Goal: Task Accomplishment & Management: Complete application form

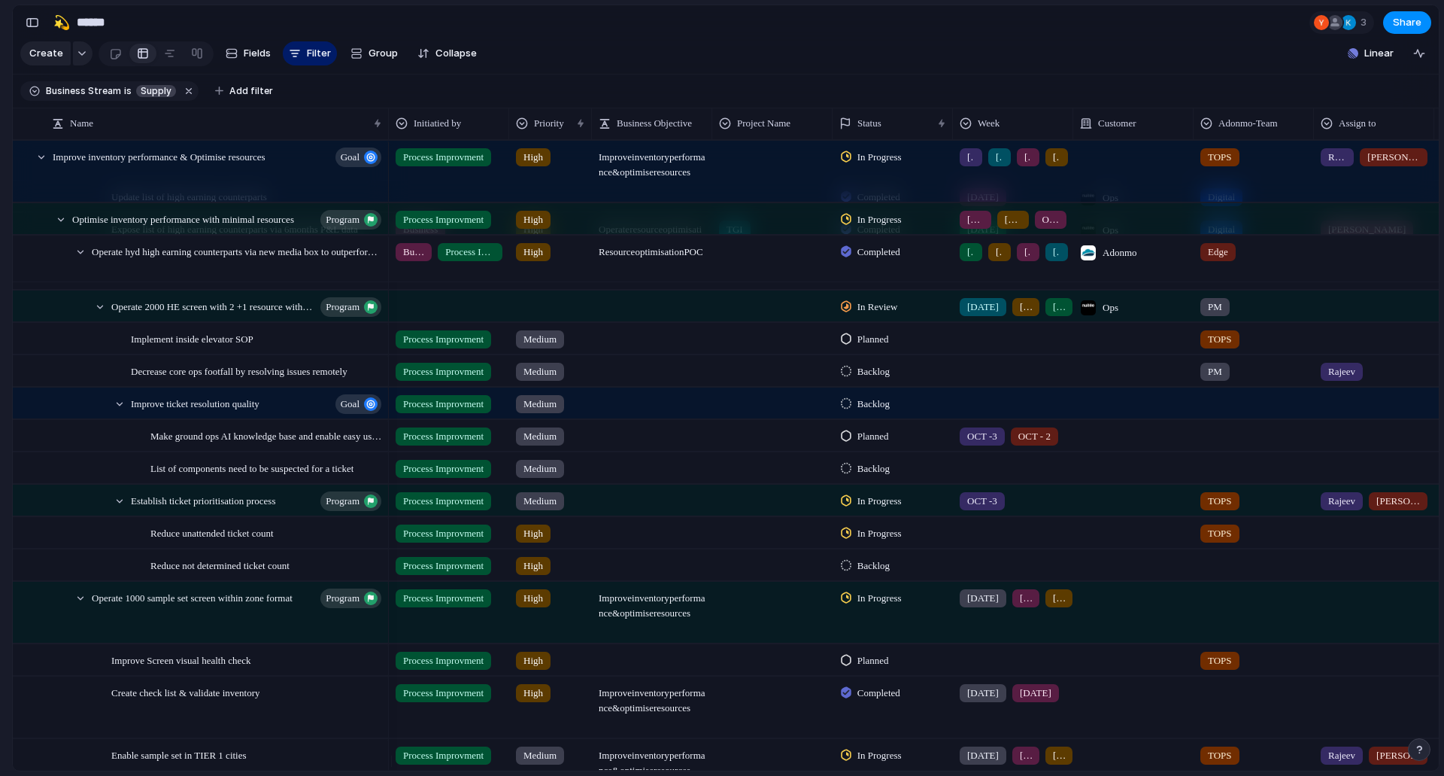
scroll to position [981, 0]
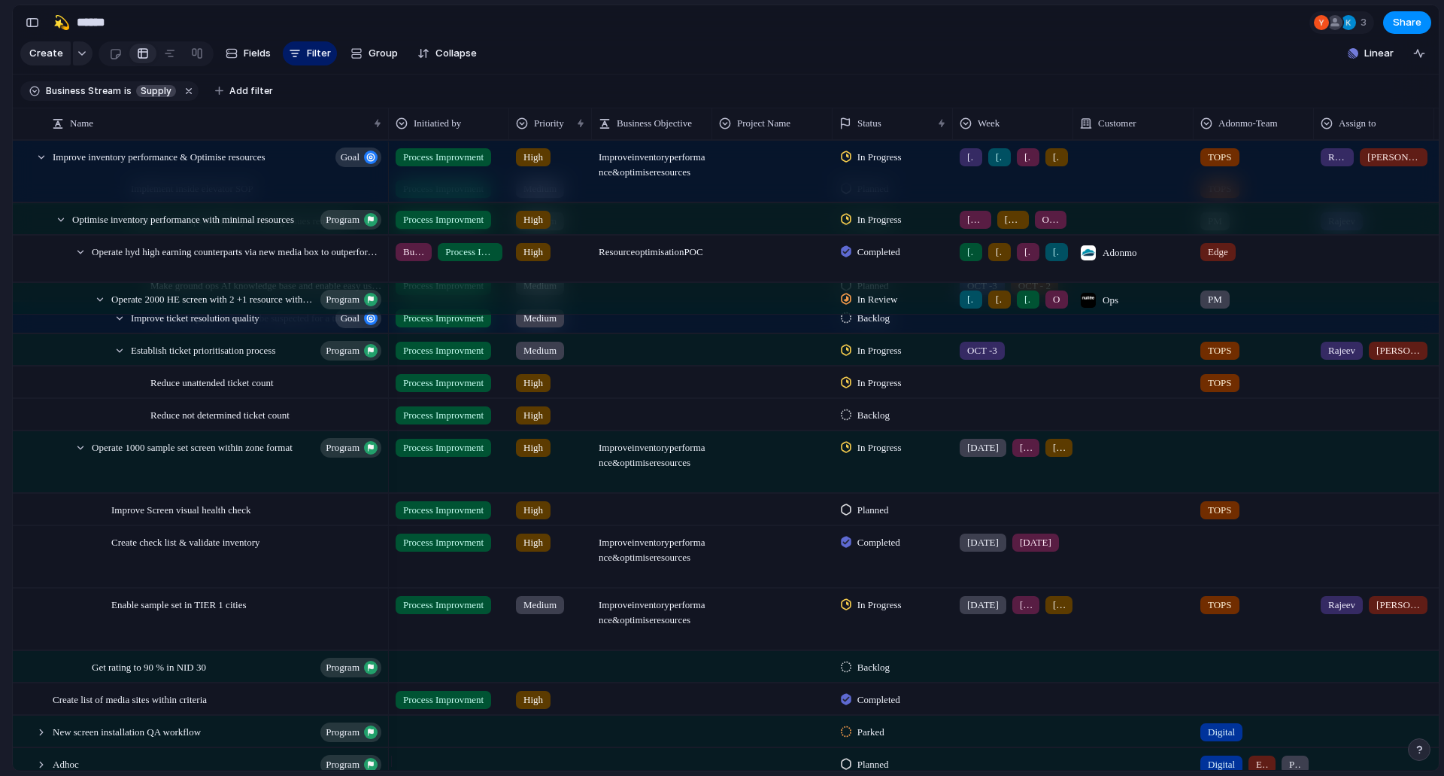
click at [193, 518] on span "Improve Screen visual health check" at bounding box center [181, 508] width 140 height 17
click at [189, 518] on span "Improve Screen visual health check" at bounding box center [181, 508] width 140 height 17
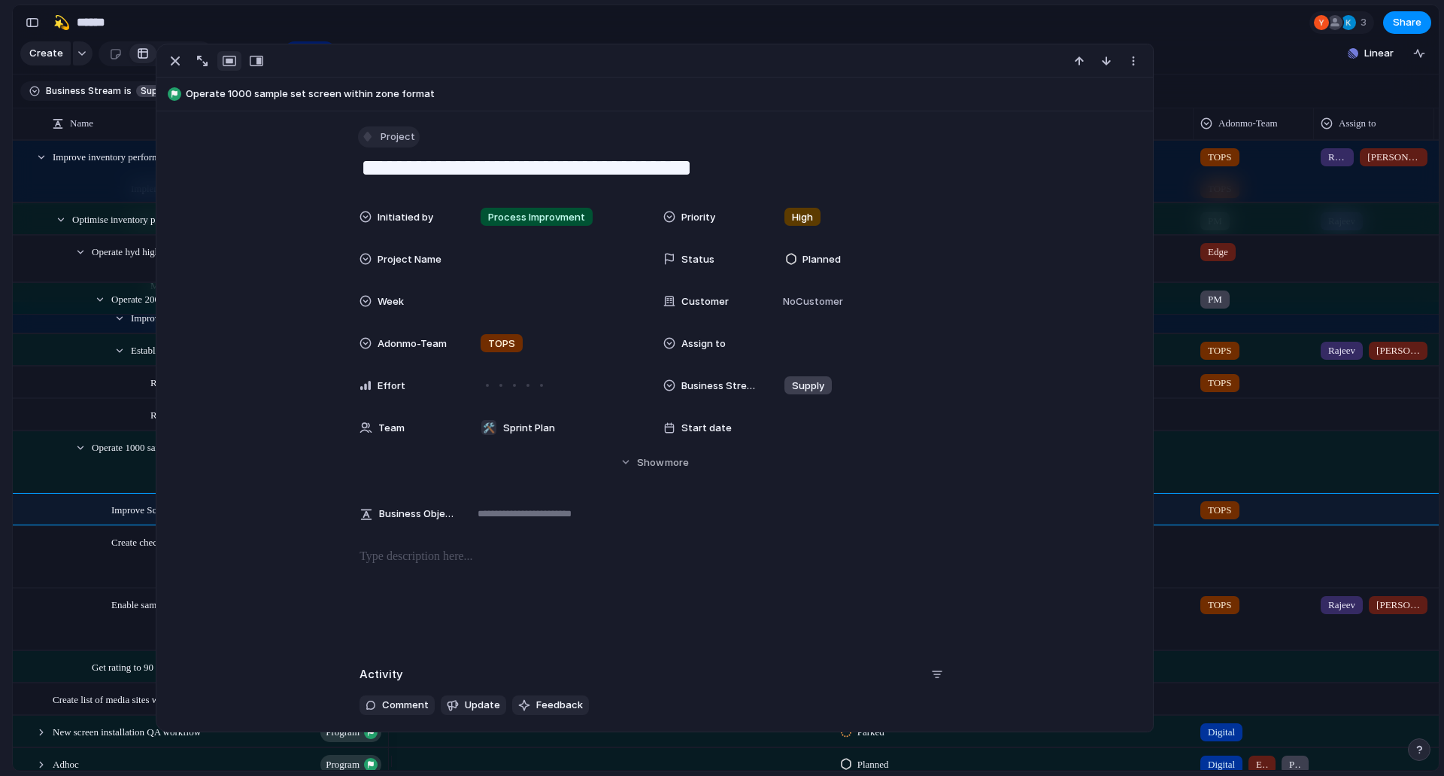
click at [391, 132] on span "Project" at bounding box center [398, 136] width 35 height 15
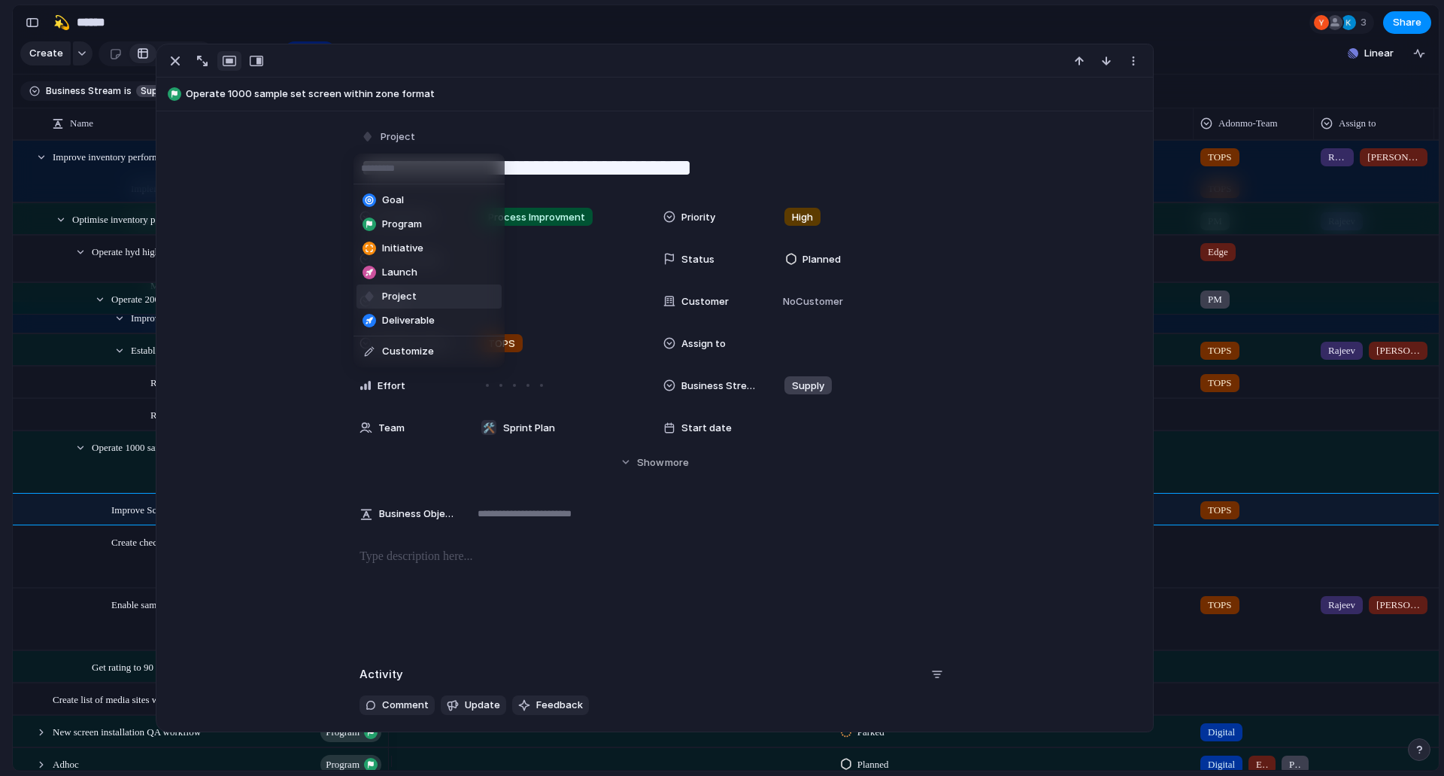
click at [407, 227] on span "Program" at bounding box center [402, 224] width 40 height 15
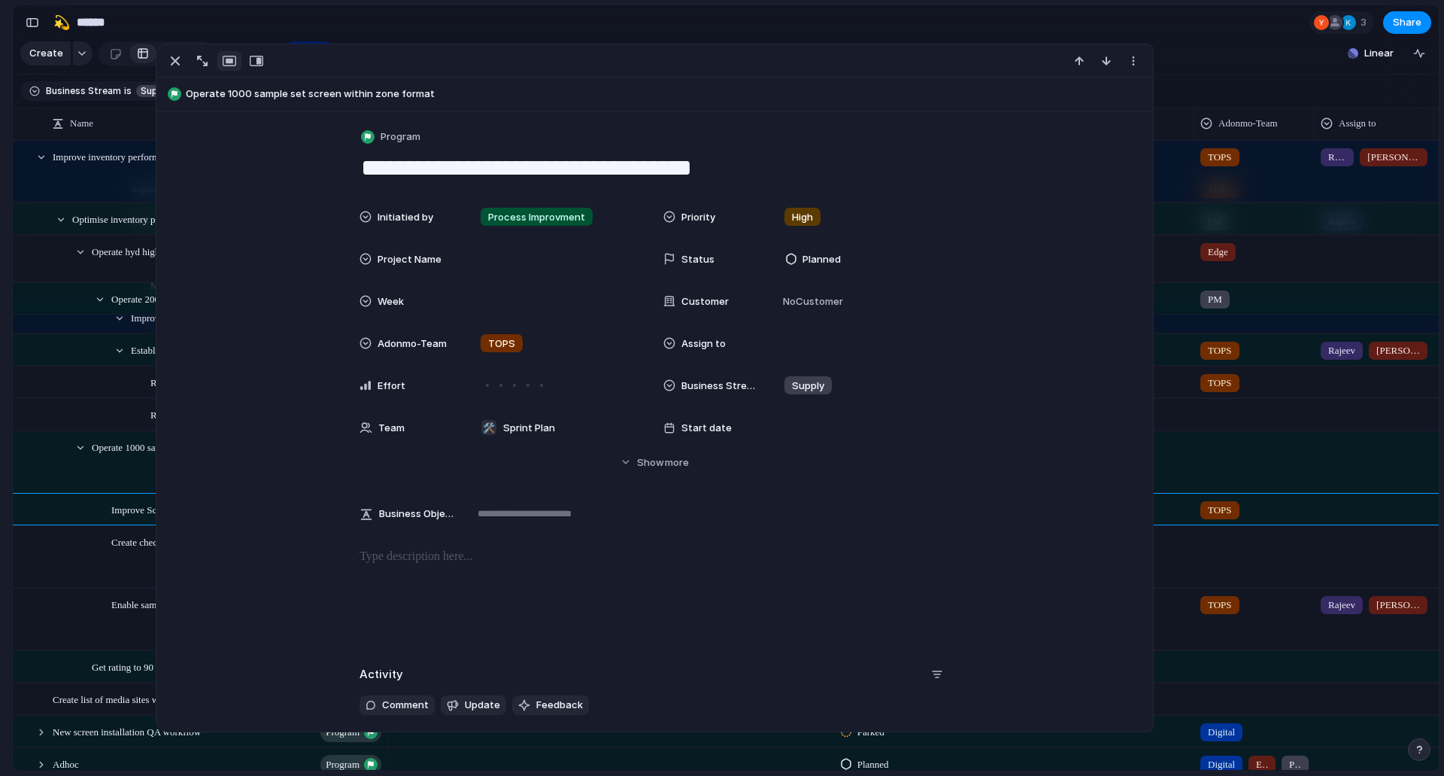
click at [61, 682] on div "Get rating to 90 % in NID 30 program" at bounding box center [201, 666] width 375 height 31
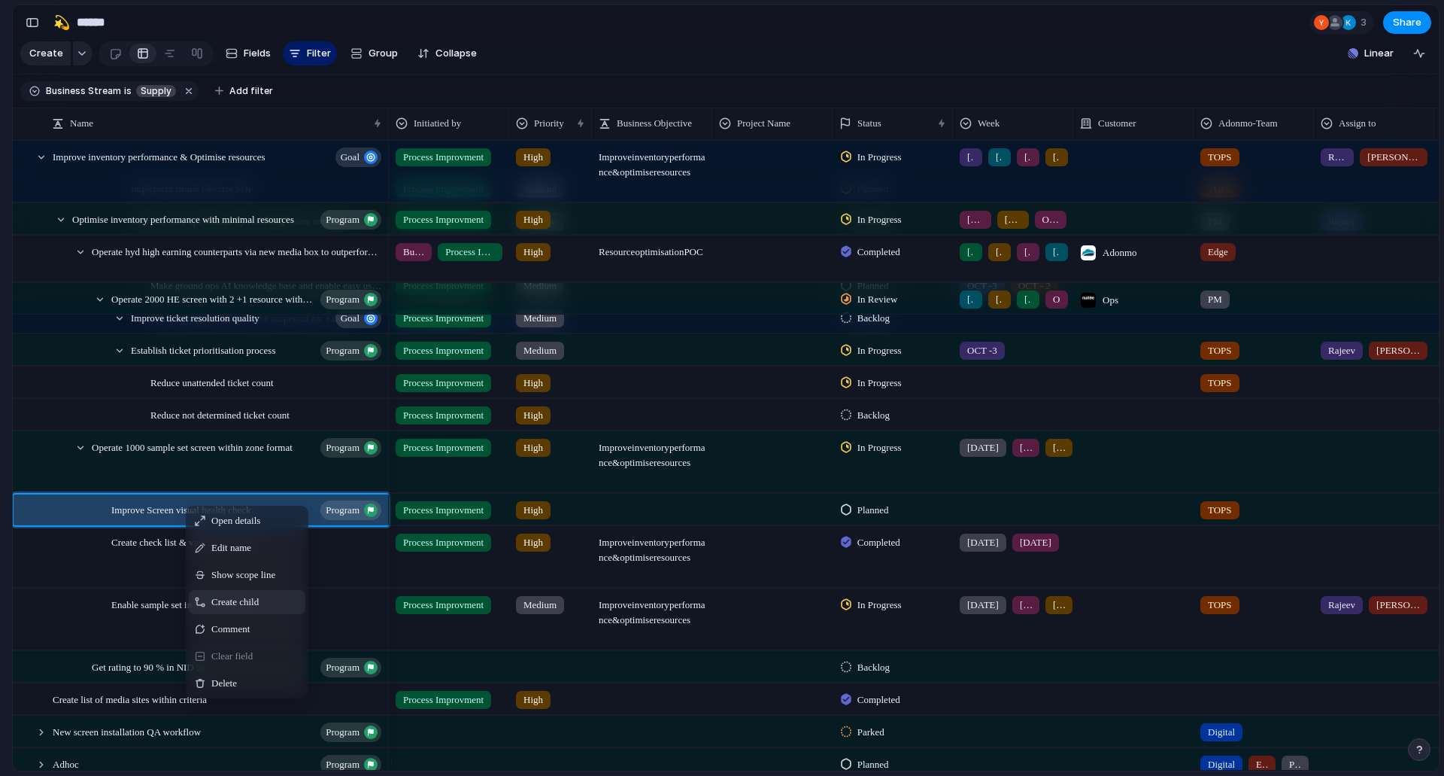
click at [212, 609] on span "Create child" at bounding box center [234, 601] width 47 height 15
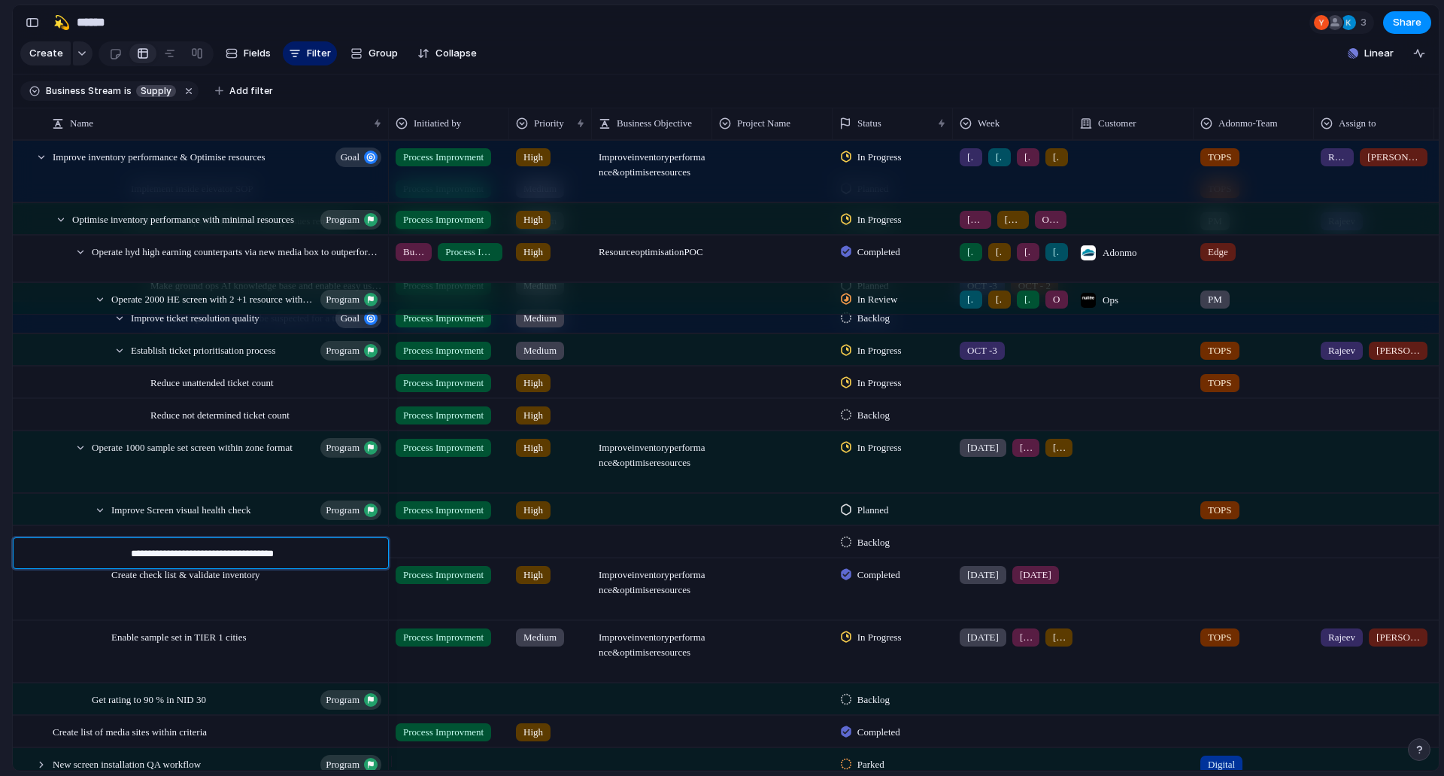
type textarea "**********"
click at [255, 550] on span "Create screen list to based on criteria" at bounding box center [203, 541] width 144 height 17
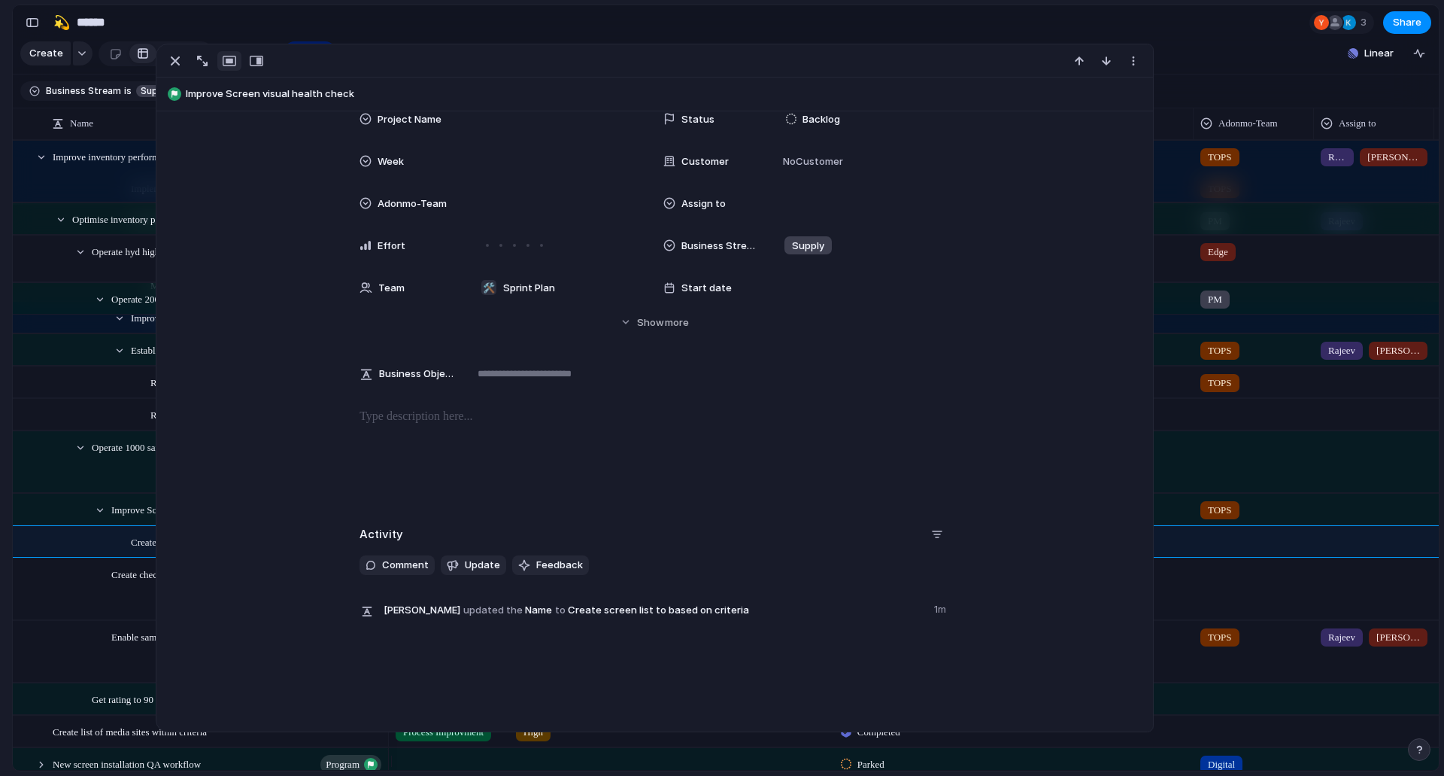
scroll to position [152, 0]
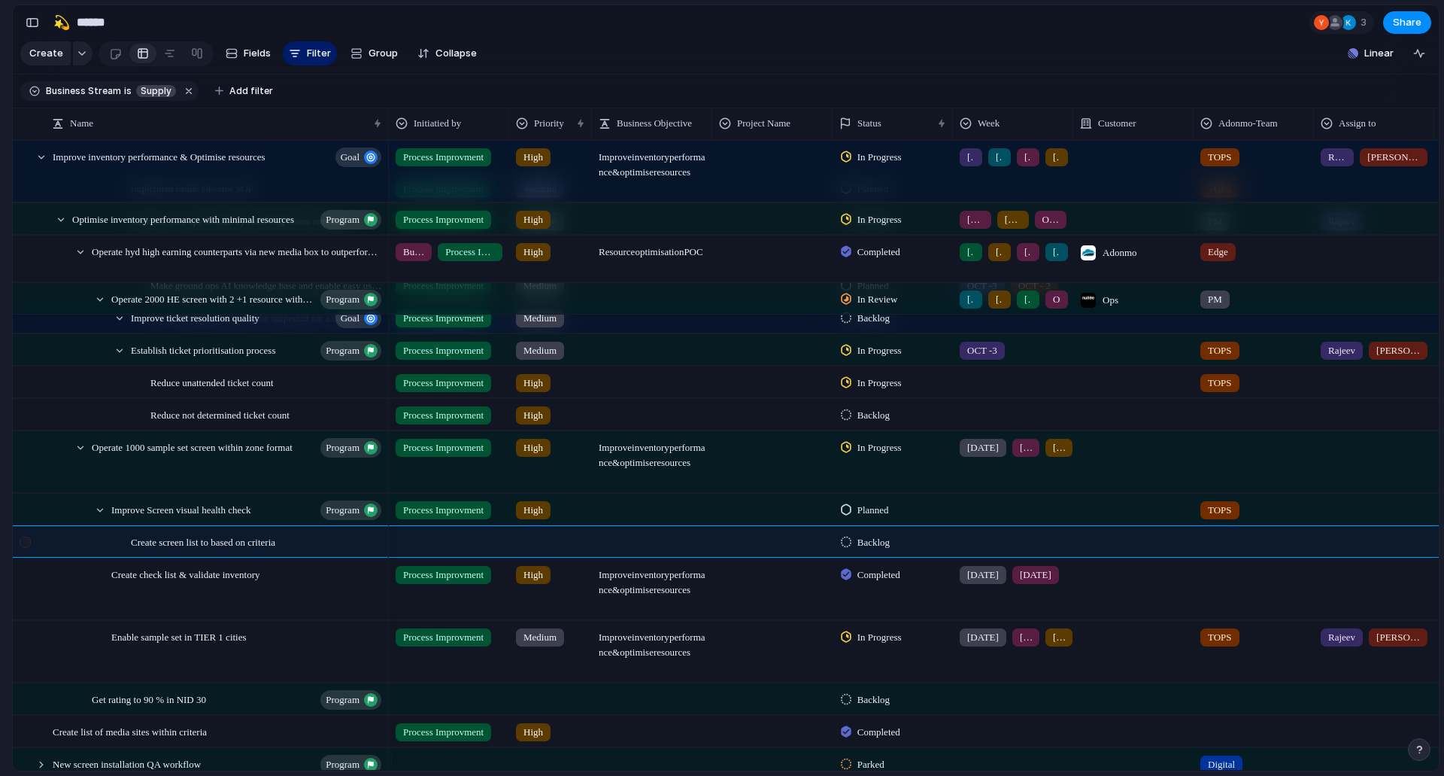
drag, startPoint x: 0, startPoint y: 563, endPoint x: 48, endPoint y: 541, distance: 52.9
click at [0, 563] on div "Adonmo Feedback Prototypes My projects 🛠️ Sprint Plan Projects 🍎 June- Digital …" at bounding box center [82, 388] width 165 height 776
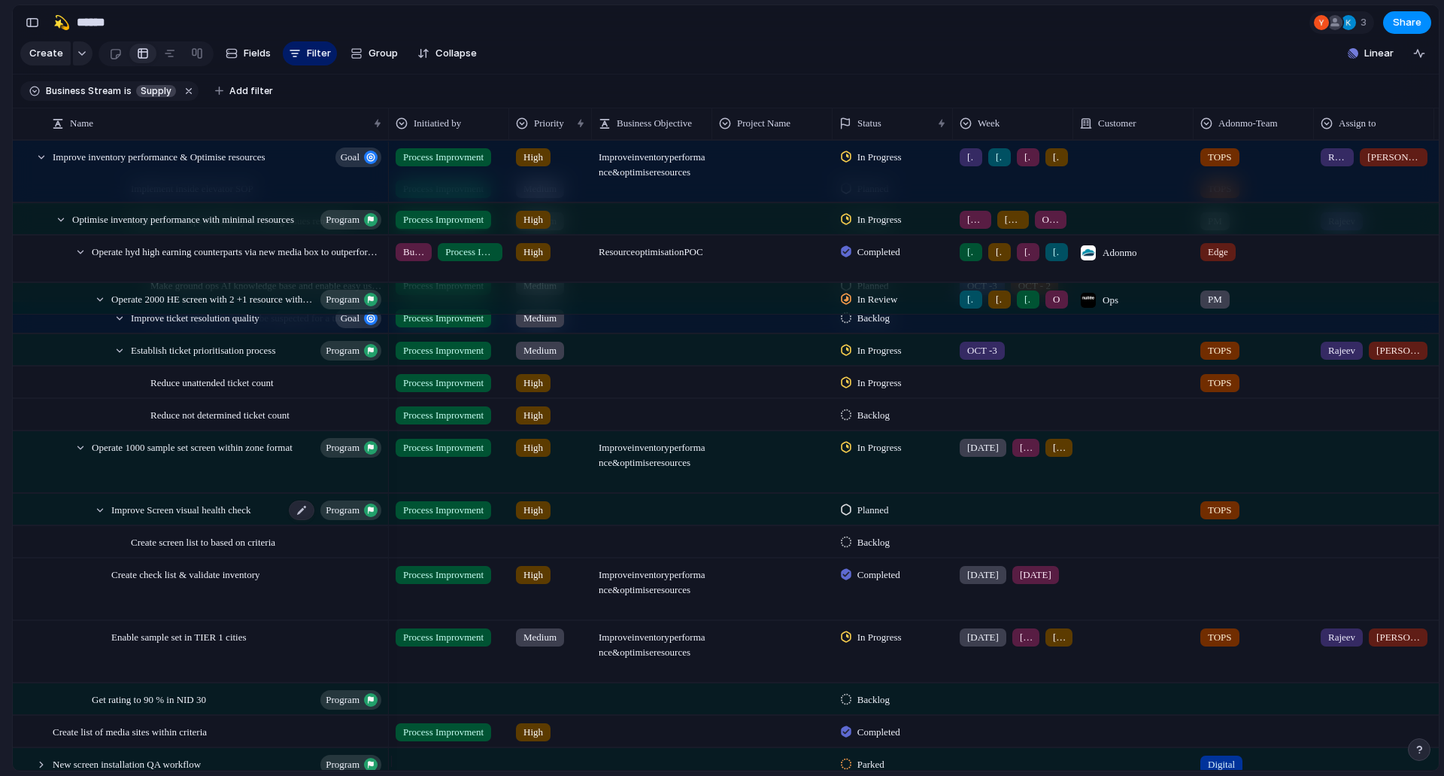
click at [283, 516] on div "Improve Screen visual health check program" at bounding box center [247, 509] width 272 height 31
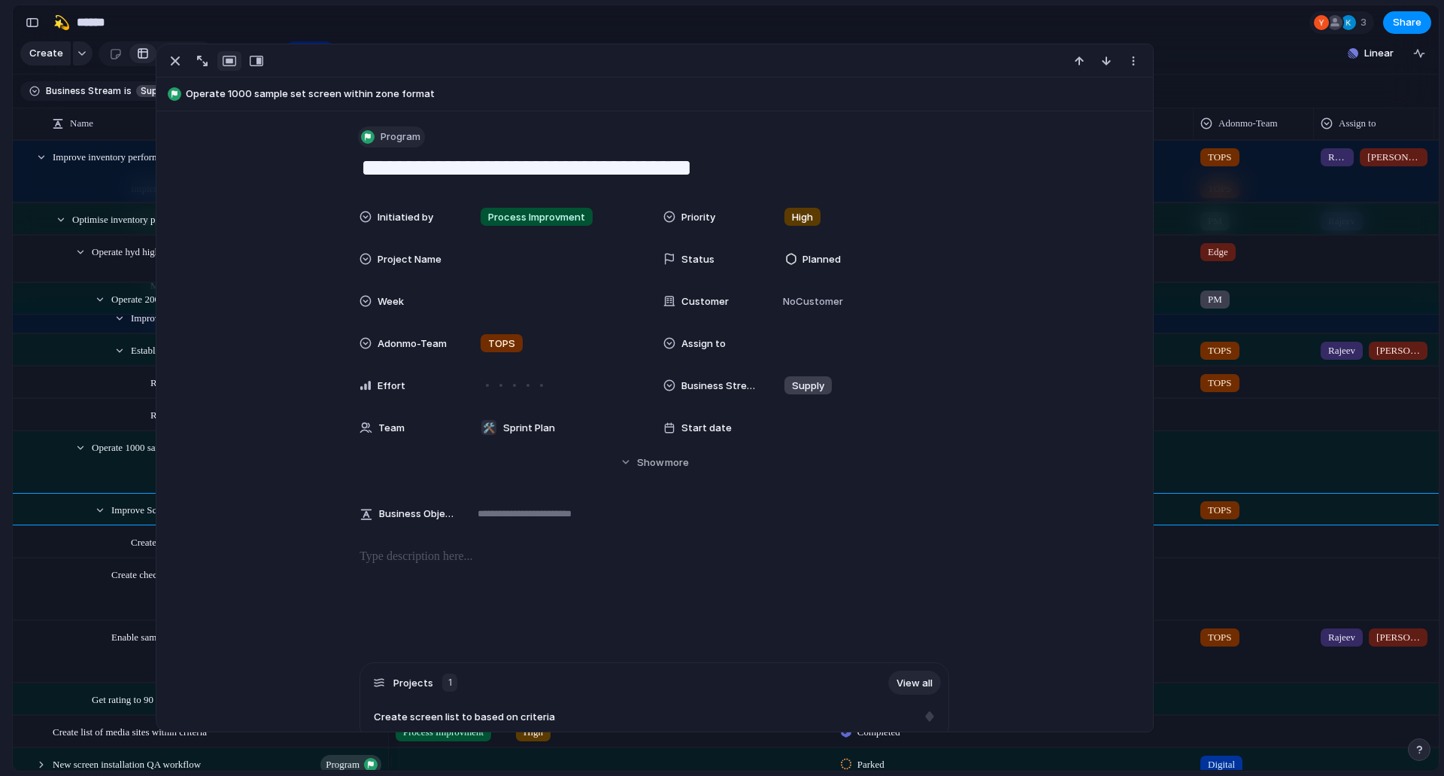
click at [390, 135] on span "Program" at bounding box center [401, 136] width 40 height 15
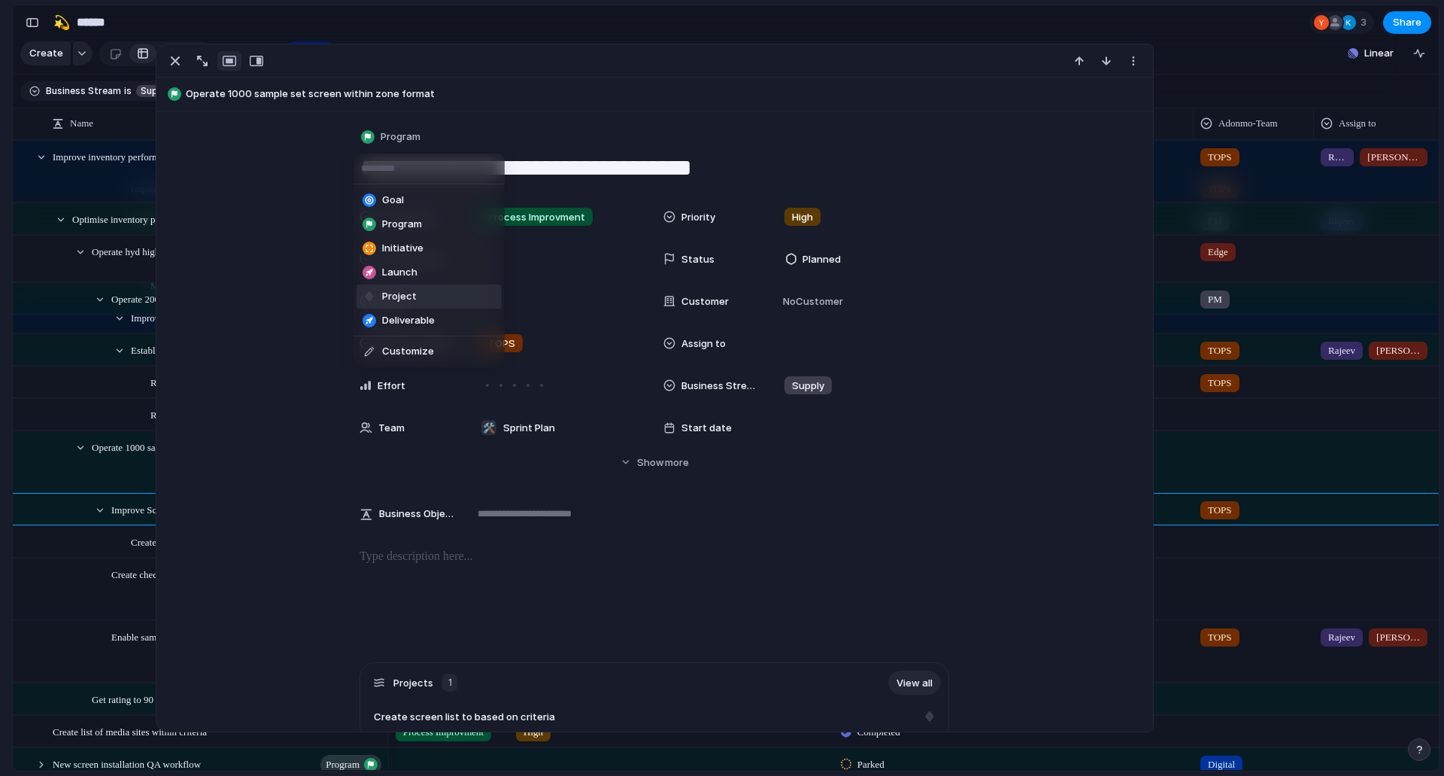
click at [406, 293] on span "Project" at bounding box center [399, 296] width 35 height 15
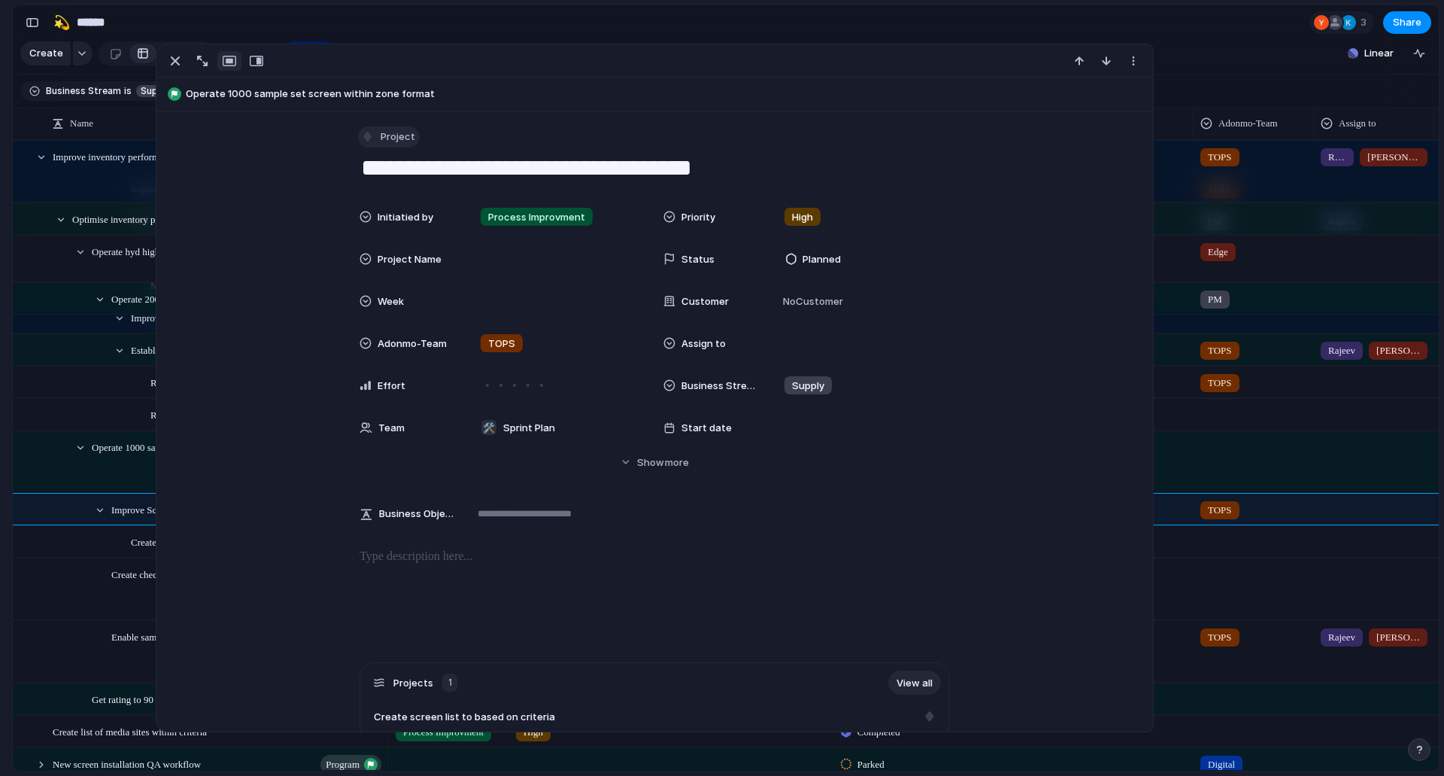
click at [384, 136] on span "Project" at bounding box center [398, 136] width 35 height 15
click at [384, 136] on div "Goal Program Initiative Launch Project Deliverable Customize" at bounding box center [722, 388] width 1444 height 776
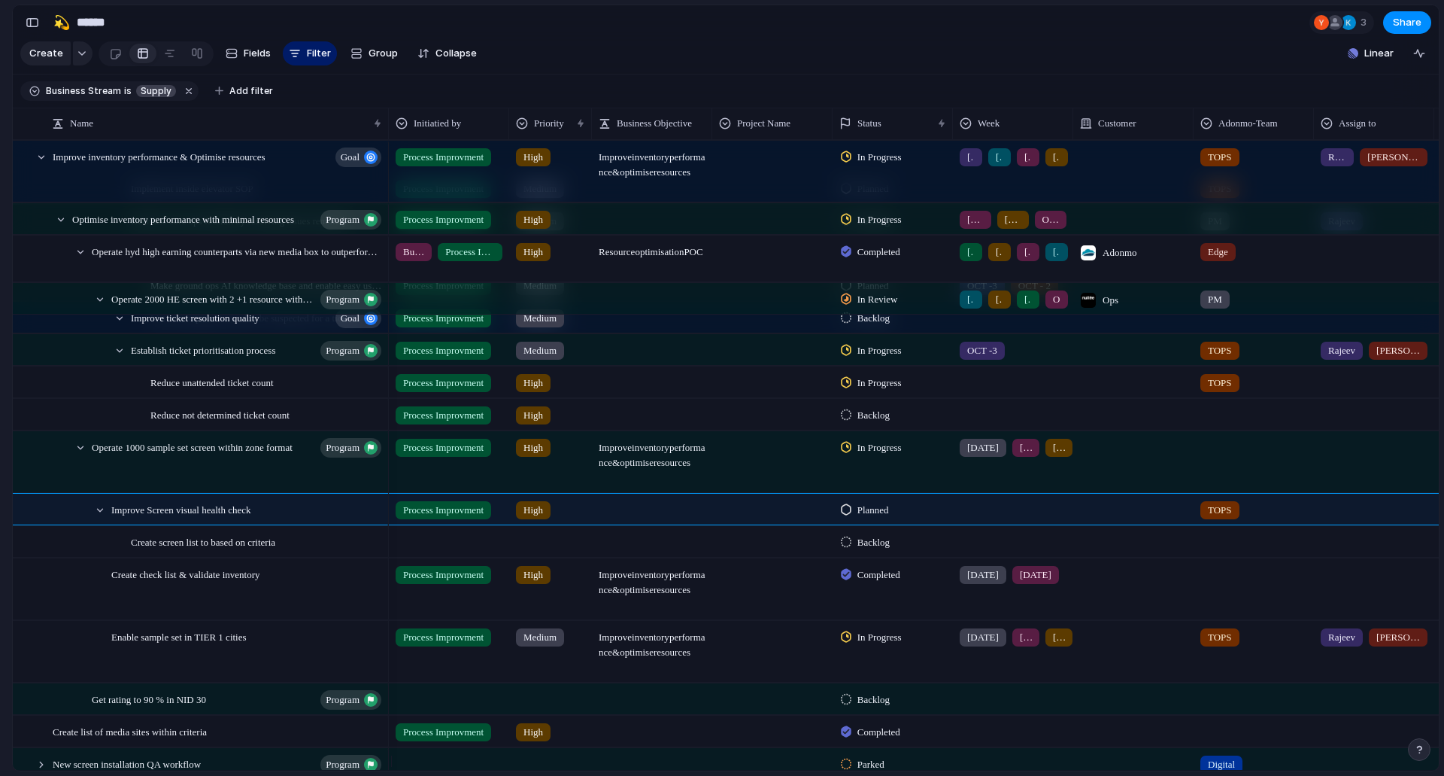
click at [0, 623] on div "Adonmo Feedback Prototypes My projects 🛠️ Sprint Plan Projects 🍎 June- Digital …" at bounding box center [82, 388] width 165 height 776
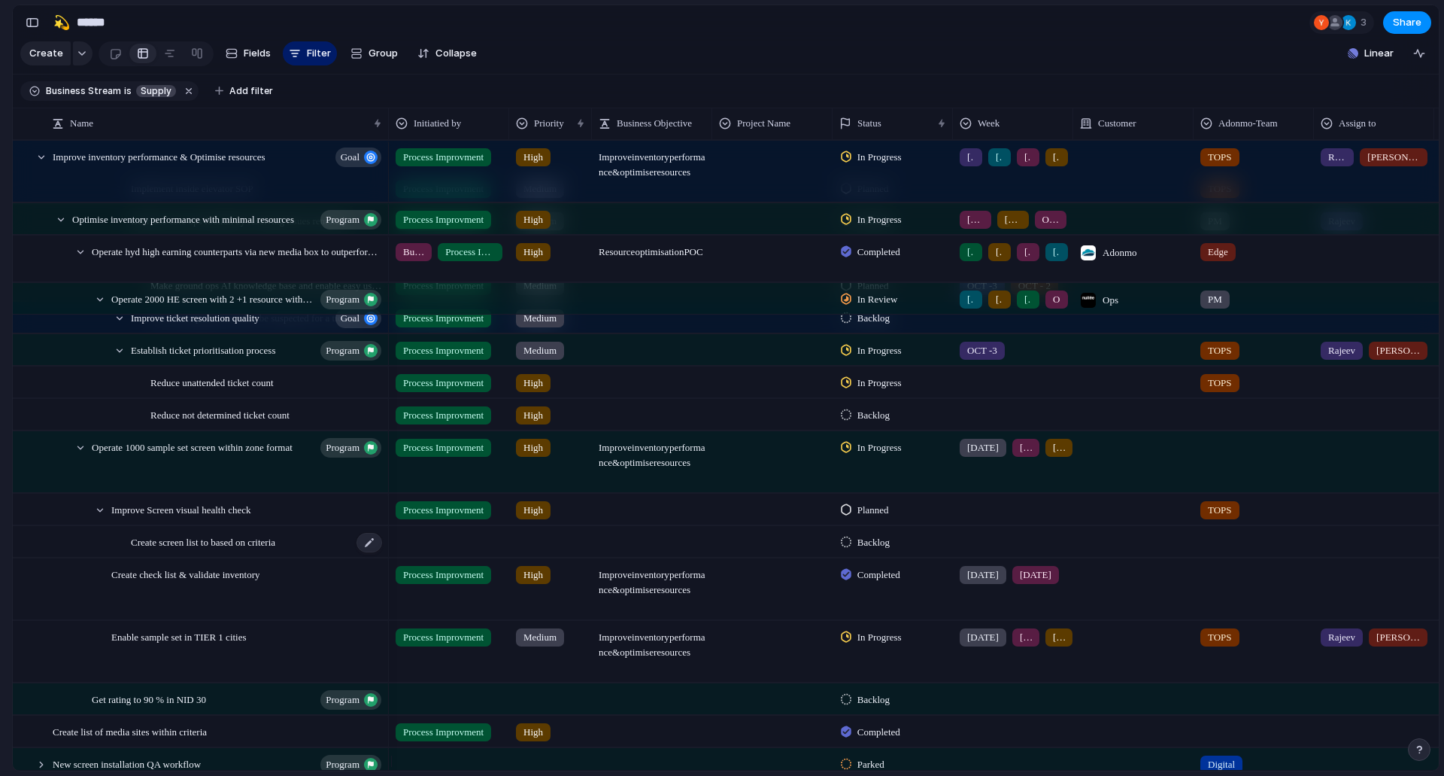
click at [222, 557] on div "Create screen list to based on criteria" at bounding box center [257, 542] width 253 height 31
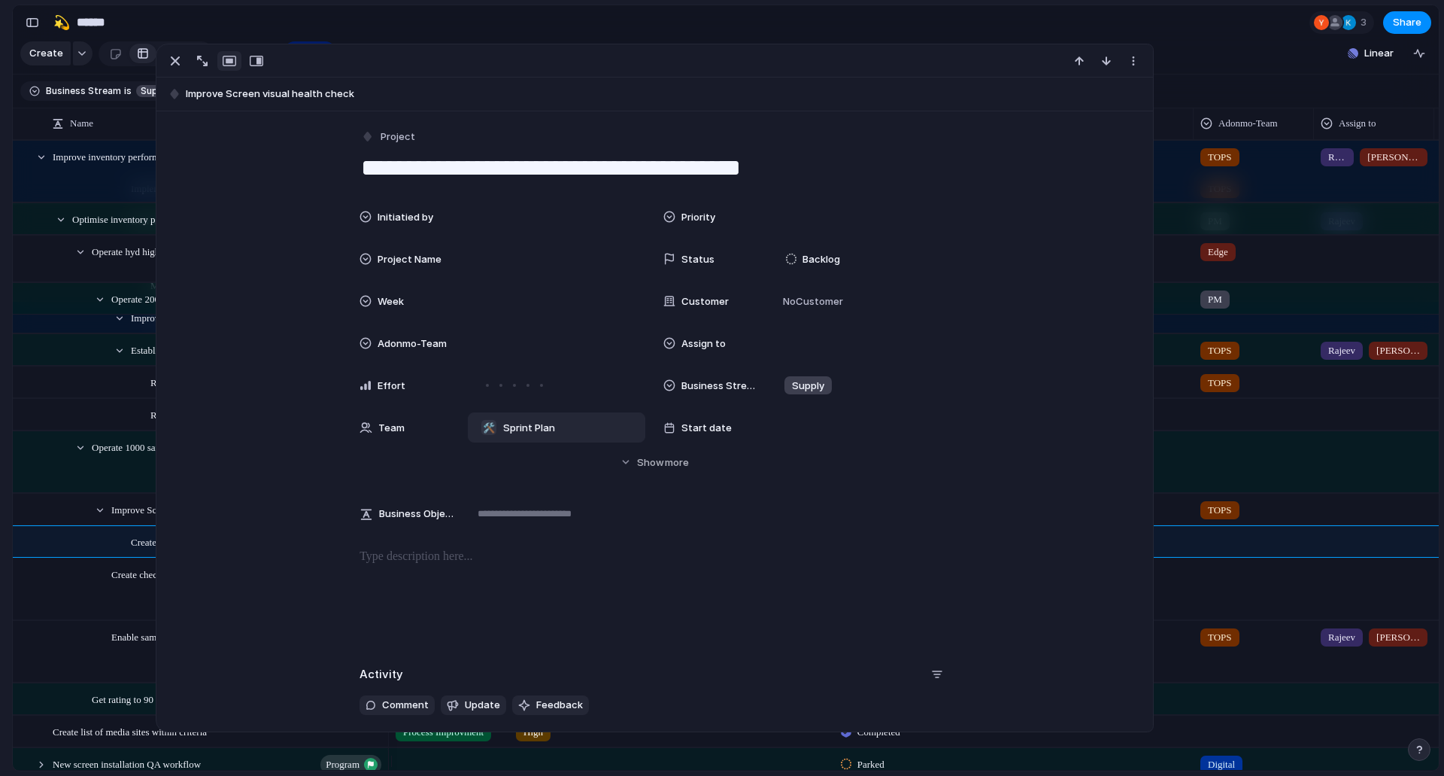
scroll to position [152, 0]
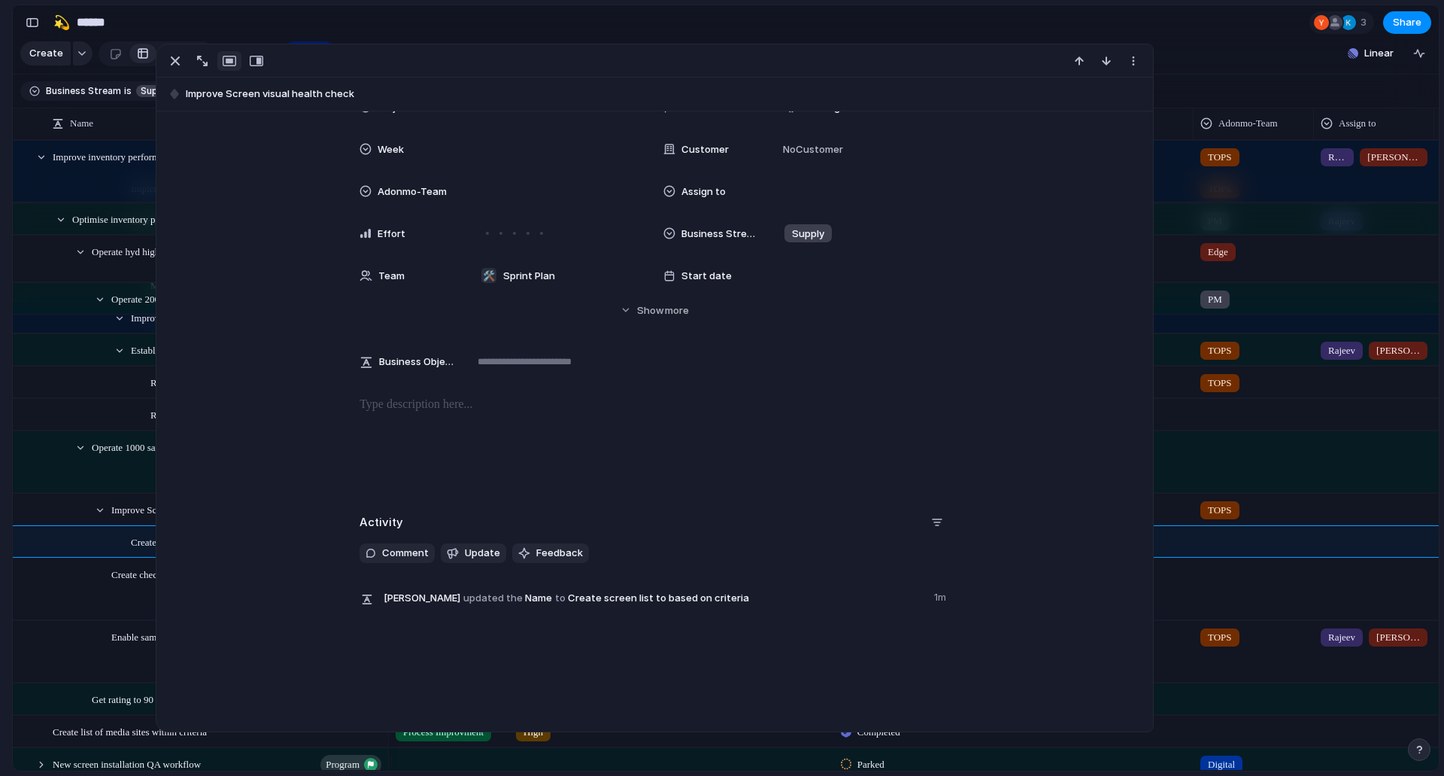
click at [557, 446] on div at bounding box center [655, 444] width 961 height 96
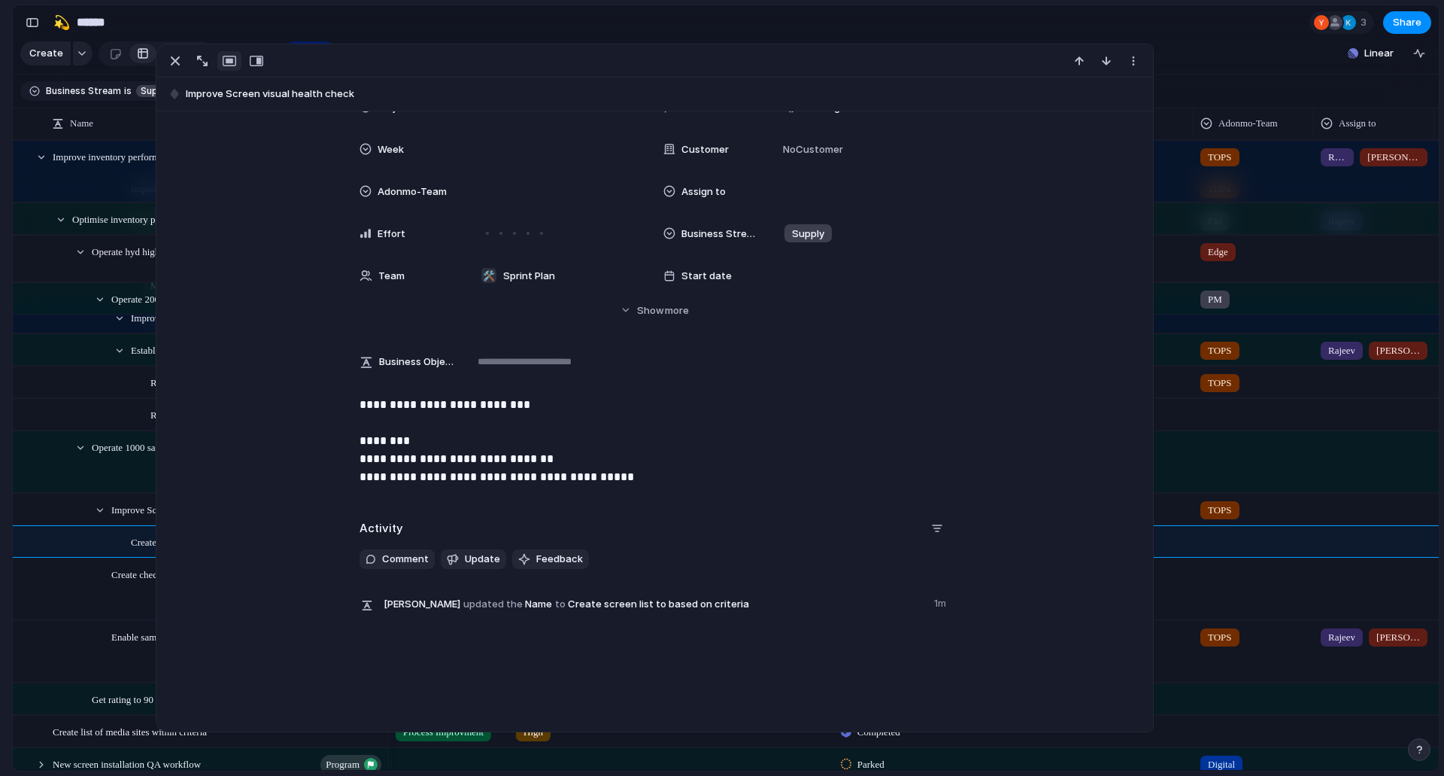
click at [491, 476] on p "**********" at bounding box center [655, 441] width 590 height 90
click at [699, 487] on div "**********" at bounding box center [655, 447] width 961 height 102
click at [706, 471] on p "**********" at bounding box center [655, 441] width 590 height 90
click at [706, 476] on p "**********" at bounding box center [655, 441] width 590 height 90
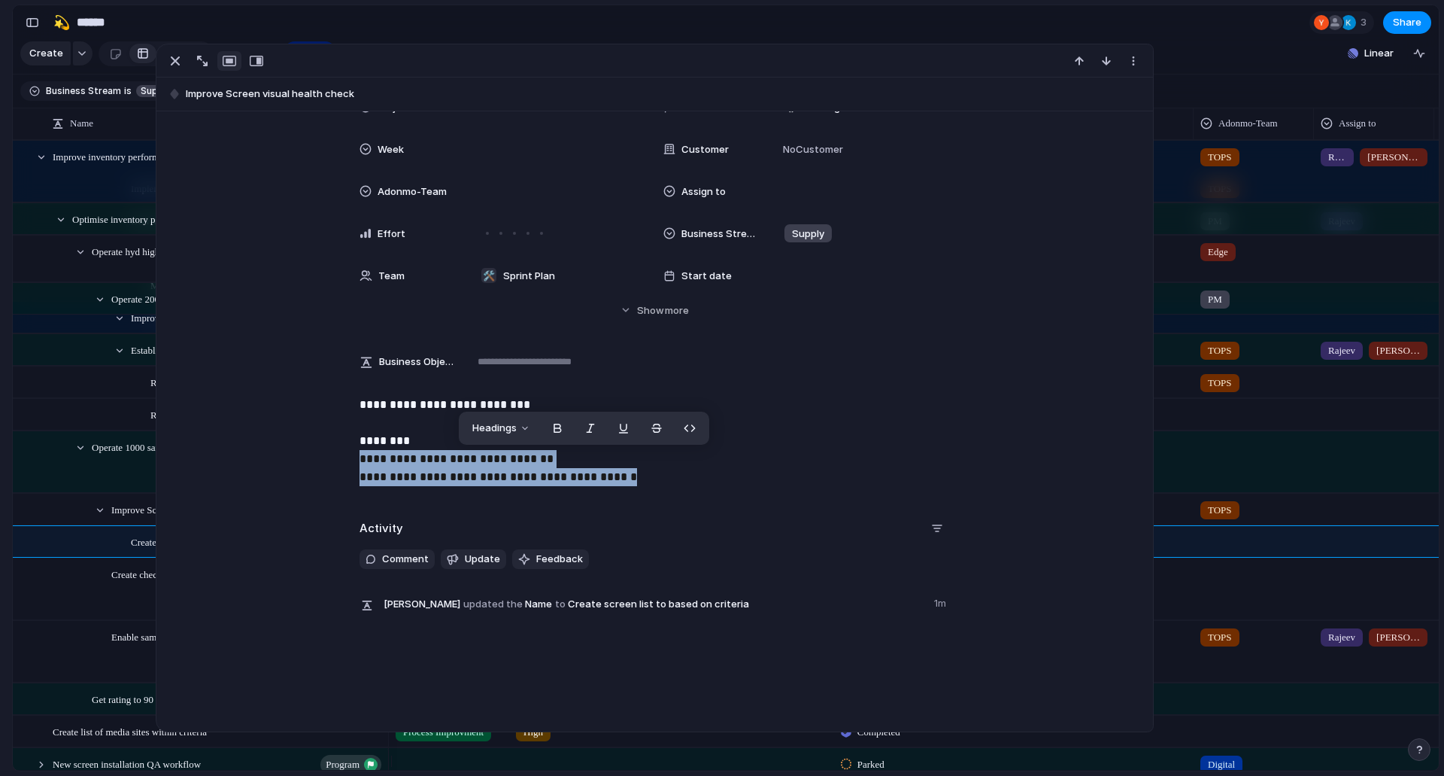
click at [706, 477] on p "**********" at bounding box center [655, 441] width 590 height 90
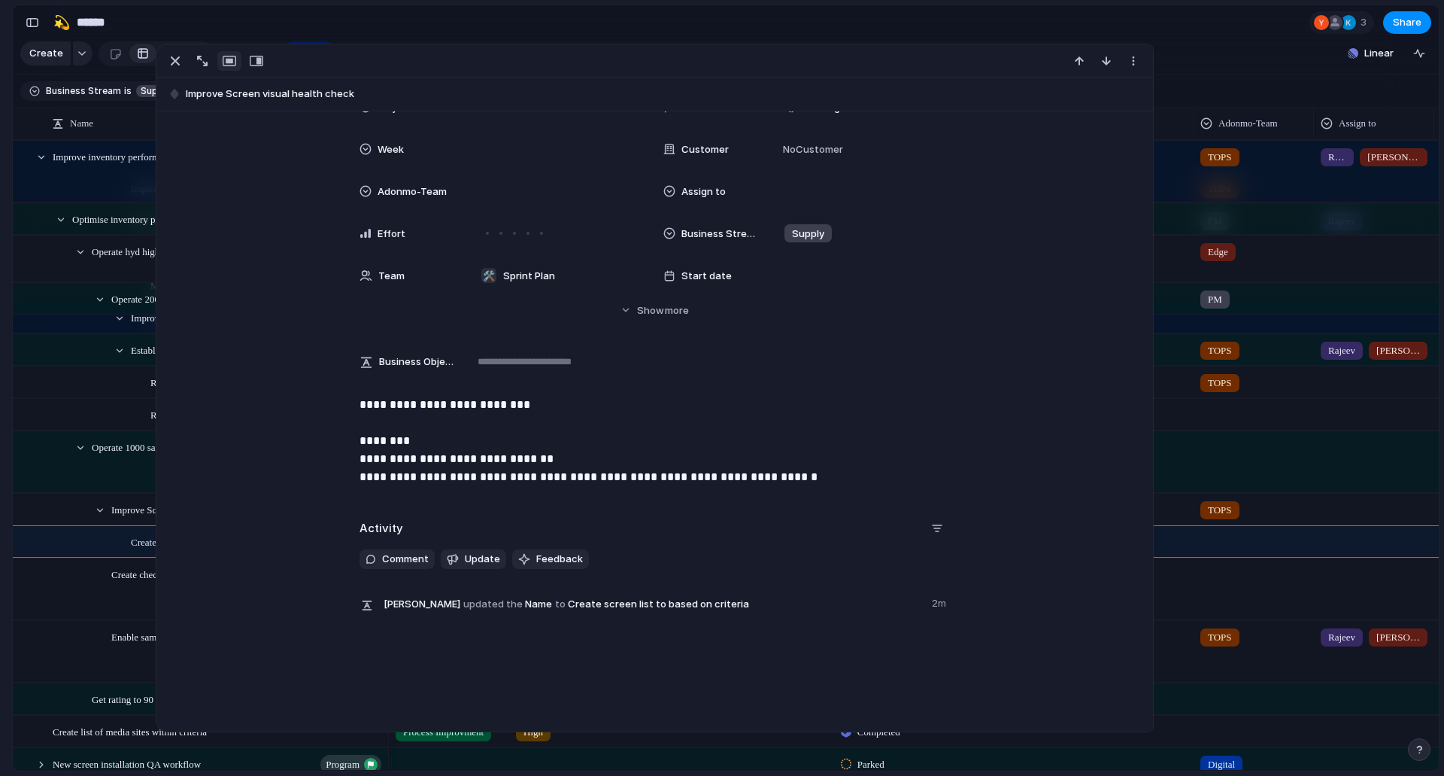
click at [403, 436] on p "**********" at bounding box center [655, 441] width 590 height 90
click at [373, 460] on p "**********" at bounding box center [655, 441] width 590 height 90
click at [381, 459] on p "**********" at bounding box center [655, 441] width 590 height 90
click at [412, 457] on p "**********" at bounding box center [655, 441] width 590 height 90
click at [455, 466] on p "**********" at bounding box center [655, 441] width 590 height 90
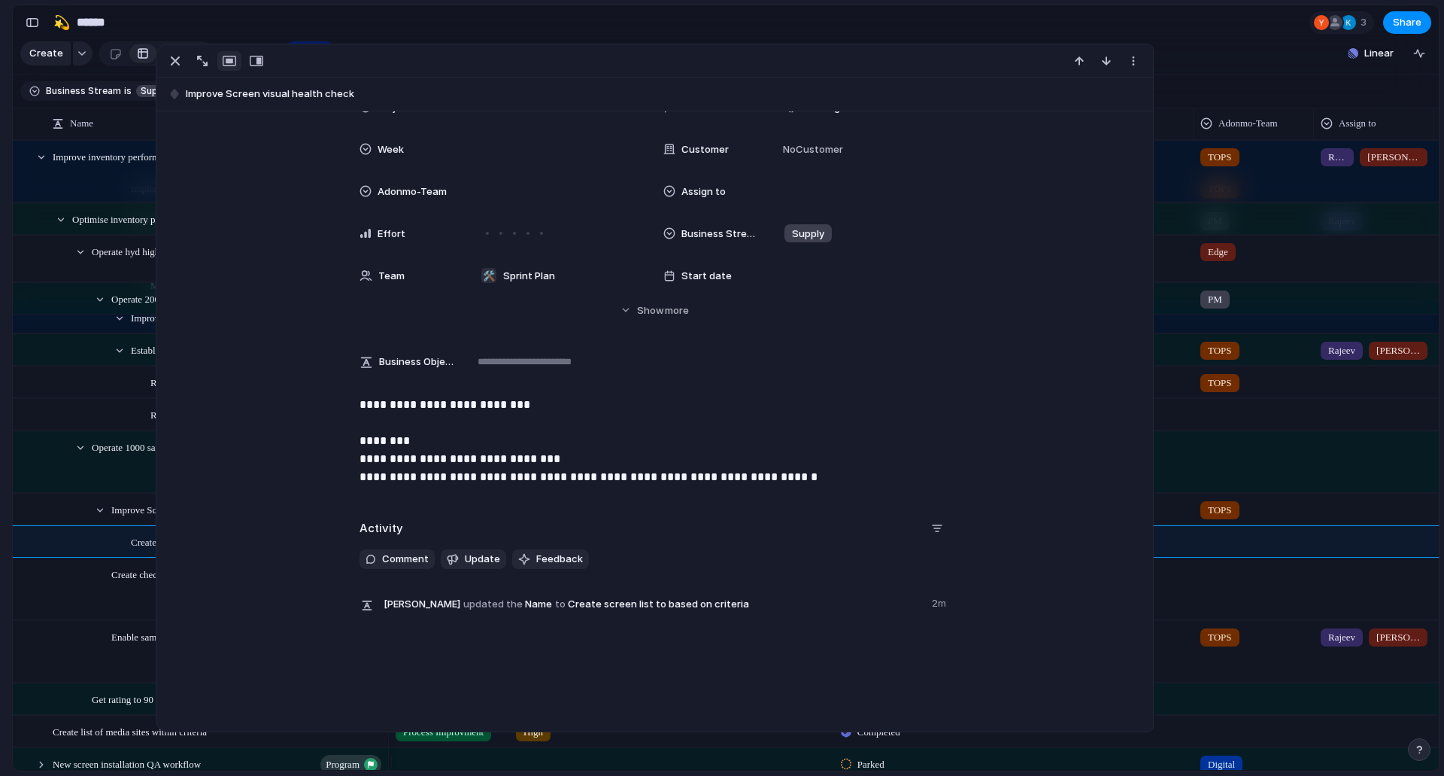
click at [542, 455] on p "**********" at bounding box center [655, 441] width 590 height 90
click at [556, 459] on p "**********" at bounding box center [655, 441] width 590 height 90
click at [485, 456] on p "**********" at bounding box center [655, 441] width 590 height 90
click at [487, 445] on p "**********" at bounding box center [655, 441] width 590 height 90
click at [736, 462] on p "**********" at bounding box center [655, 441] width 590 height 90
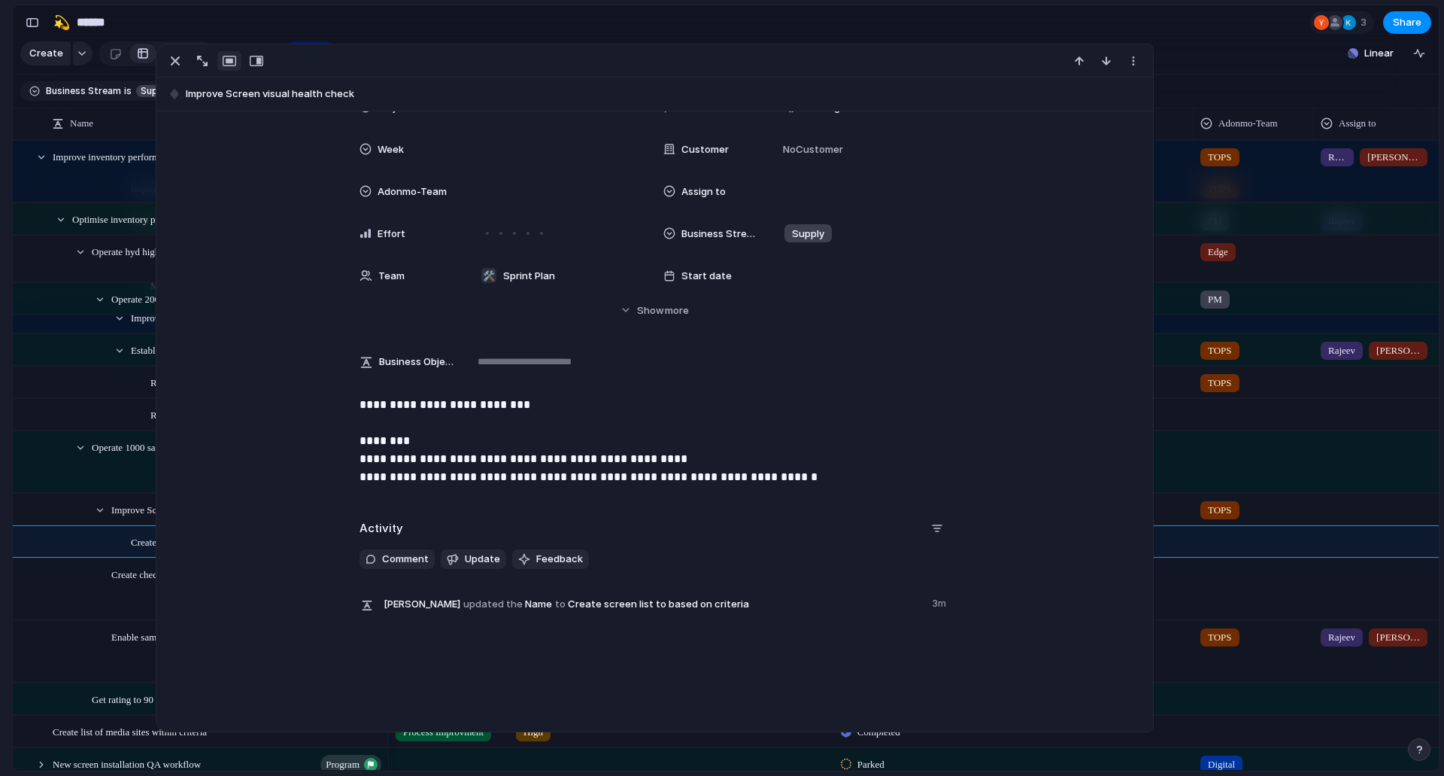
click at [840, 472] on p "**********" at bounding box center [655, 441] width 590 height 90
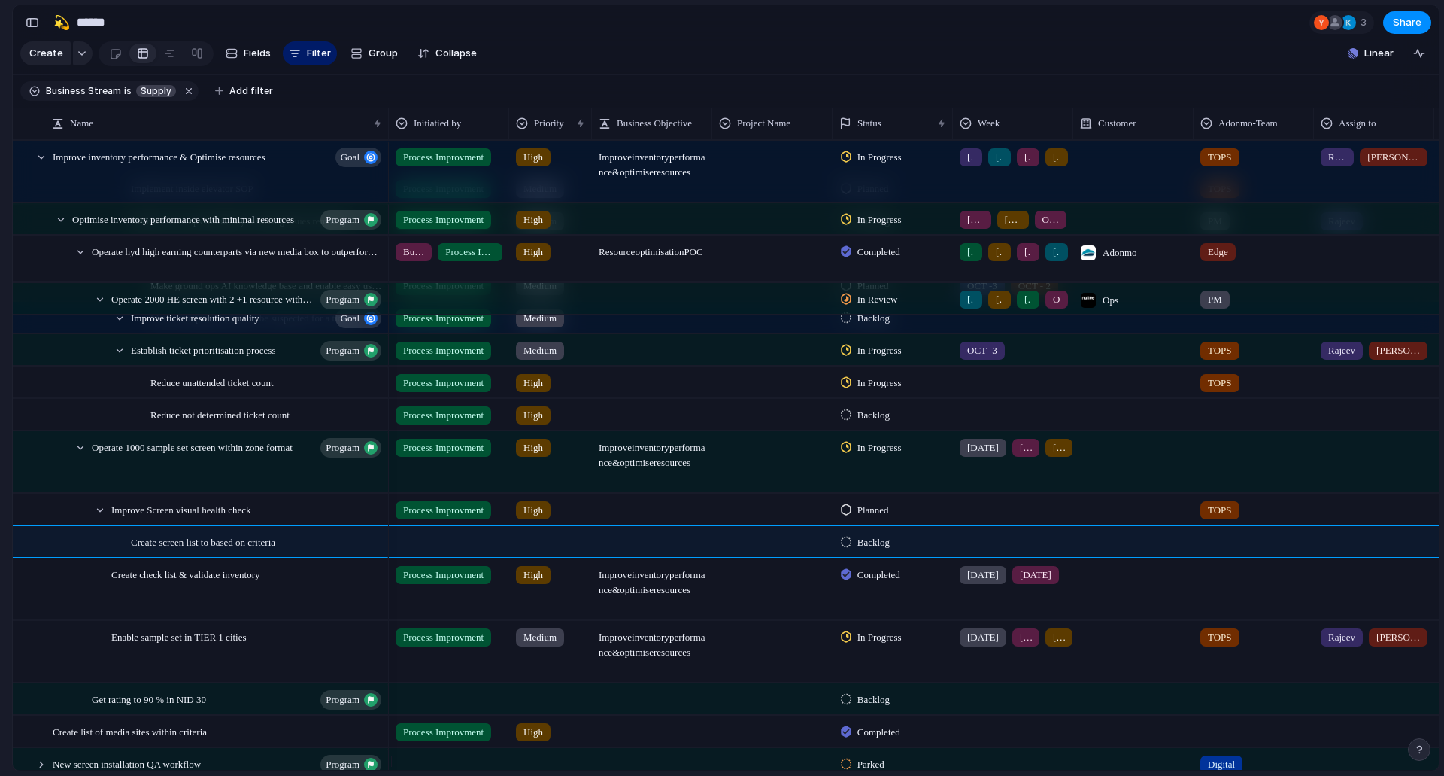
click at [0, 511] on div "Feedback Prototypes My projects 🛠️ Sprint Plan Projects 🍎 June- Digital Plan 🧊 …" at bounding box center [82, 261] width 165 height 522
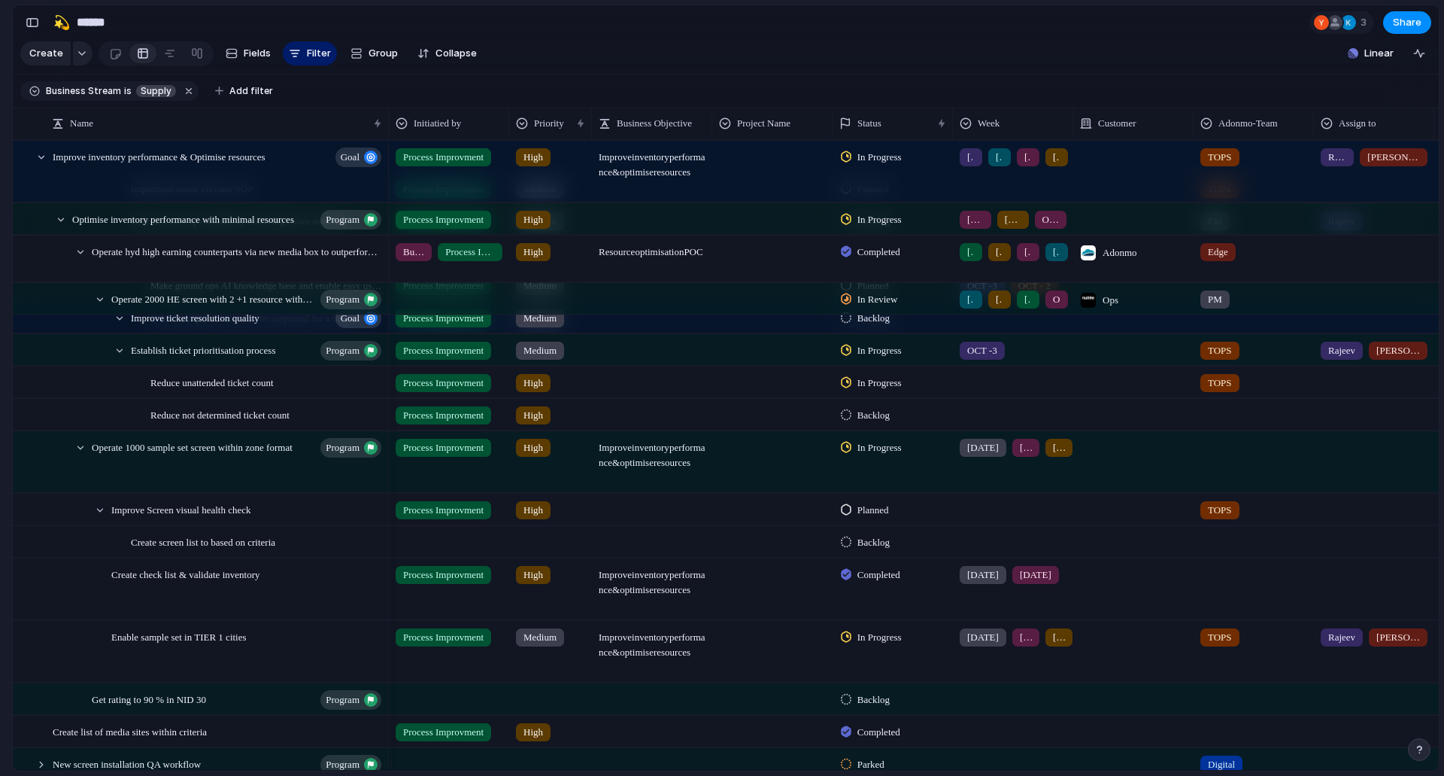
click at [408, 551] on div at bounding box center [449, 539] width 119 height 25
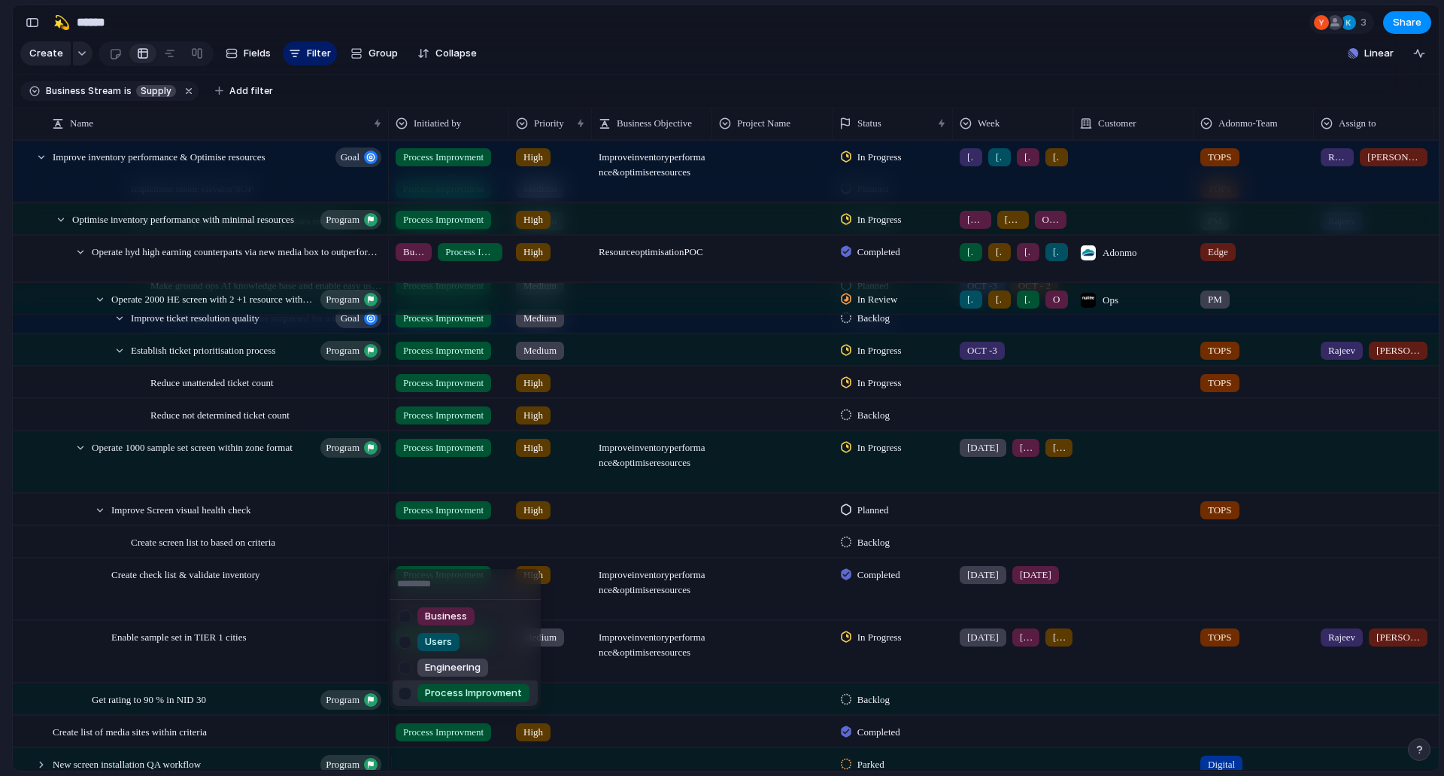
click at [462, 683] on li "Process Improvment" at bounding box center [465, 693] width 145 height 26
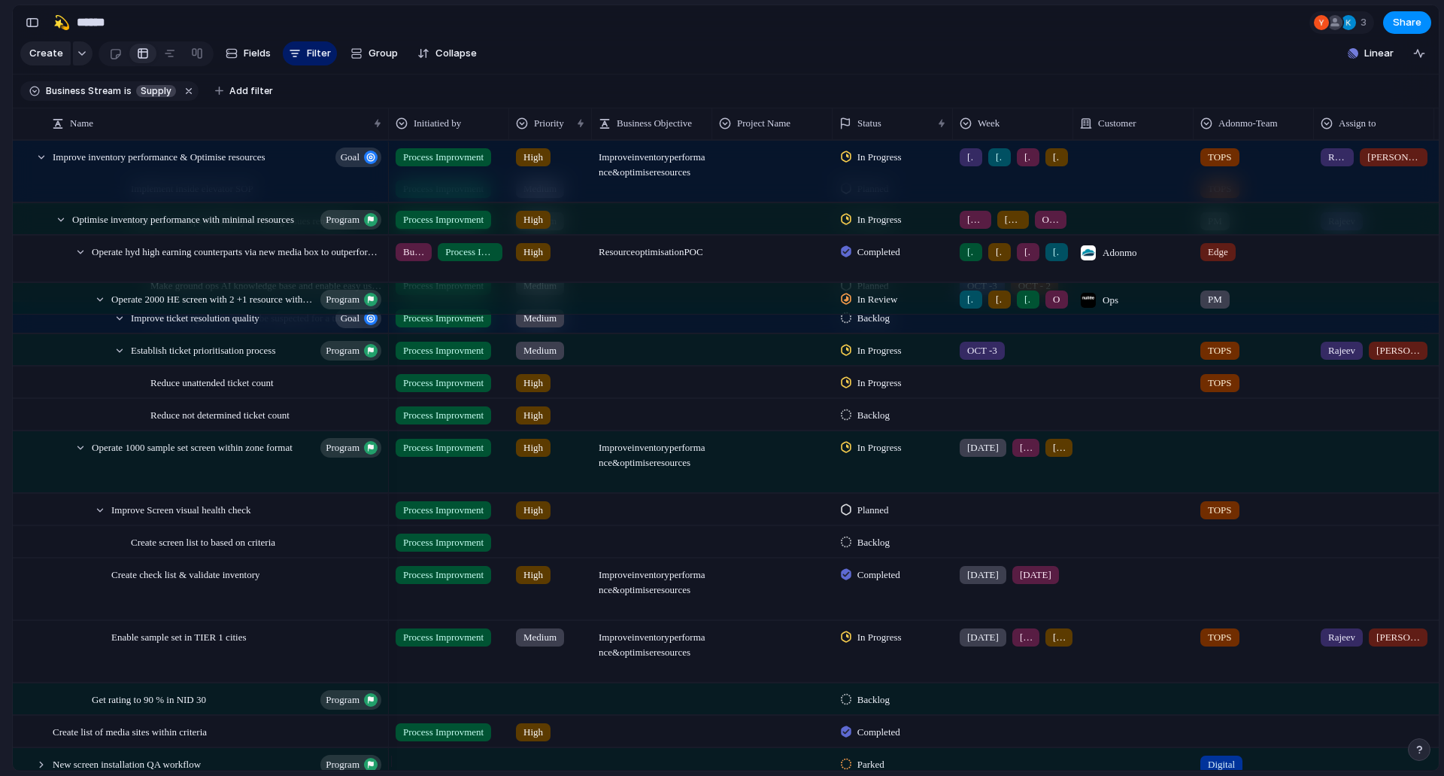
click at [538, 548] on div at bounding box center [550, 539] width 81 height 25
drag, startPoint x: 585, startPoint y: 643, endPoint x: 846, endPoint y: 561, distance: 274.3
click at [586, 643] on li "High" at bounding box center [585, 642] width 145 height 26
click at [890, 548] on span "Backlog" at bounding box center [874, 542] width 32 height 15
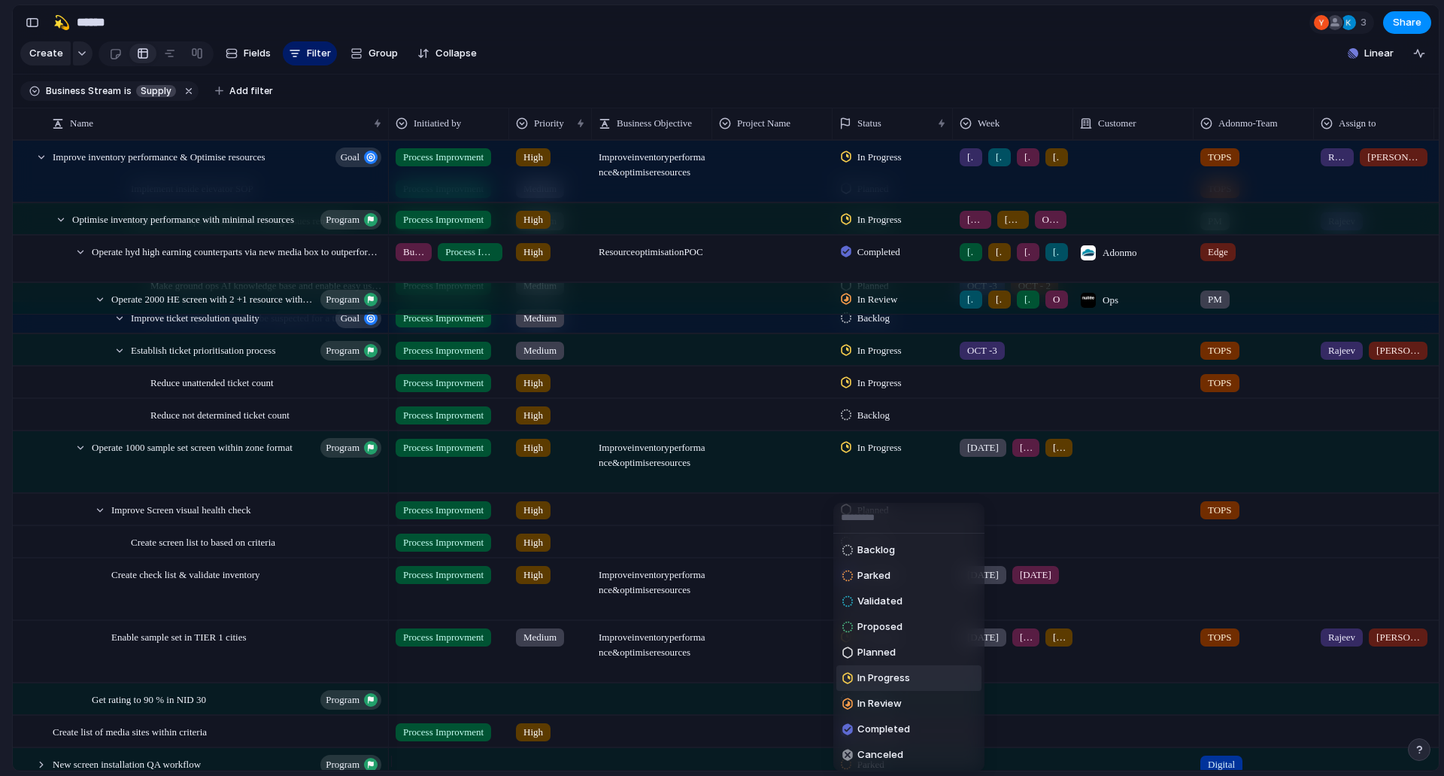
click at [894, 673] on span "In Progress" at bounding box center [884, 677] width 53 height 15
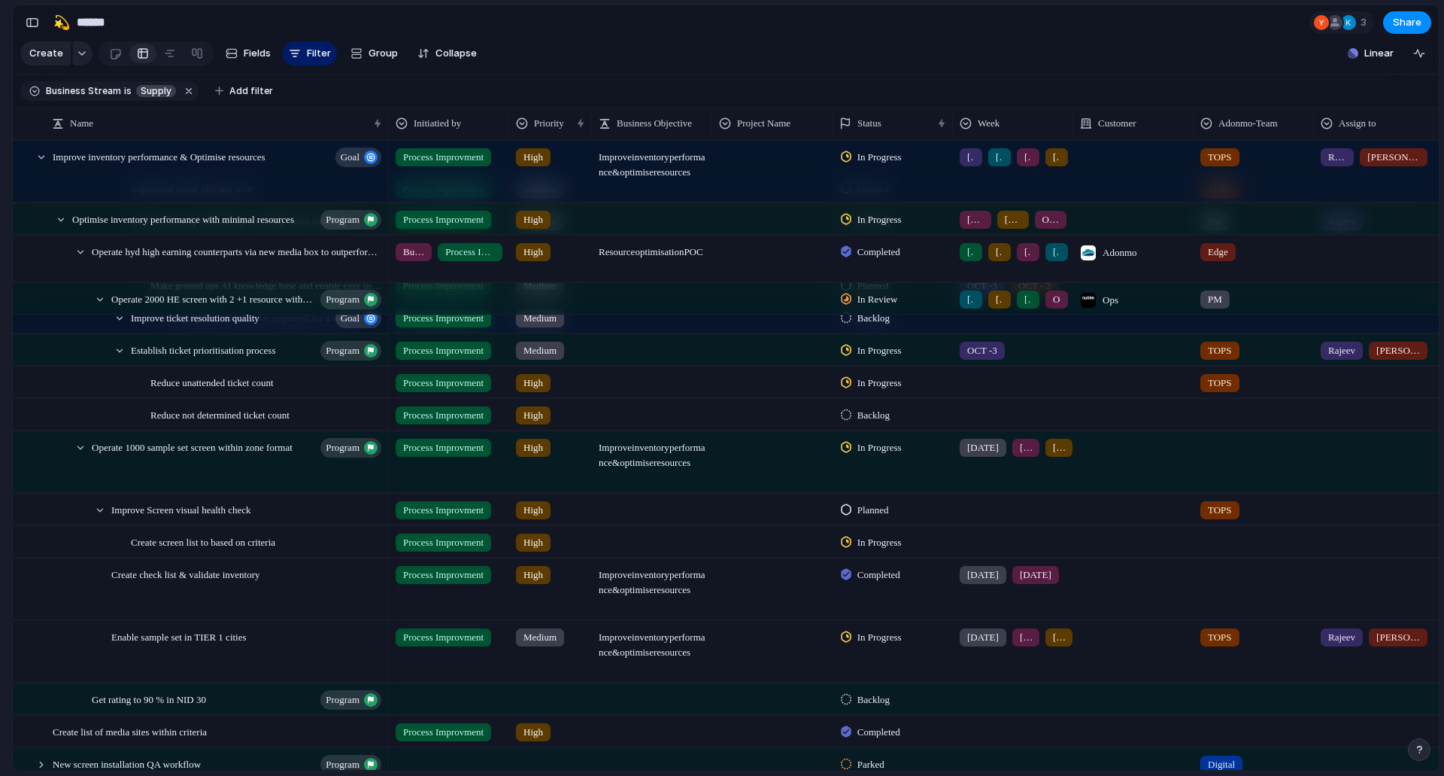
click at [782, 604] on div at bounding box center [772, 588] width 120 height 61
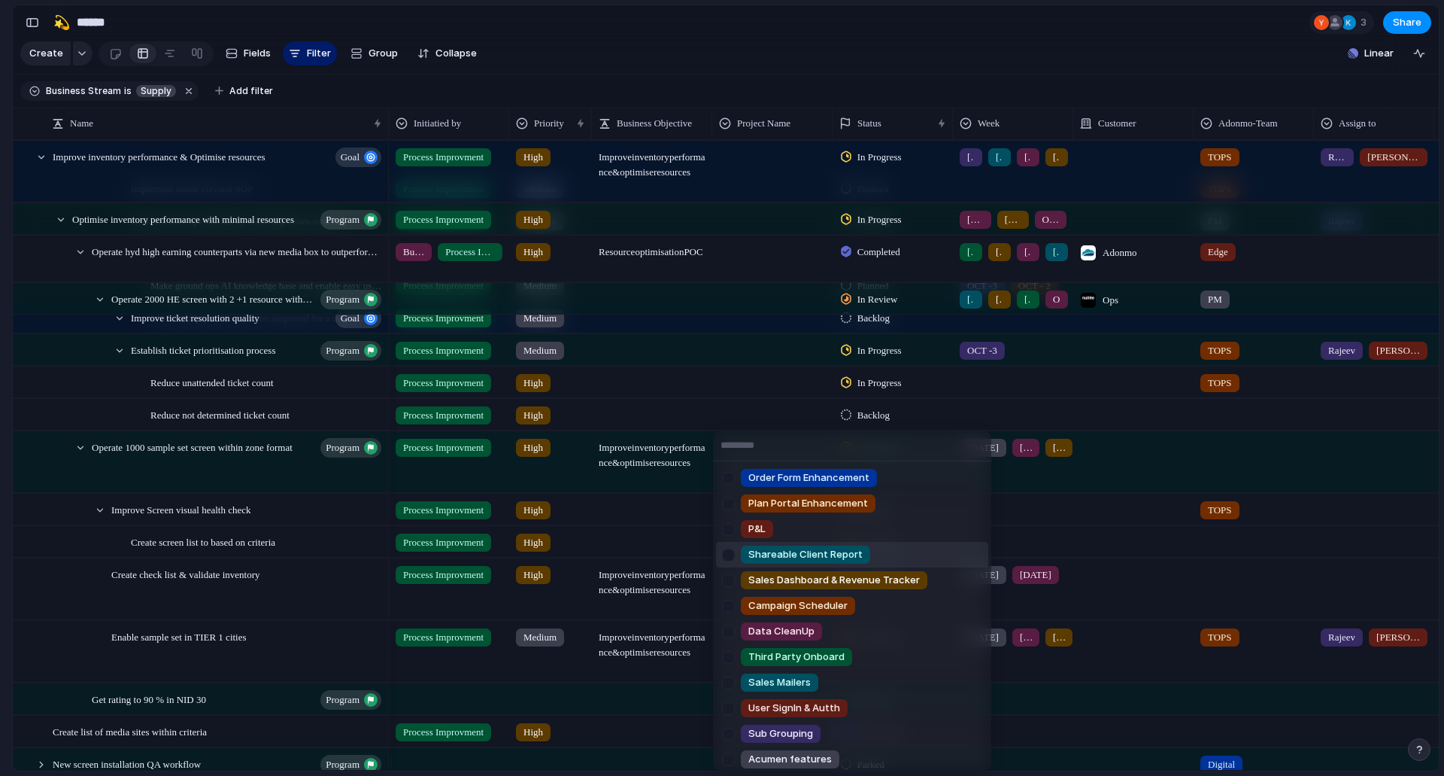
click at [600, 555] on div "Order Form Enhancement Plan Portal Enhancement P&L Shareable Client Report Sale…" at bounding box center [722, 388] width 1444 height 776
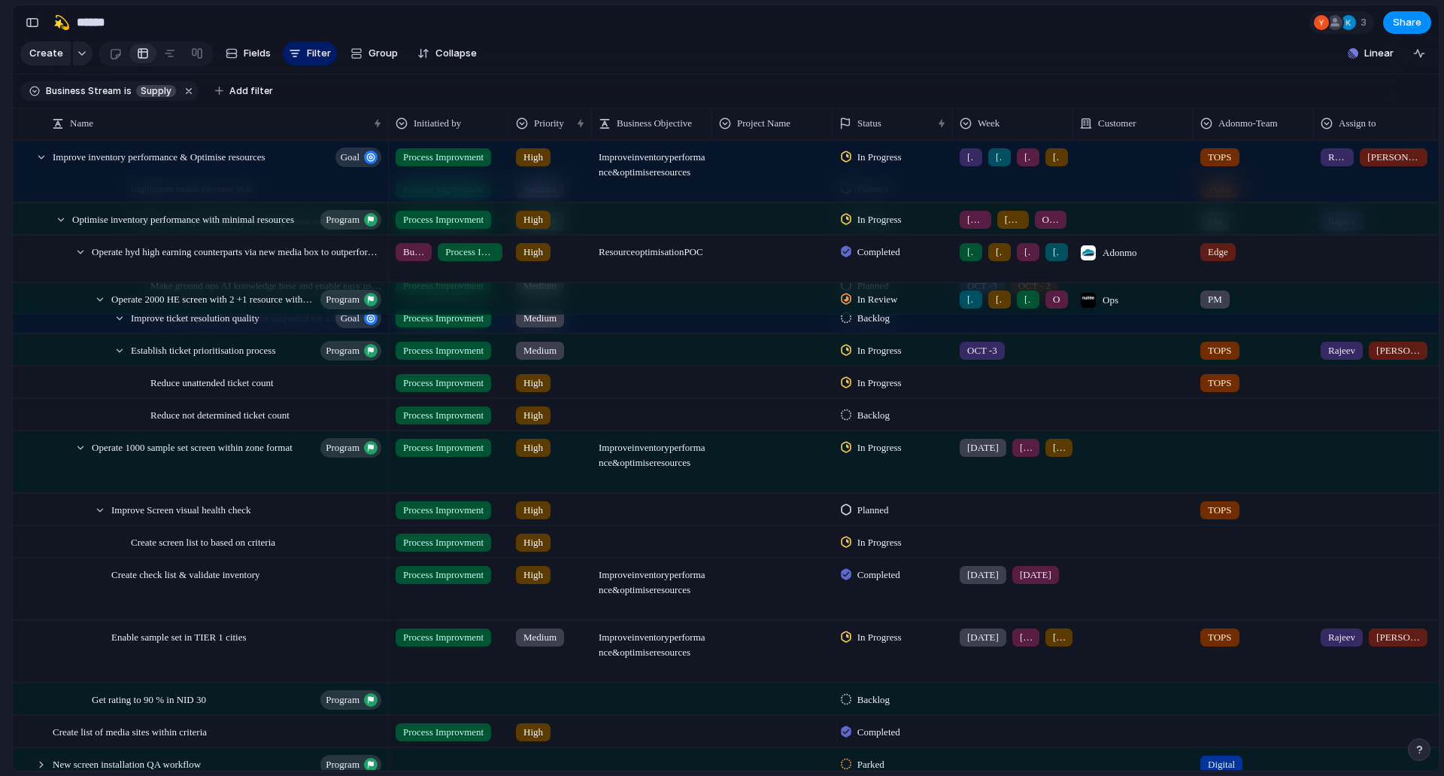
click at [860, 550] on span "In Progress" at bounding box center [880, 542] width 44 height 15
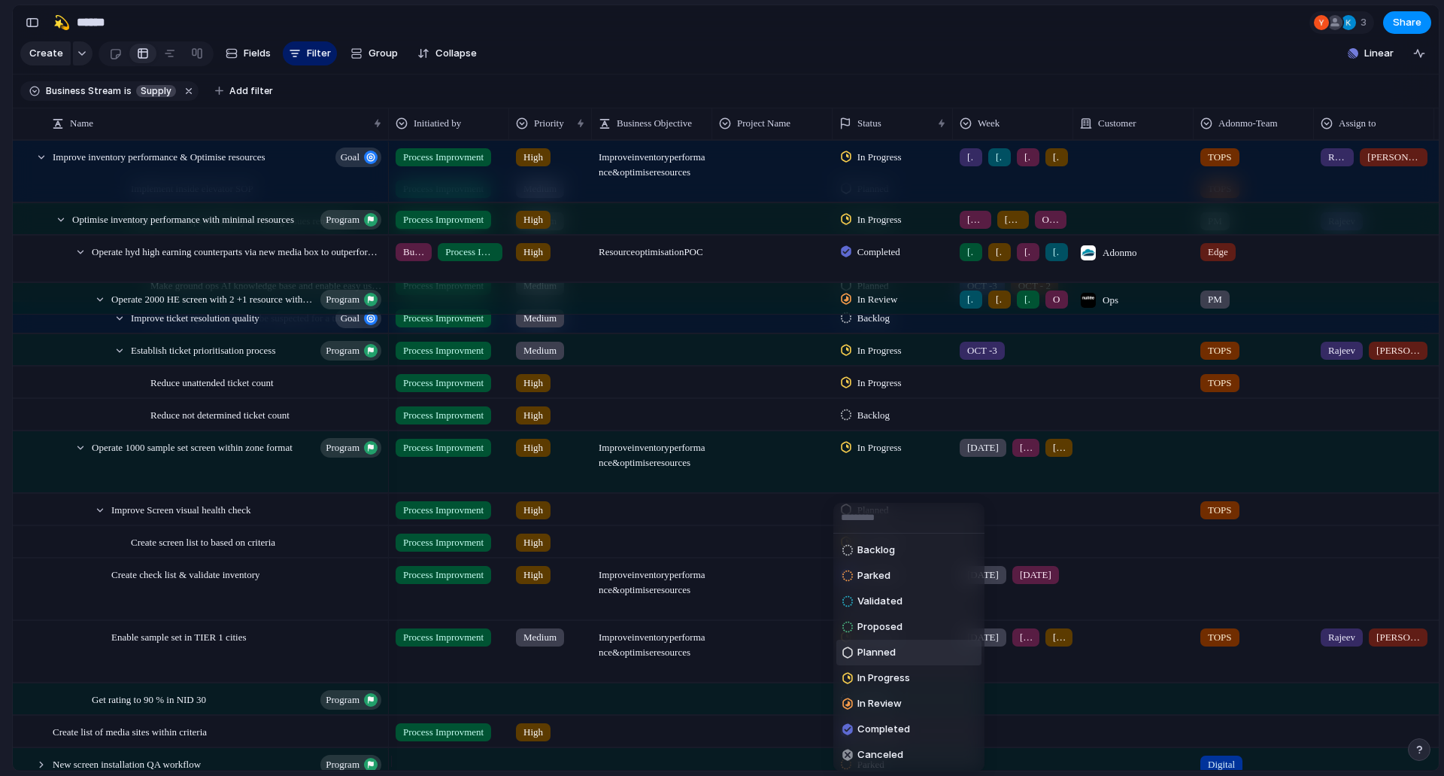
click at [885, 650] on span "Planned" at bounding box center [877, 652] width 38 height 15
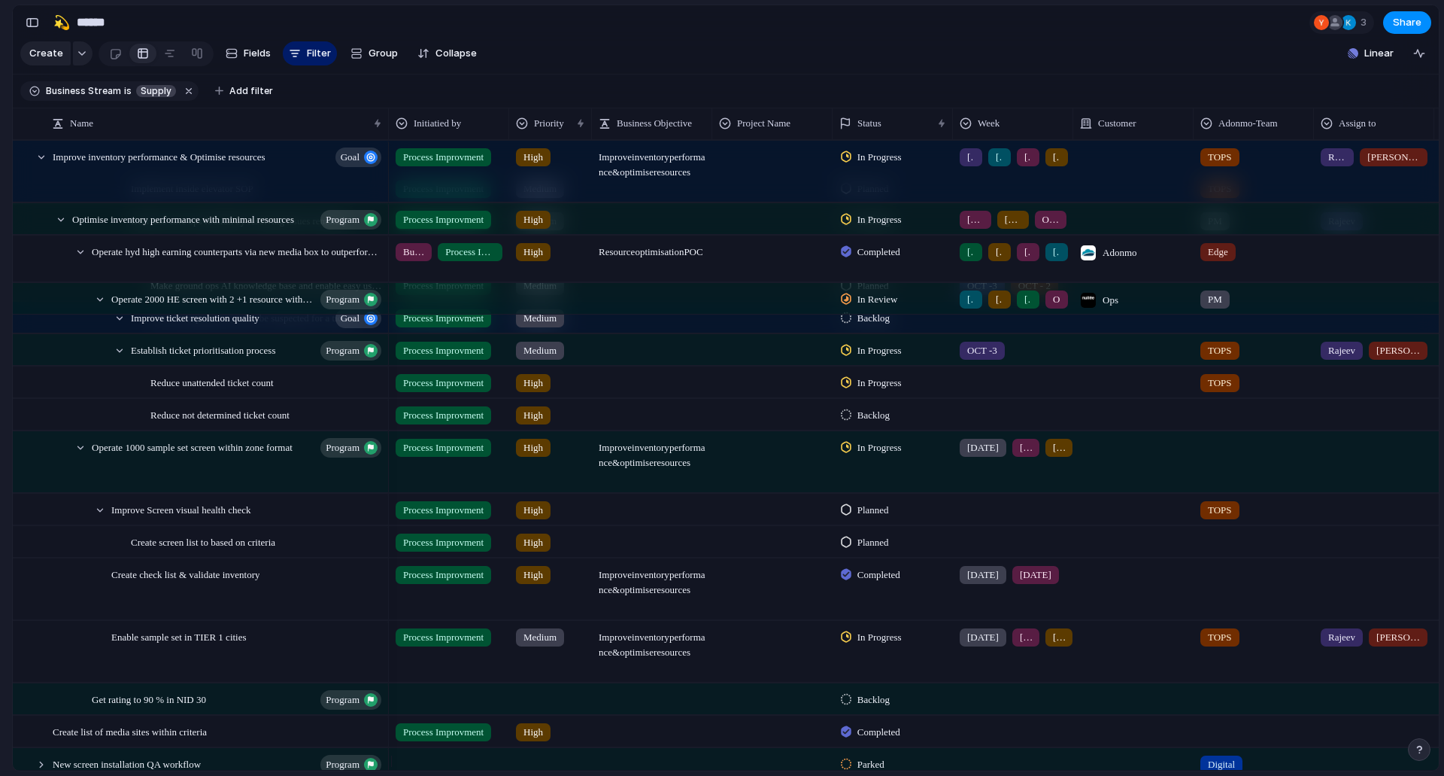
click at [1002, 551] on div at bounding box center [1013, 539] width 119 height 25
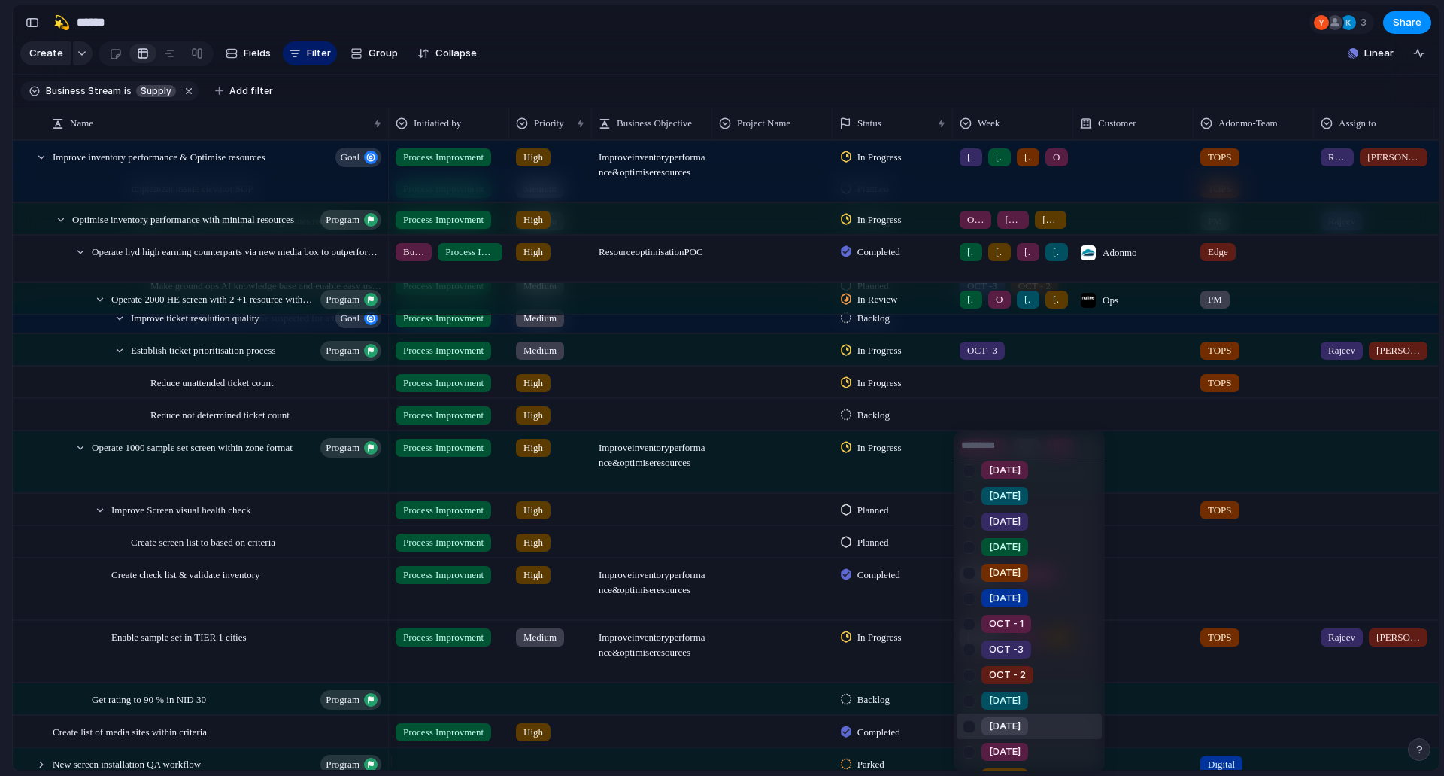
scroll to position [184, 0]
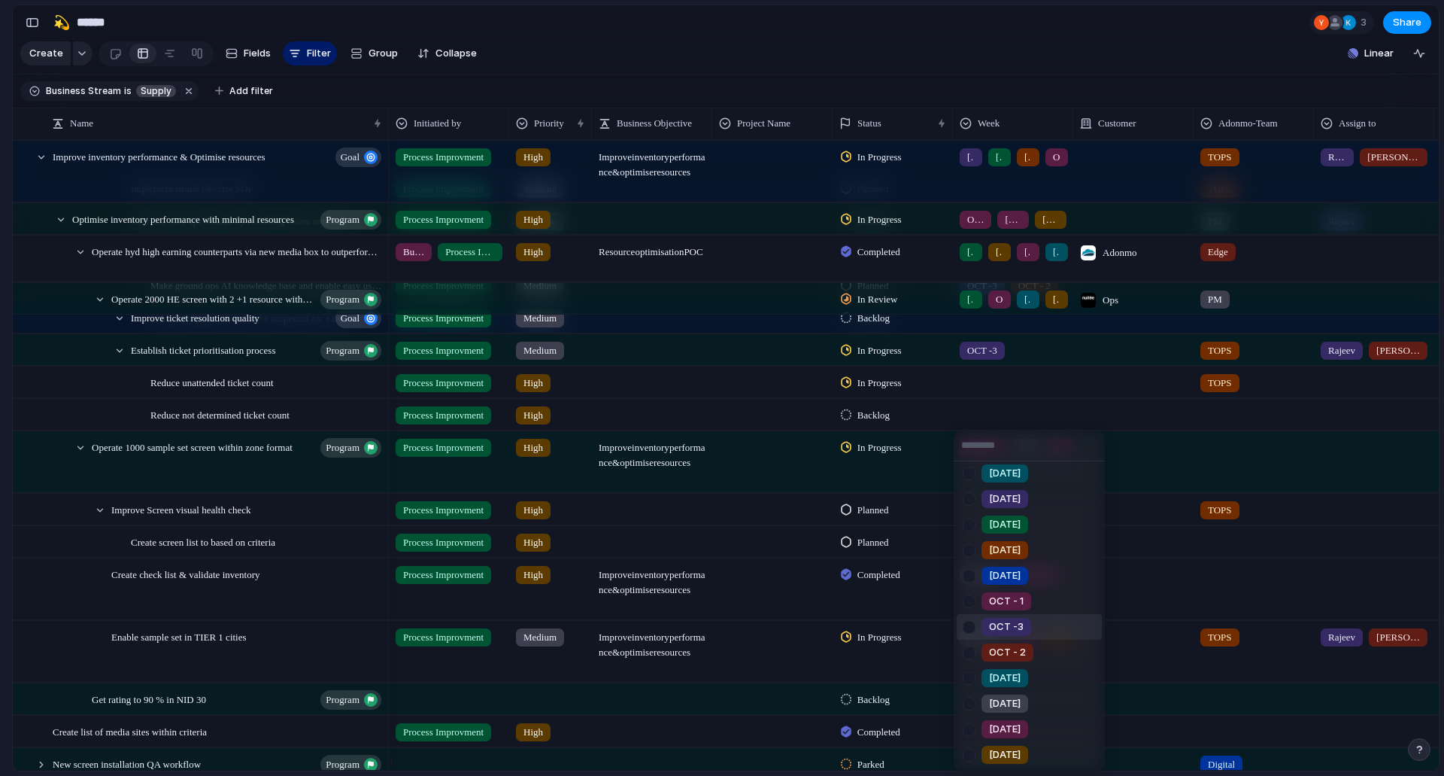
click at [970, 633] on div at bounding box center [969, 627] width 26 height 26
click at [881, 604] on div "Week1 Week2 Week3 Week4 [DATE] [DATE] [DATE] [DATE] [DATE] [DATE] [DATE] [DATE]…" at bounding box center [722, 388] width 1444 height 776
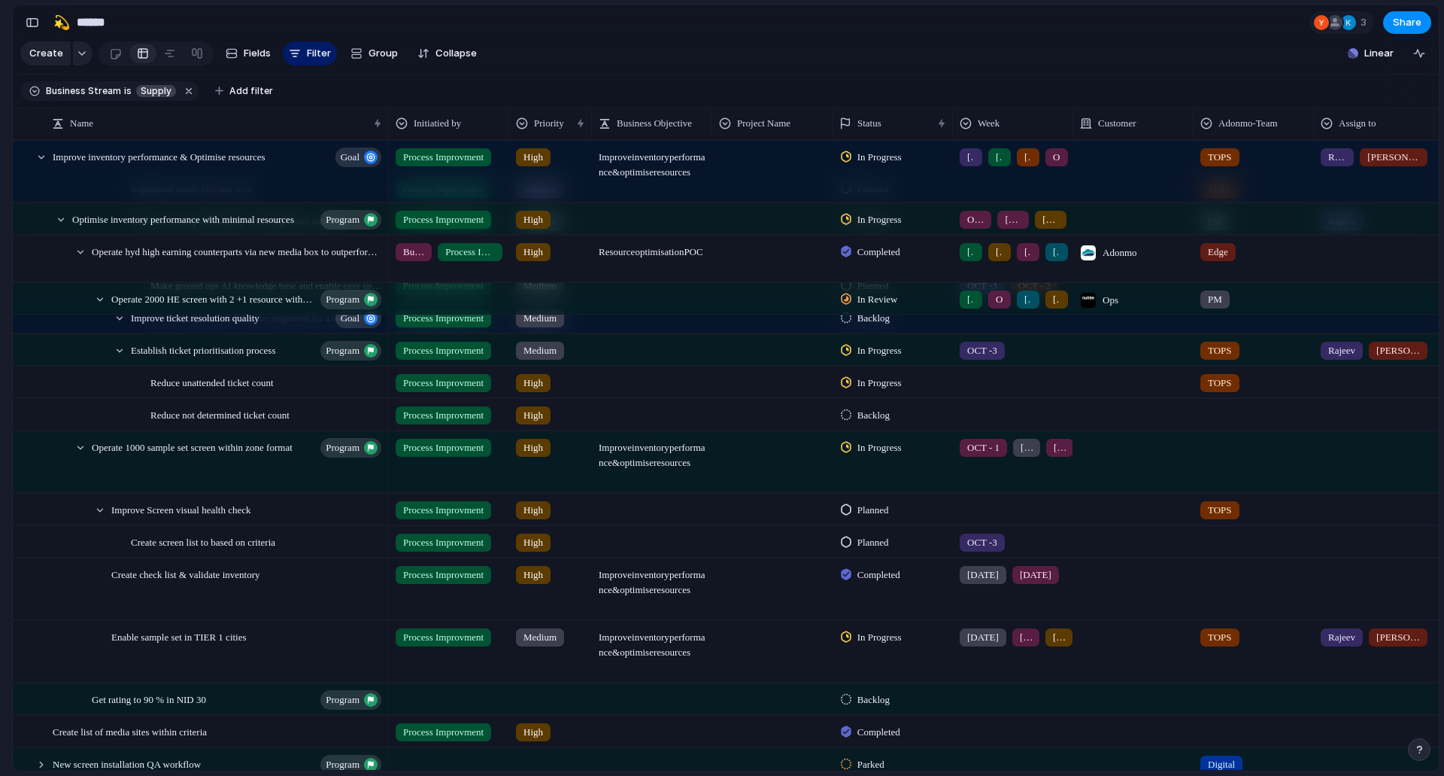
click at [1207, 551] on div at bounding box center [1254, 539] width 119 height 25
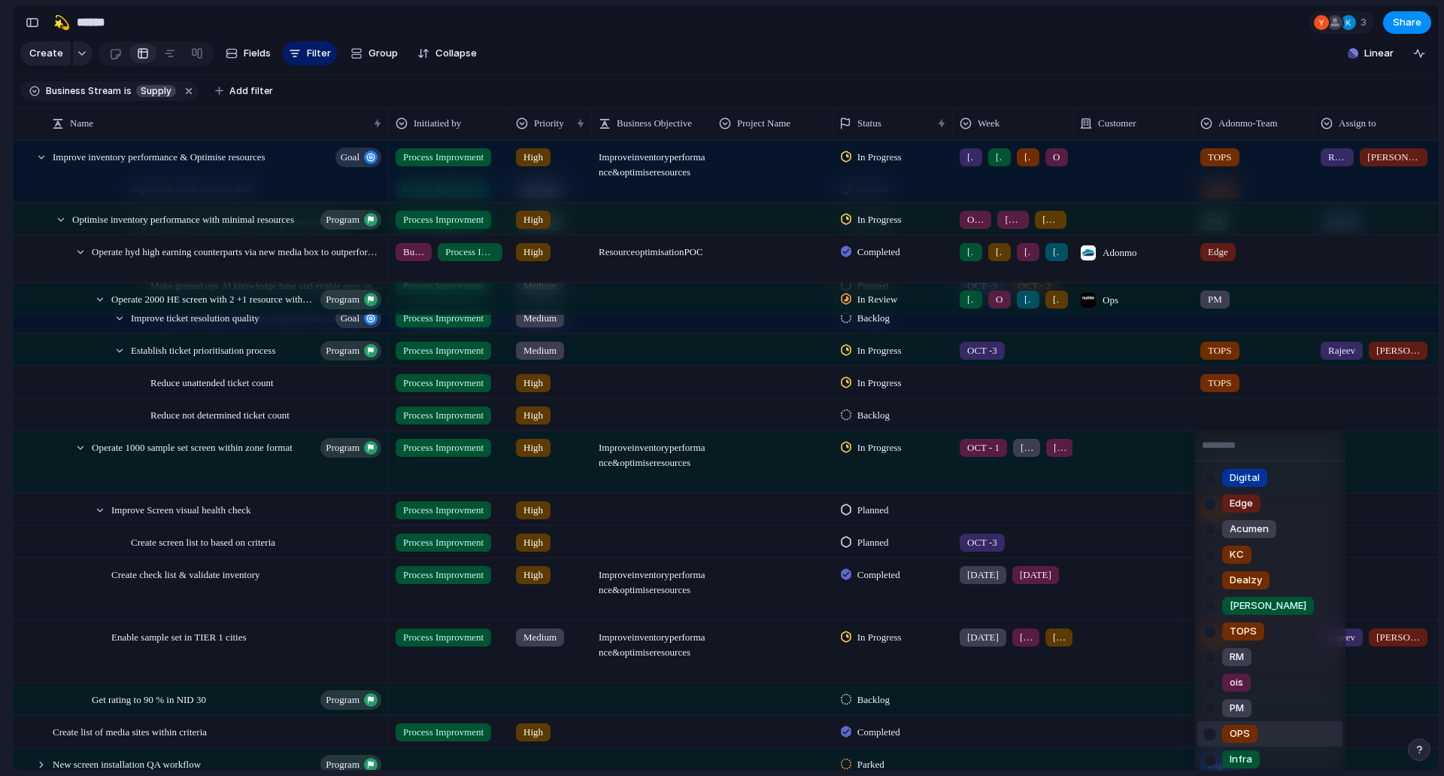
scroll to position [5, 0]
click at [1210, 497] on div at bounding box center [1210, 499] width 26 height 26
click at [1124, 557] on div "Digital Edge Acumen KC Dealzy [PERSON_NAME] TOPS RM ois PM OPS Infra" at bounding box center [722, 388] width 1444 height 776
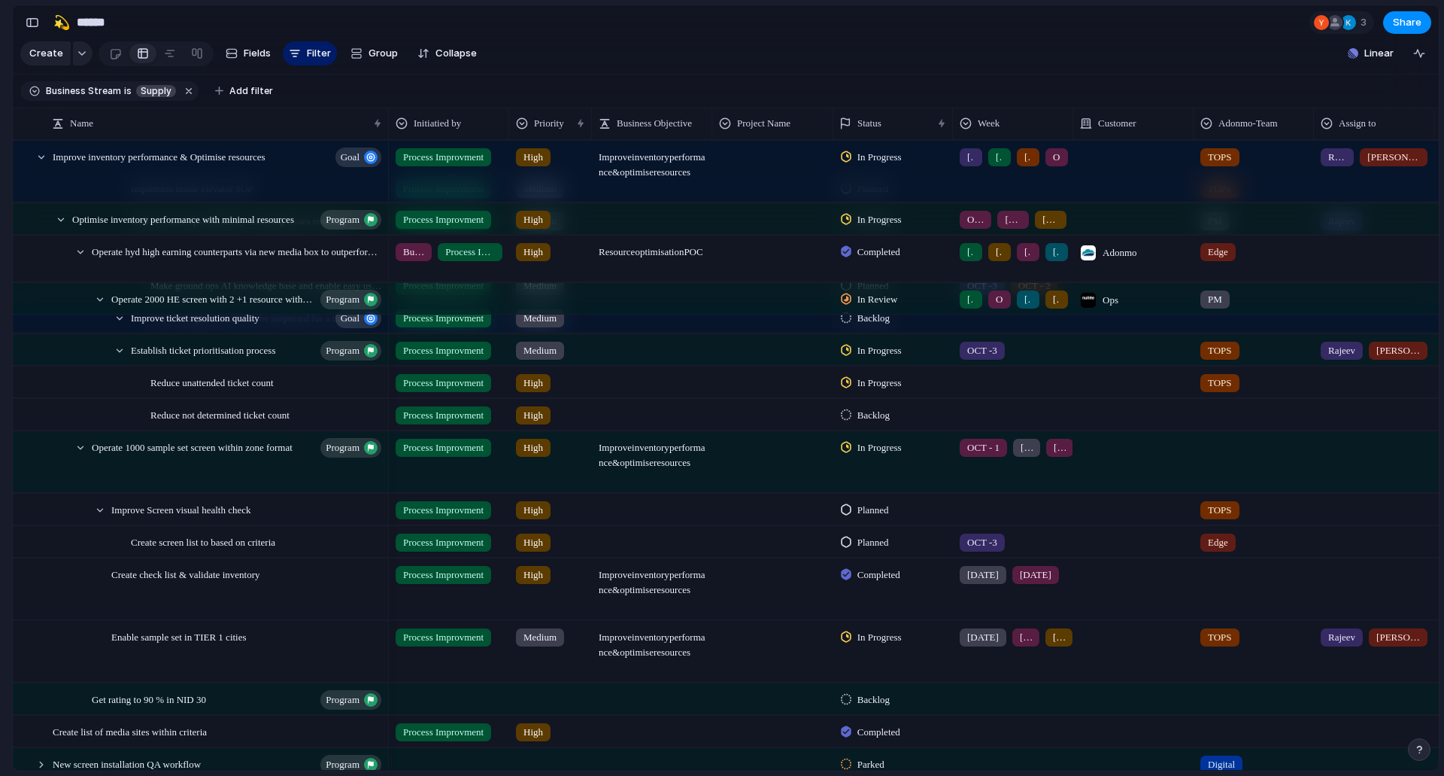
click at [1332, 551] on div at bounding box center [1374, 539] width 119 height 25
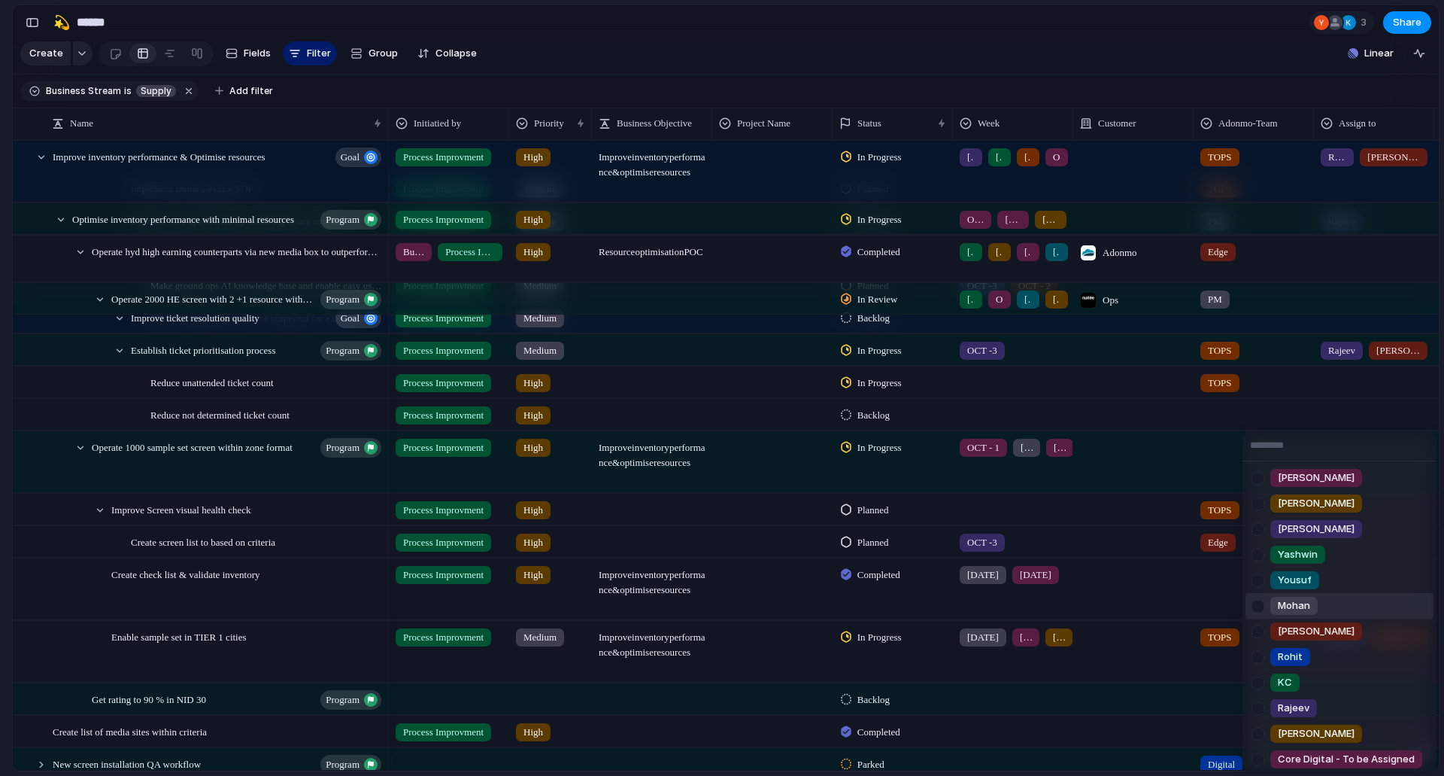
click at [1281, 603] on span "Mohan" at bounding box center [1294, 605] width 32 height 15
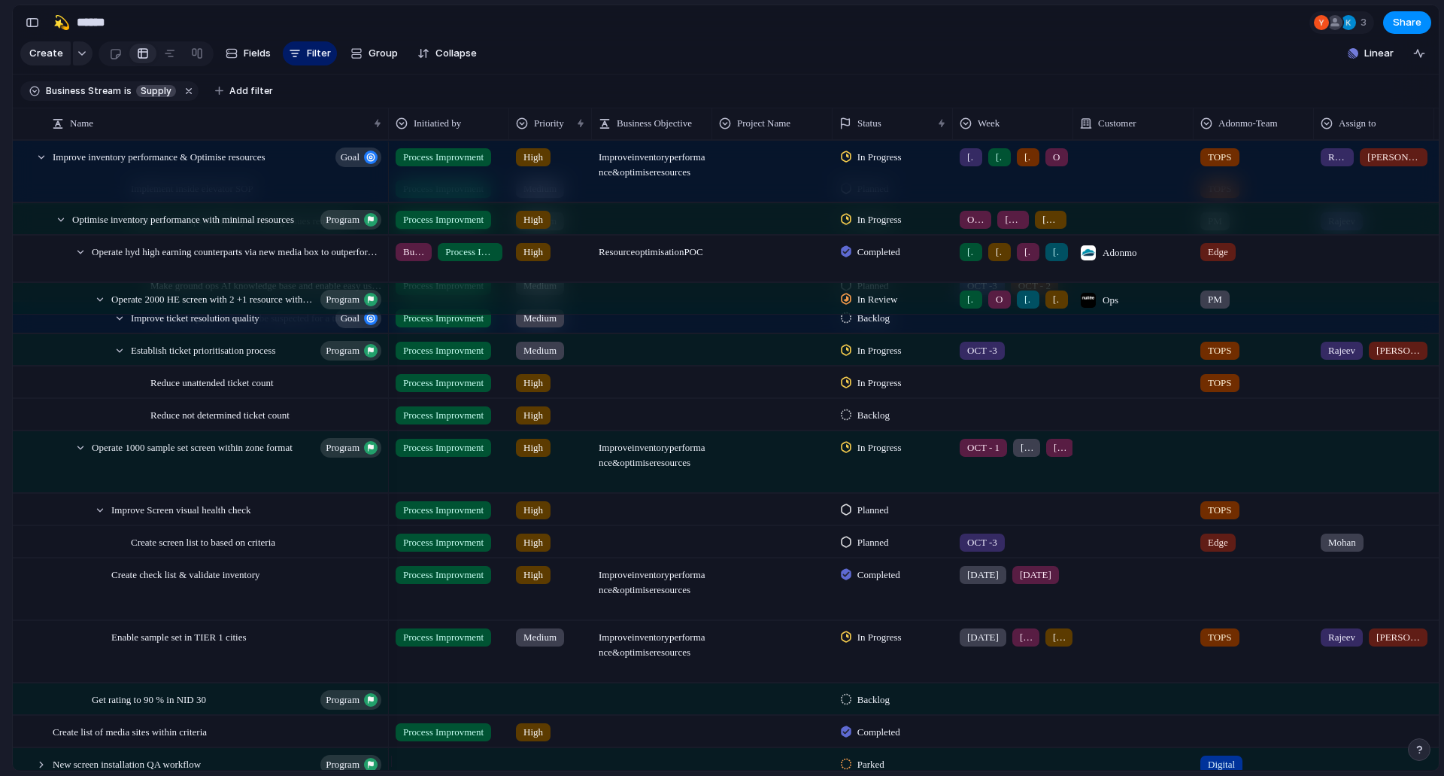
click at [0, 544] on div "Adonmo Feedback Prototypes My projects 🛠️ Sprint Plan Projects 🍎 June- Digital …" at bounding box center [82, 388] width 165 height 776
click at [858, 645] on span "In Progress" at bounding box center [880, 637] width 44 height 15
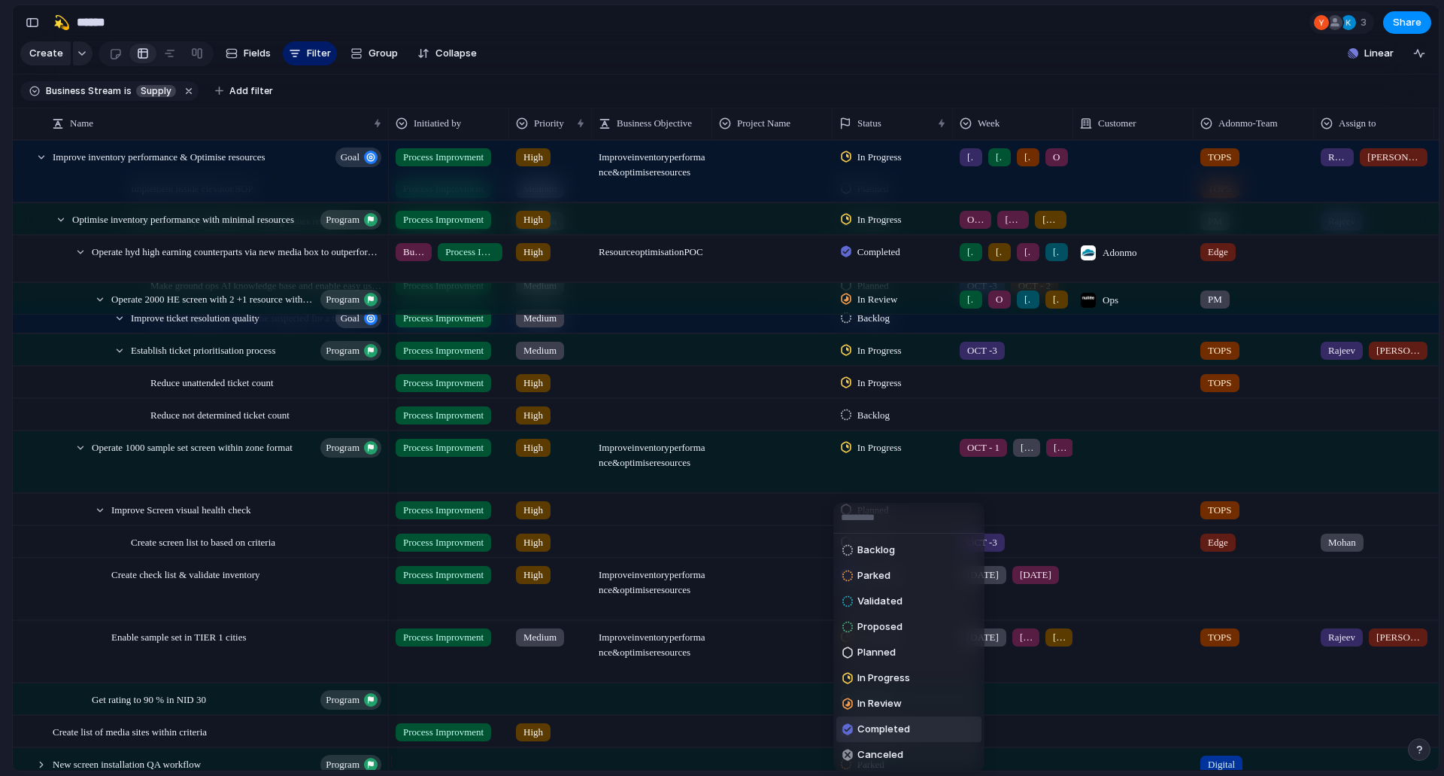
click at [893, 728] on span "Completed" at bounding box center [884, 728] width 53 height 15
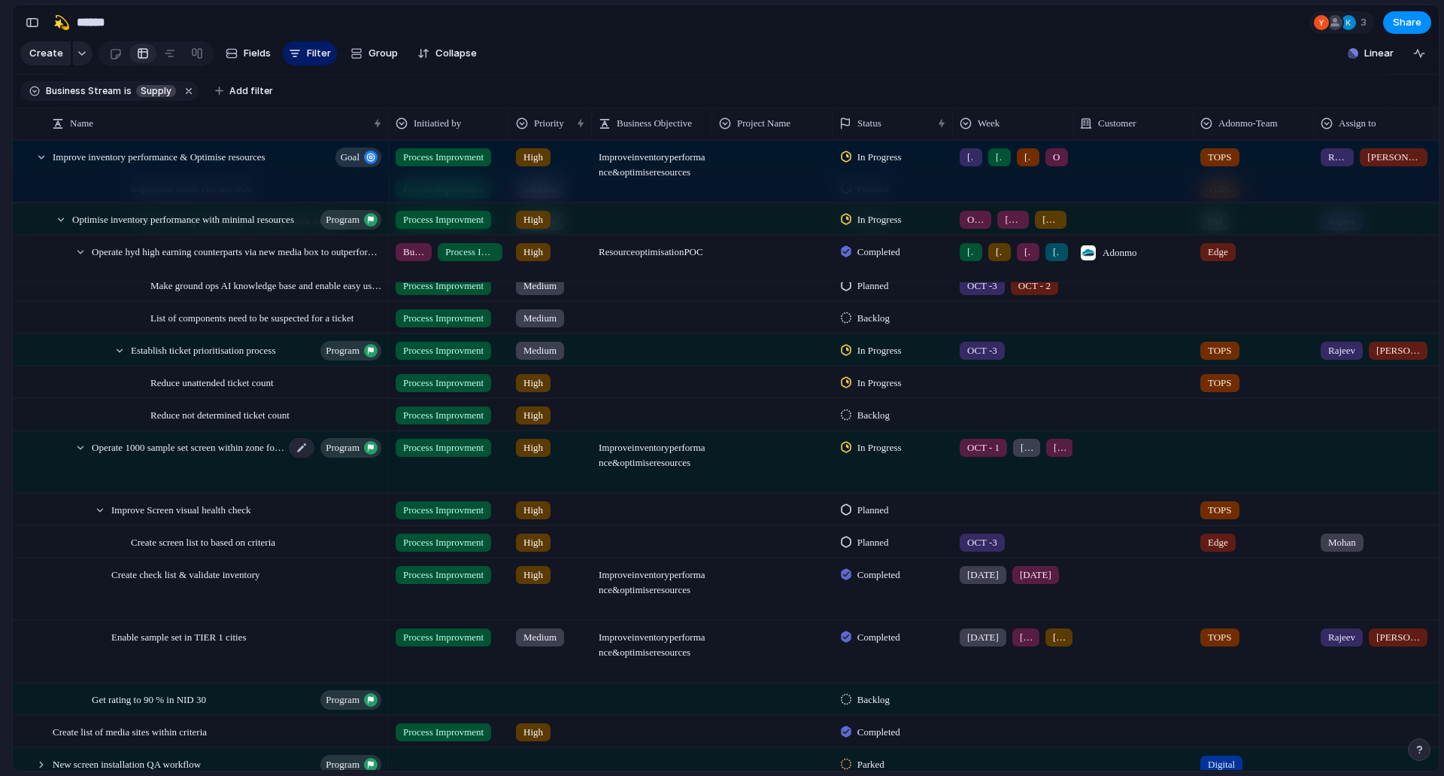
scroll to position [830, 0]
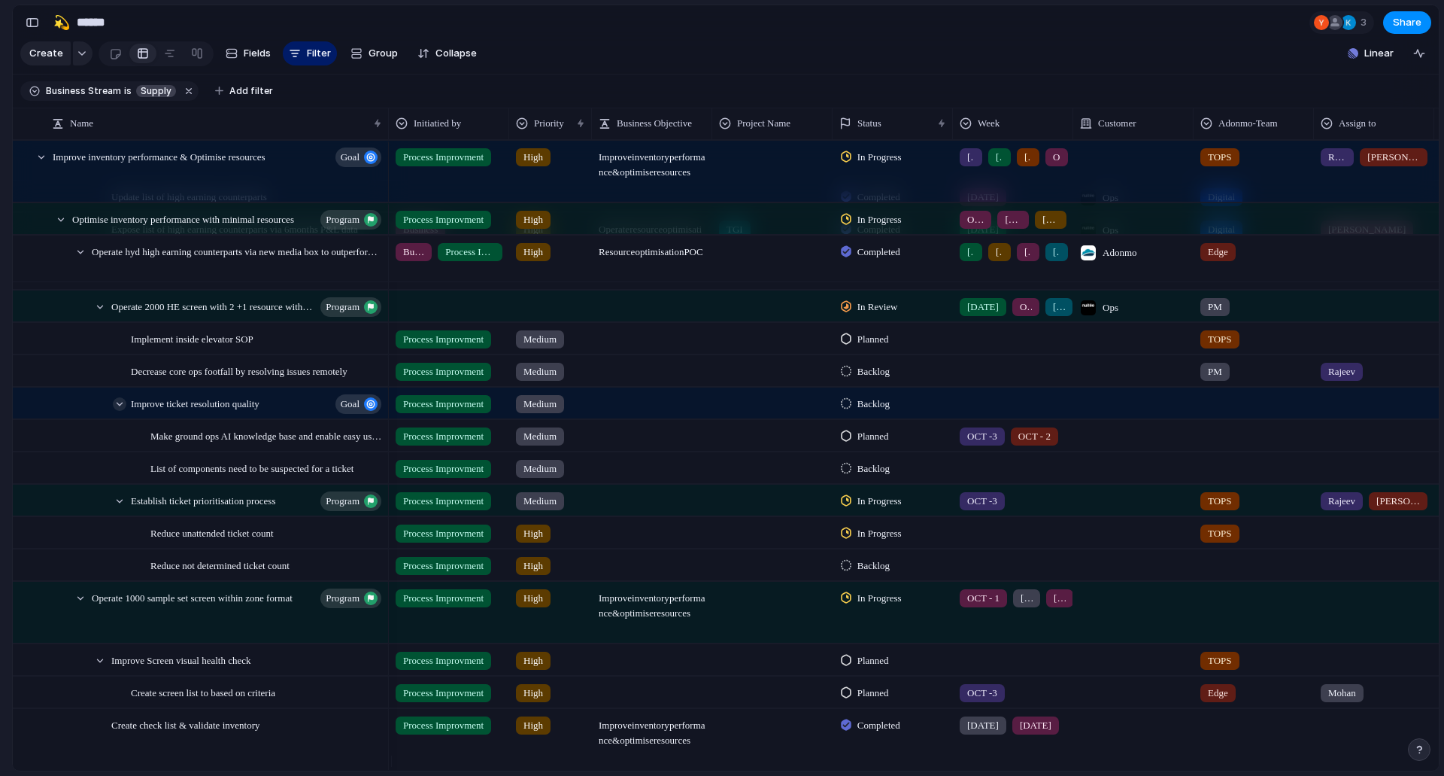
click at [120, 411] on div at bounding box center [120, 404] width 14 height 14
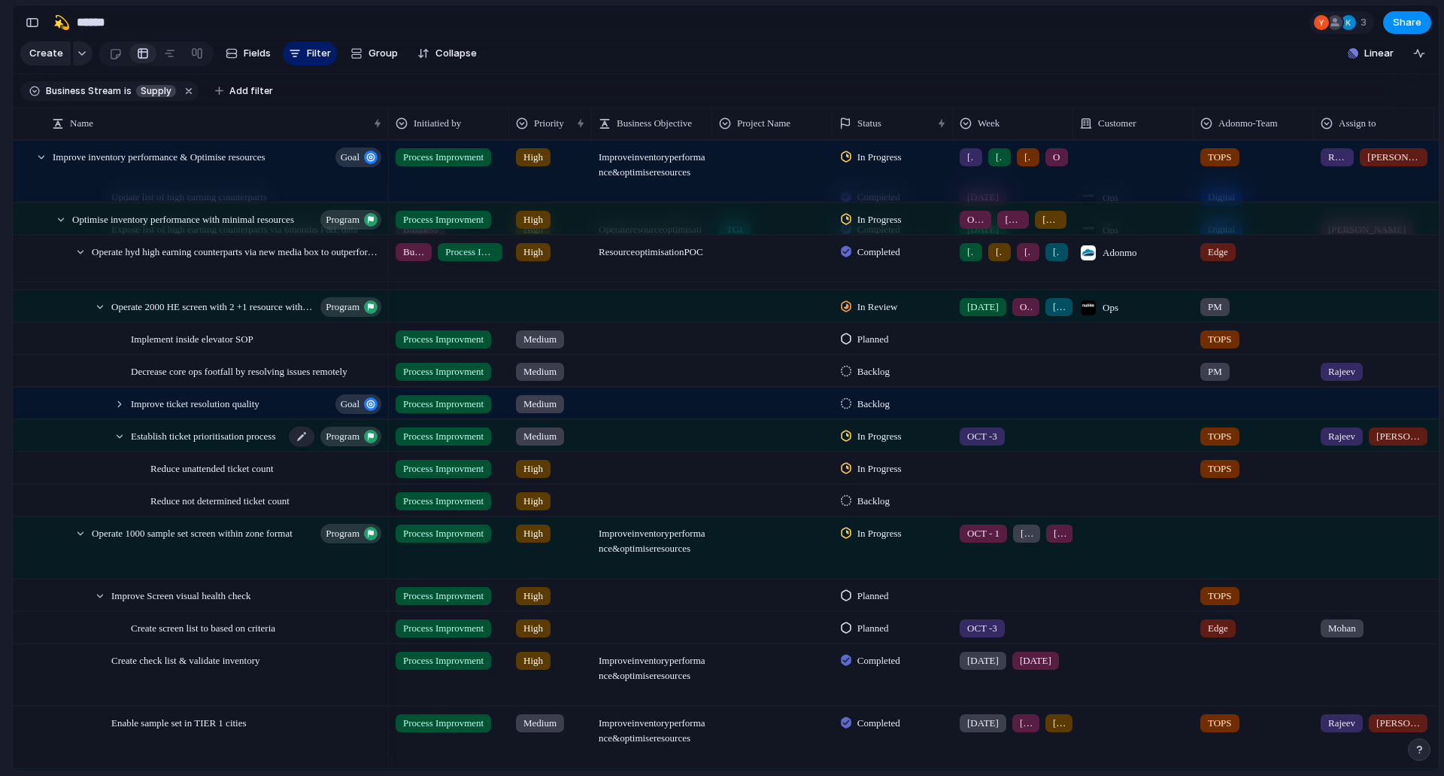
click at [161, 444] on span "Establish ticket prioritisation process" at bounding box center [203, 435] width 144 height 17
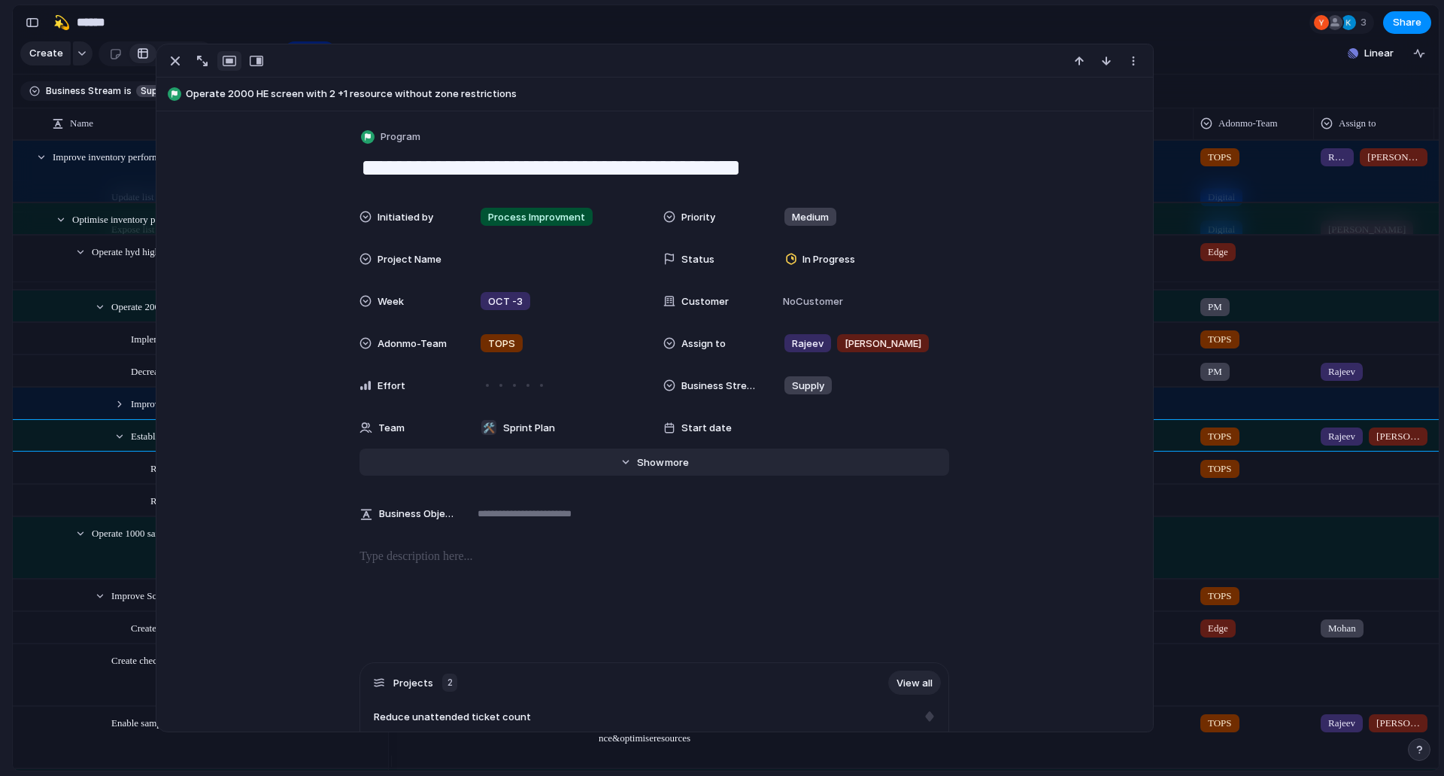
click at [665, 458] on span "more" at bounding box center [677, 462] width 24 height 15
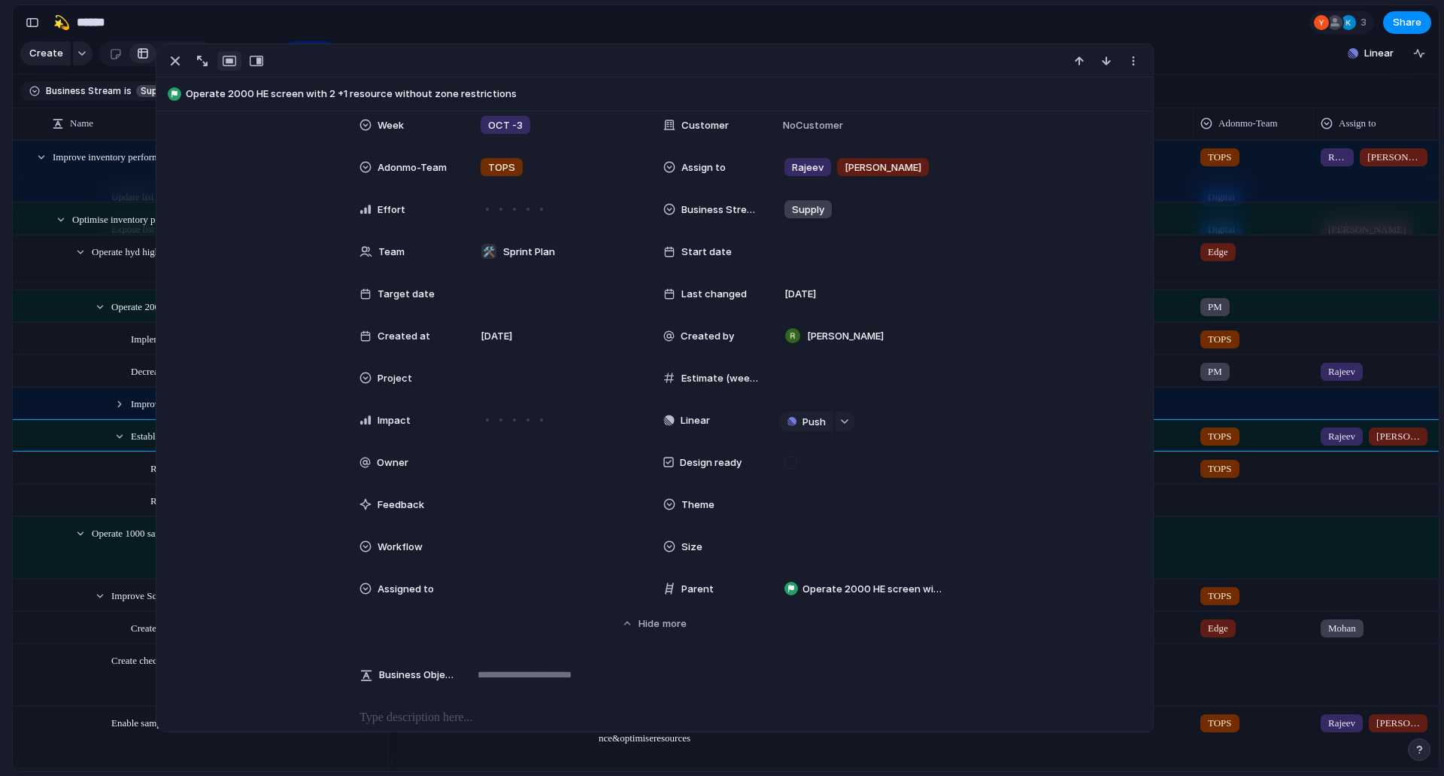
scroll to position [301, 0]
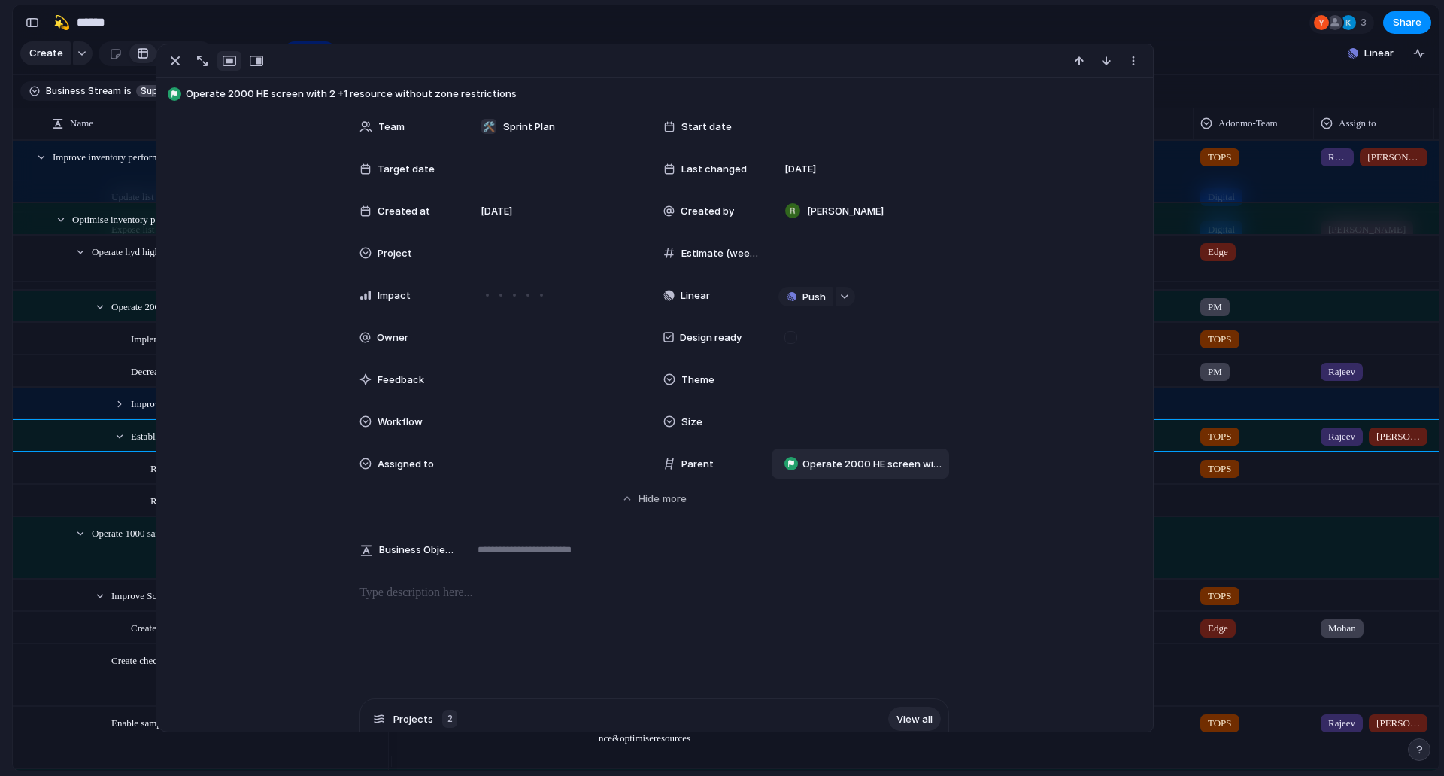
click at [840, 469] on span "Operate 2000 HE screen with 2 +1 resource without zone restrictions" at bounding box center [873, 464] width 140 height 15
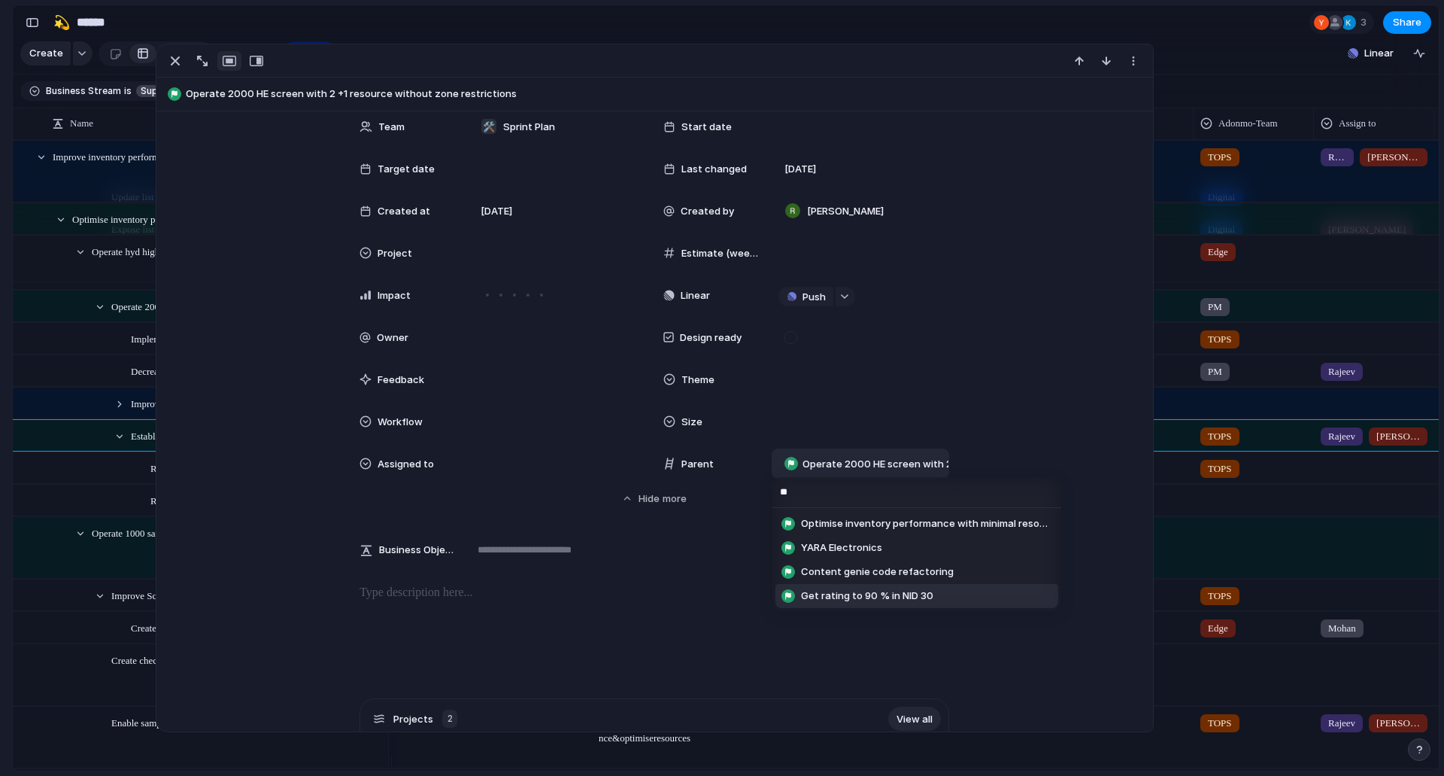
type input "**"
click at [870, 602] on span "Get rating to 90 % in NID 30" at bounding box center [867, 595] width 132 height 15
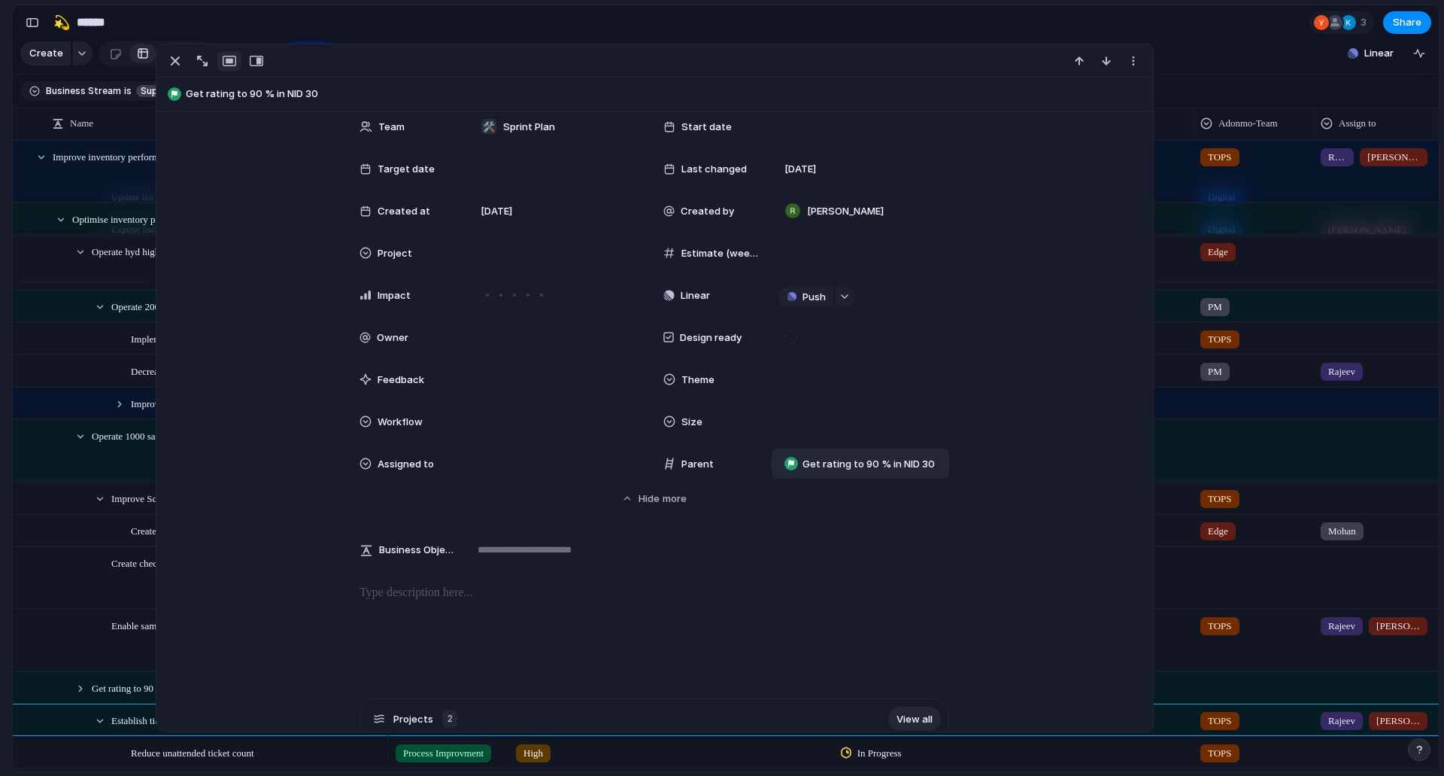
click at [0, 630] on div "Adonmo Feedback Prototypes My projects 🛠️ Sprint Plan Projects 🍎 June- Digital …" at bounding box center [82, 388] width 165 height 776
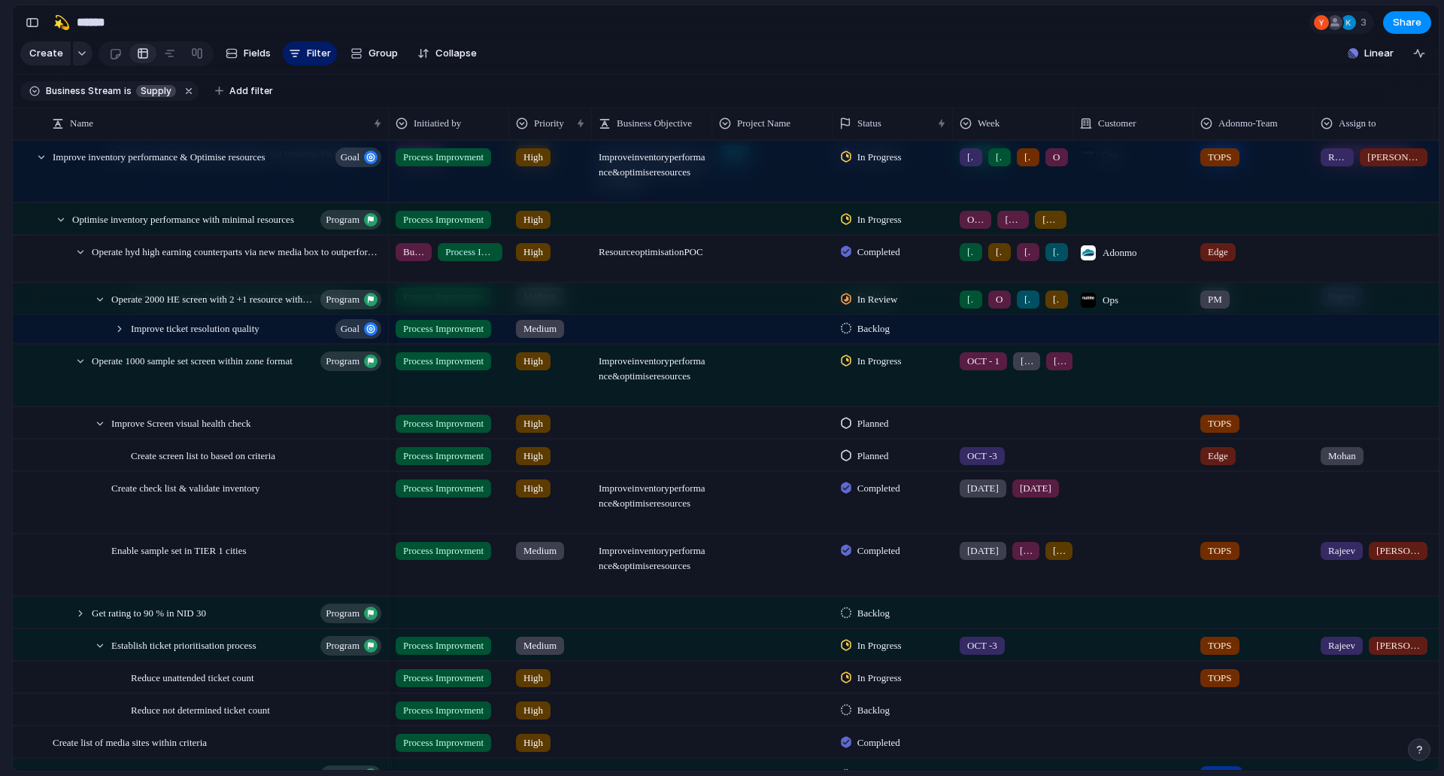
scroll to position [830, 0]
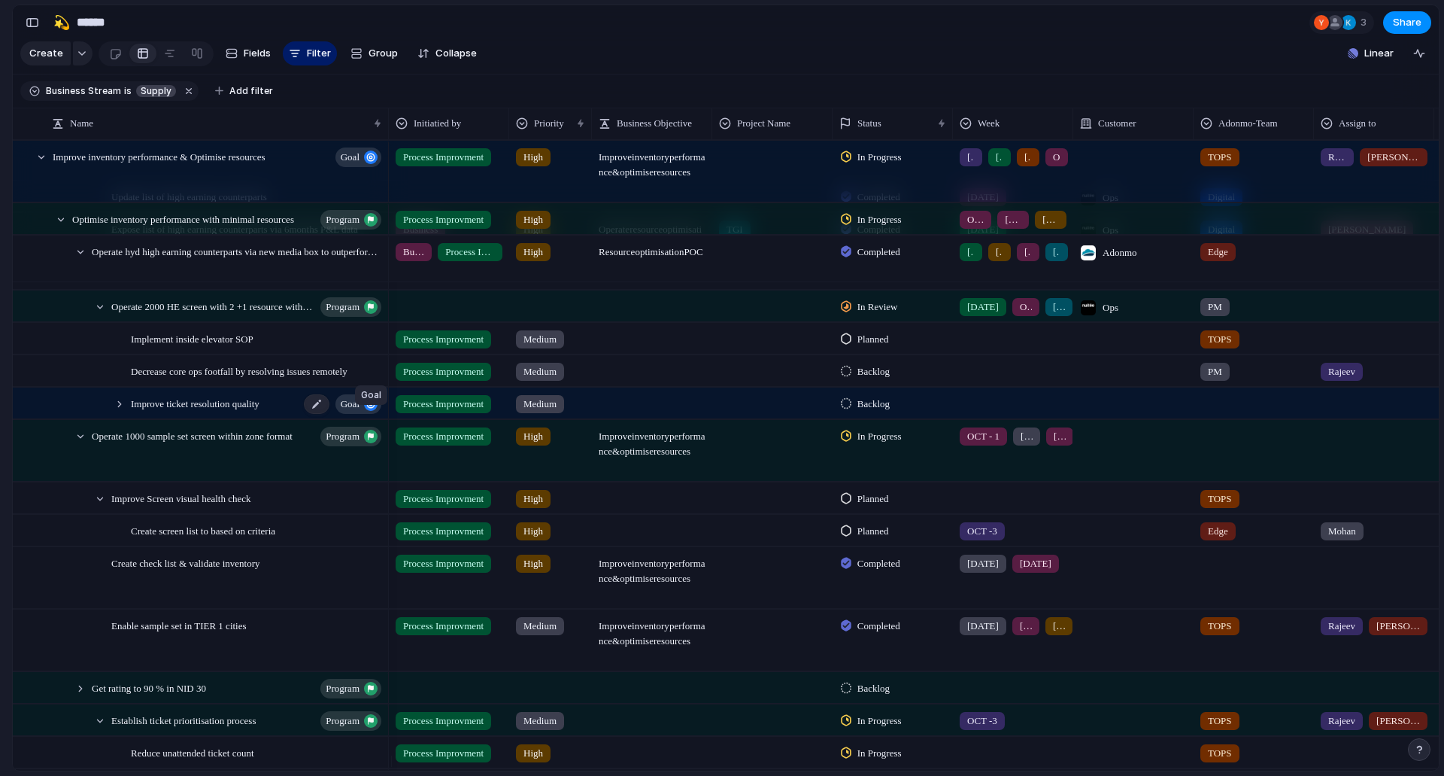
click at [364, 411] on div "button" at bounding box center [371, 404] width 14 height 14
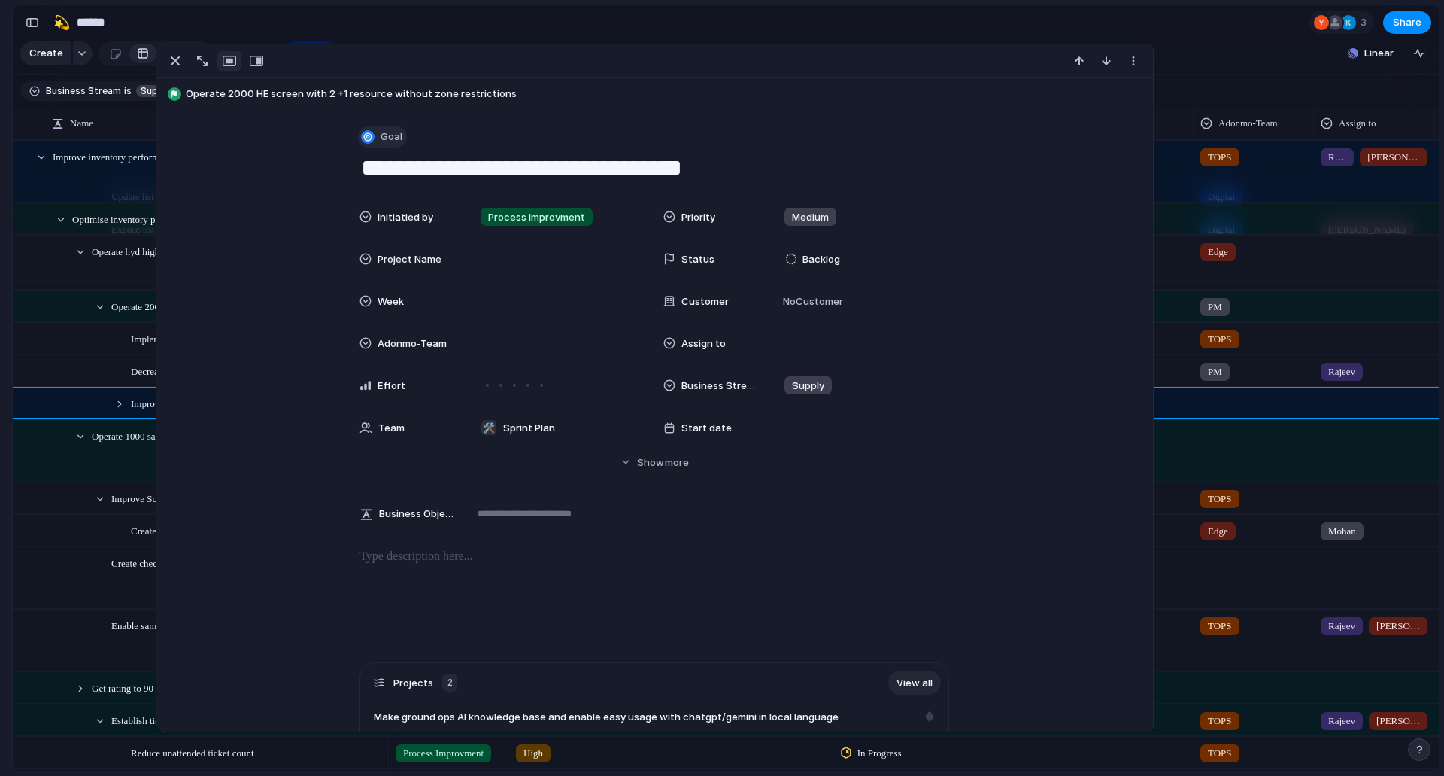
click at [381, 141] on span "Goal" at bounding box center [392, 136] width 22 height 15
click at [421, 220] on span "Program" at bounding box center [402, 224] width 40 height 15
click at [0, 459] on div "Feedback Prototypes My projects 🛠️ Sprint Plan Projects 🍎 June- Digital Plan 🧊 …" at bounding box center [82, 261] width 165 height 522
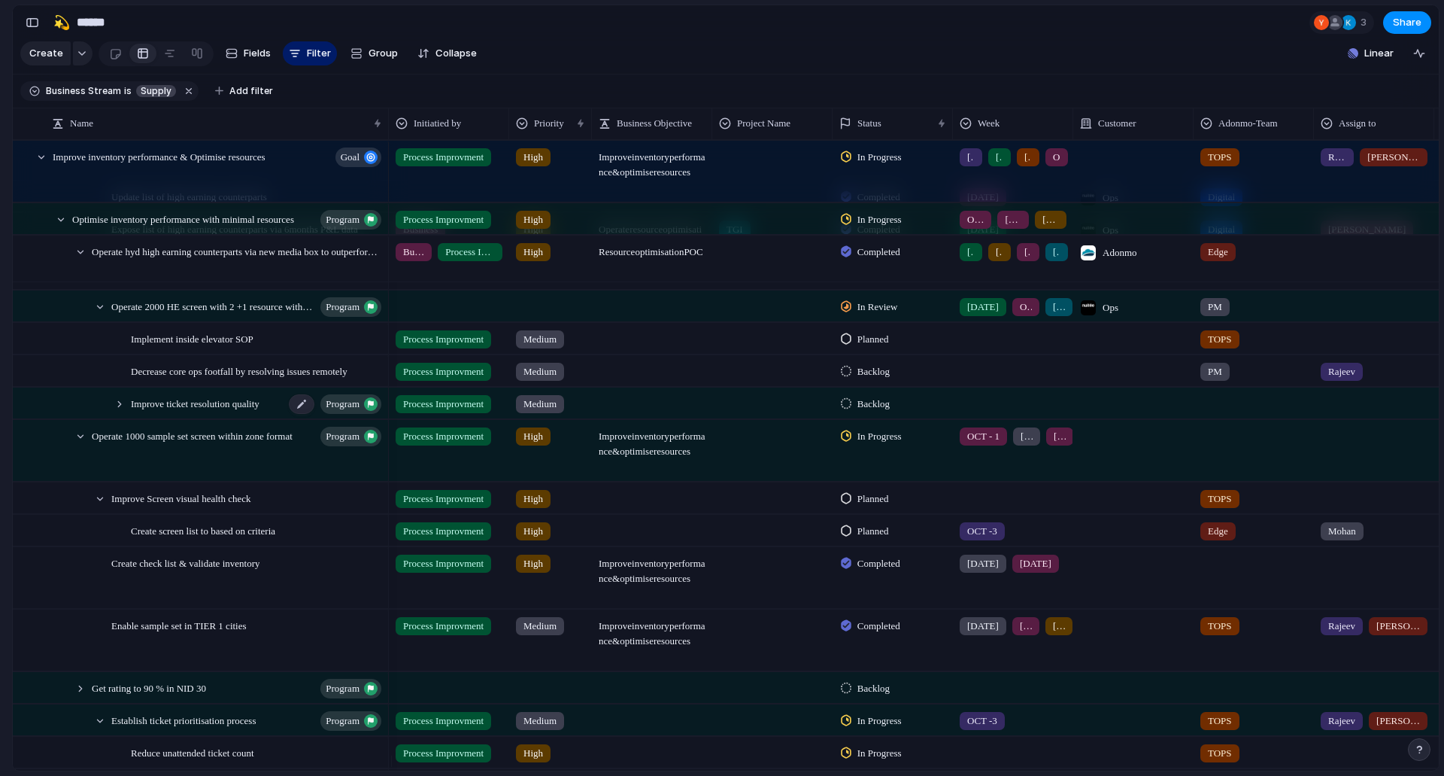
click at [208, 411] on span "Improve ticket resolution quality" at bounding box center [195, 402] width 129 height 17
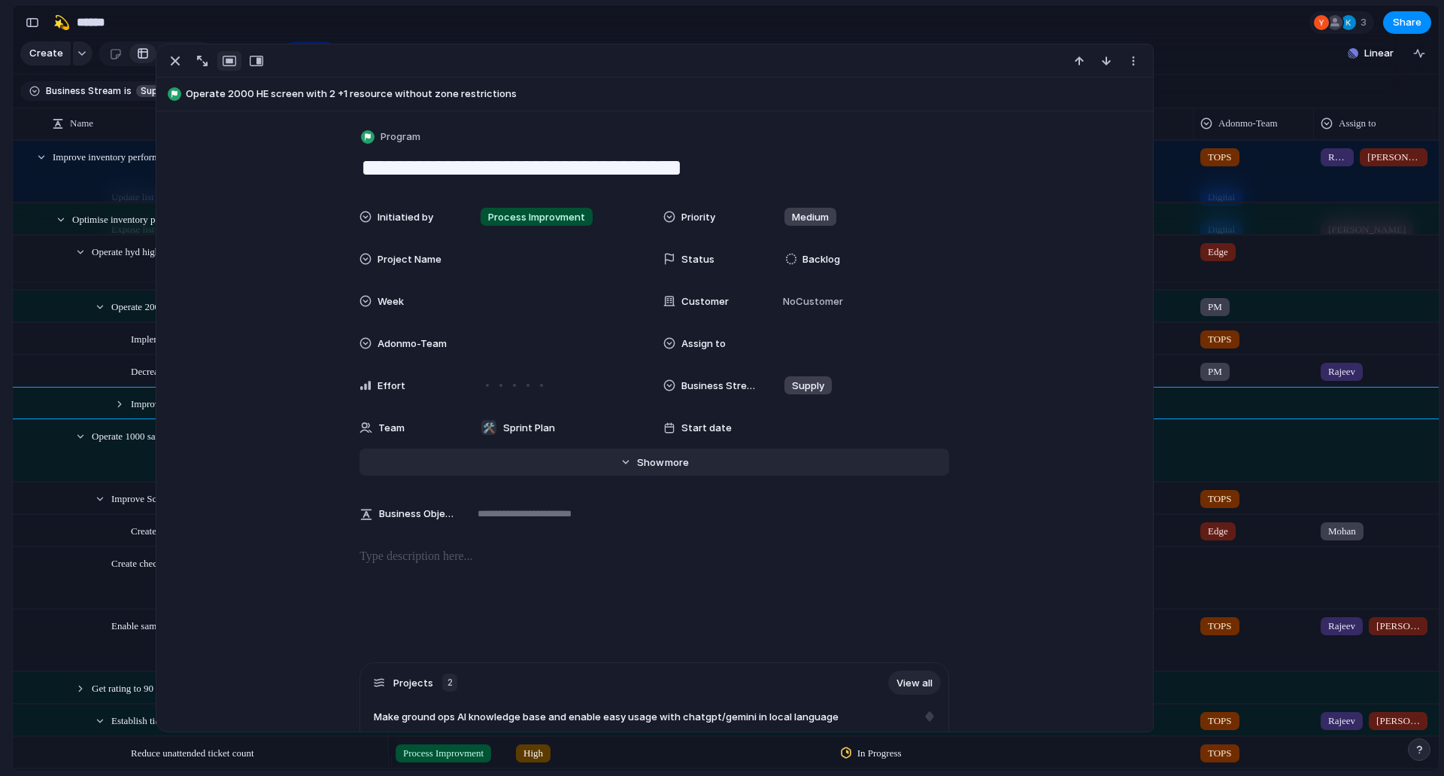
click at [637, 459] on span "Show" at bounding box center [650, 462] width 27 height 15
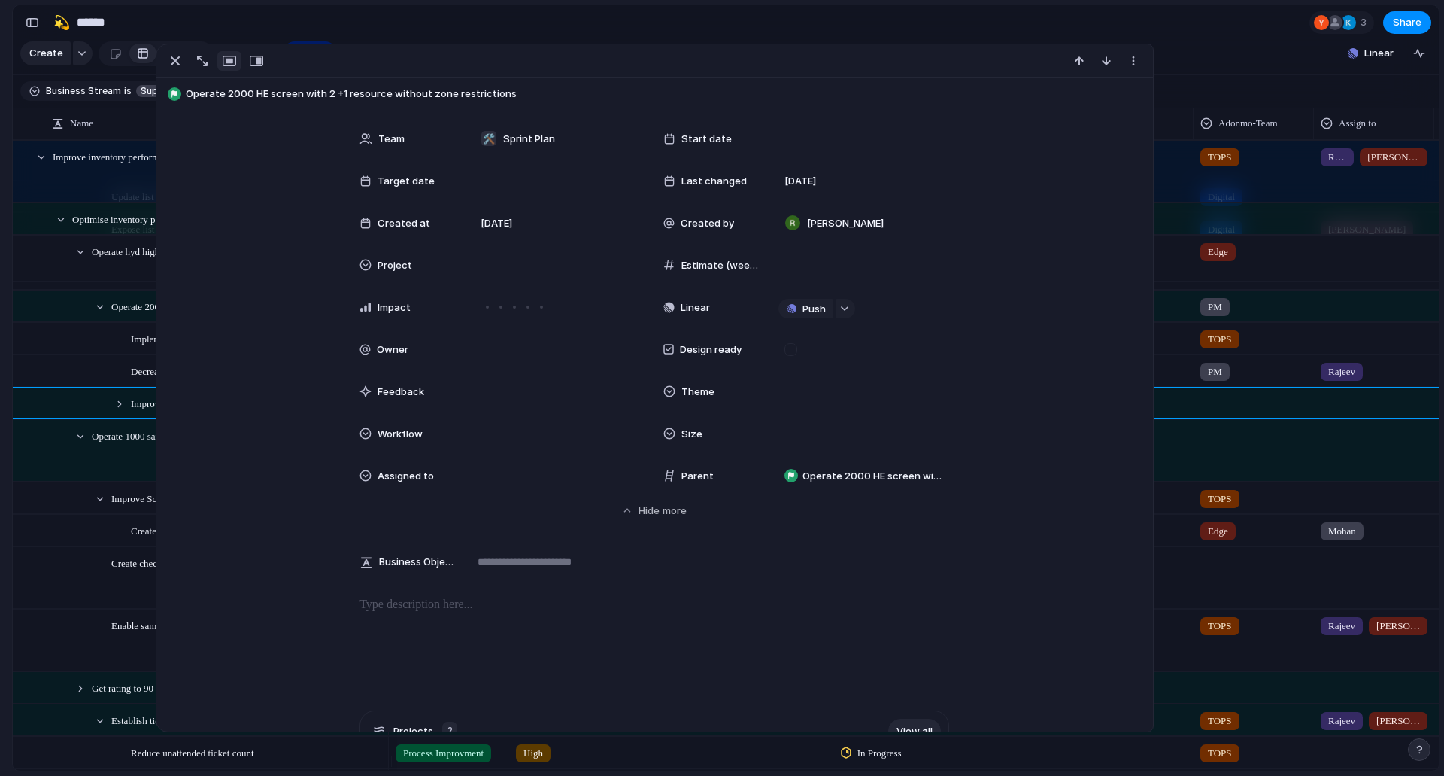
scroll to position [301, 0]
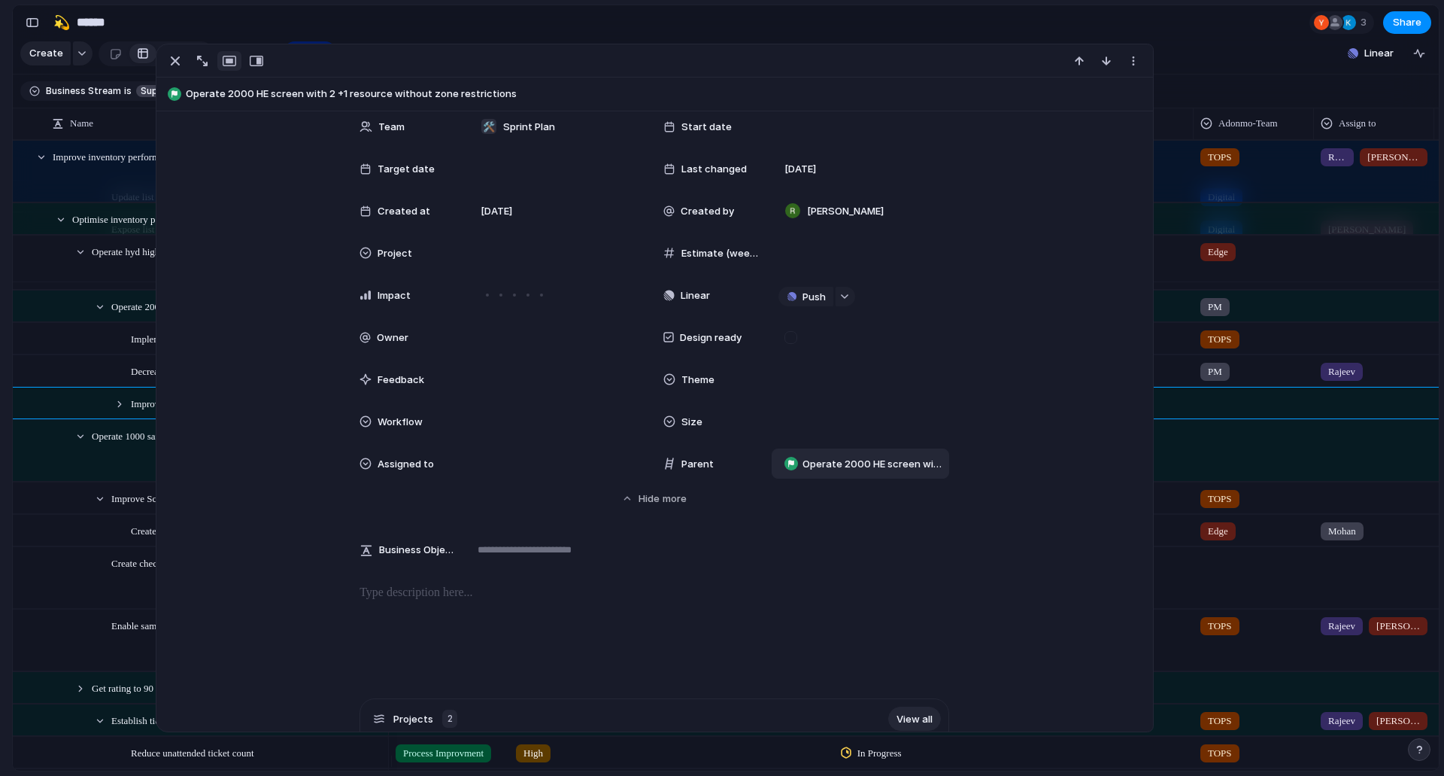
click at [840, 458] on span "Operate 2000 HE screen with 2 +1 resource without zone restrictions" at bounding box center [873, 464] width 140 height 15
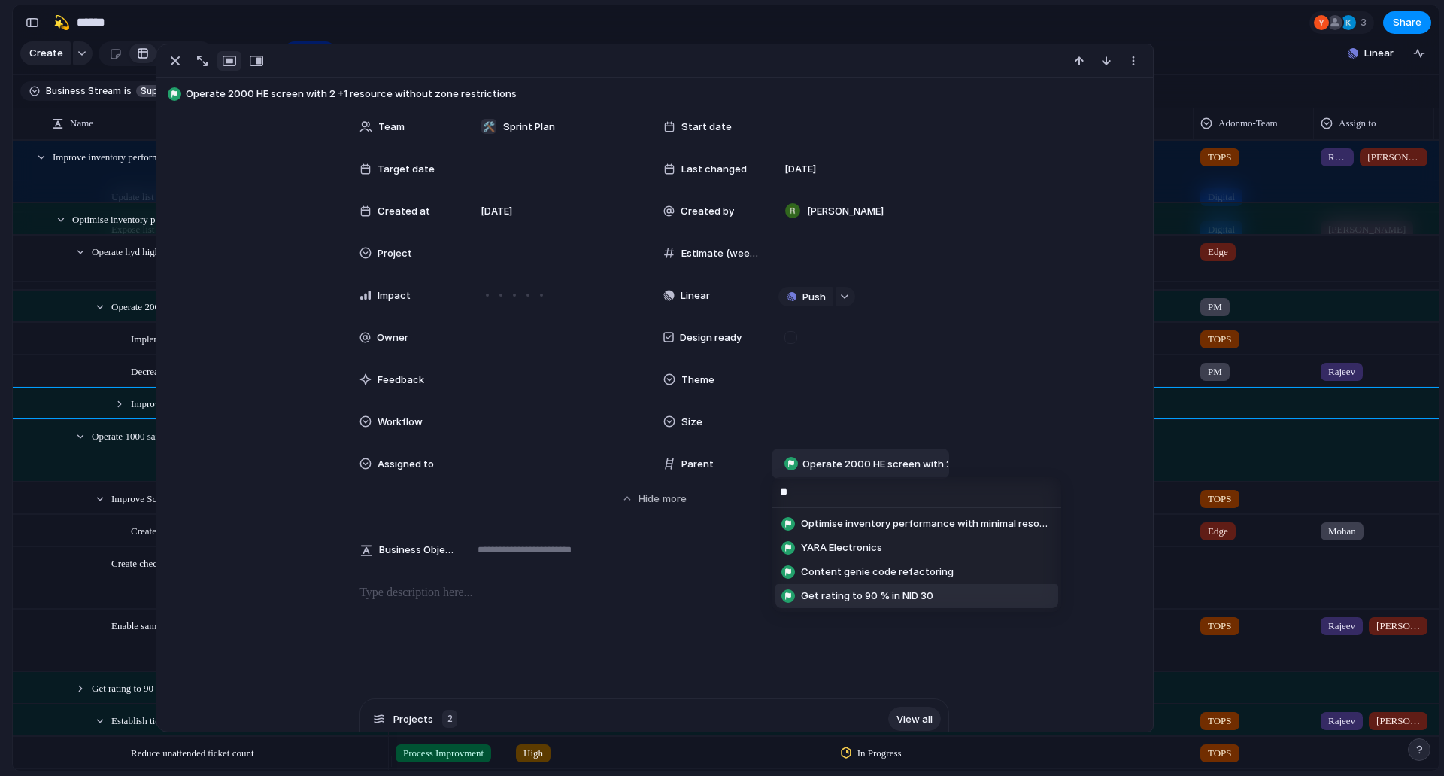
type input "**"
click at [873, 591] on span "Get rating to 90 % in NID 30" at bounding box center [867, 595] width 132 height 15
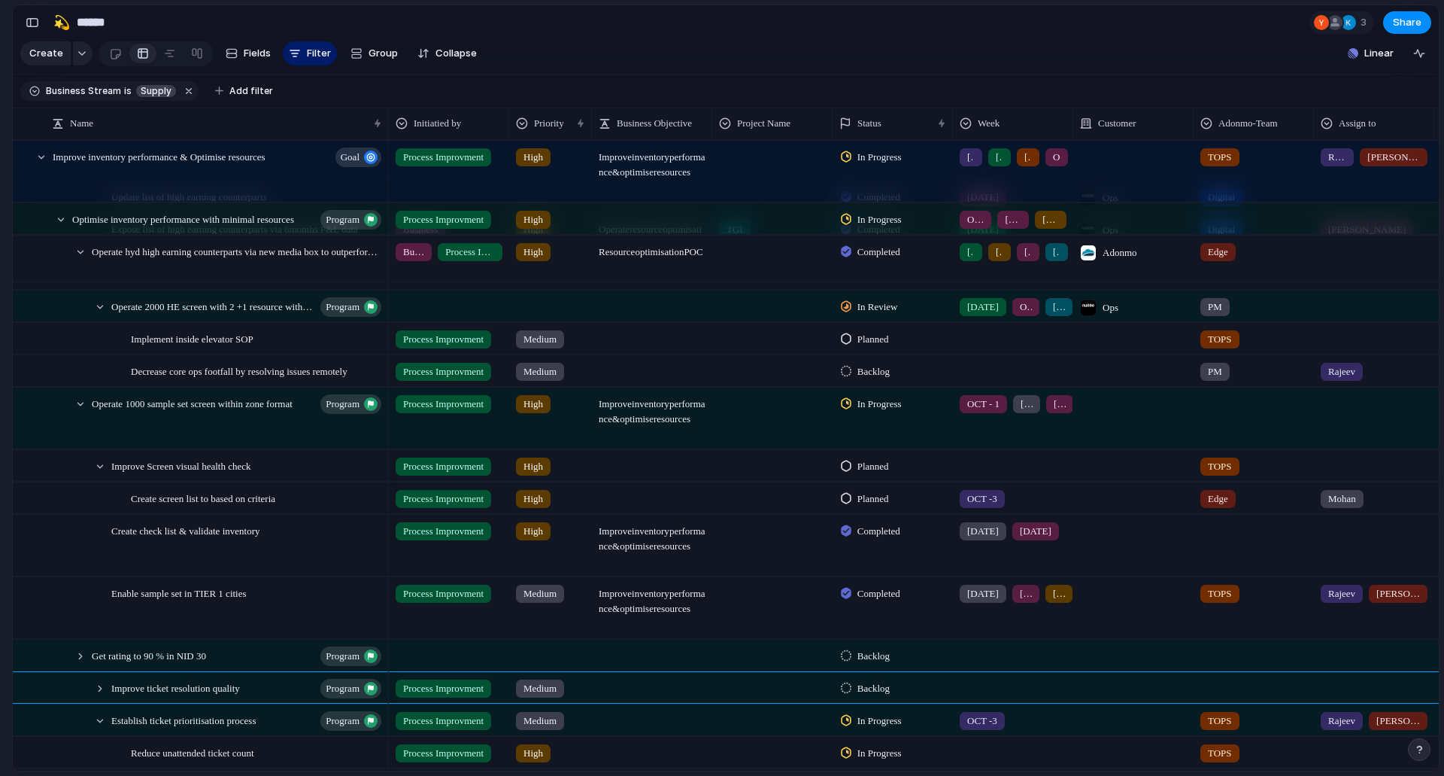
click at [0, 418] on div "Feedback Prototypes My projects 🛠️ Sprint Plan Projects 🍎 June- Digital Plan 🧊 …" at bounding box center [82, 261] width 165 height 522
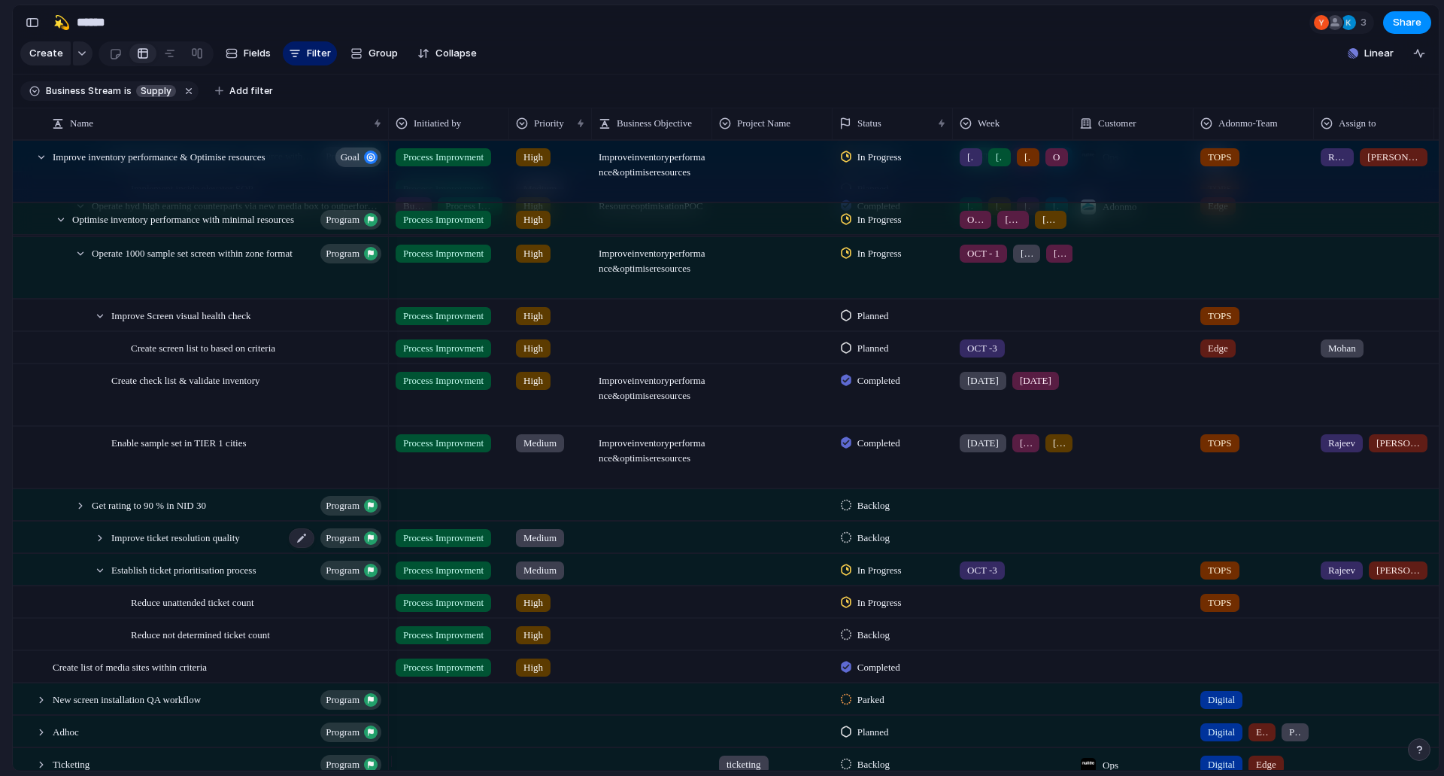
scroll to position [906, 0]
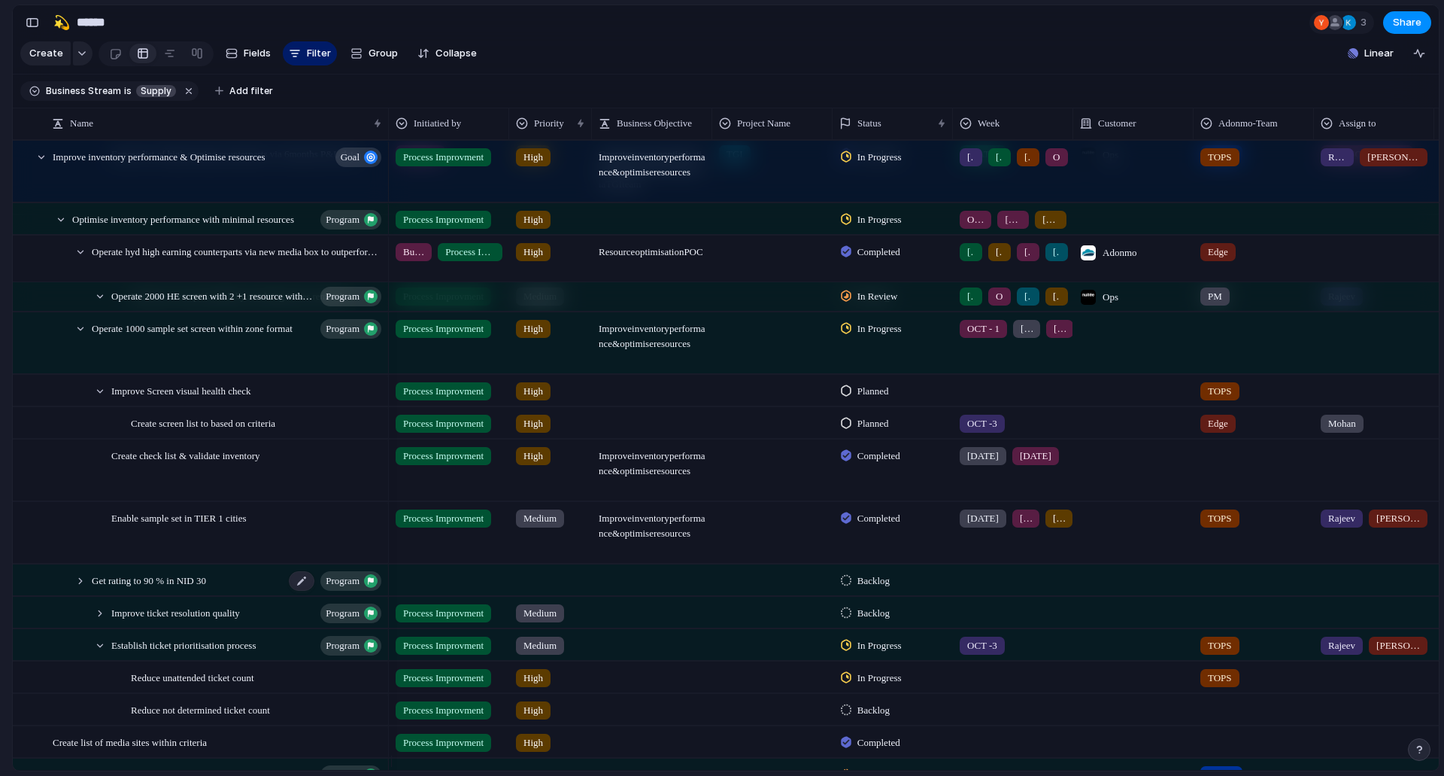
click at [195, 588] on span "Get rating to 90 % in NID 30" at bounding box center [149, 579] width 114 height 17
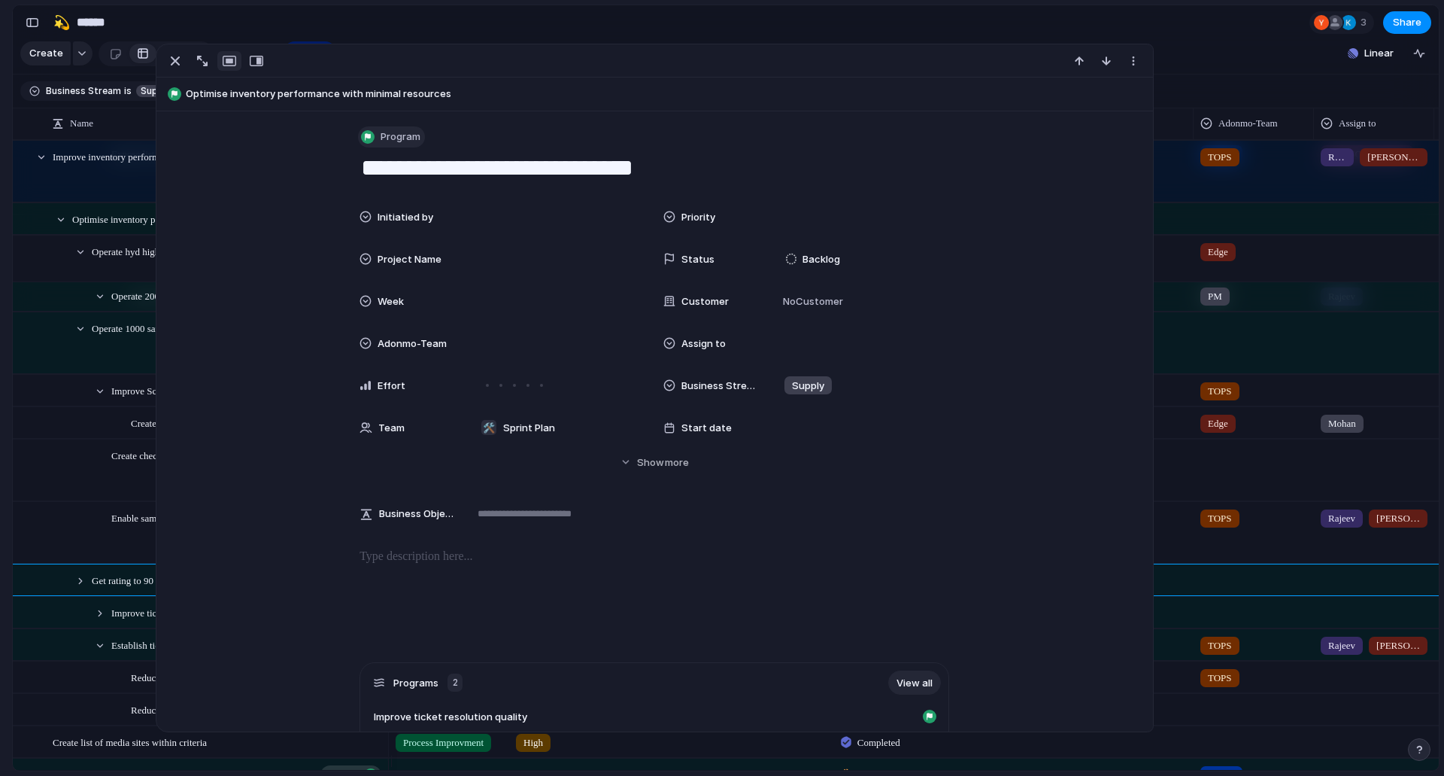
click at [406, 141] on span "Program" at bounding box center [401, 136] width 40 height 15
click at [666, 149] on div "Goal Program Initiative Launch Project Deliverable Customize" at bounding box center [722, 388] width 1444 height 776
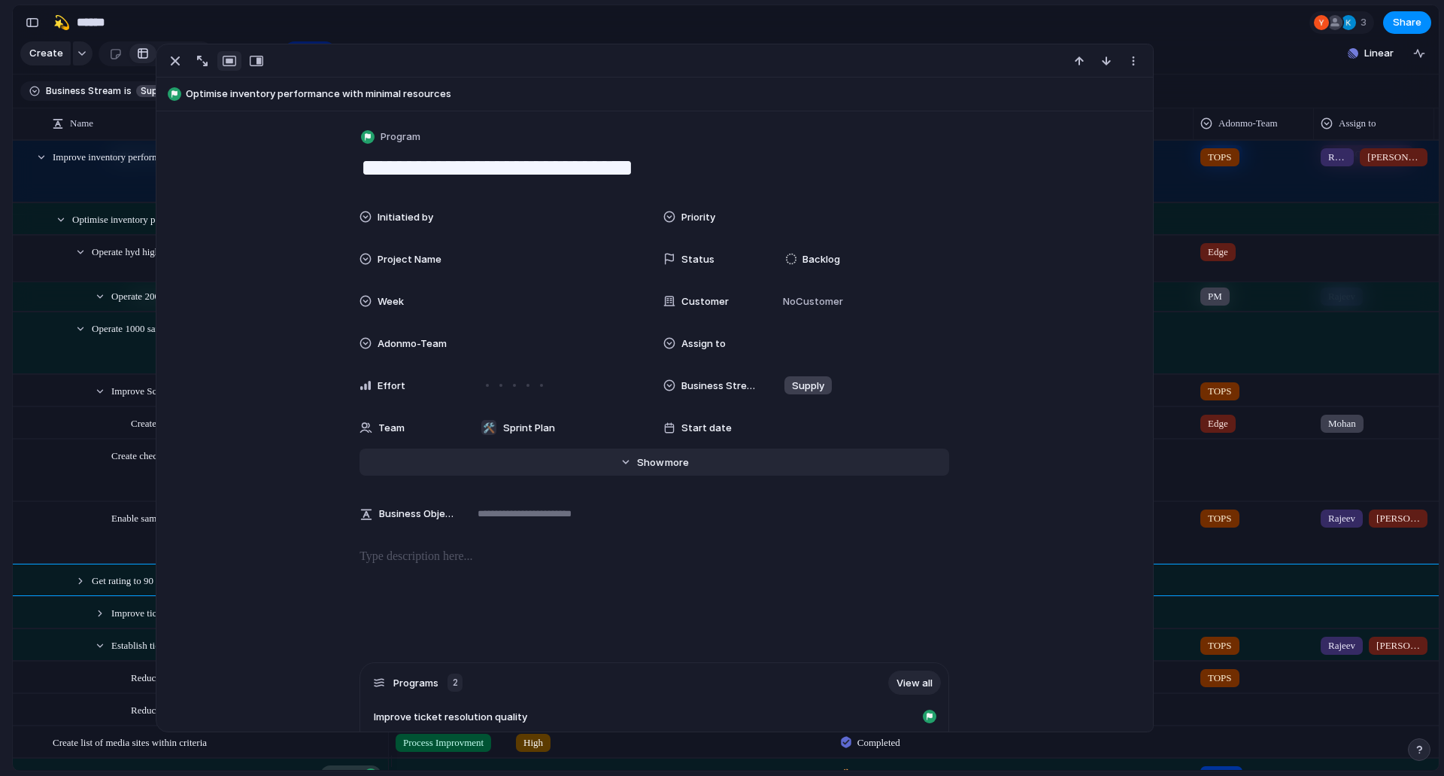
click at [648, 456] on span "Show" at bounding box center [650, 462] width 27 height 15
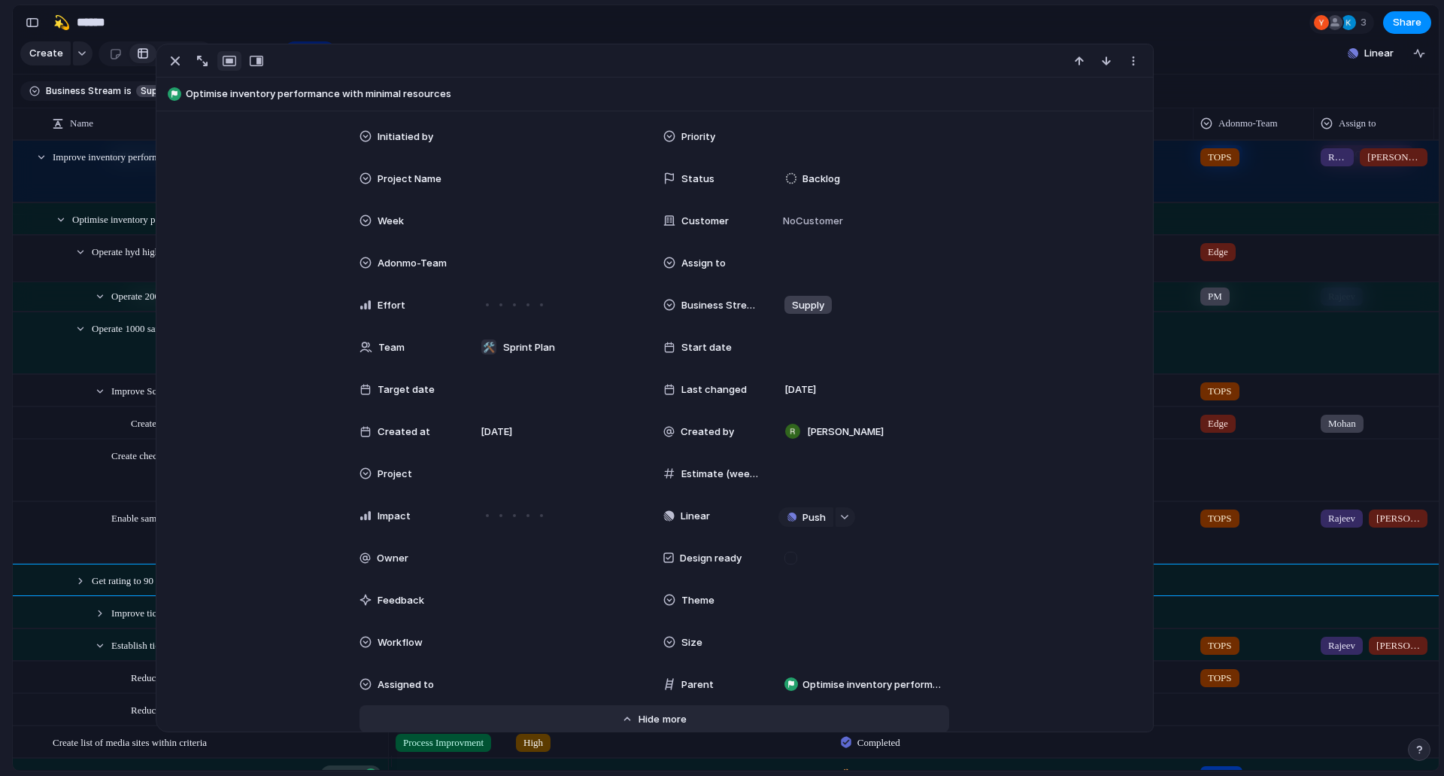
scroll to position [226, 0]
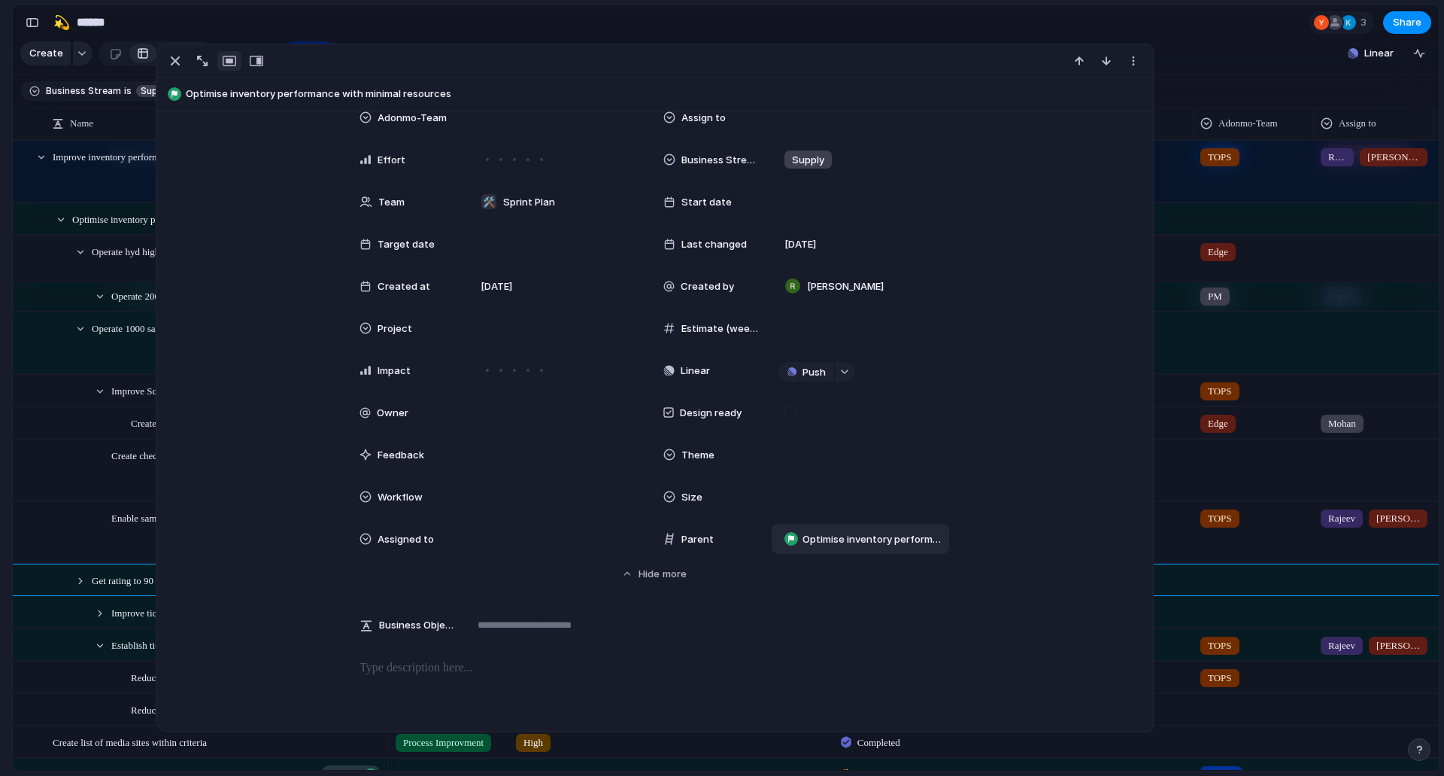
click at [809, 539] on span "Optimise inventory performance with minimal resources" at bounding box center [873, 539] width 140 height 15
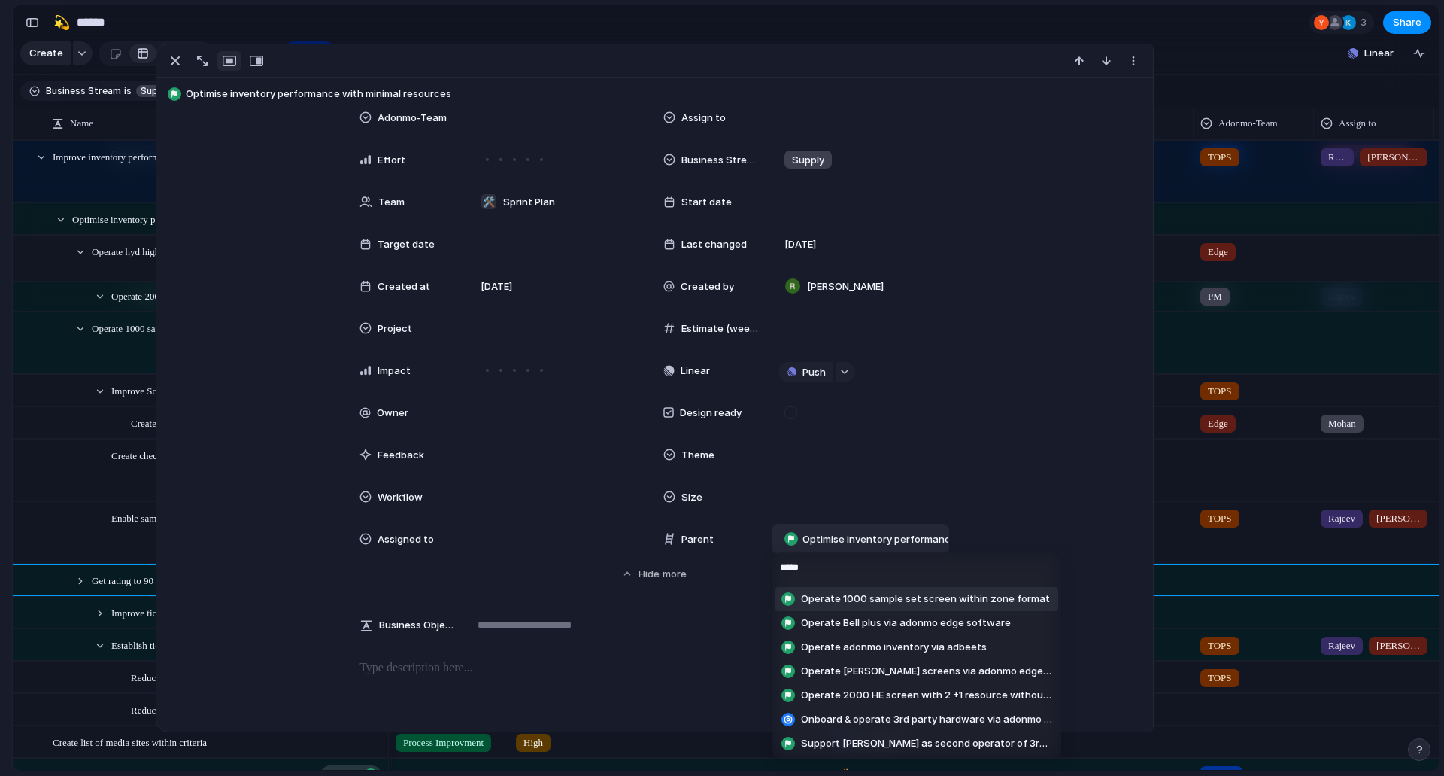
type input "*****"
click at [922, 597] on span "Operate 1000 sample set screen within zone format" at bounding box center [925, 598] width 249 height 15
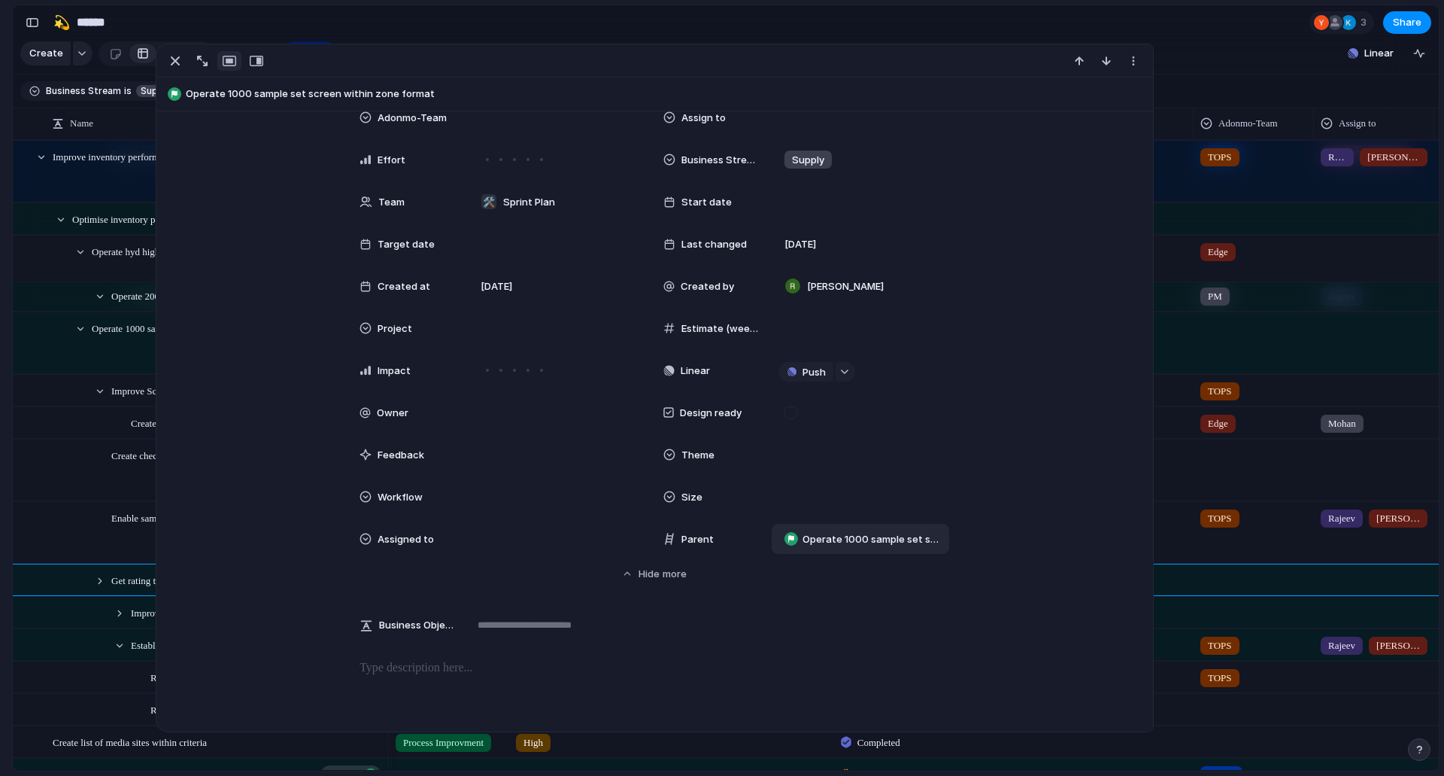
click at [0, 639] on div "Adonmo Feedback Prototypes My projects 🛠️ Sprint Plan Projects 🍎 June- Digital …" at bounding box center [82, 388] width 165 height 776
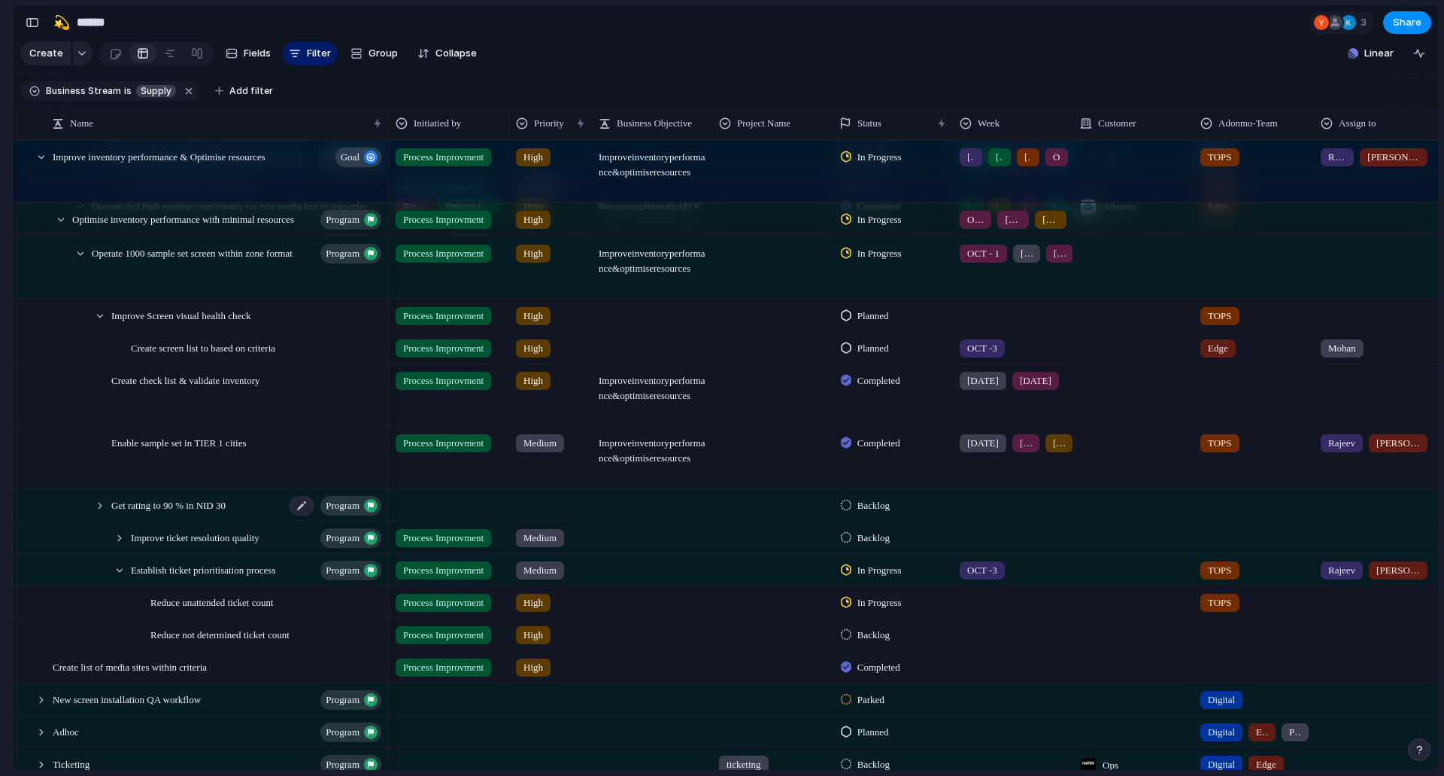
scroll to position [906, 0]
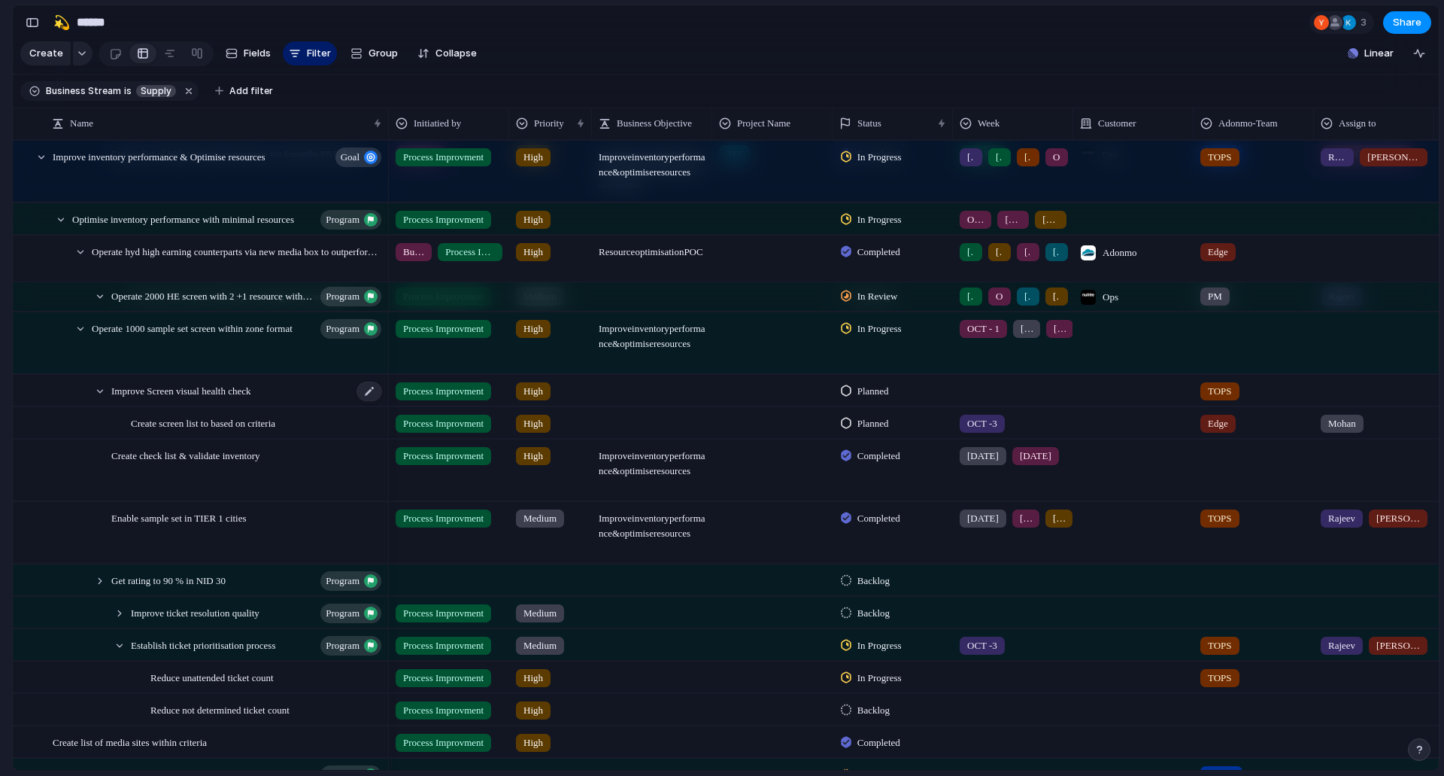
click at [230, 399] on span "Improve Screen visual health check" at bounding box center [181, 389] width 140 height 17
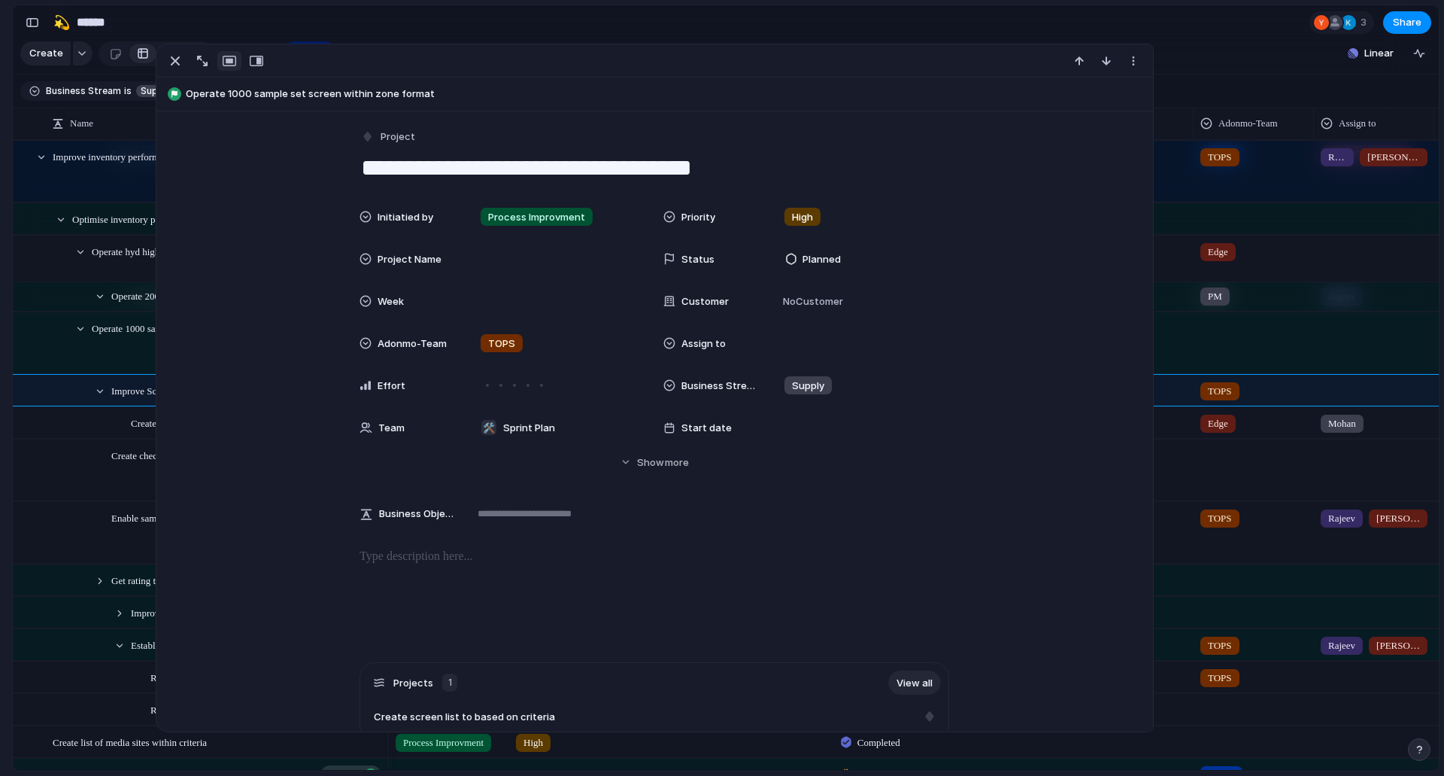
click at [0, 534] on div "Adonmo Feedback Prototypes My projects 🛠️ Sprint Plan Projects 🍎 June- Digital …" at bounding box center [82, 388] width 165 height 776
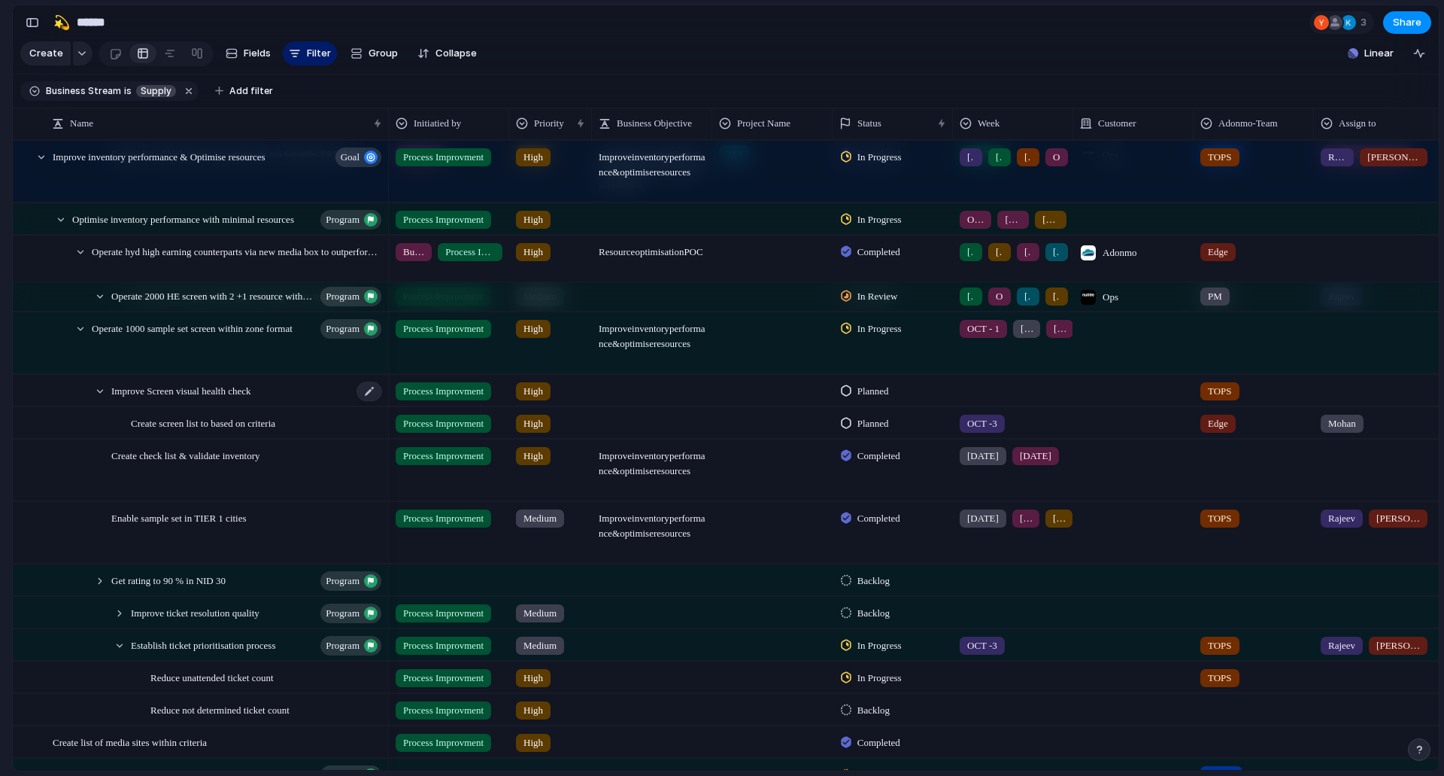
click at [251, 399] on span "Improve Screen visual health check" at bounding box center [181, 389] width 140 height 17
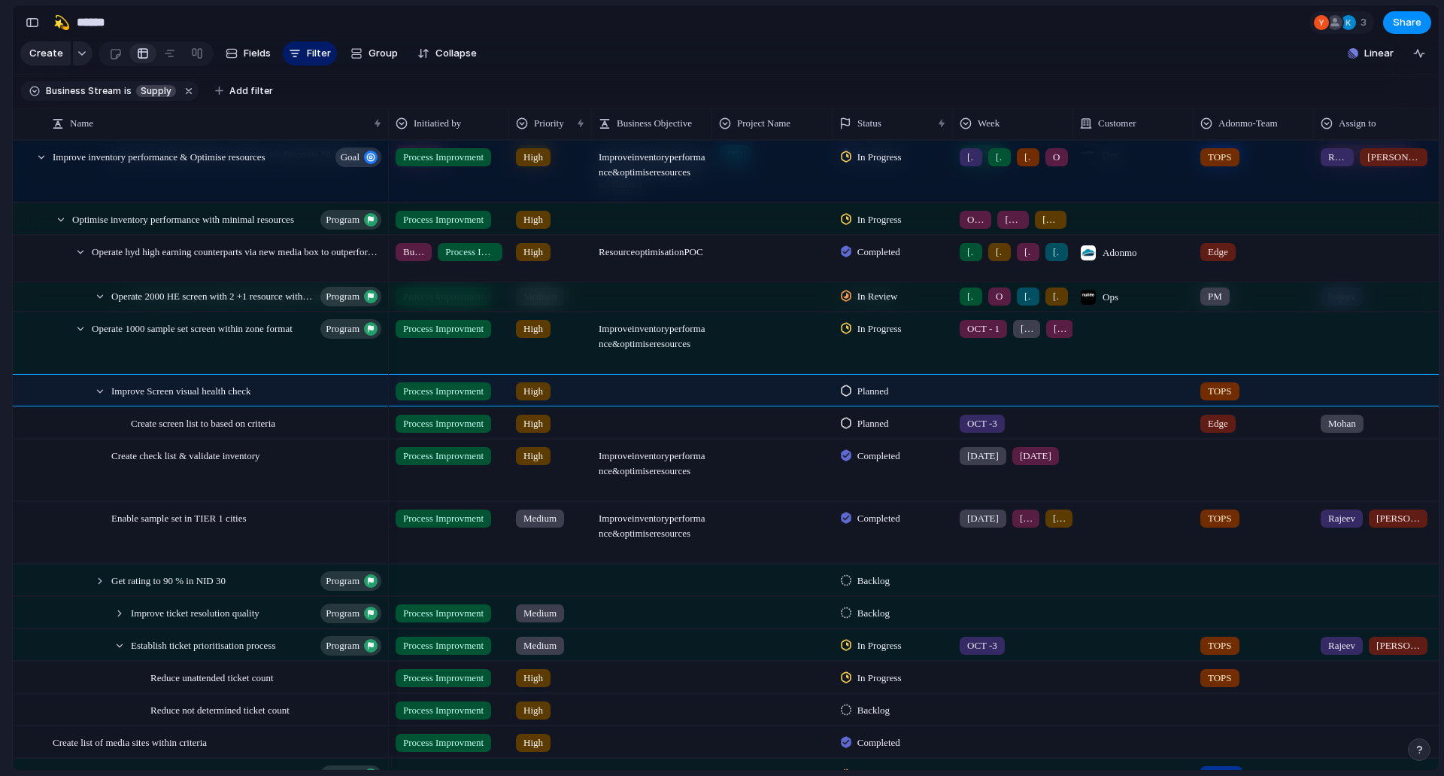
click at [0, 533] on div "Adonmo Feedback Prototypes My projects 🛠️ Sprint Plan Projects 🍎 June- Digital …" at bounding box center [82, 388] width 165 height 776
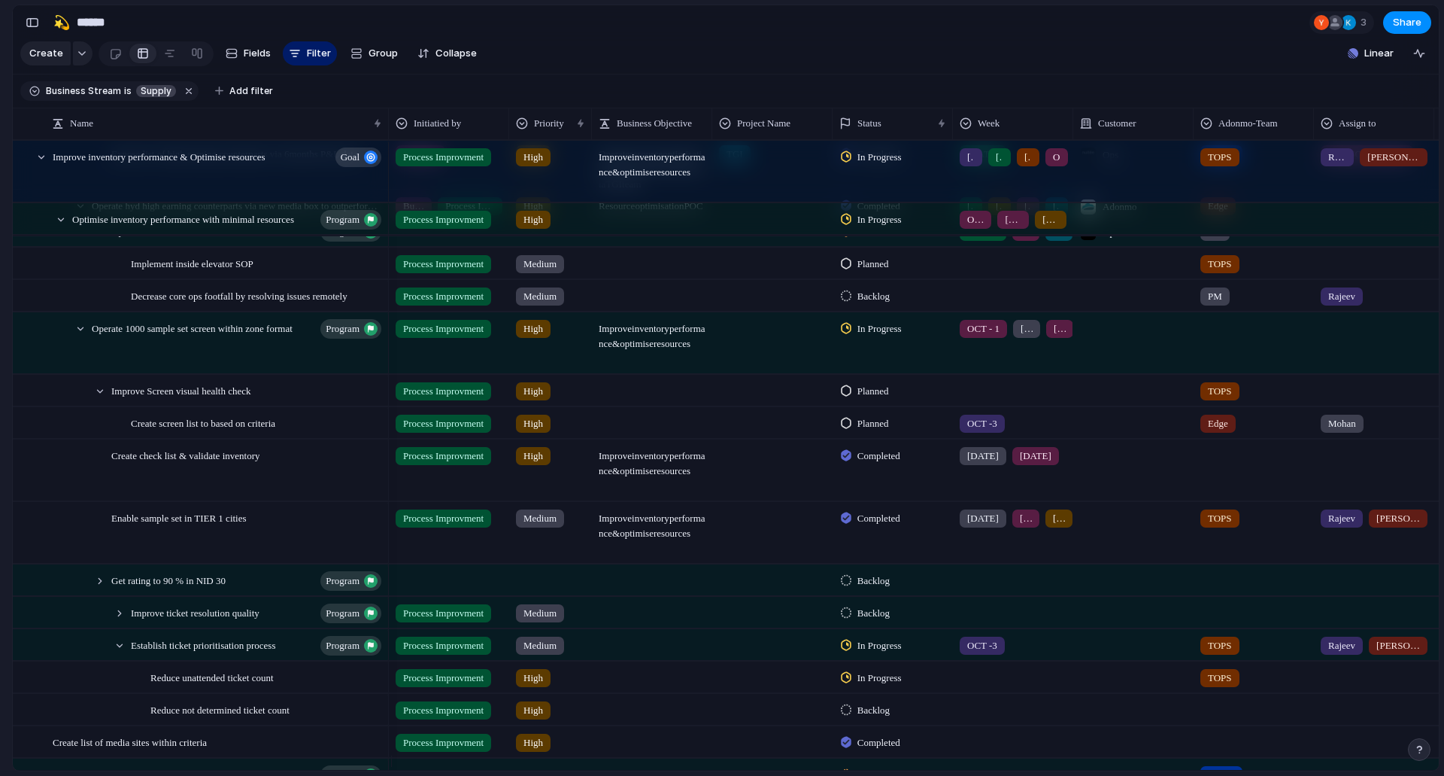
scroll to position [981, 0]
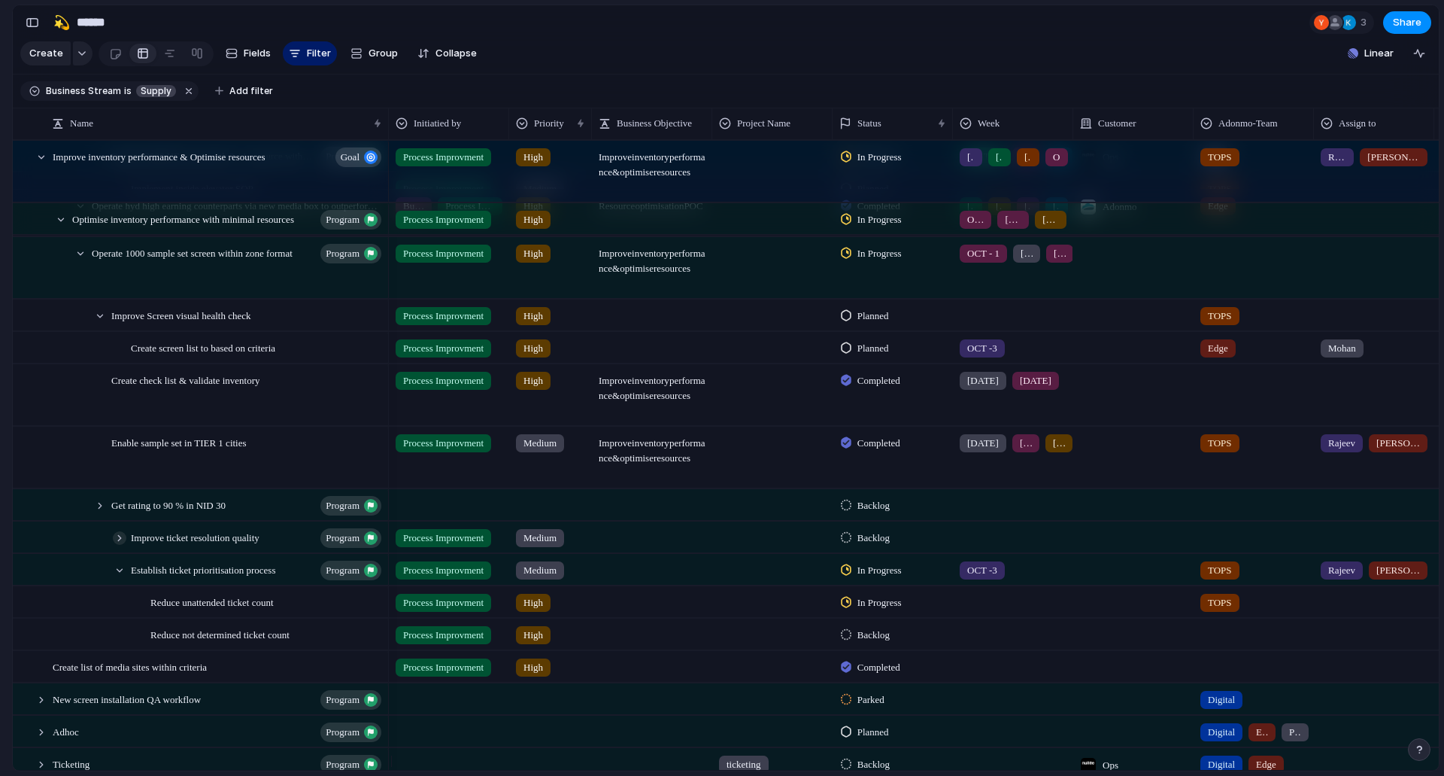
click at [118, 545] on div at bounding box center [120, 538] width 14 height 14
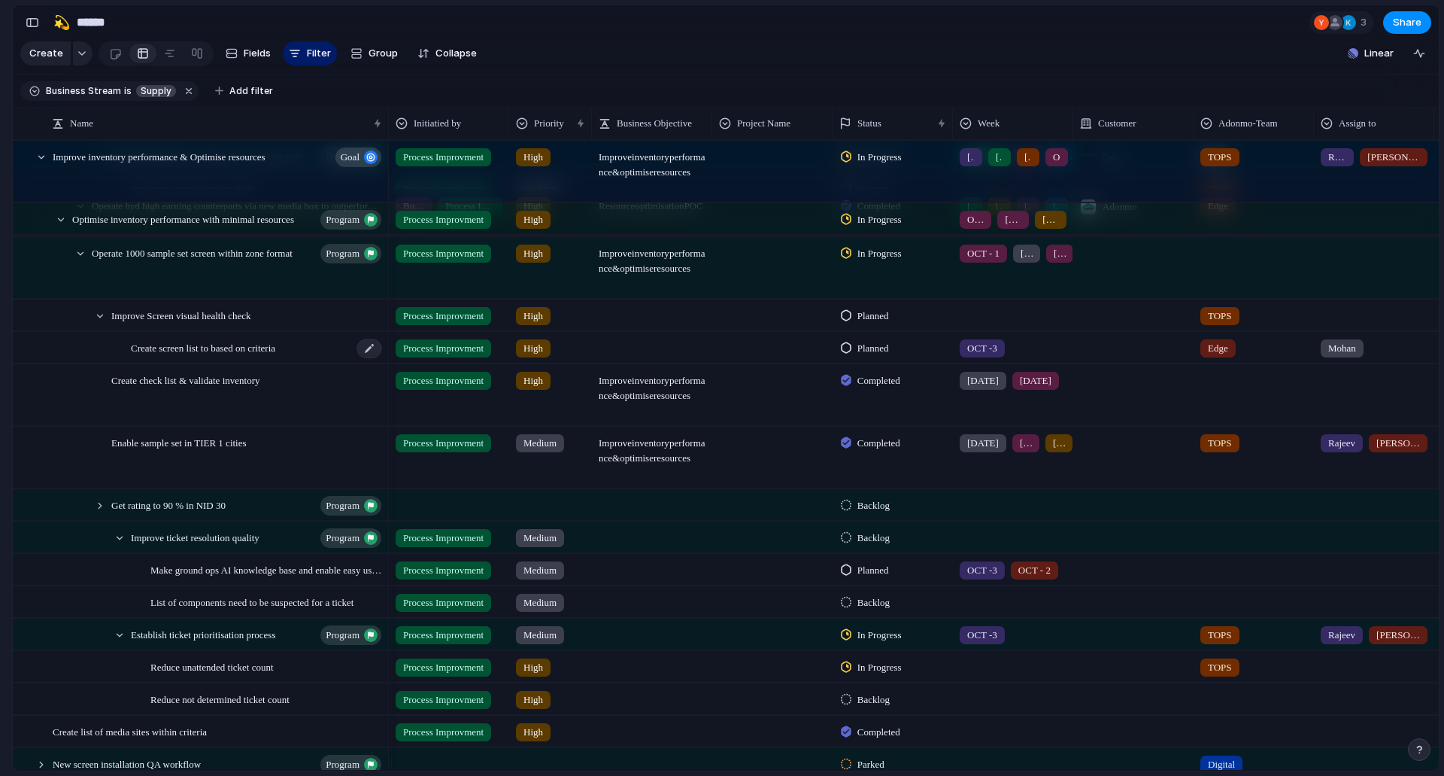
scroll to position [906, 0]
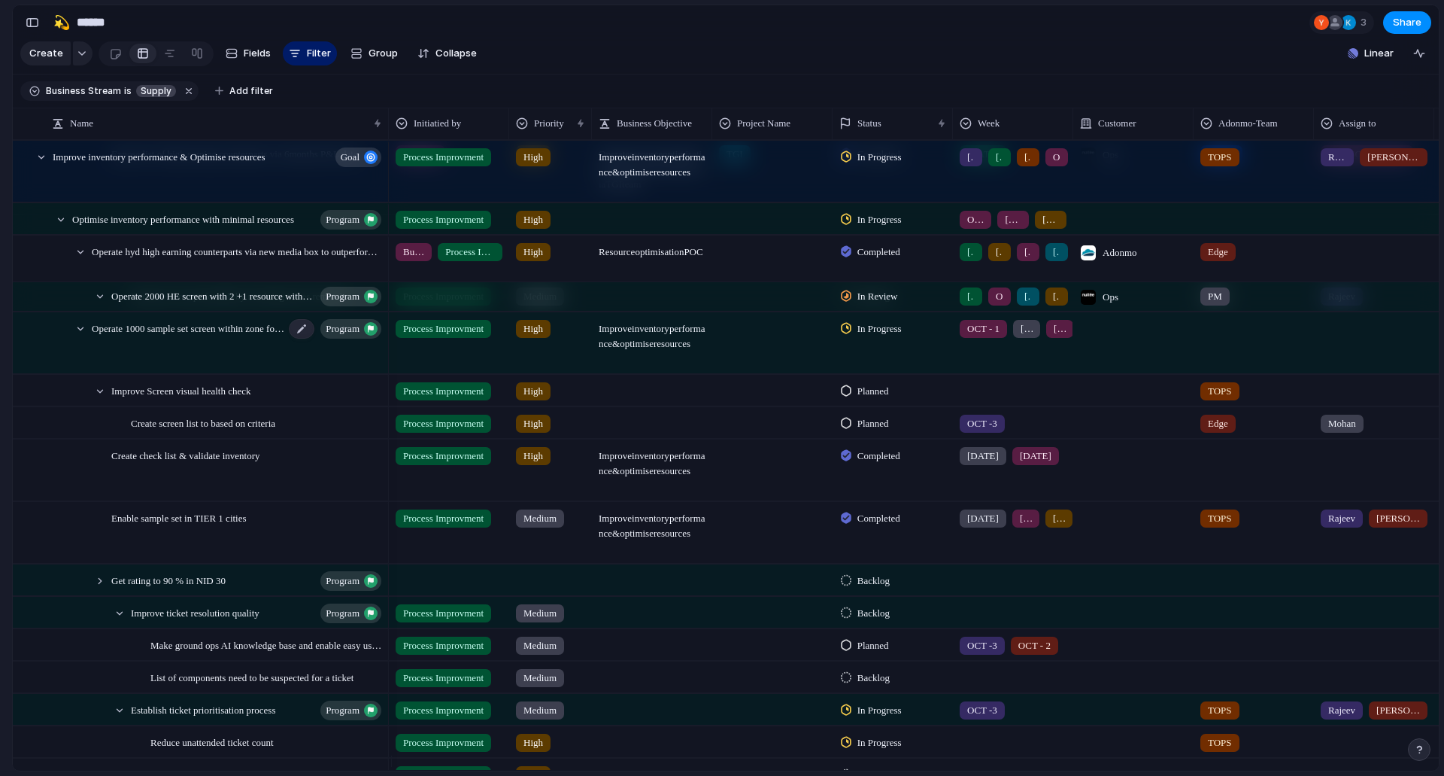
click at [217, 367] on div "Operate 1000 sample set screen within zone format program" at bounding box center [238, 343] width 292 height 61
click at [0, 370] on section "🛠️ Sprint Plan Projects 🍎 June- Digital Plan 🧊 July Test 🤖 Week2 🍎 July- Supply…" at bounding box center [82, 271] width 165 height 258
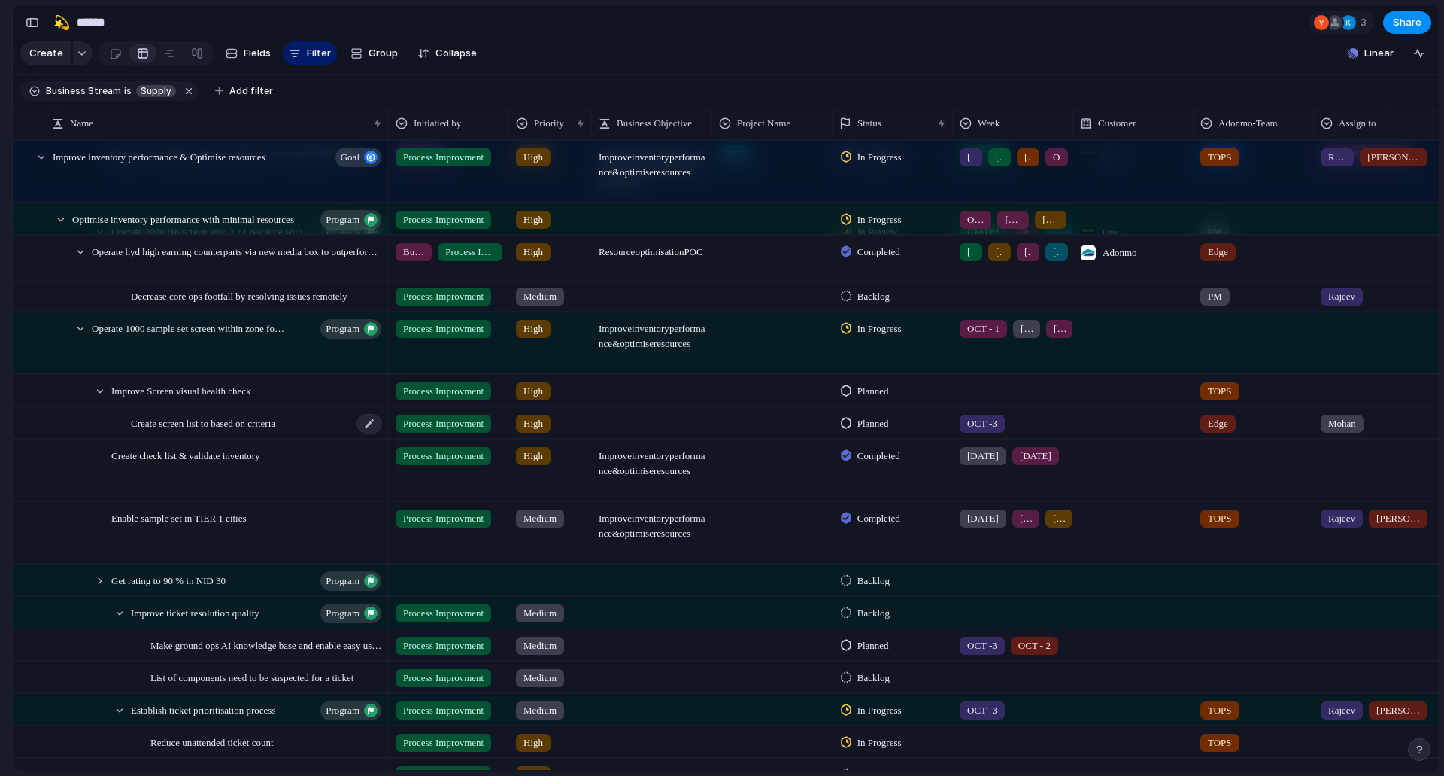
scroll to position [830, 0]
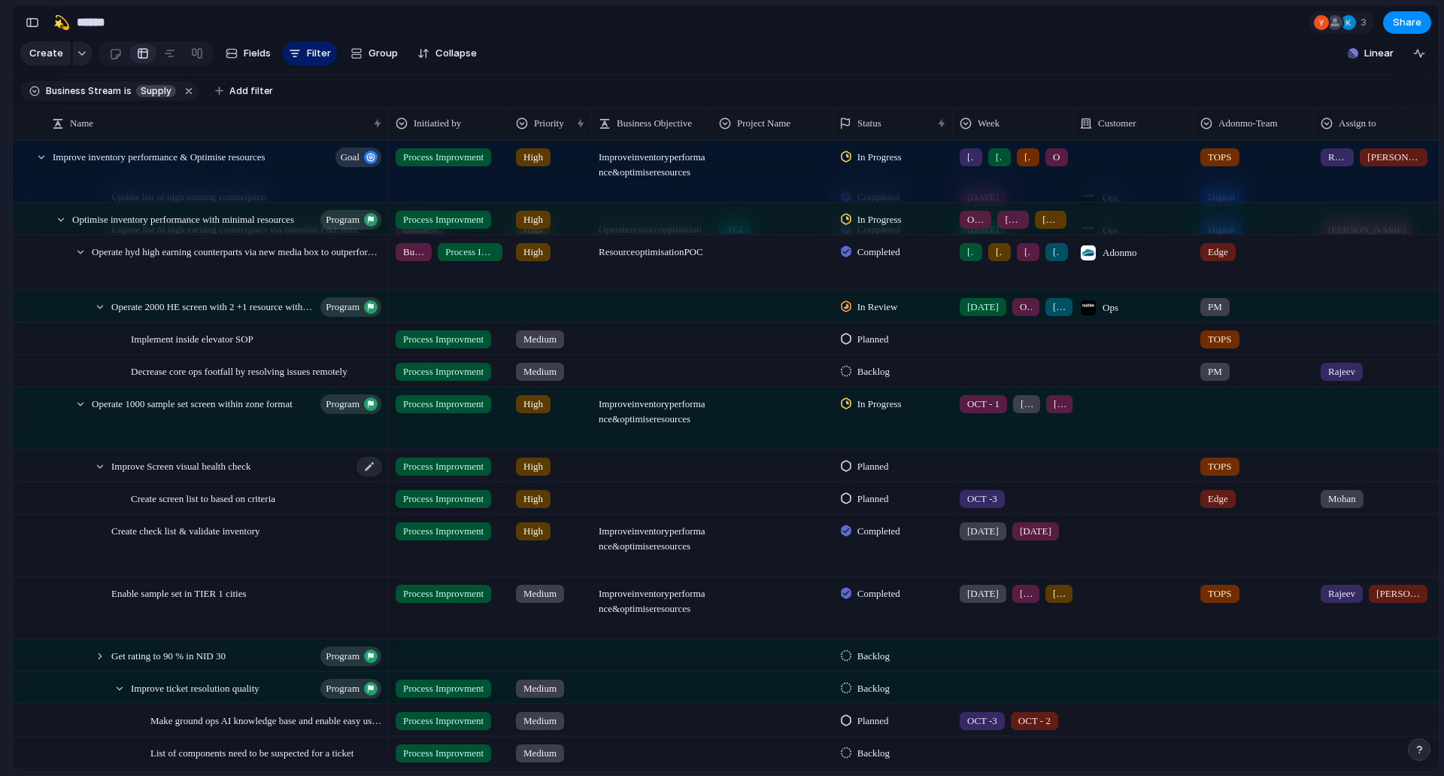
click at [185, 474] on span "Improve Screen visual health check" at bounding box center [181, 465] width 140 height 17
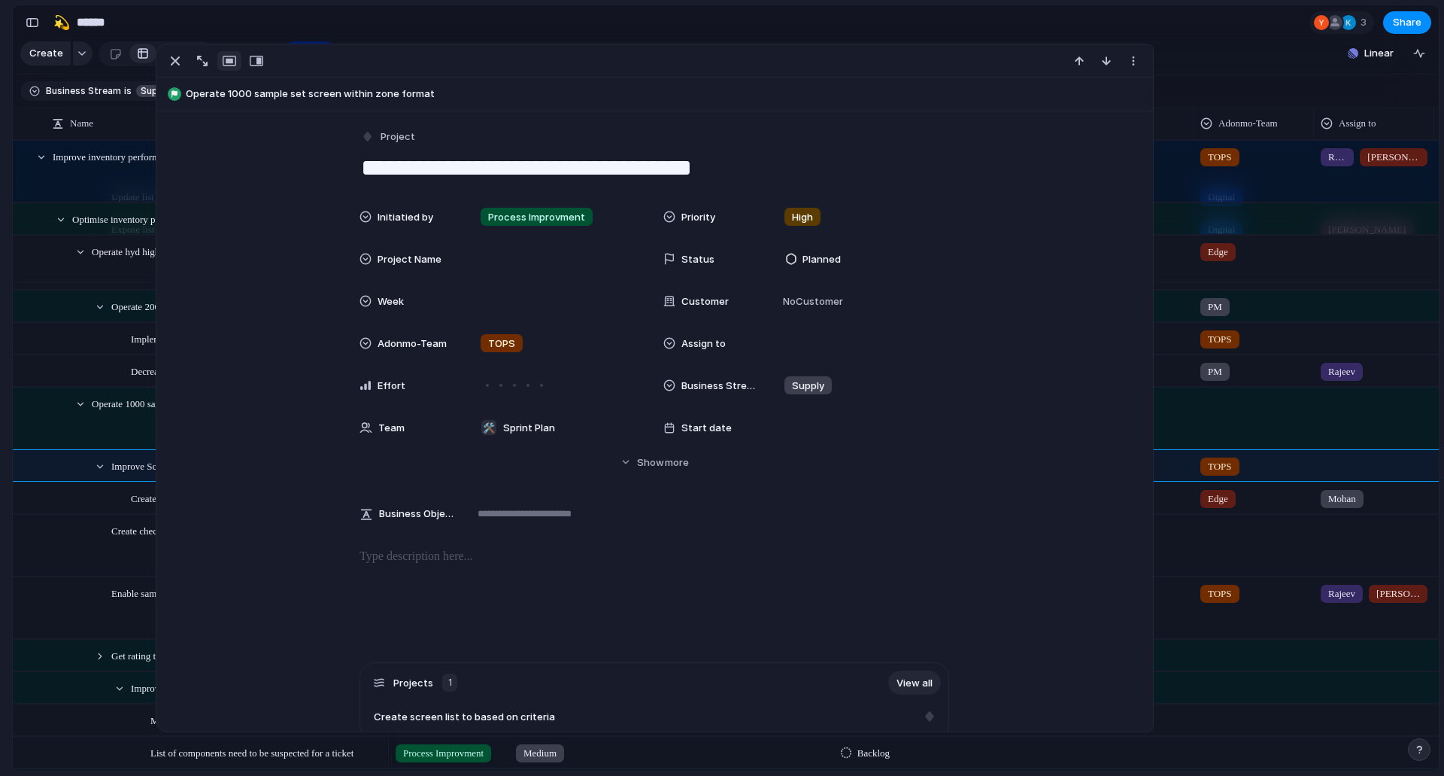
click at [396, 120] on div "**********" at bounding box center [654, 599] width 997 height 976
click at [394, 129] on button "Project" at bounding box center [389, 137] width 62 height 22
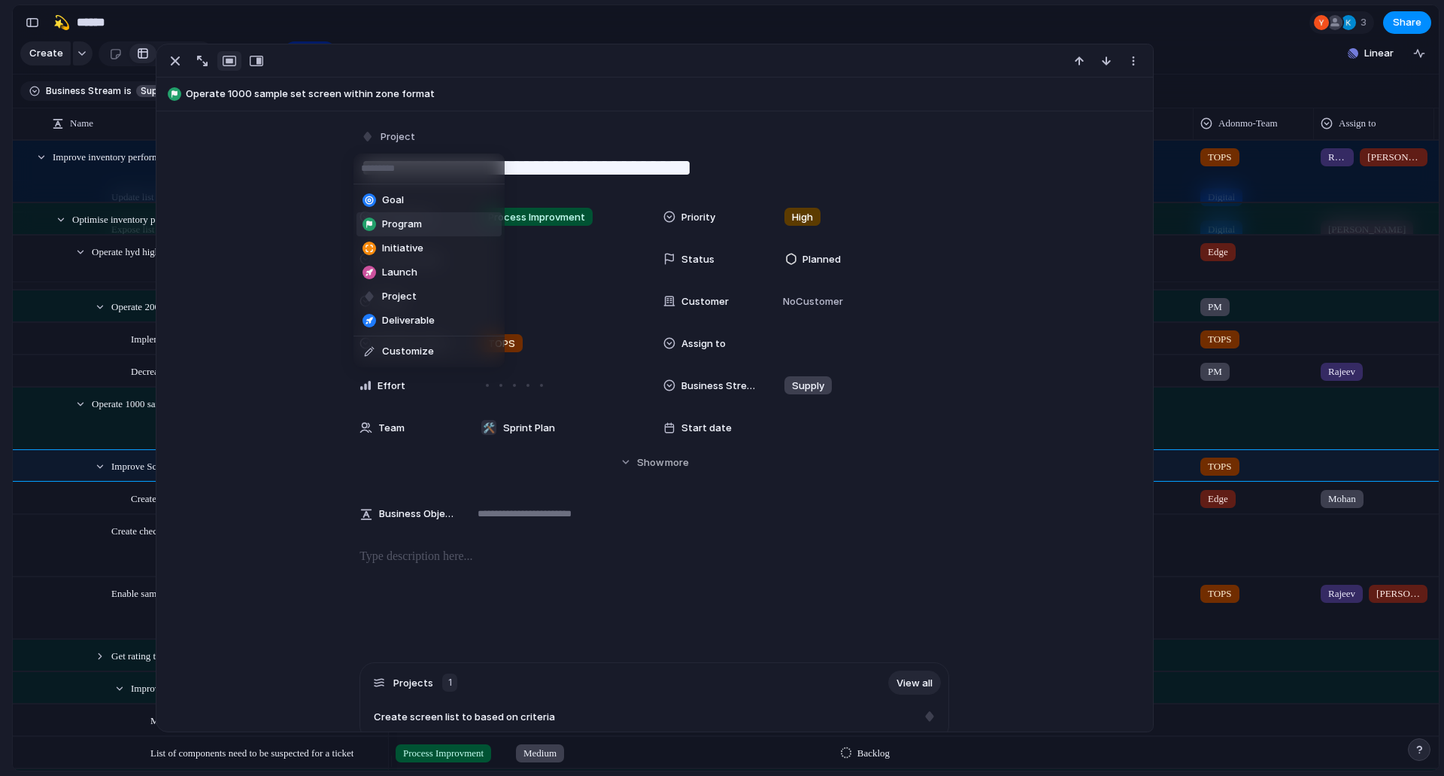
click at [417, 220] on span "Program" at bounding box center [402, 224] width 40 height 15
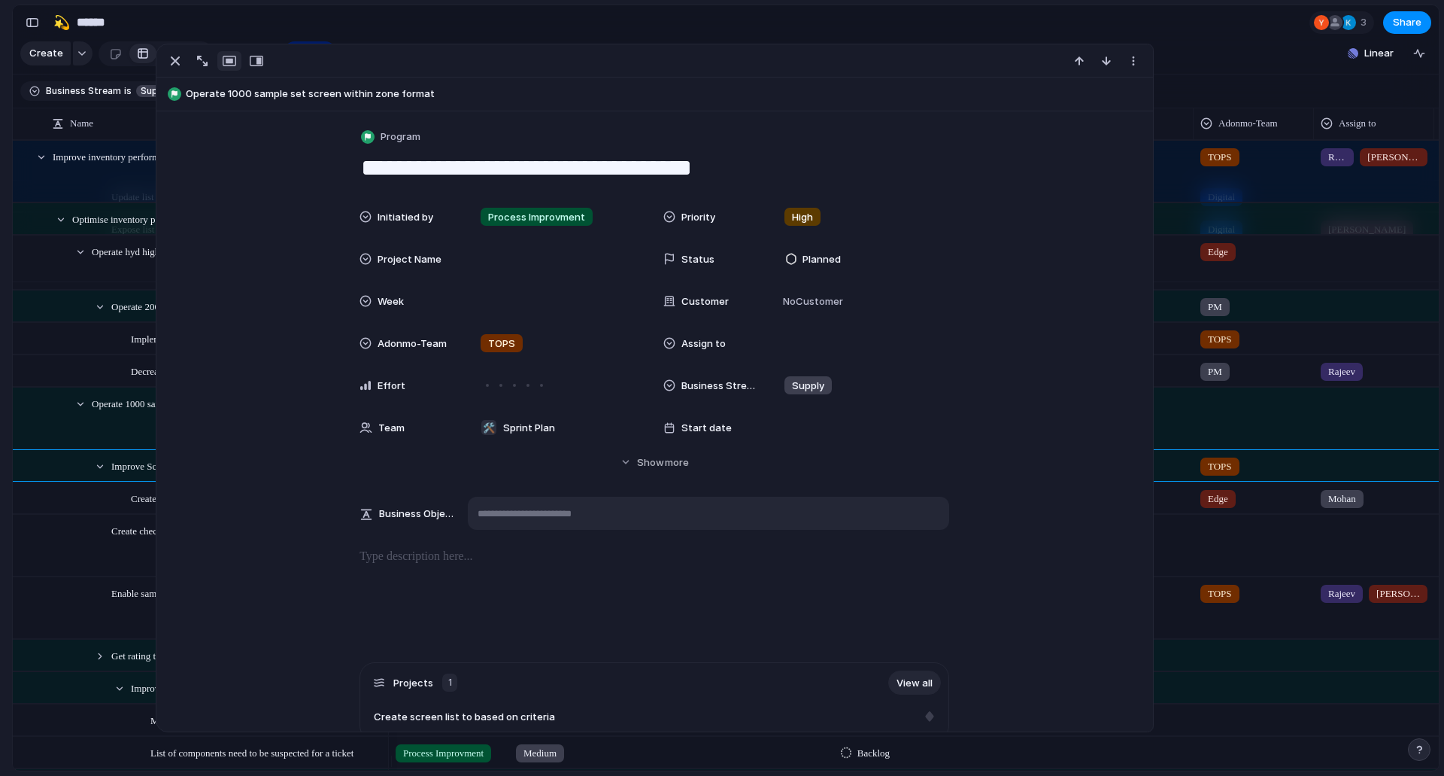
drag, startPoint x: 659, startPoint y: 466, endPoint x: 748, endPoint y: 557, distance: 127.7
click at [665, 465] on span "more" at bounding box center [677, 462] width 24 height 15
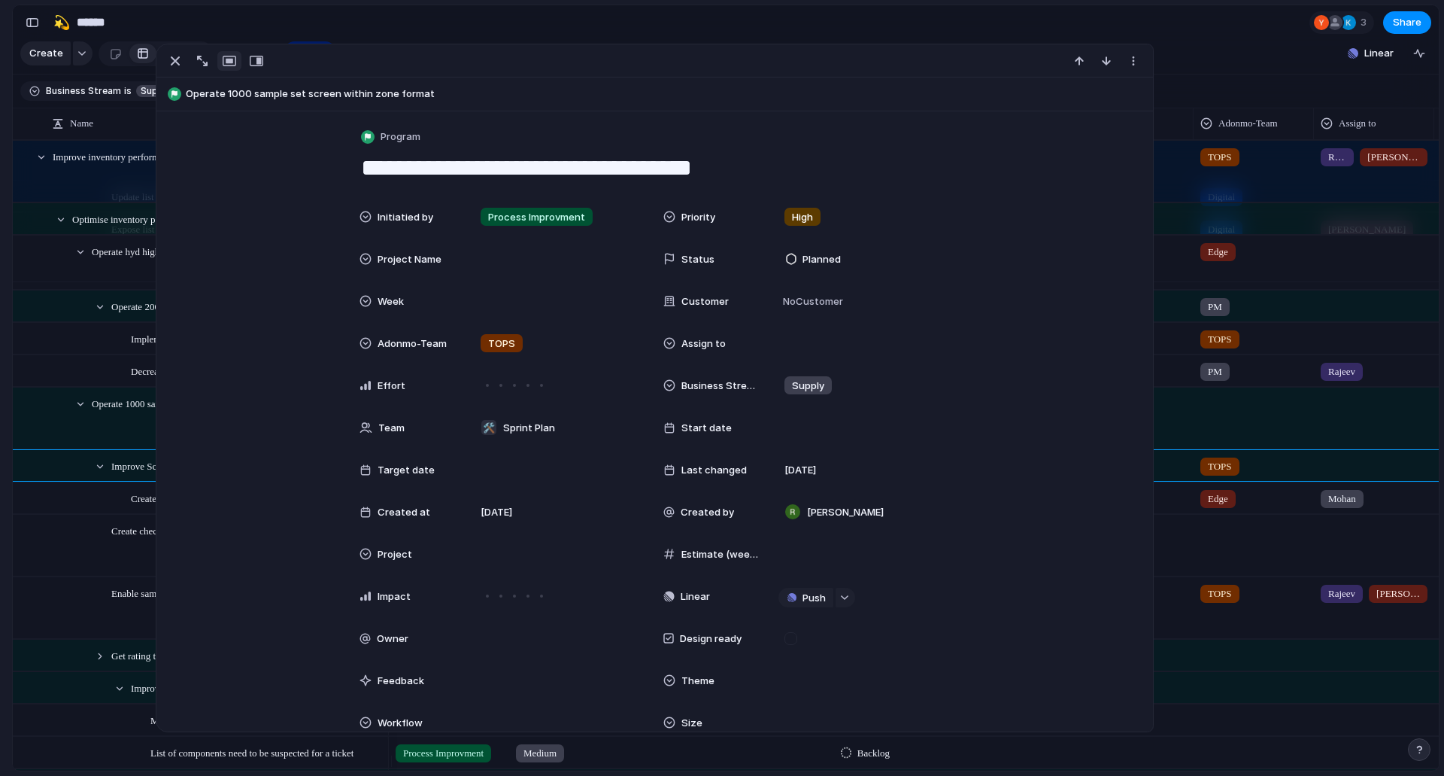
scroll to position [226, 0]
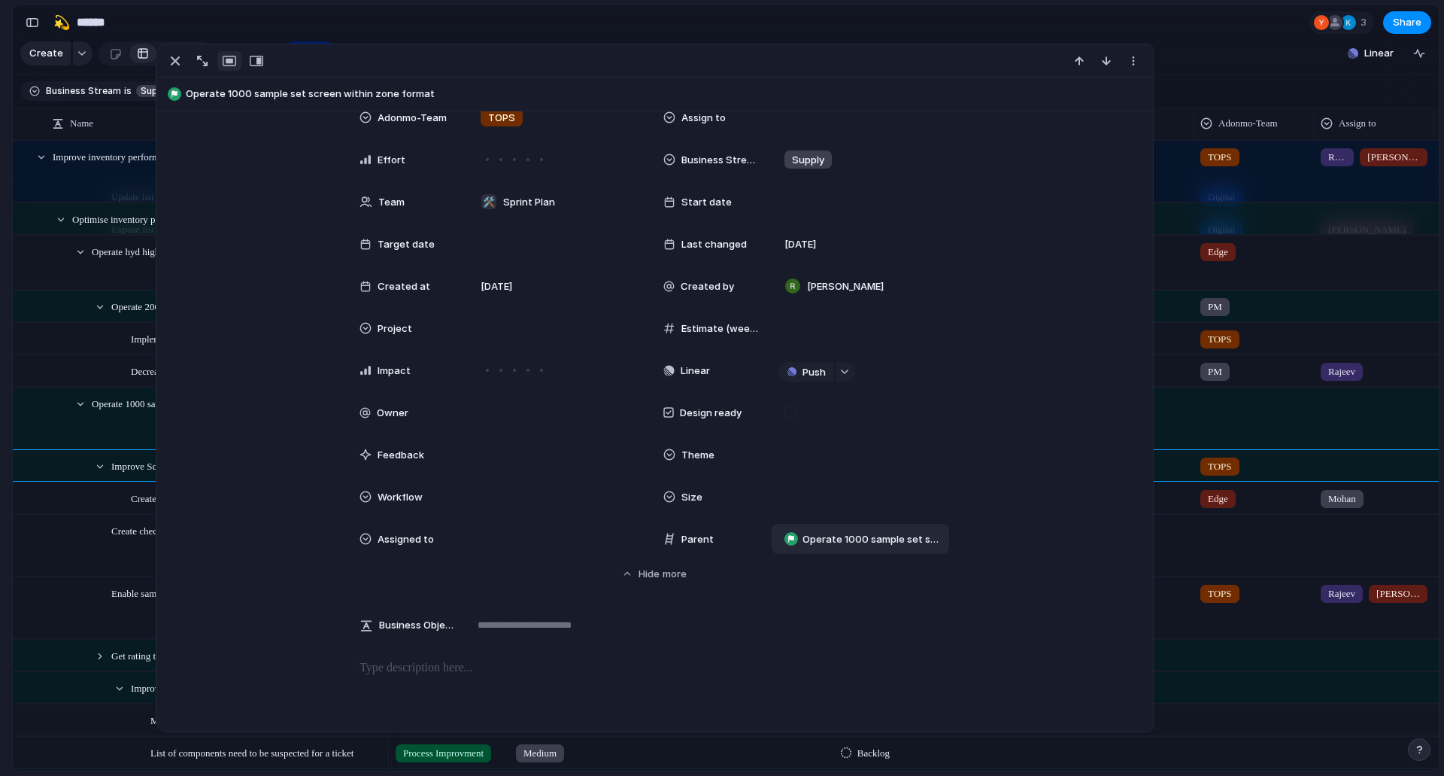
click at [830, 541] on span "Operate 1000 sample set screen within zone format" at bounding box center [873, 539] width 140 height 15
type input "***"
click at [876, 598] on span "Get rating to 90 % in NID 30" at bounding box center [867, 598] width 132 height 15
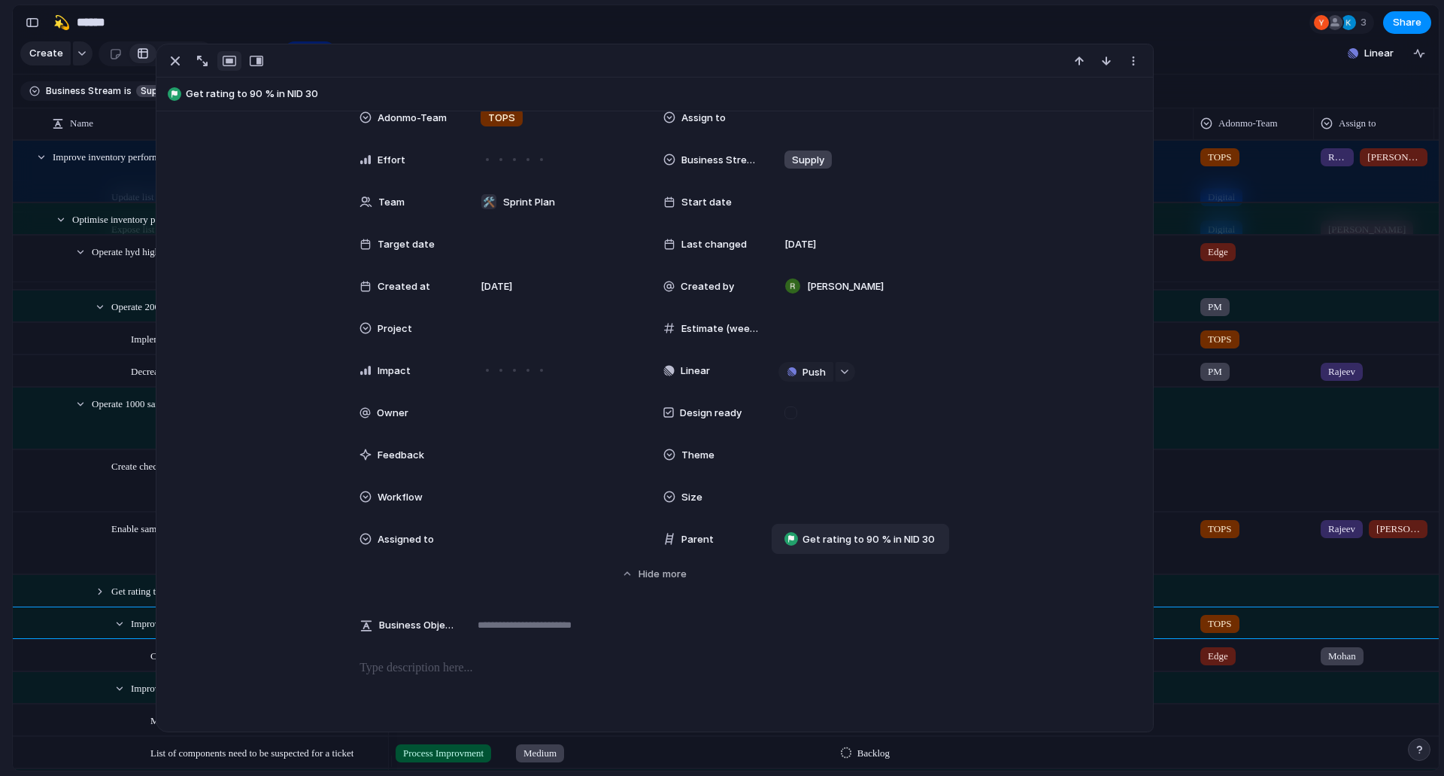
click at [0, 639] on div "Adonmo Feedback Prototypes My projects 🛠️ Sprint Plan Projects 🍎 June- Digital …" at bounding box center [82, 388] width 165 height 776
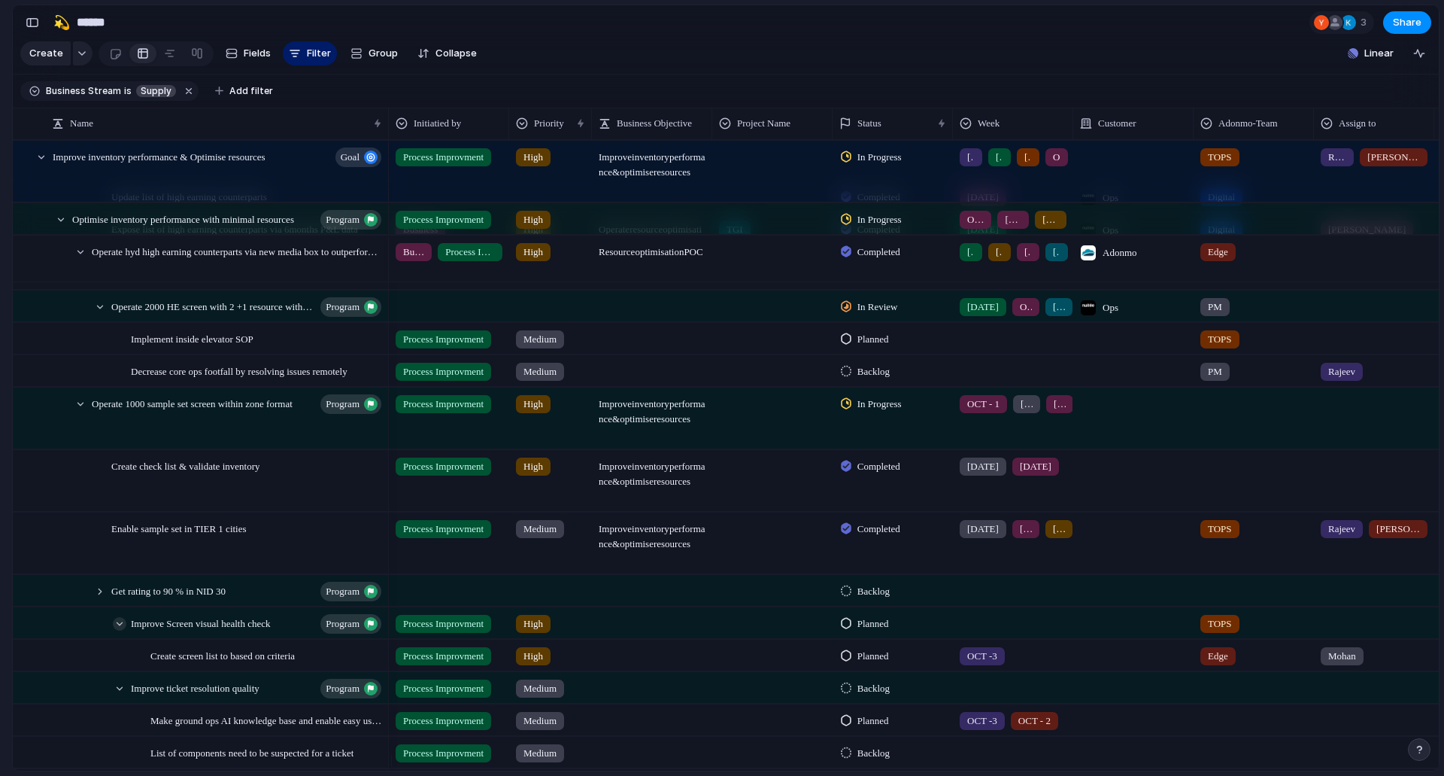
click at [117, 630] on div at bounding box center [120, 624] width 14 height 14
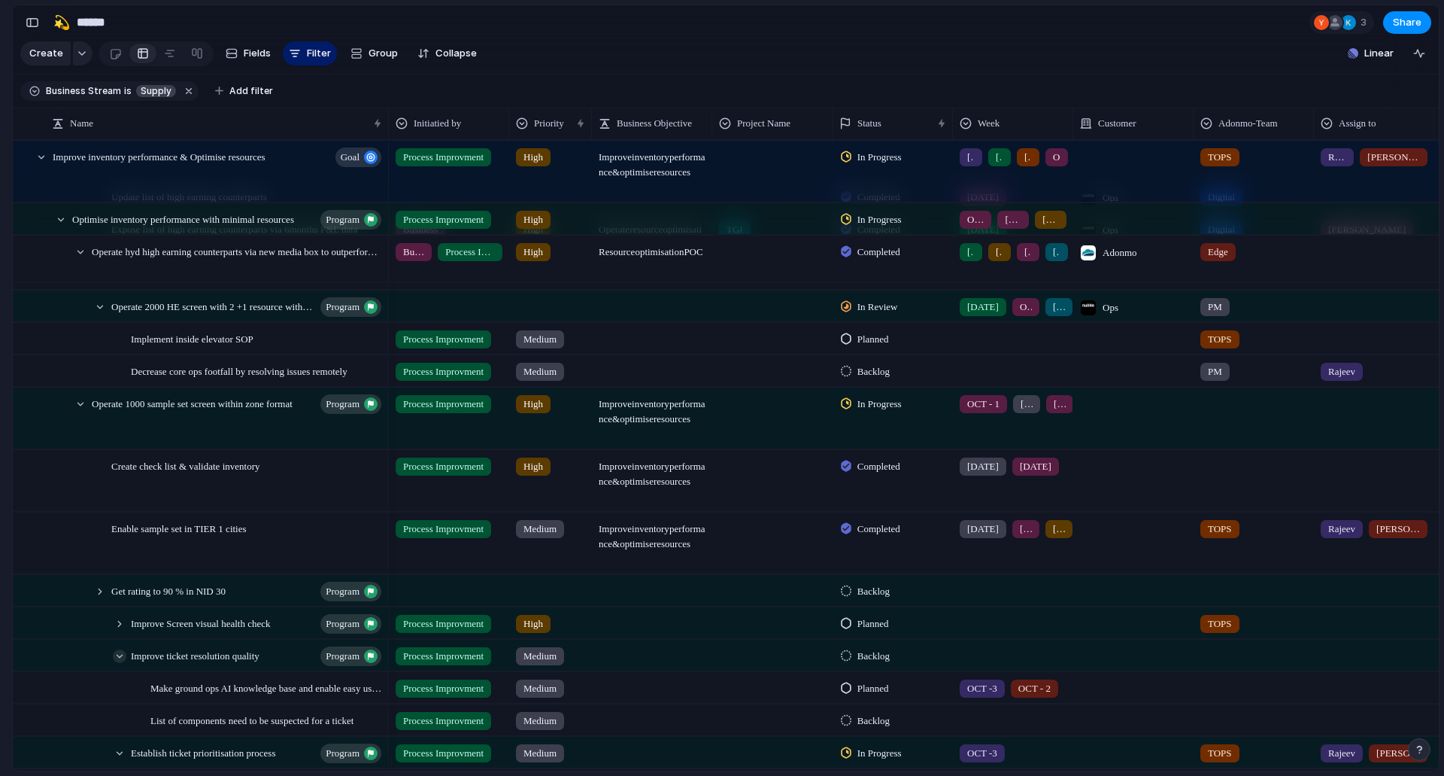
click at [124, 663] on div at bounding box center [120, 656] width 14 height 14
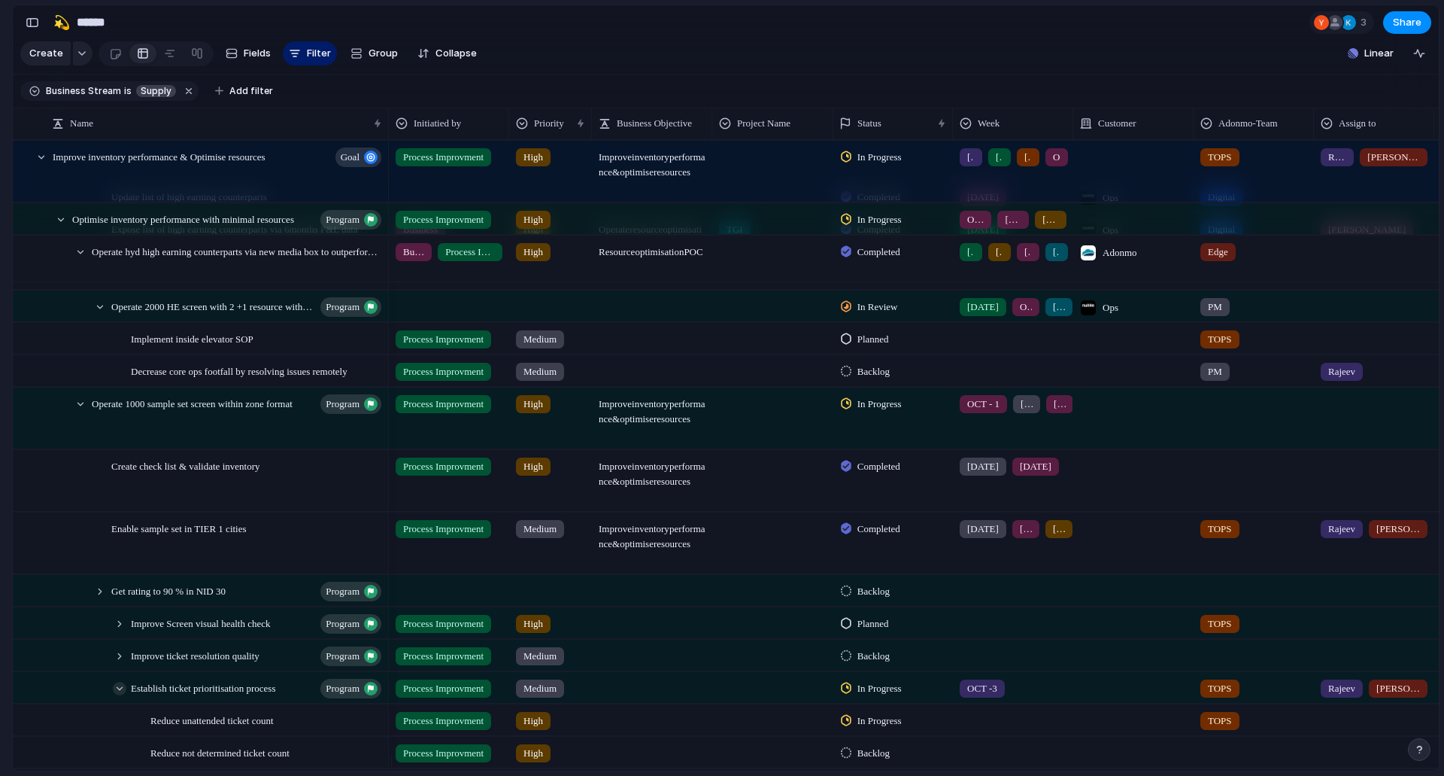
click at [118, 695] on div at bounding box center [120, 689] width 14 height 14
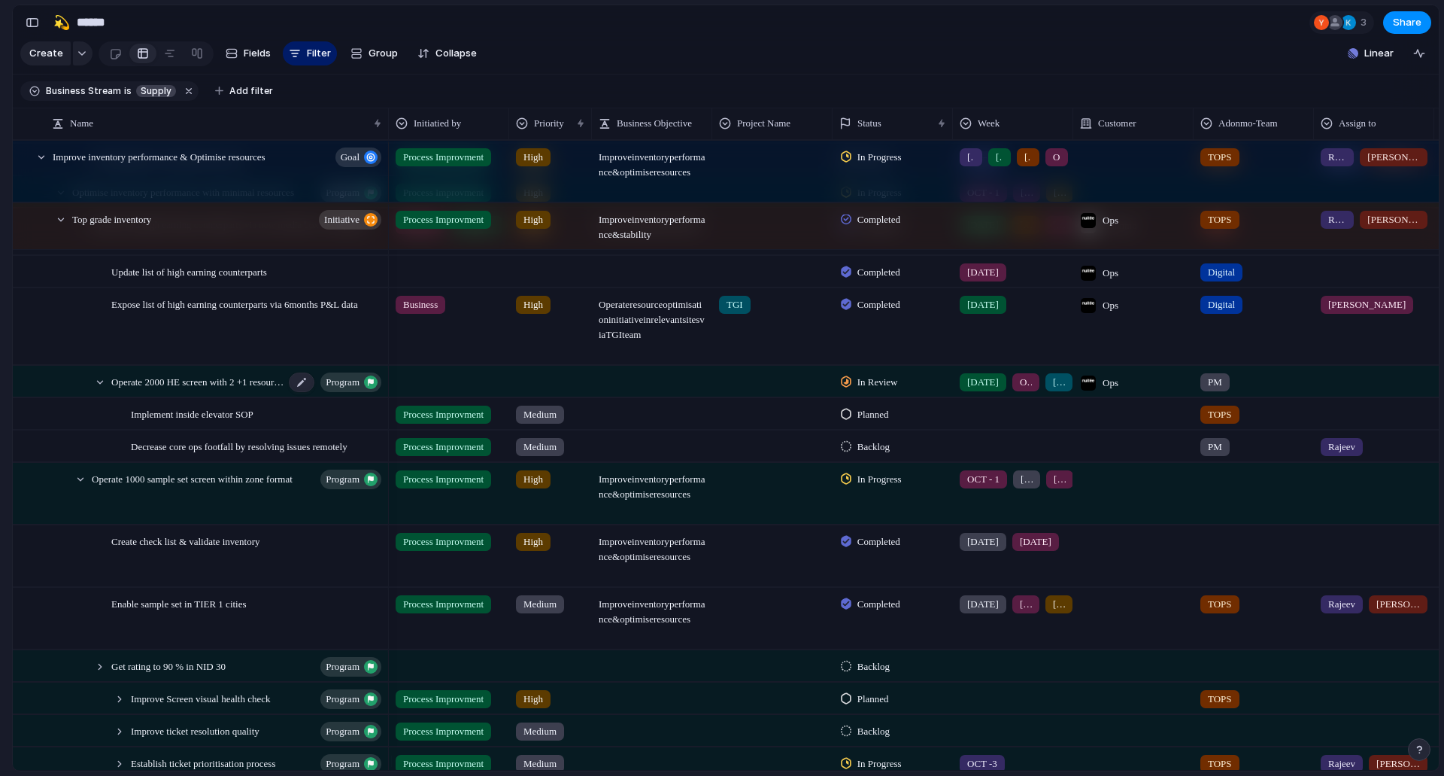
scroll to position [680, 0]
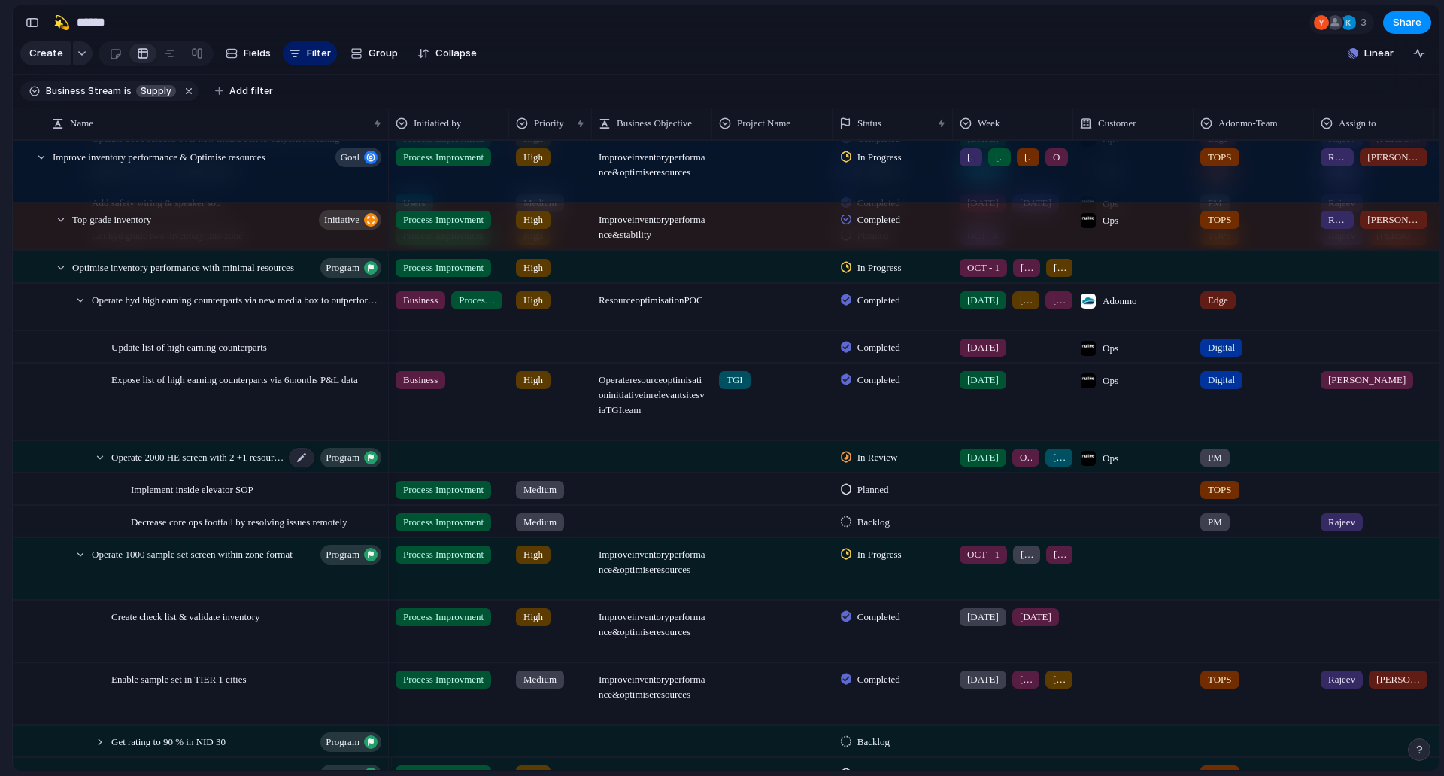
click at [211, 472] on div "Operate 2000 HE screen with 2 +1 resource without zone restrictions program" at bounding box center [247, 457] width 272 height 31
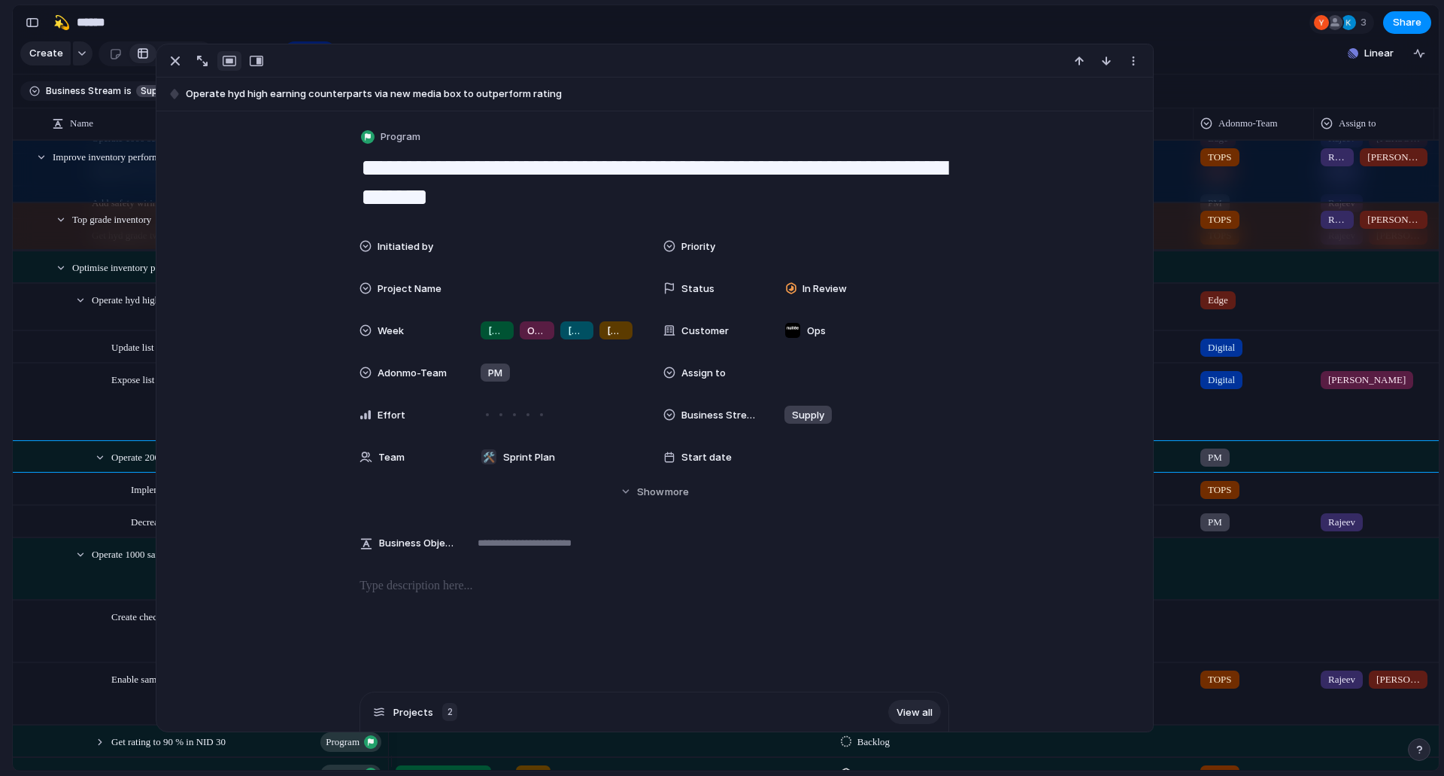
click at [0, 520] on div "Feedback Prototypes My projects 🛠️ Sprint Plan Projects 🍎 June- Digital Plan 🧊 …" at bounding box center [82, 261] width 165 height 522
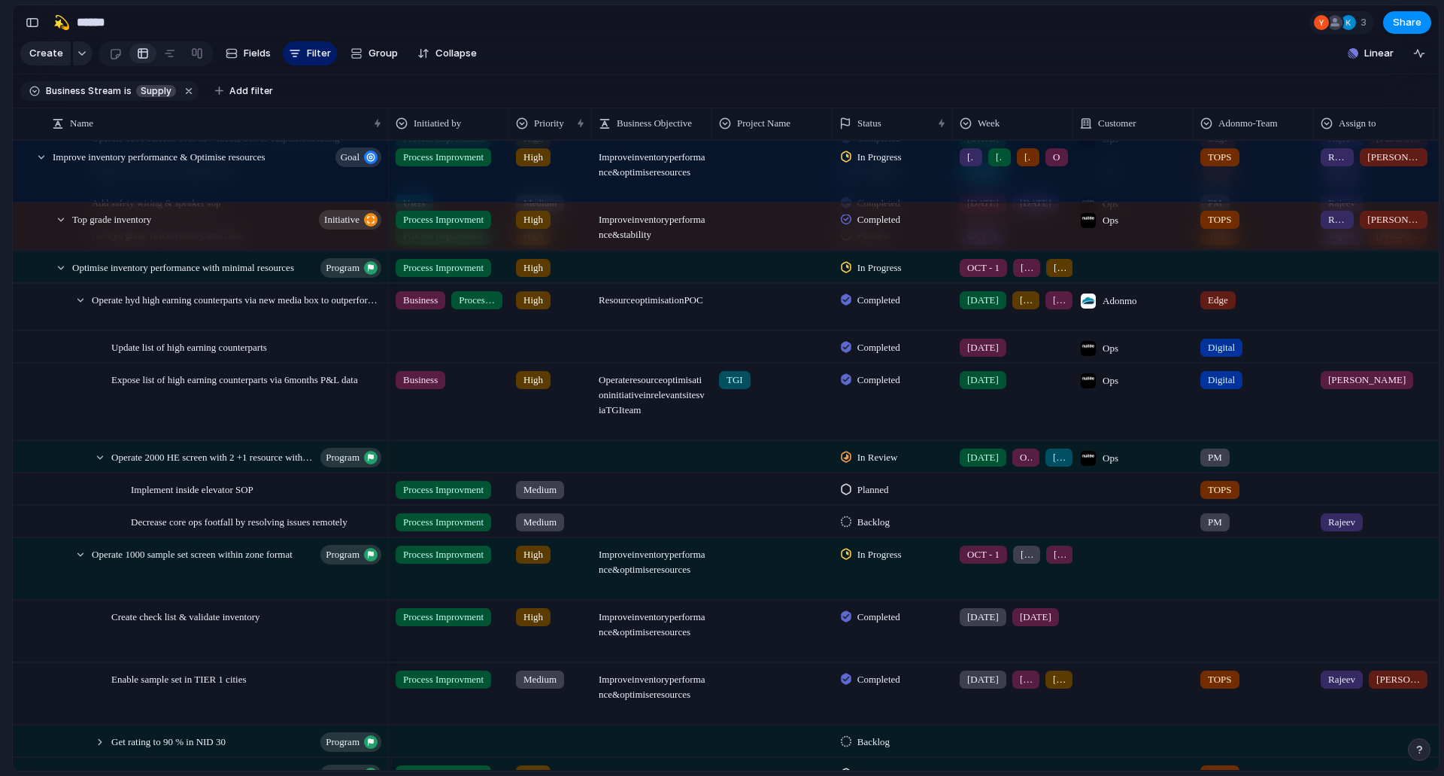
click at [855, 466] on div "In Review" at bounding box center [872, 457] width 62 height 18
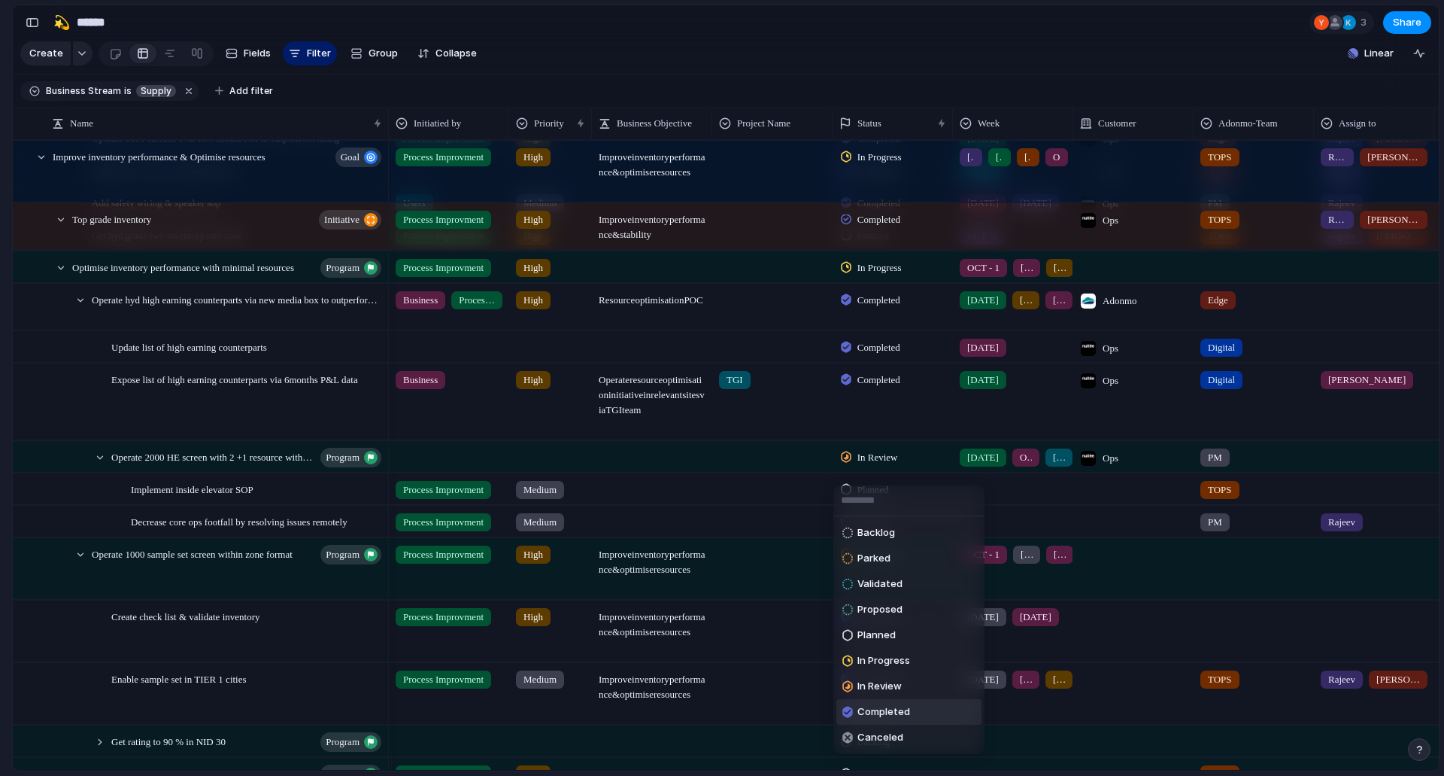
click at [858, 709] on span "Completed" at bounding box center [884, 711] width 53 height 15
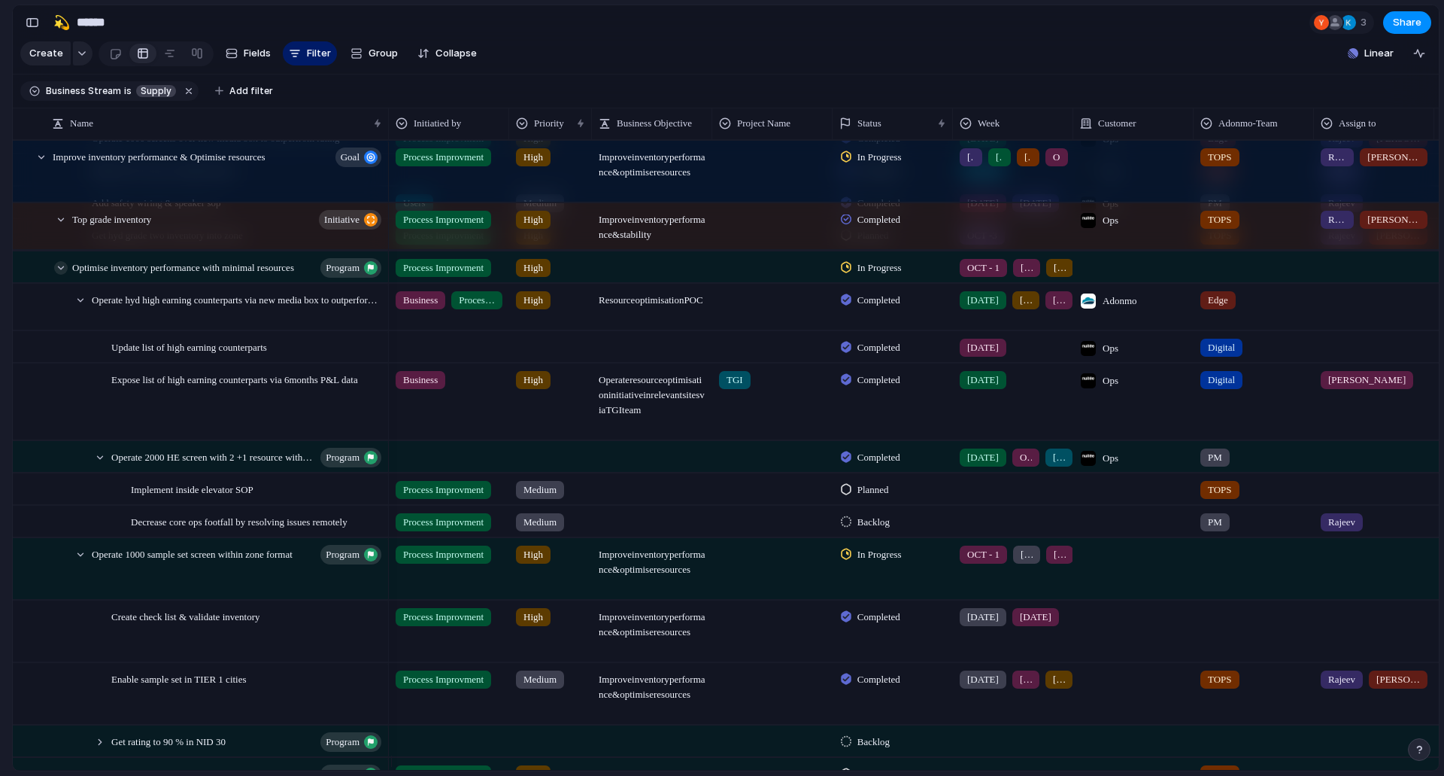
click at [62, 275] on div at bounding box center [61, 268] width 14 height 14
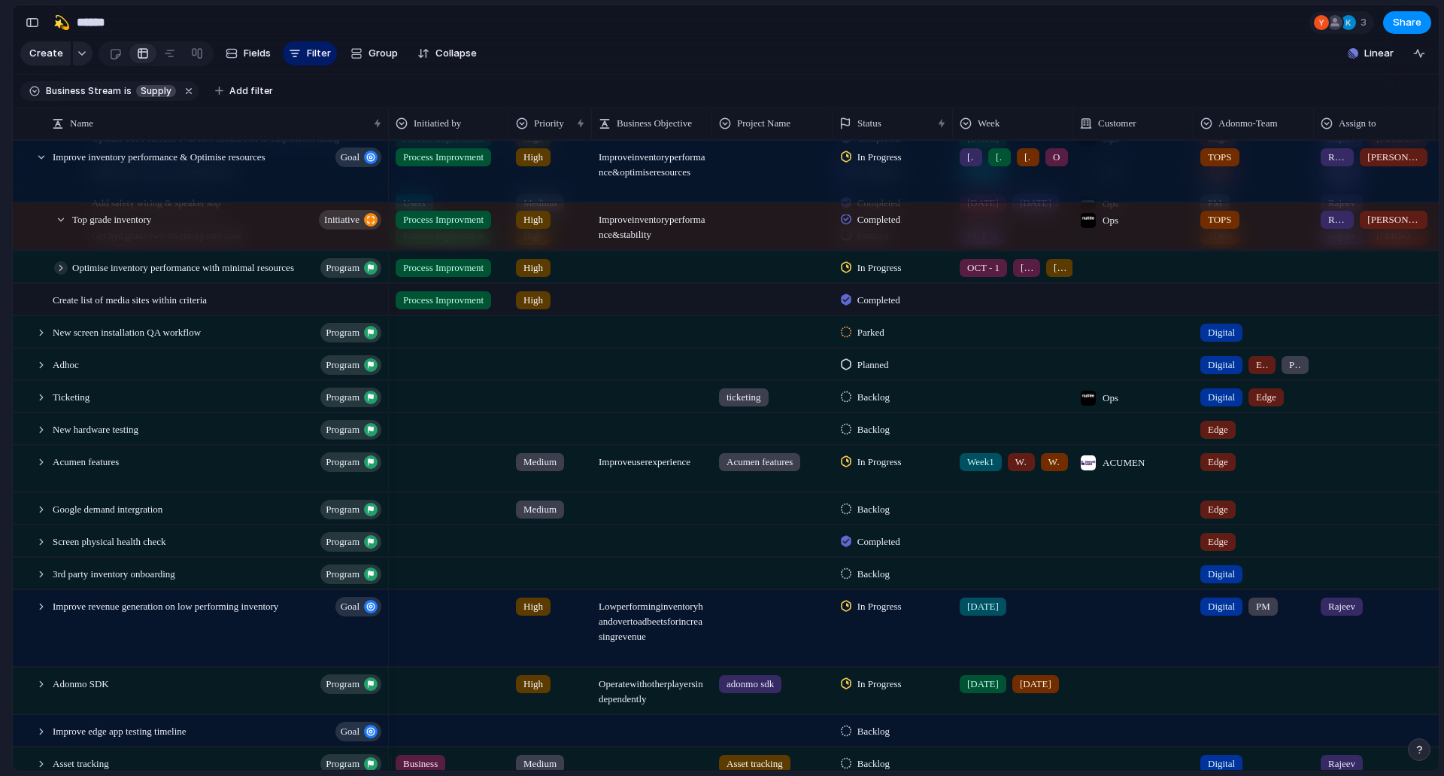
click at [62, 275] on div at bounding box center [61, 268] width 14 height 14
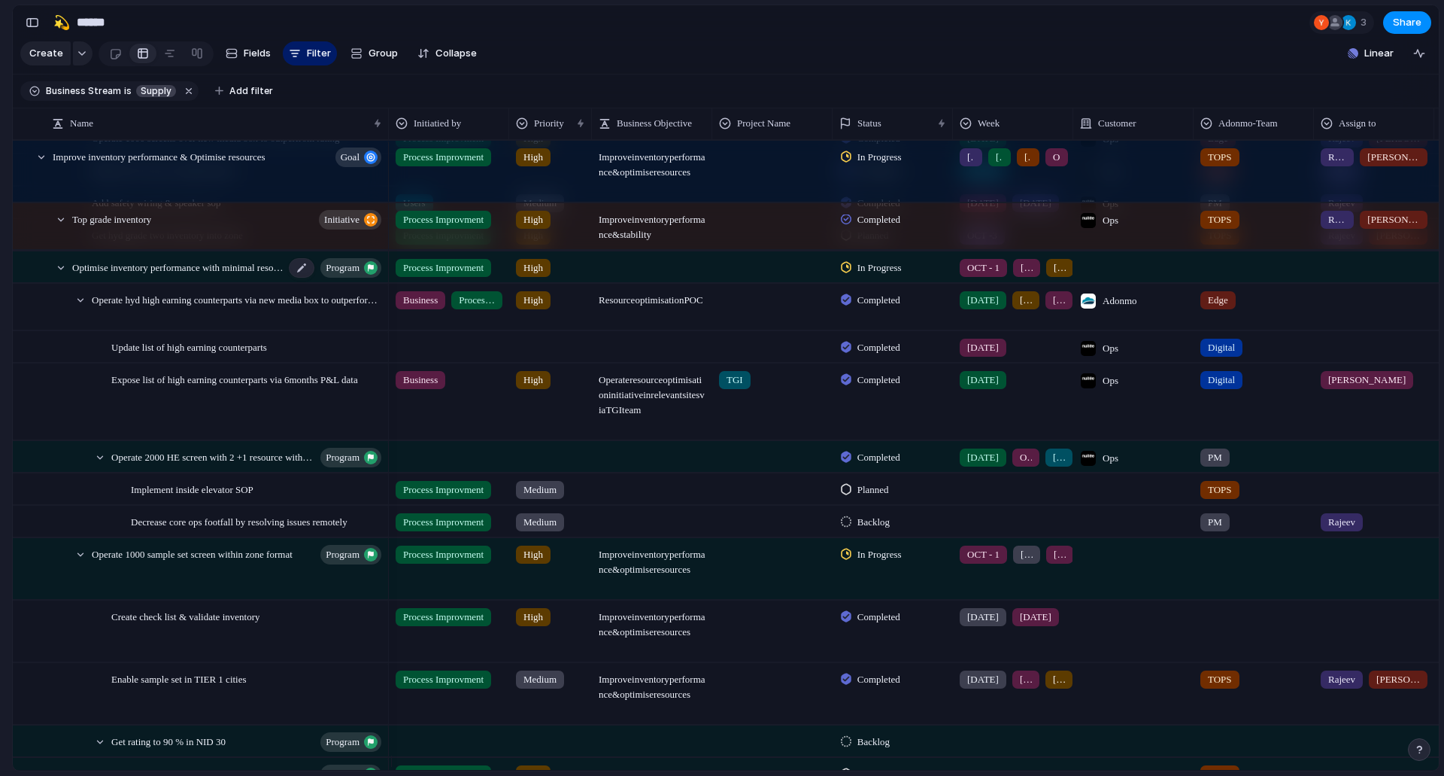
click at [141, 275] on span "Optimise inventory performance with minimal resources" at bounding box center [178, 266] width 212 height 17
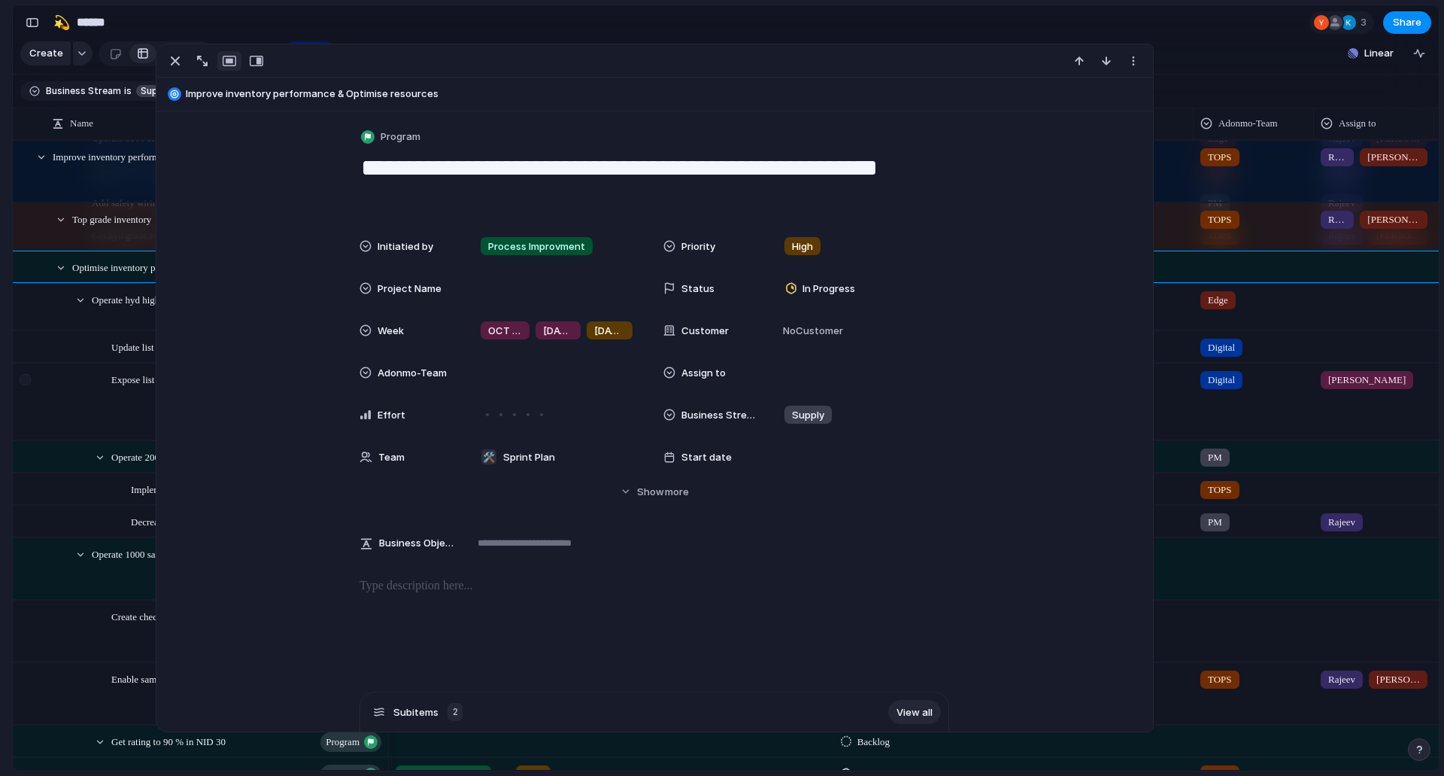
click at [47, 399] on div at bounding box center [34, 402] width 41 height 76
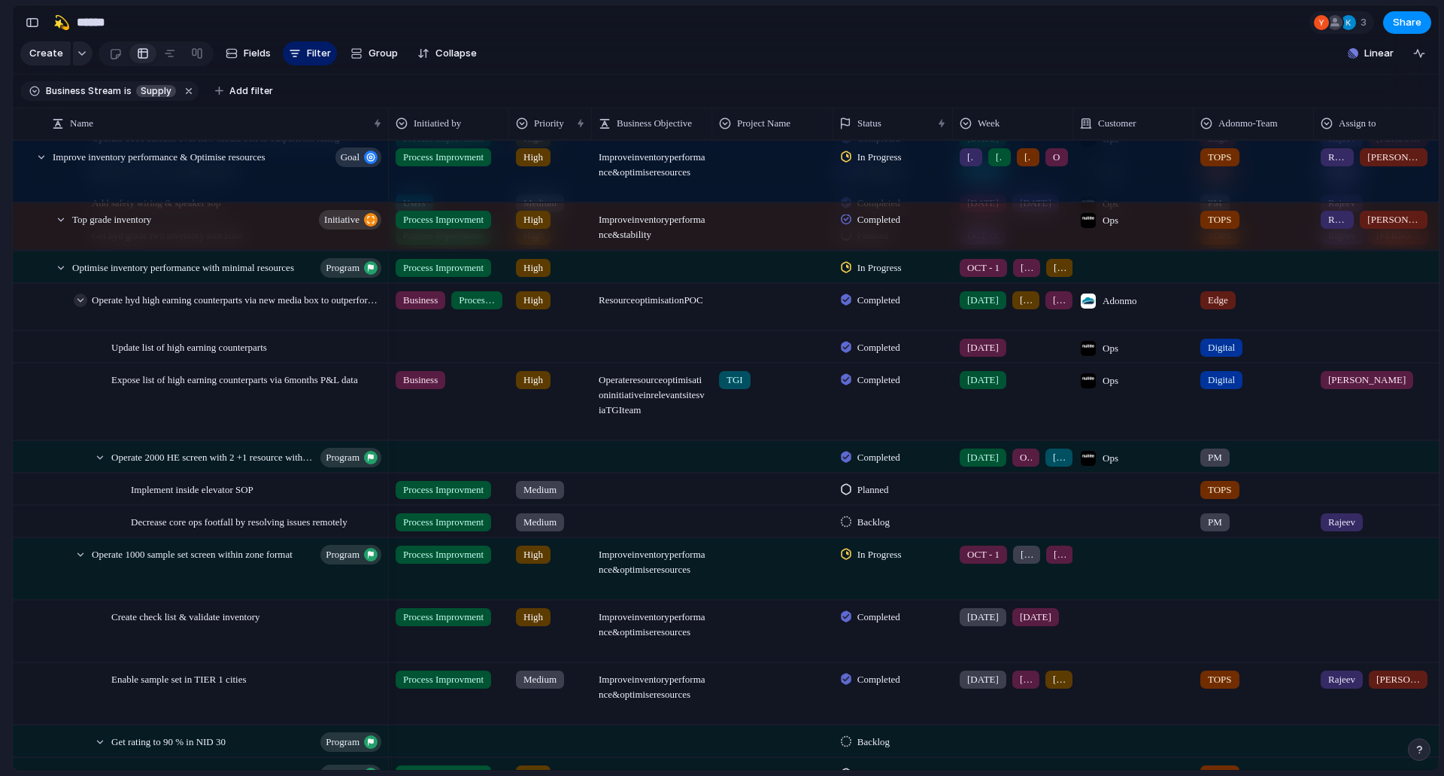
click at [86, 307] on div at bounding box center [81, 300] width 14 height 14
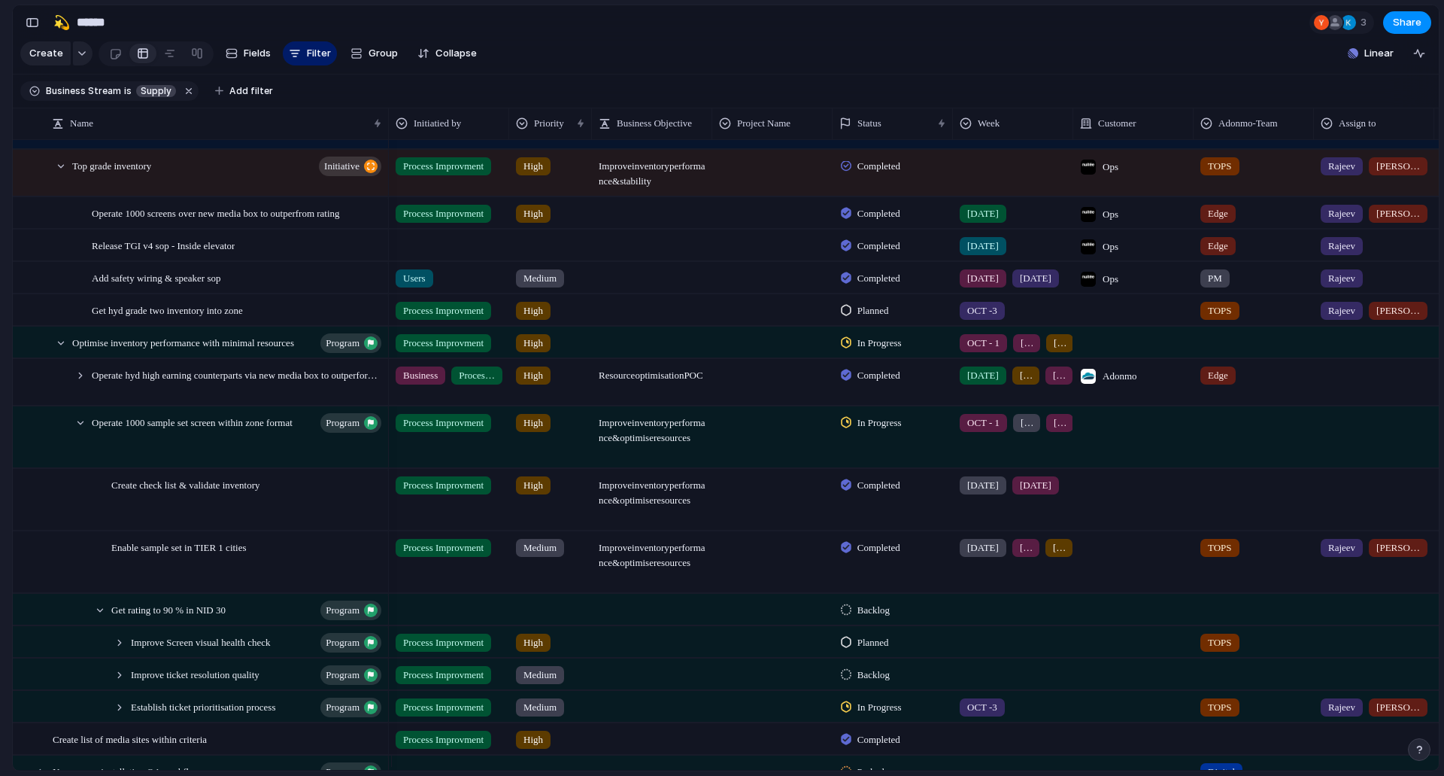
scroll to position [530, 0]
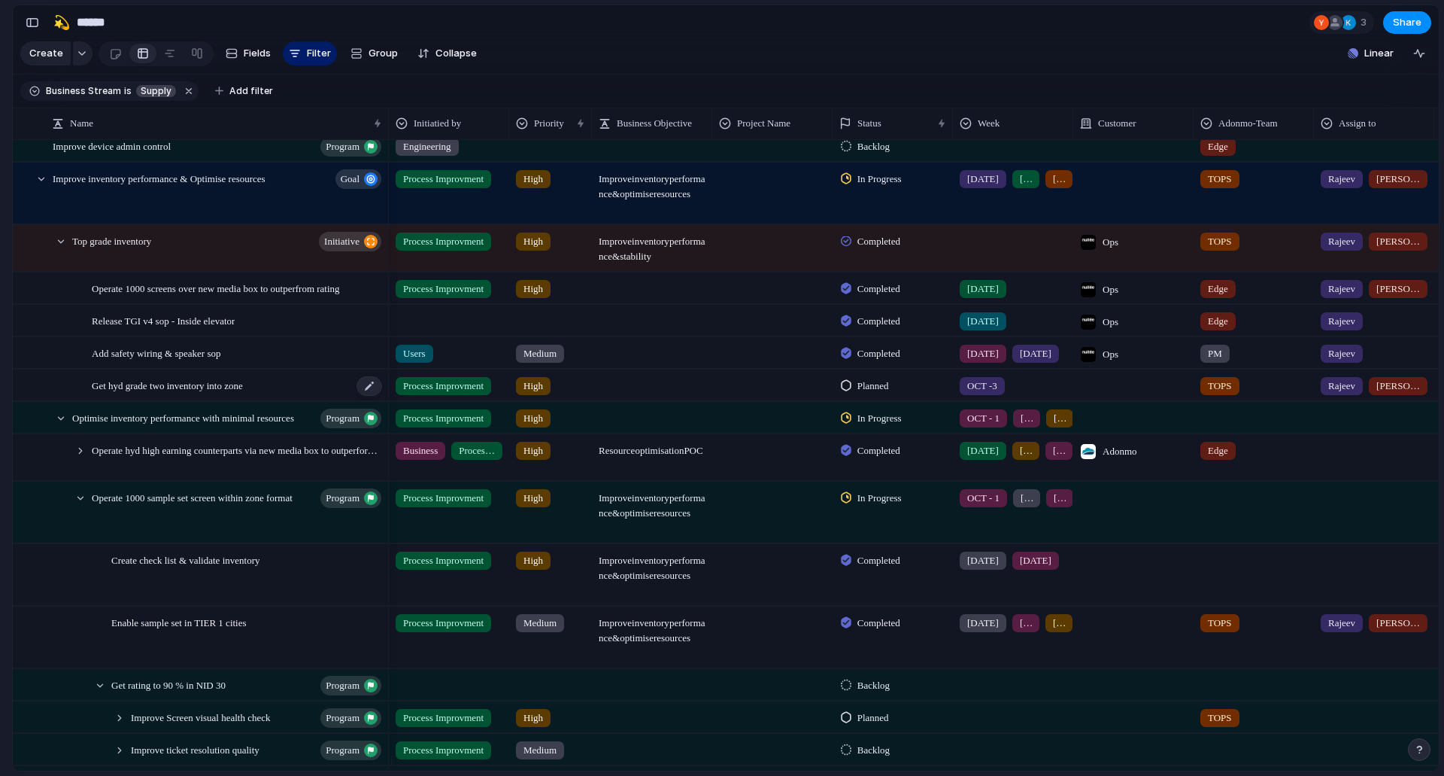
click at [136, 393] on span "Get hyd grade two inventory into zone" at bounding box center [167, 384] width 151 height 17
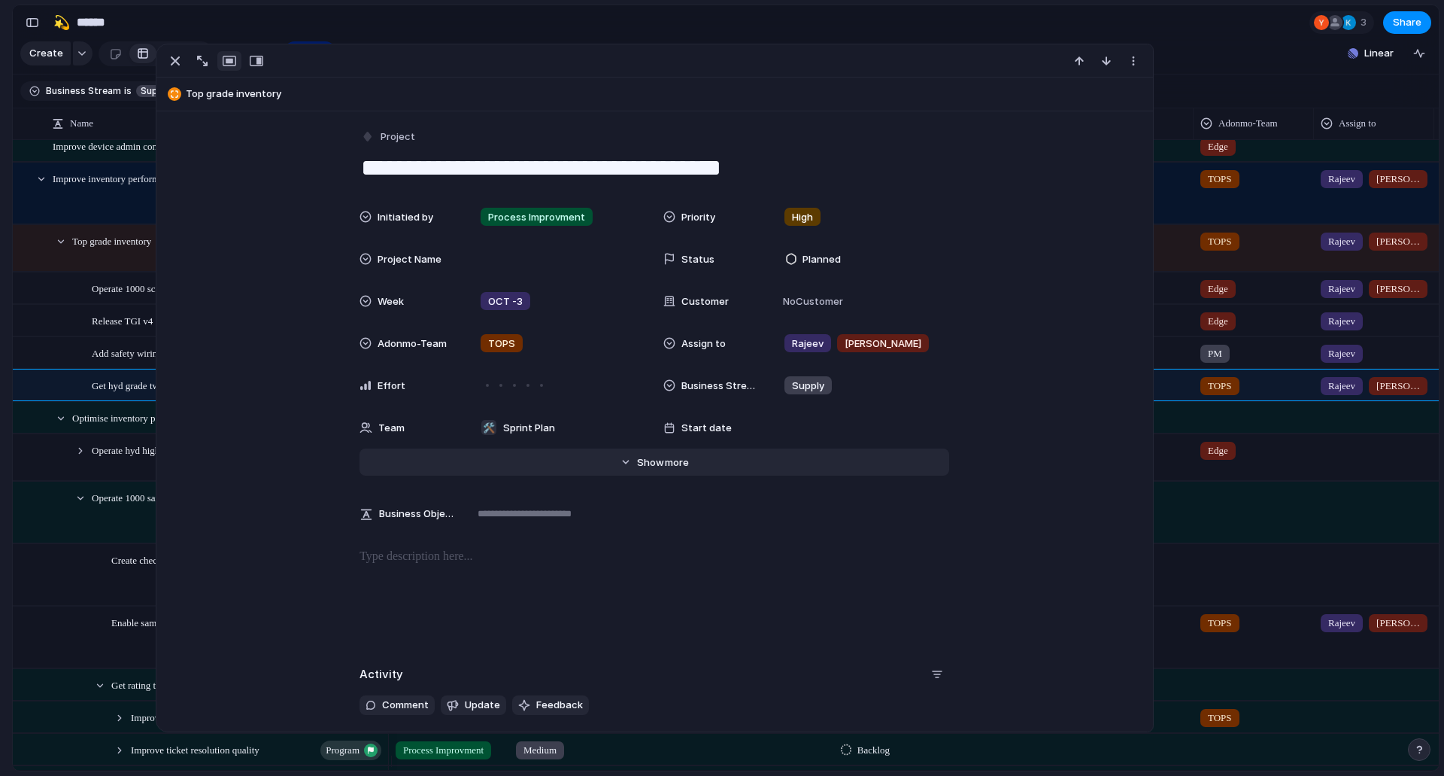
click at [660, 473] on button "Hide Show more" at bounding box center [655, 461] width 590 height 27
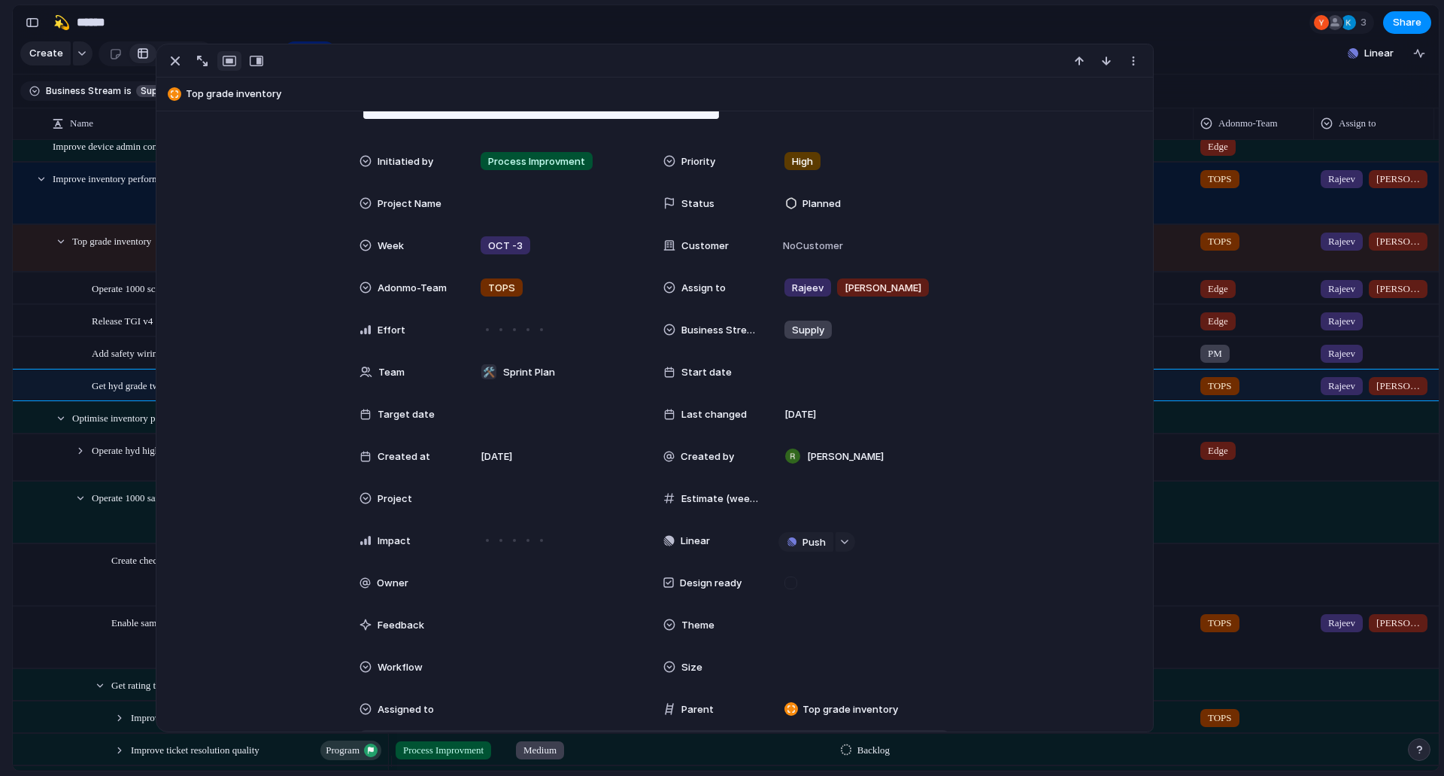
scroll to position [150, 0]
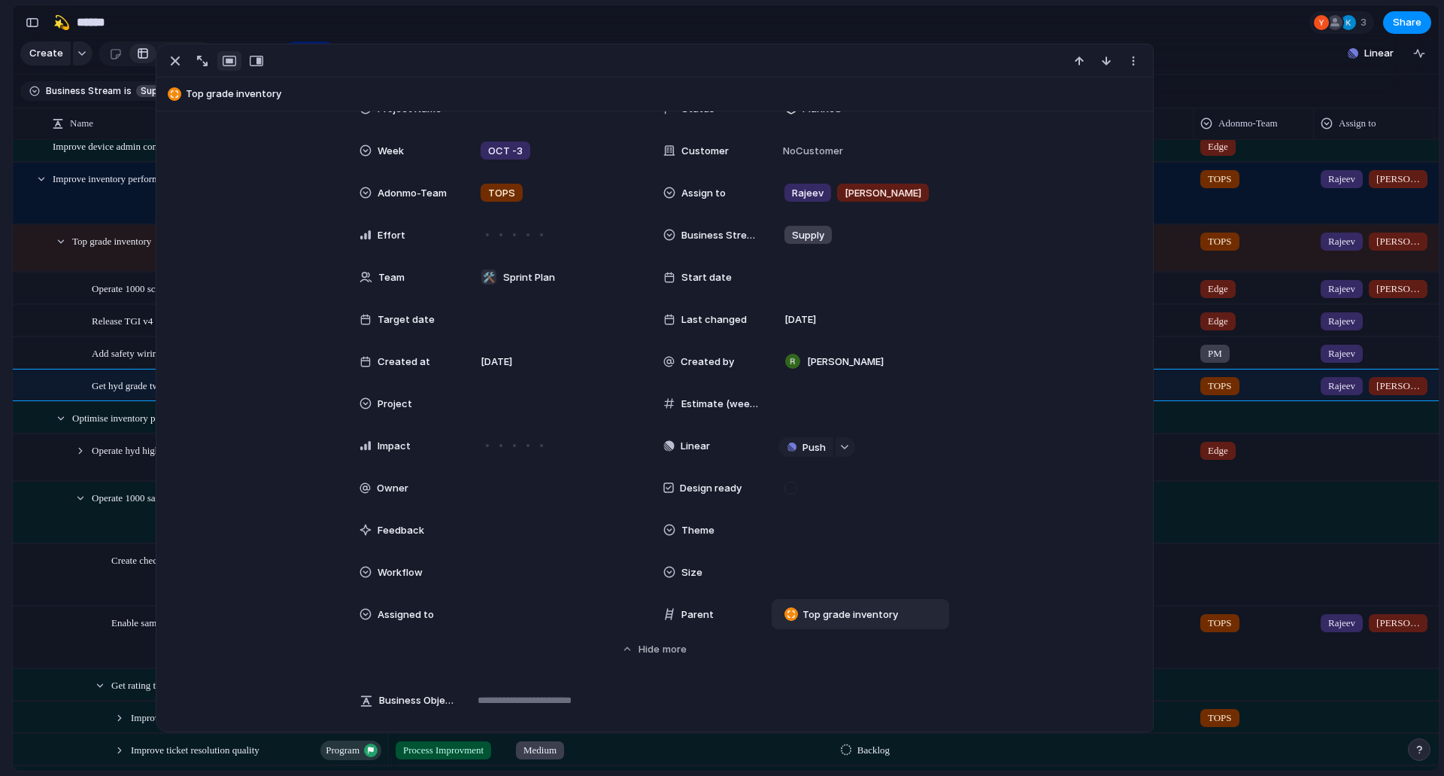
click at [817, 603] on div "Top grade inventory" at bounding box center [861, 614] width 178 height 30
click at [819, 614] on span "Top grade inventory" at bounding box center [851, 614] width 96 height 15
type input "***"
click at [885, 673] on span "Operate 1000 sample set screen within zone format" at bounding box center [925, 673] width 249 height 15
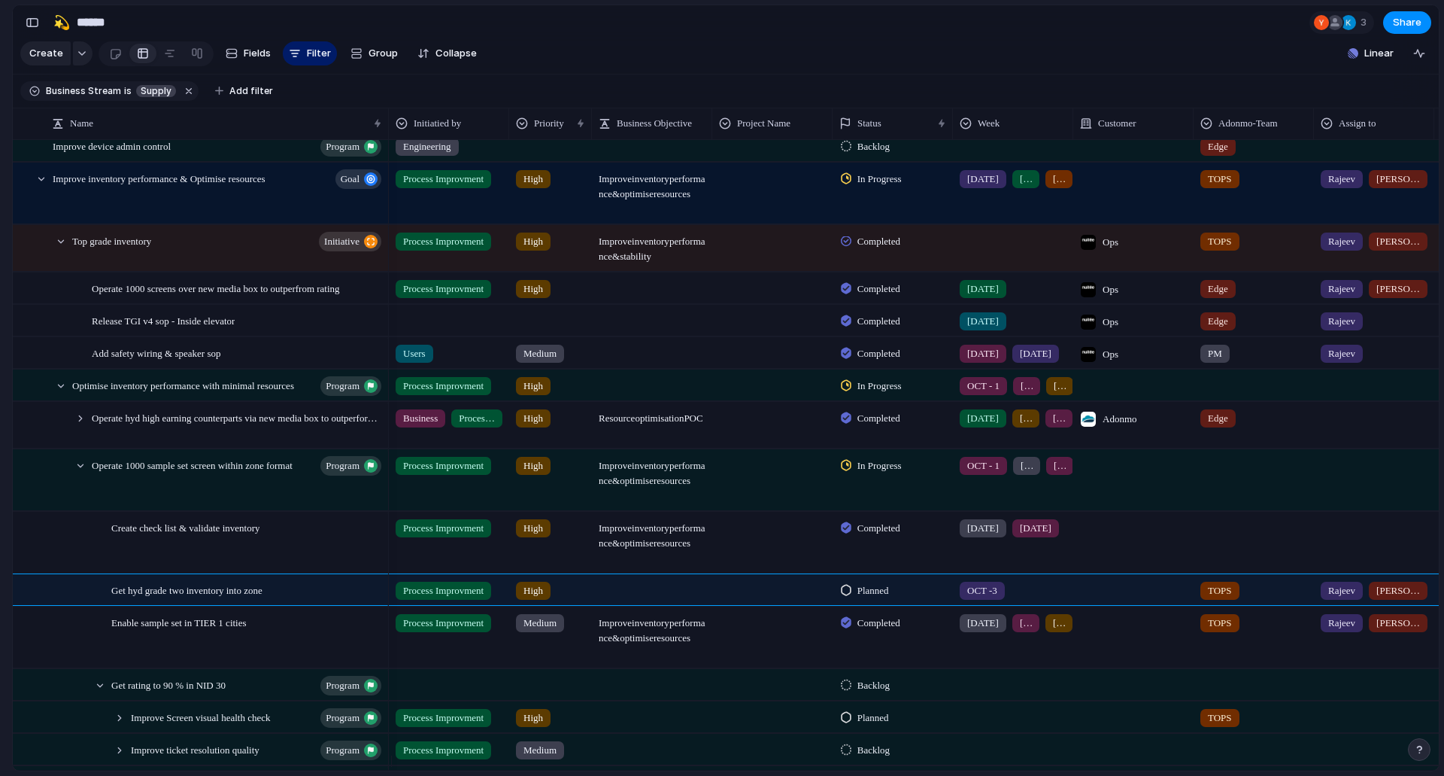
click at [0, 619] on div "Adonmo Feedback Prototypes My projects 🛠️ Sprint Plan Projects 🍎 June- Digital …" at bounding box center [82, 388] width 165 height 776
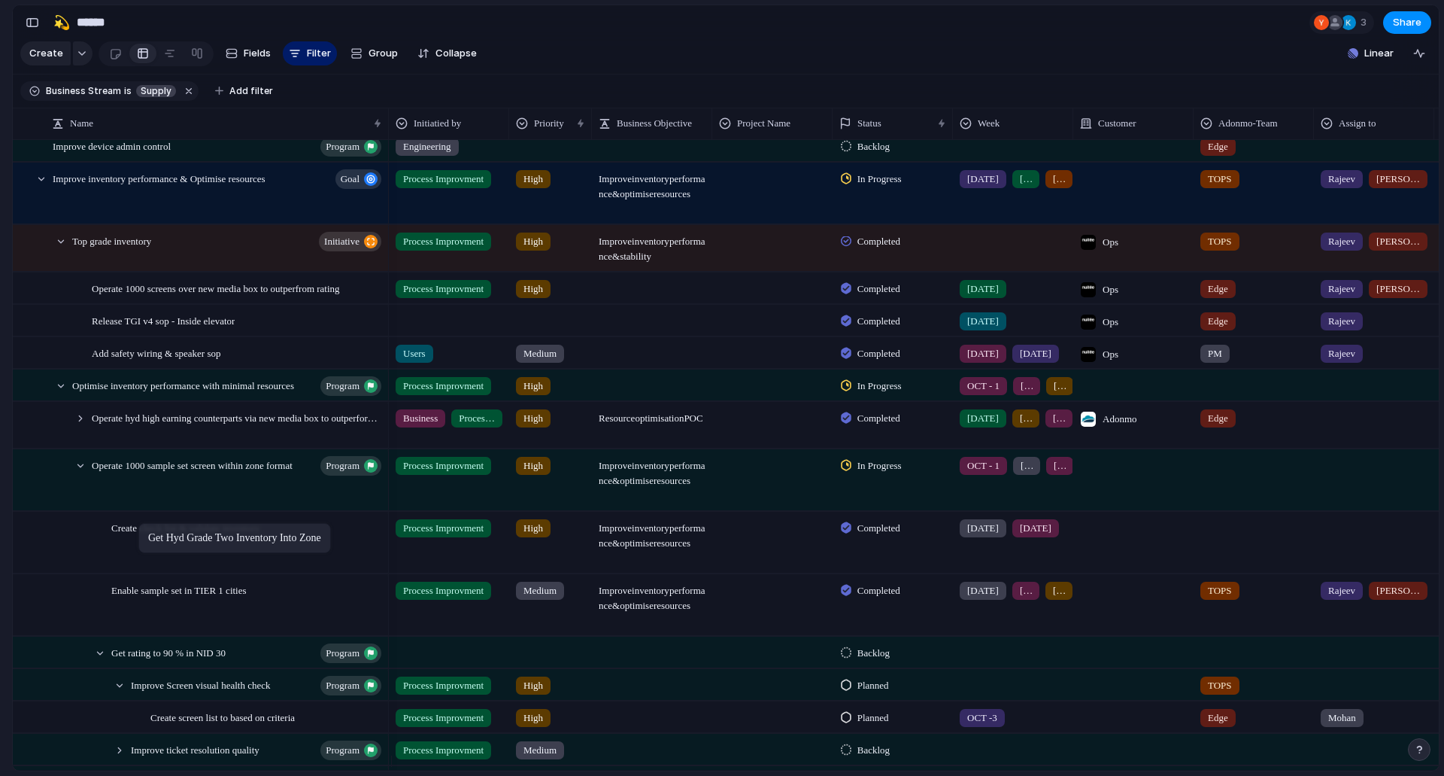
drag, startPoint x: 97, startPoint y: 600, endPoint x: 146, endPoint y: 526, distance: 88.5
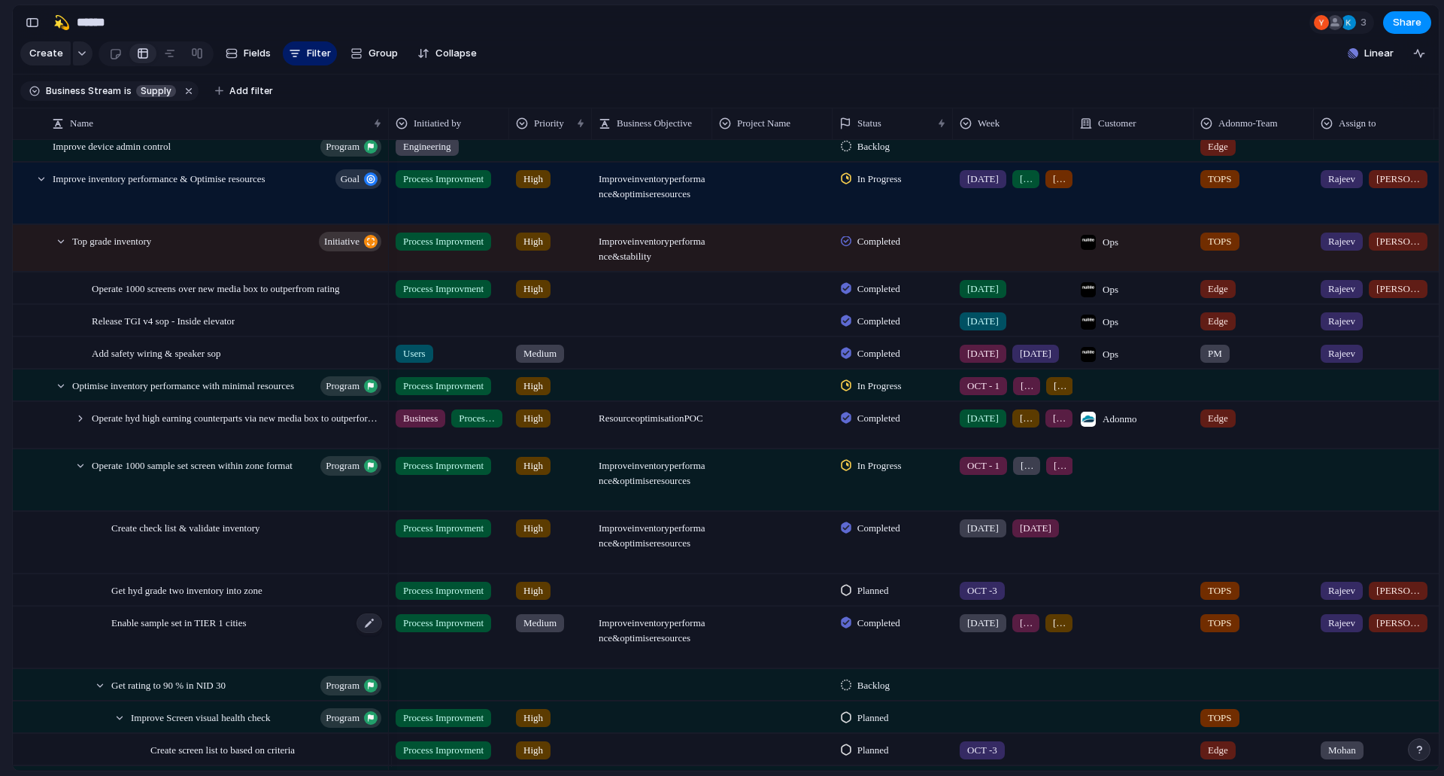
scroll to position [680, 0]
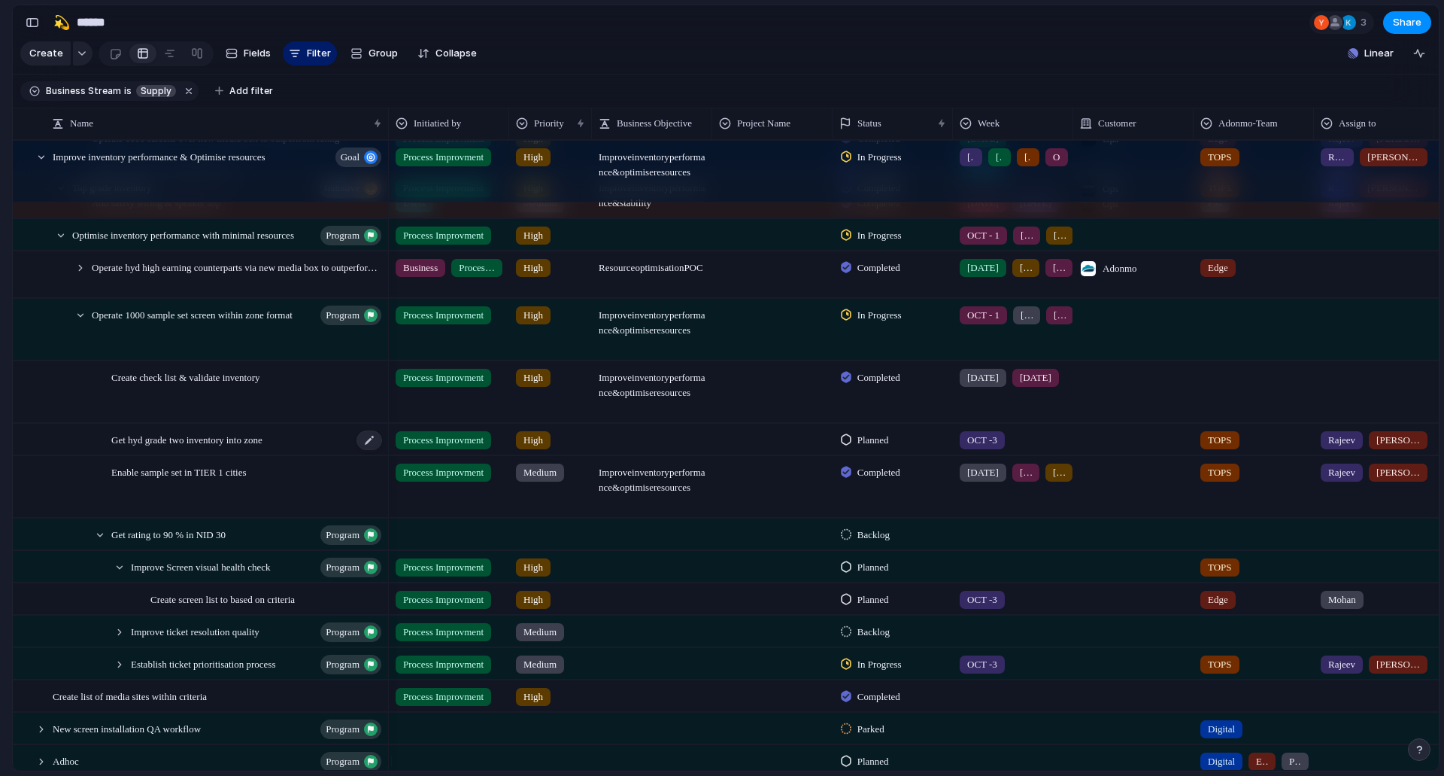
click at [160, 448] on span "Get hyd grade two inventory into zone" at bounding box center [186, 438] width 151 height 17
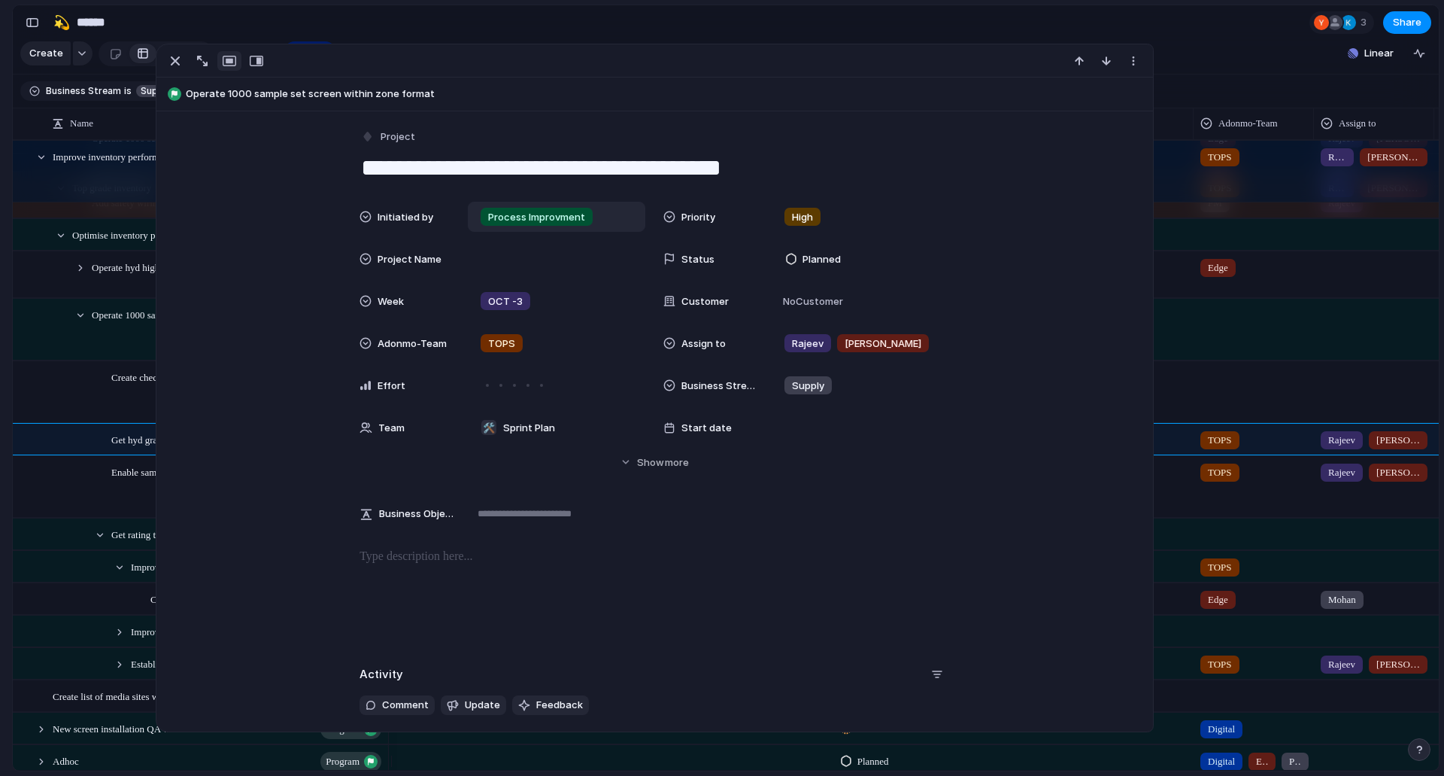
click at [563, 222] on span "Process Improvment" at bounding box center [536, 217] width 97 height 15
click at [563, 222] on div "Business Users Engineering Process Improvment" at bounding box center [722, 388] width 1444 height 776
click at [399, 135] on span "Project" at bounding box center [398, 136] width 35 height 15
click at [515, 145] on div "Goal Program Initiative Launch Project Deliverable Customize" at bounding box center [722, 388] width 1444 height 776
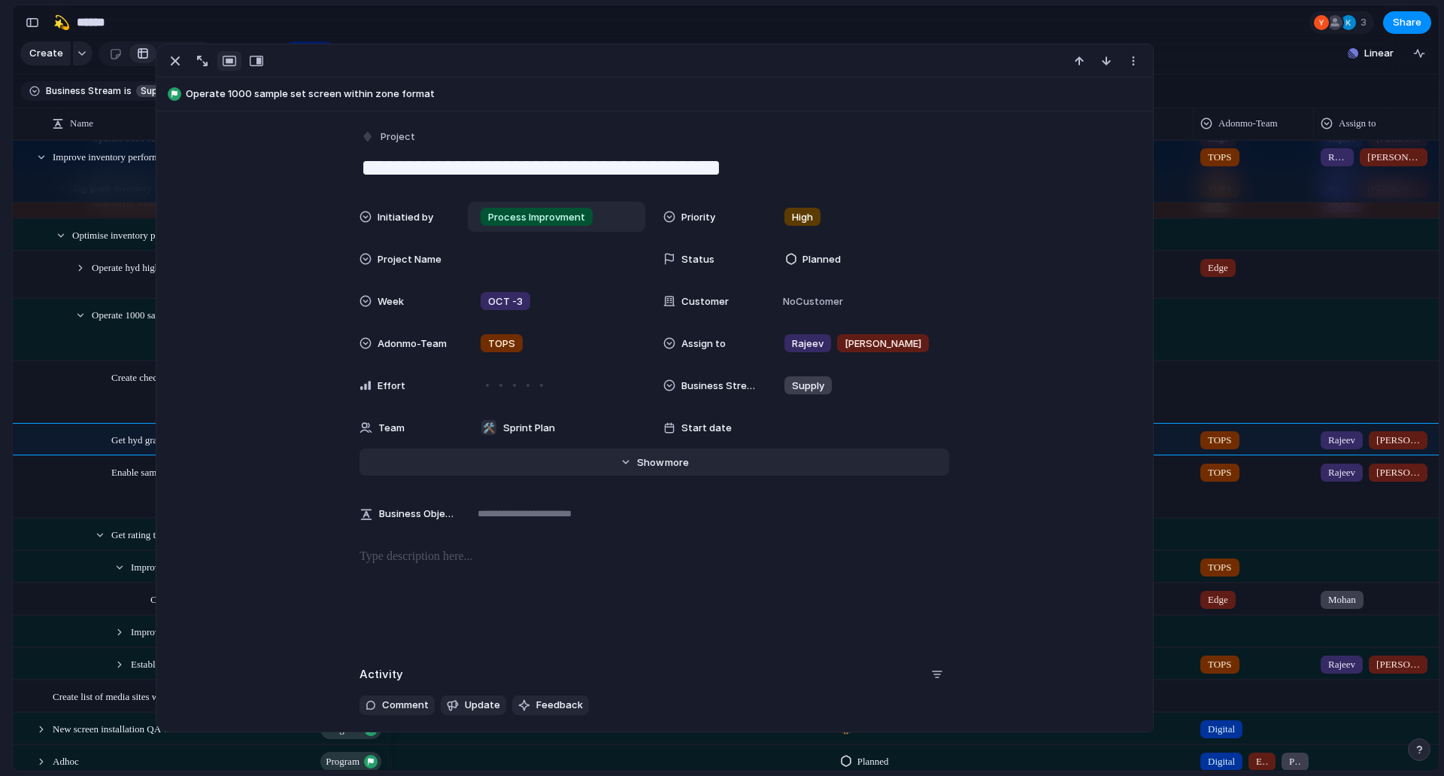
click at [651, 472] on button "Hide Show more" at bounding box center [655, 461] width 590 height 27
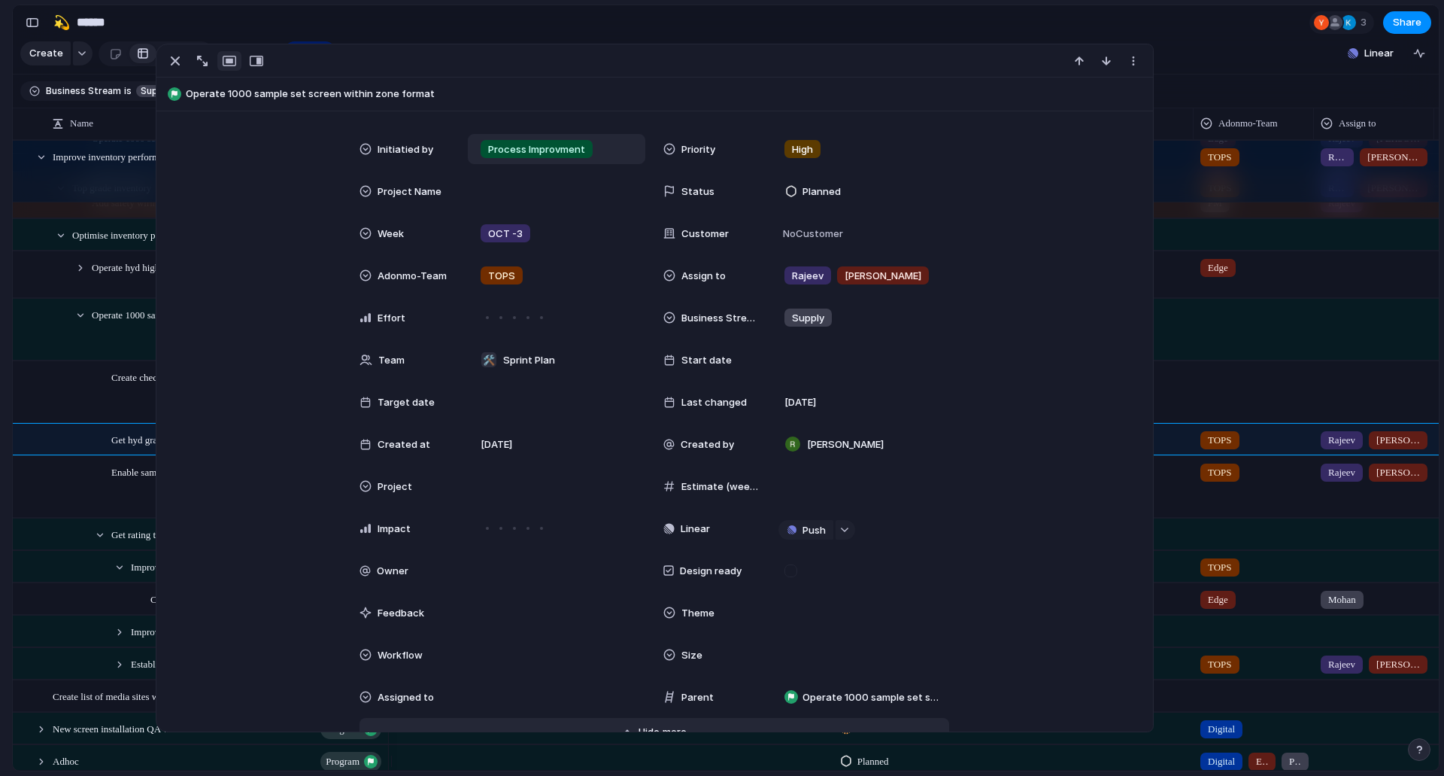
scroll to position [150, 0]
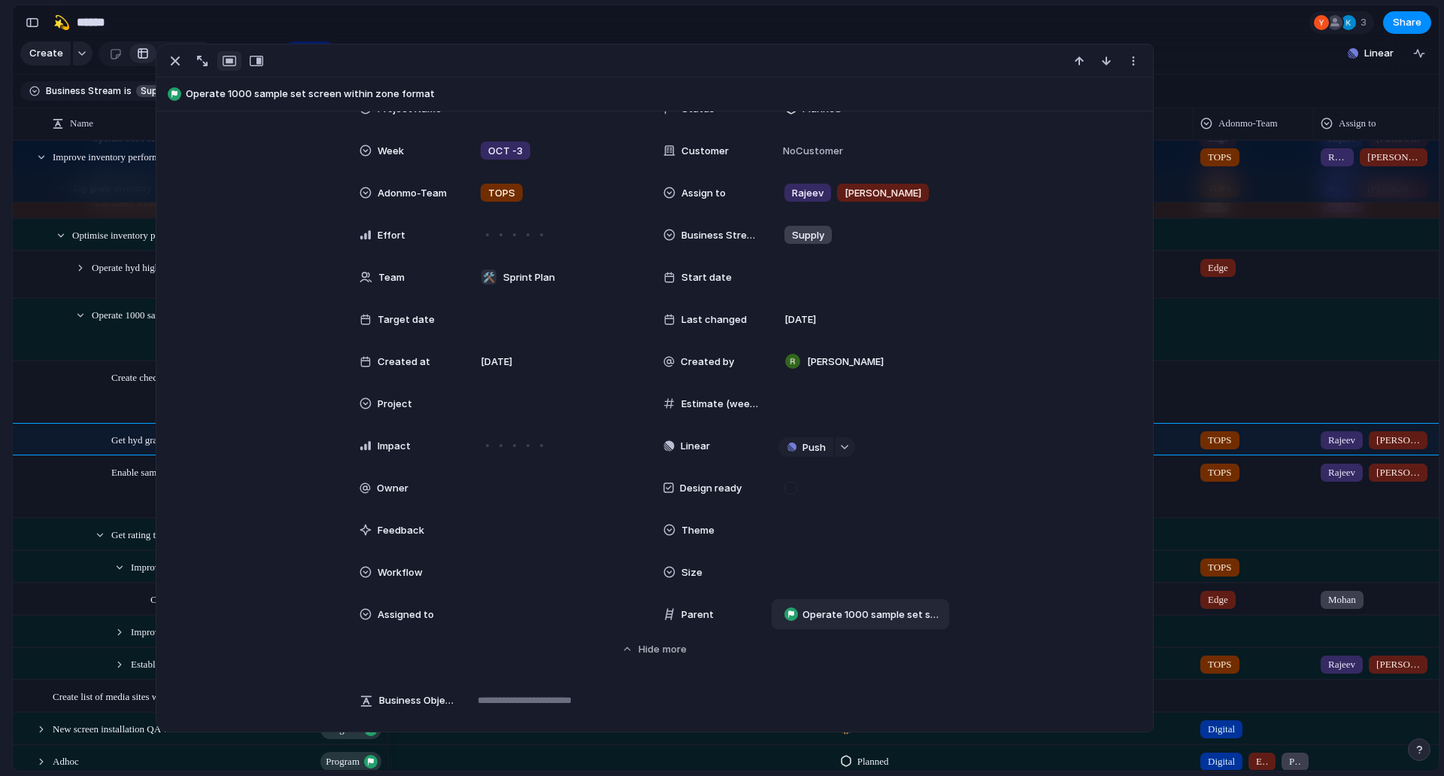
click at [830, 614] on span "Operate 1000 sample set screen within zone format" at bounding box center [873, 614] width 140 height 15
type input "***"
click at [840, 673] on span "Get rating to 90 % in NID 30" at bounding box center [867, 673] width 132 height 15
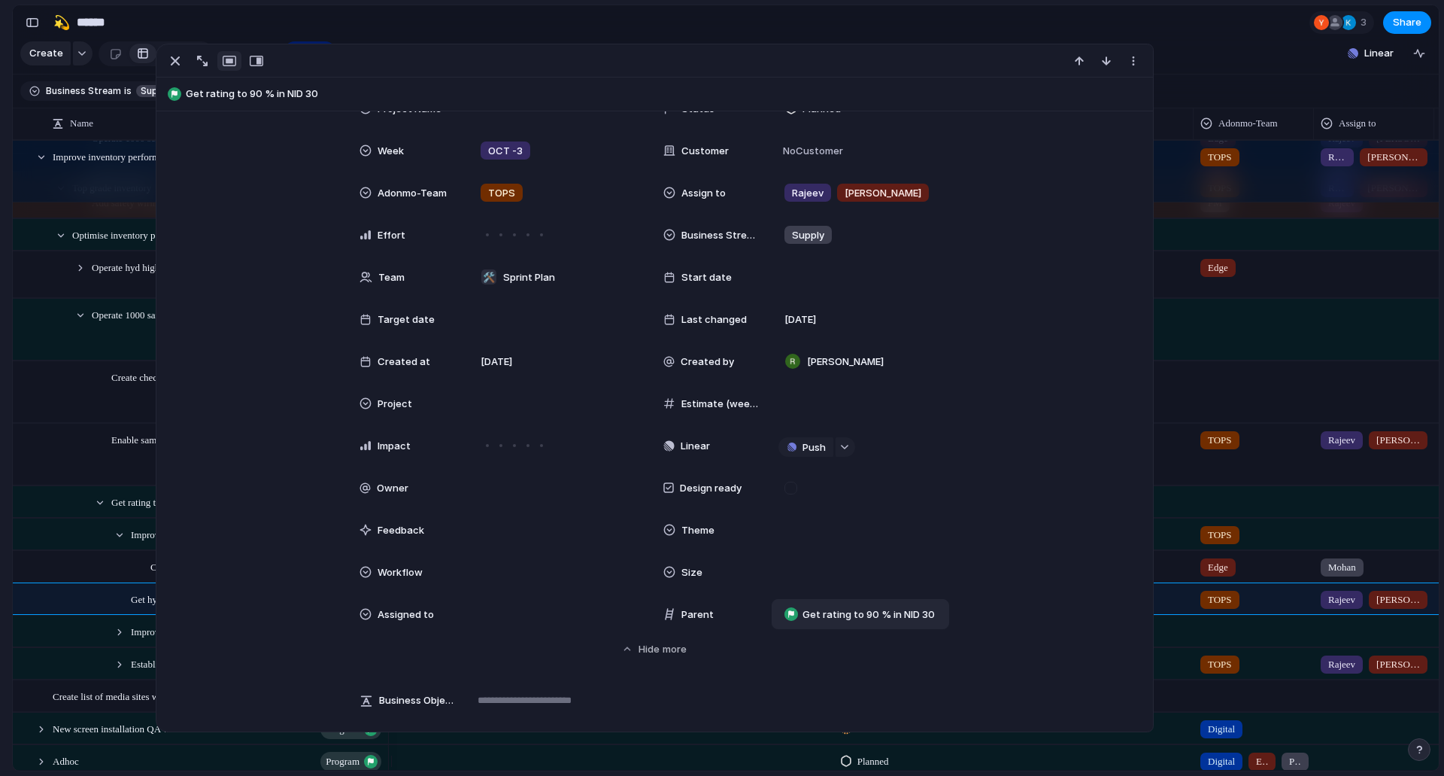
click at [0, 540] on div "Adonmo Feedback Prototypes My projects 🛠️ Sprint Plan Projects 🍎 June- Digital …" at bounding box center [82, 388] width 165 height 776
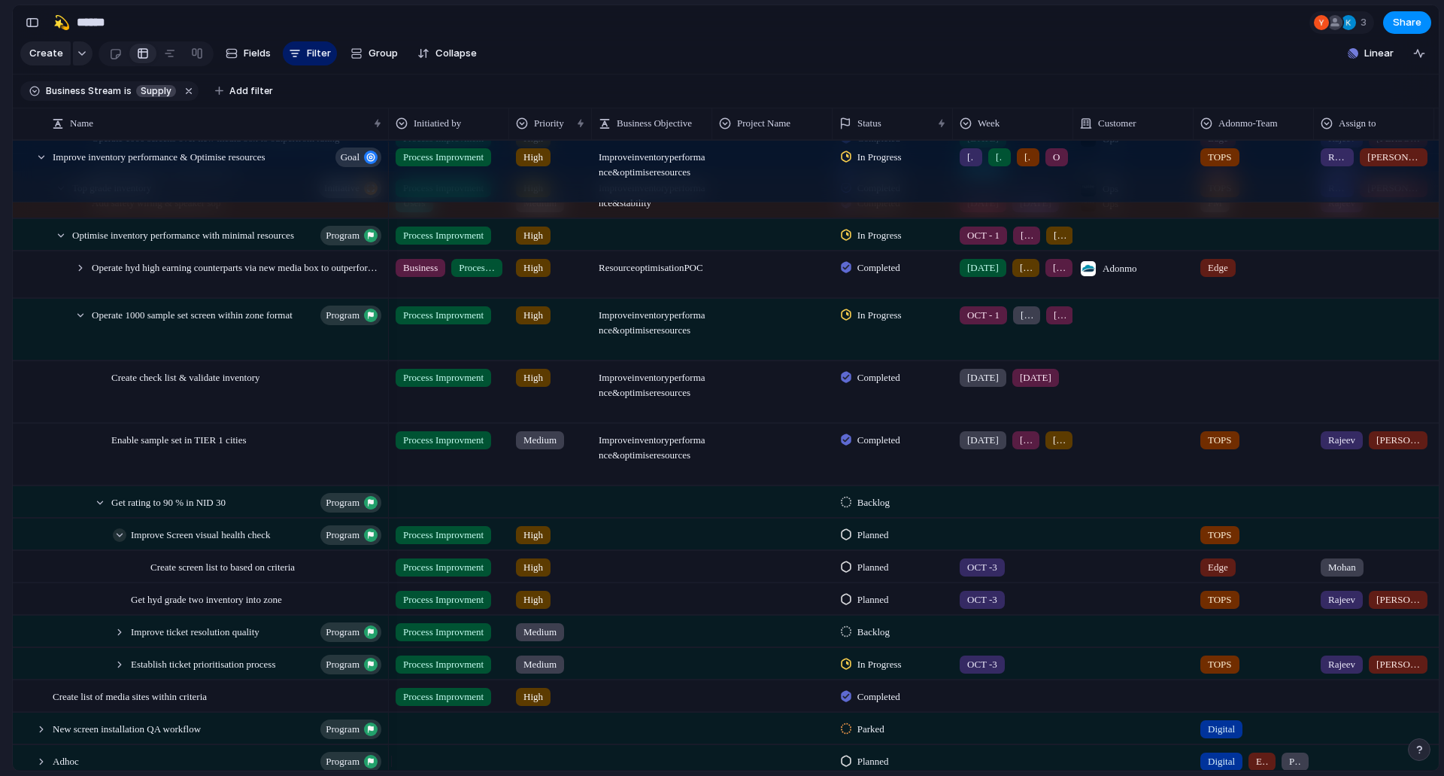
click at [114, 542] on div at bounding box center [120, 535] width 14 height 14
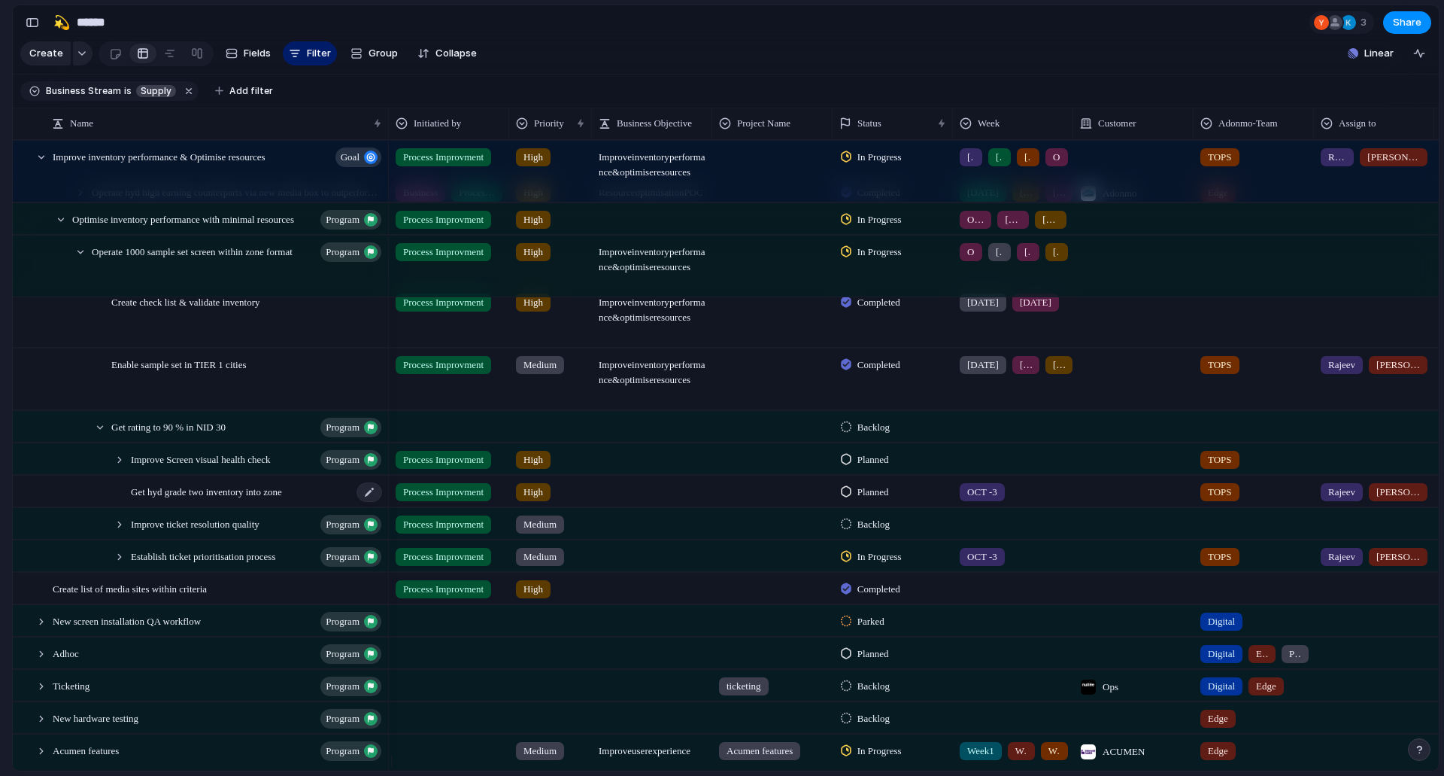
scroll to position [680, 0]
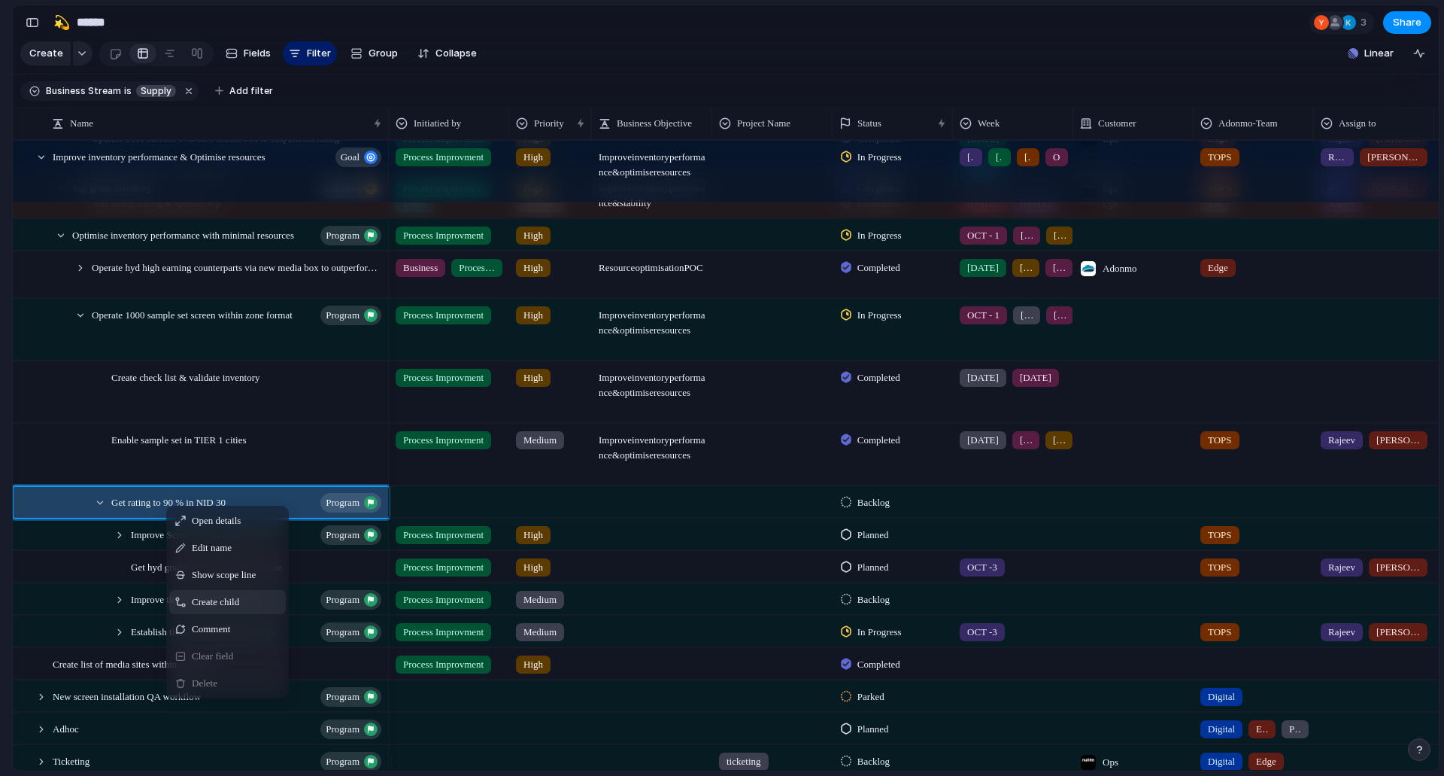
click at [207, 609] on span "Create child" at bounding box center [215, 601] width 47 height 15
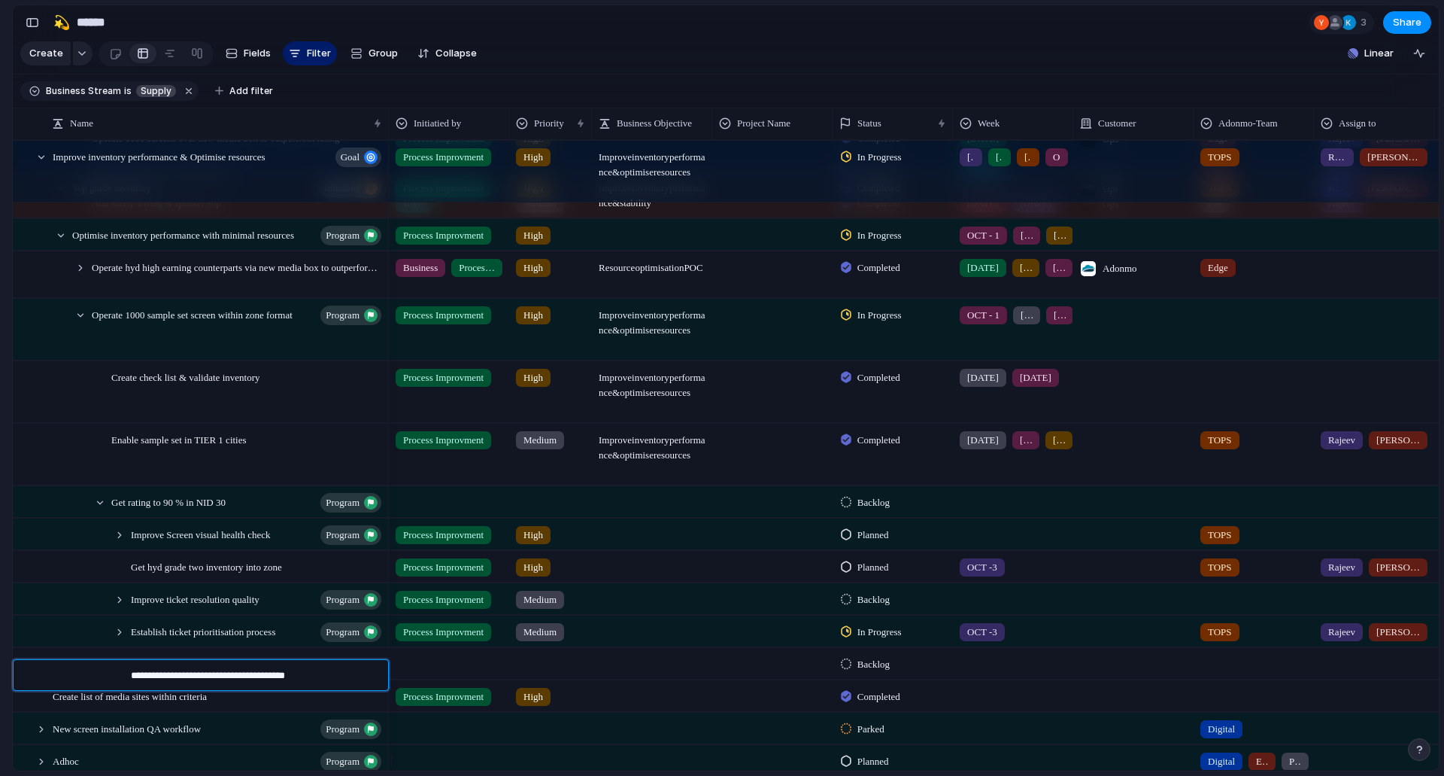
type textarea "**********"
click at [446, 668] on div at bounding box center [449, 660] width 119 height 25
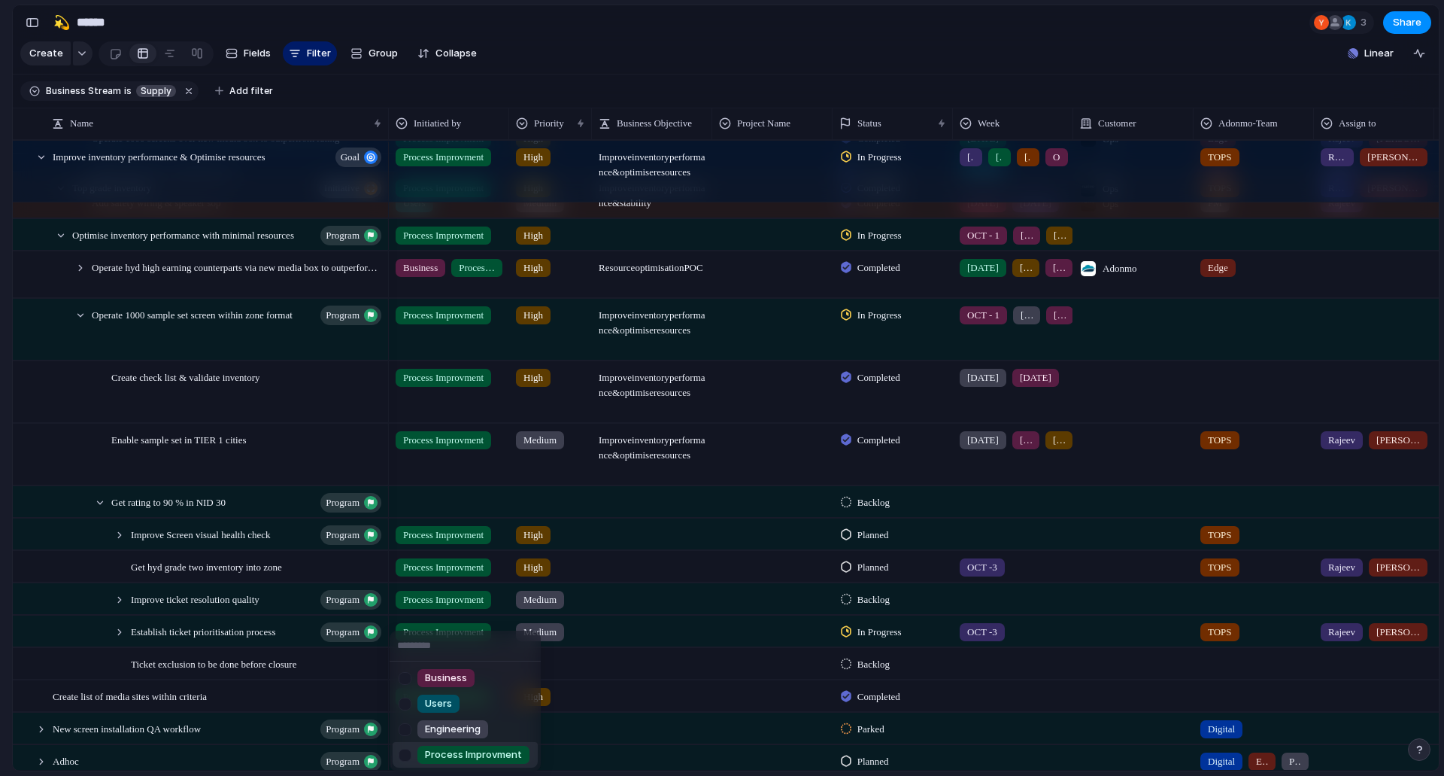
click at [452, 751] on span "Process Improvment" at bounding box center [473, 754] width 97 height 15
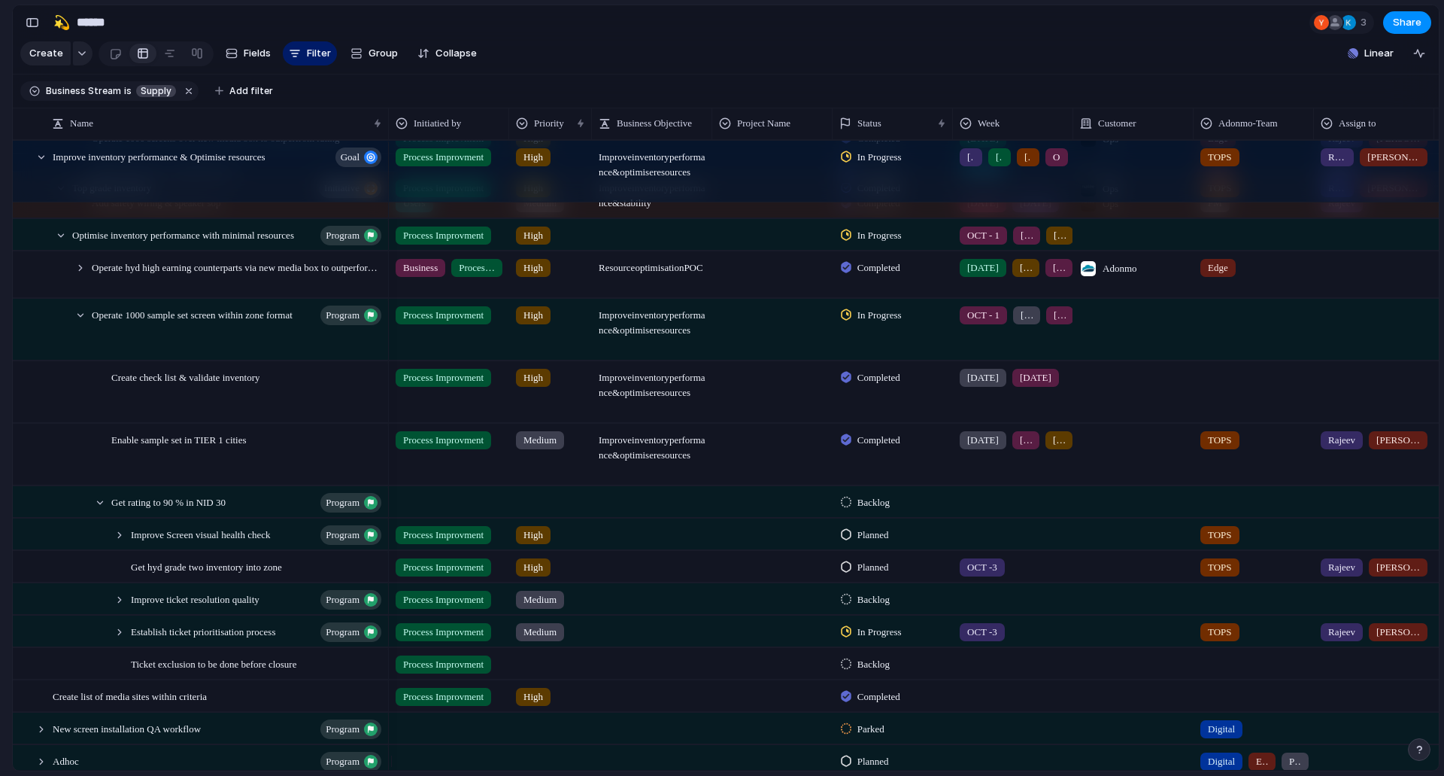
click at [539, 673] on div at bounding box center [550, 660] width 81 height 25
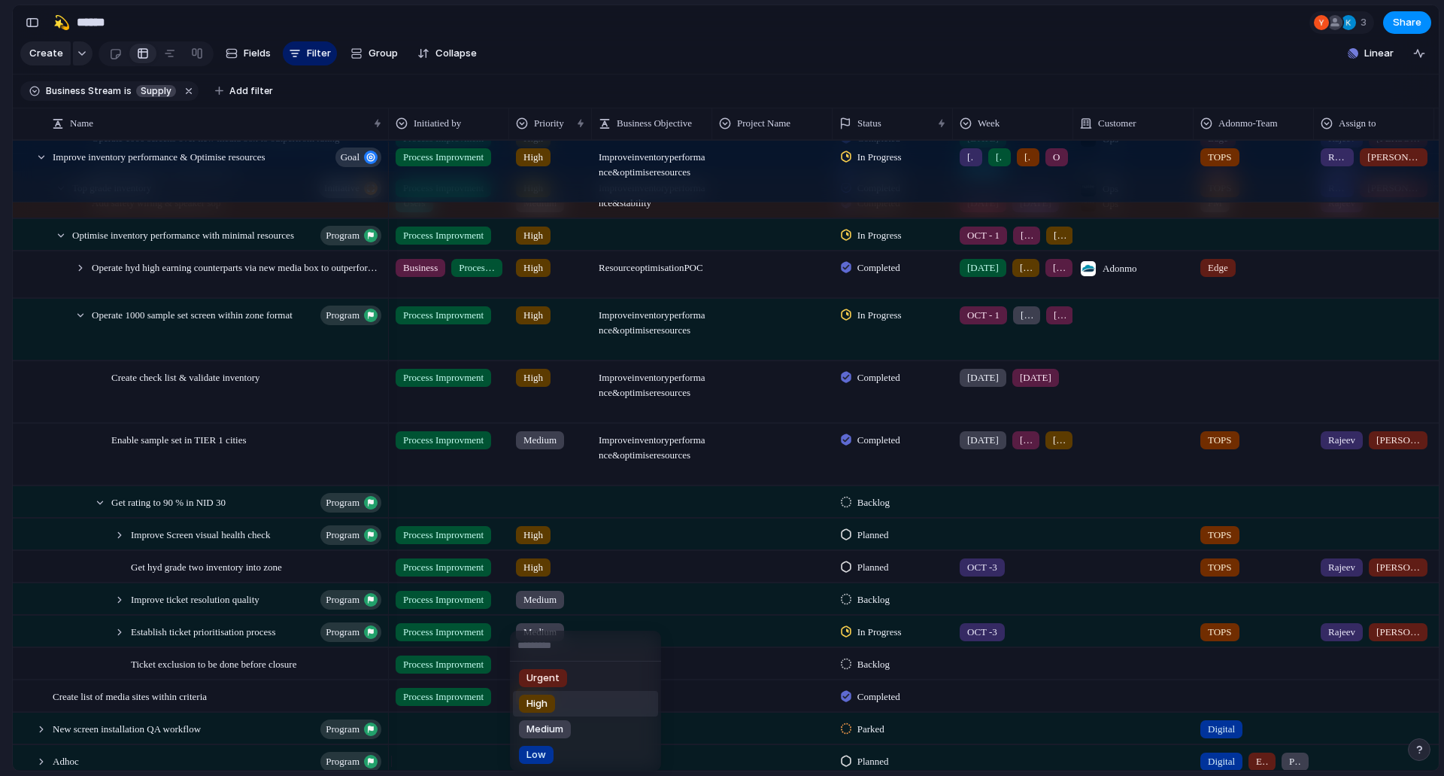
click at [562, 704] on li "High" at bounding box center [585, 704] width 145 height 26
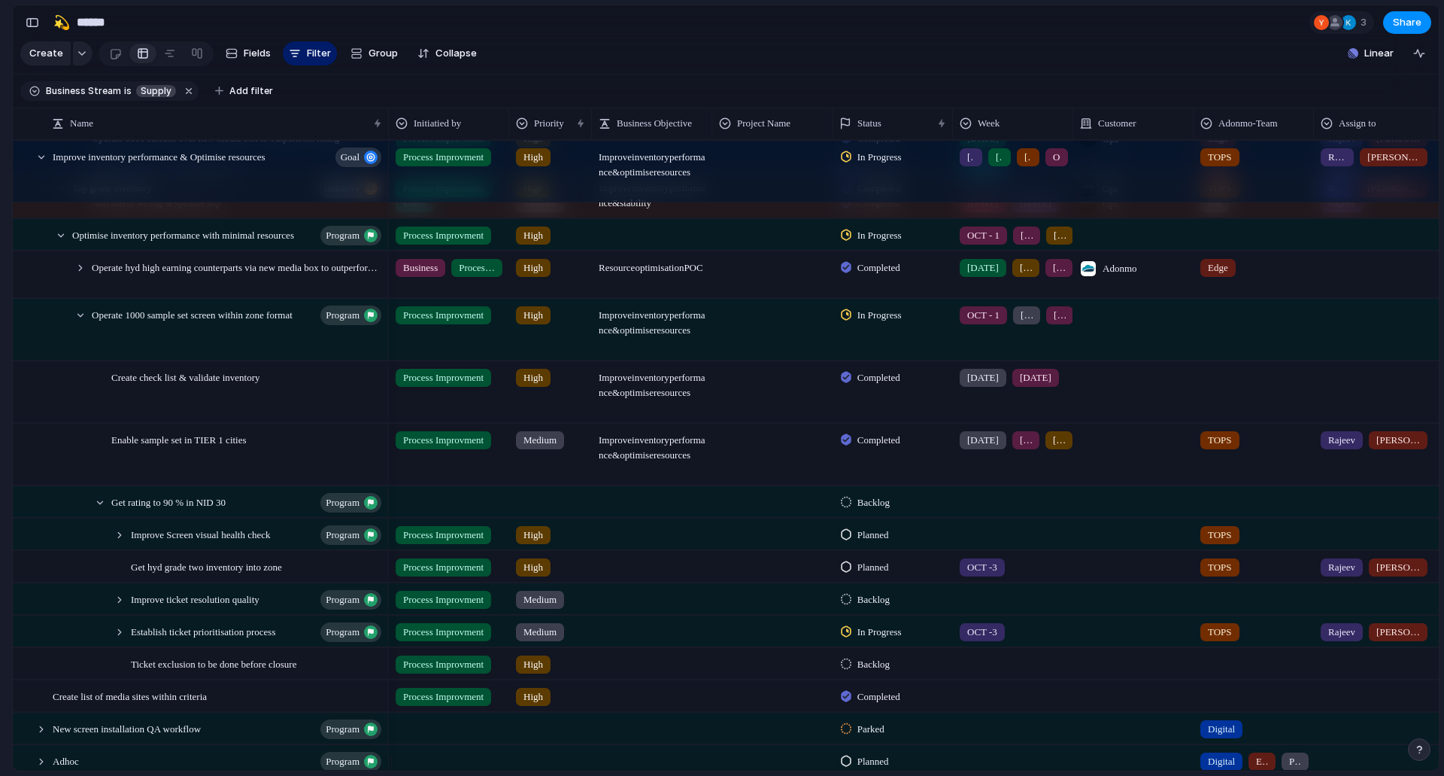
click at [549, 636] on span "Medium" at bounding box center [540, 631] width 33 height 15
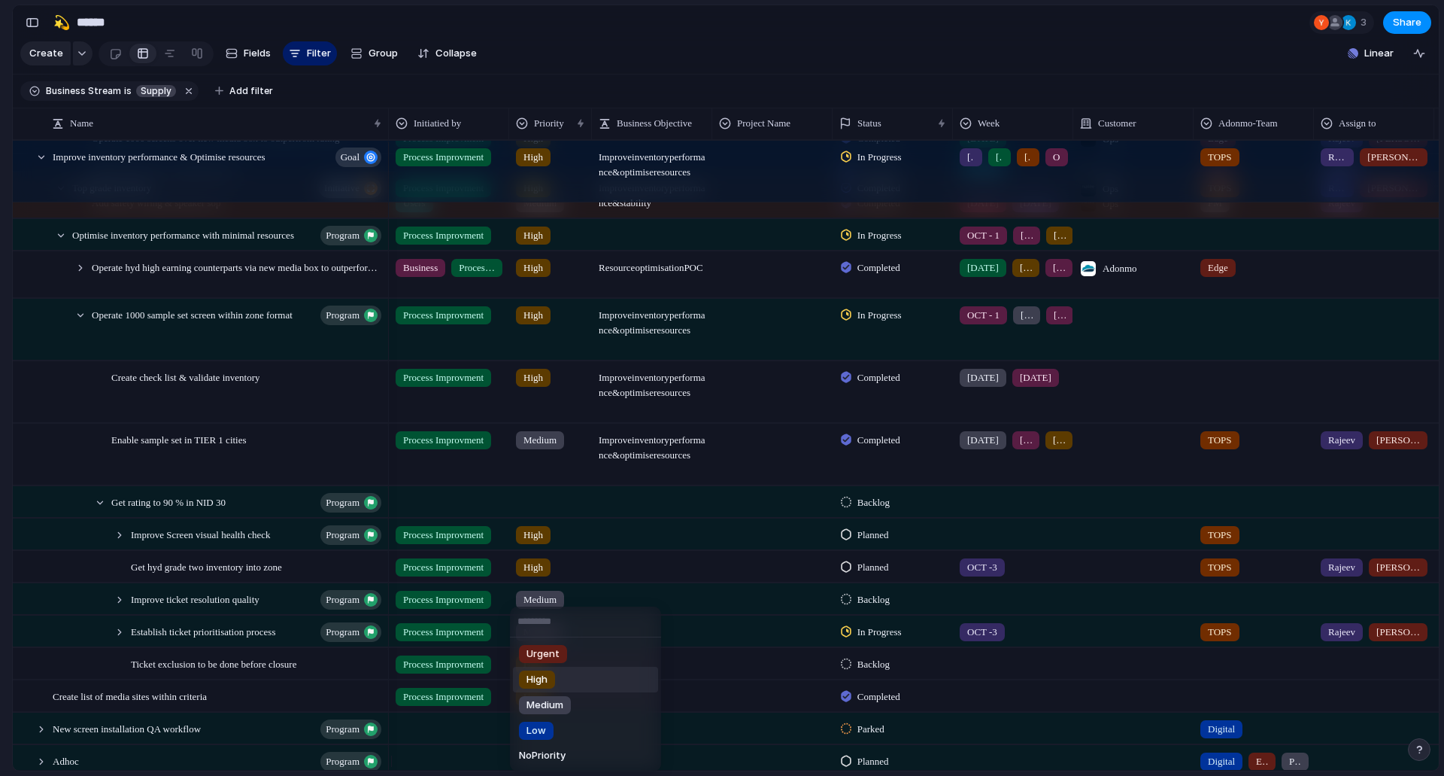
click at [552, 675] on div "High" at bounding box center [537, 679] width 36 height 18
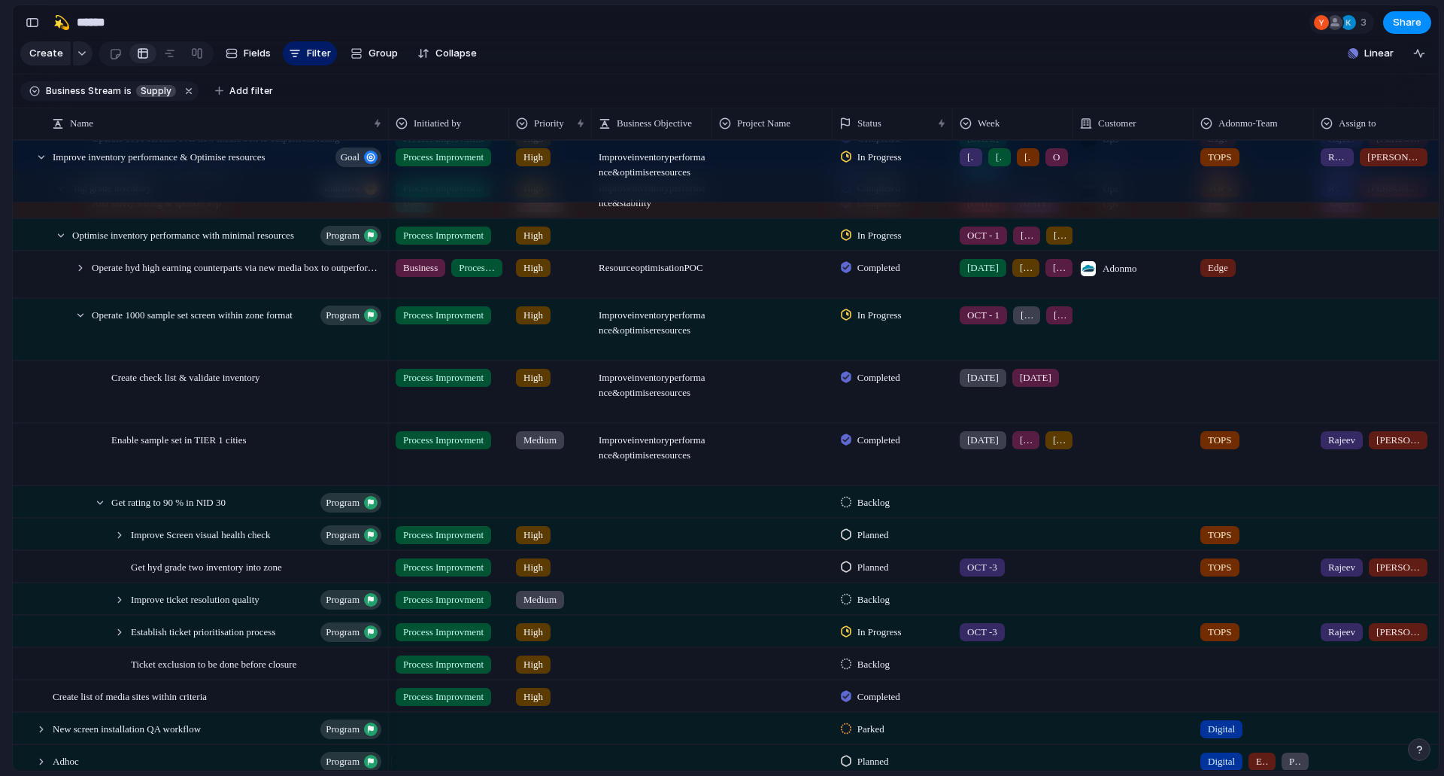
click at [549, 641] on div "High" at bounding box center [533, 632] width 35 height 18
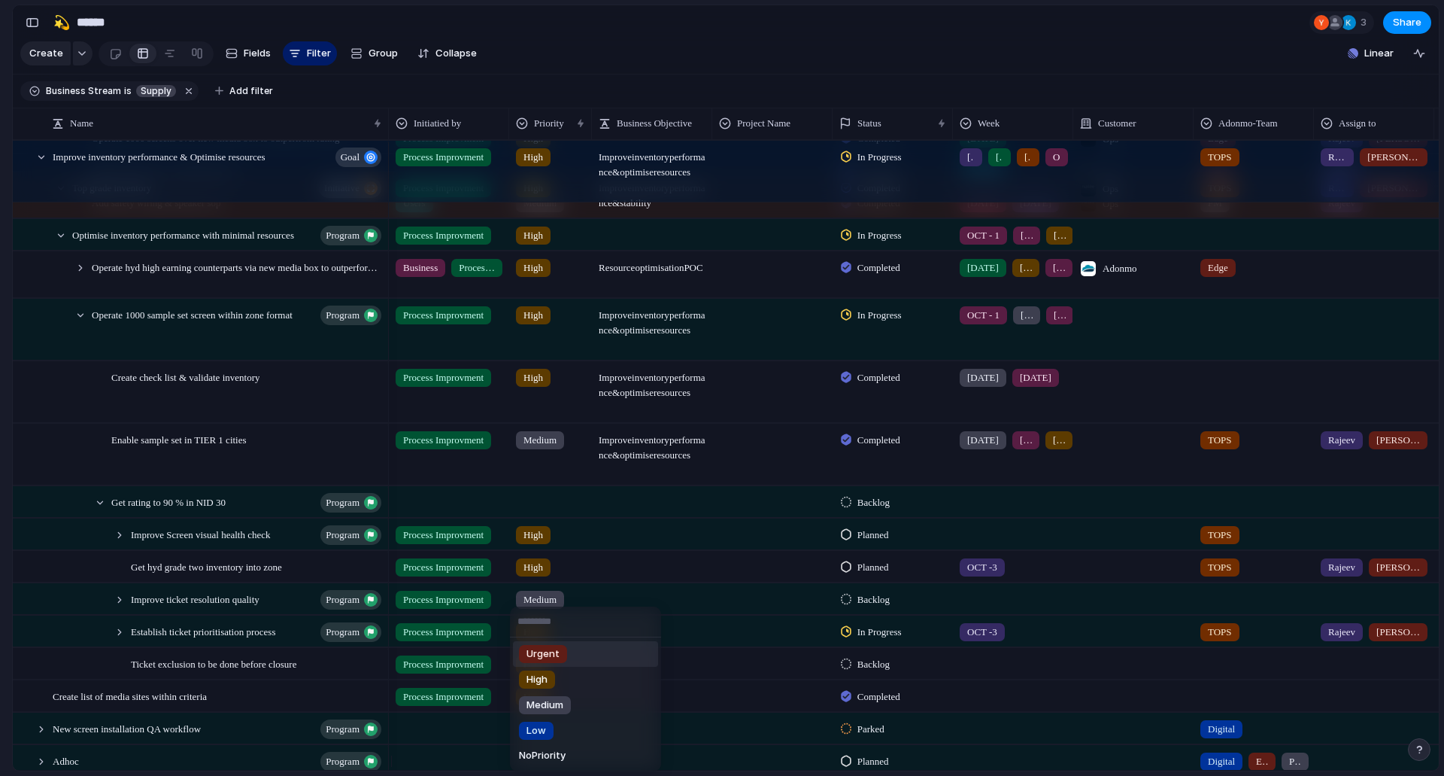
click at [563, 657] on div "Urgent" at bounding box center [543, 654] width 48 height 18
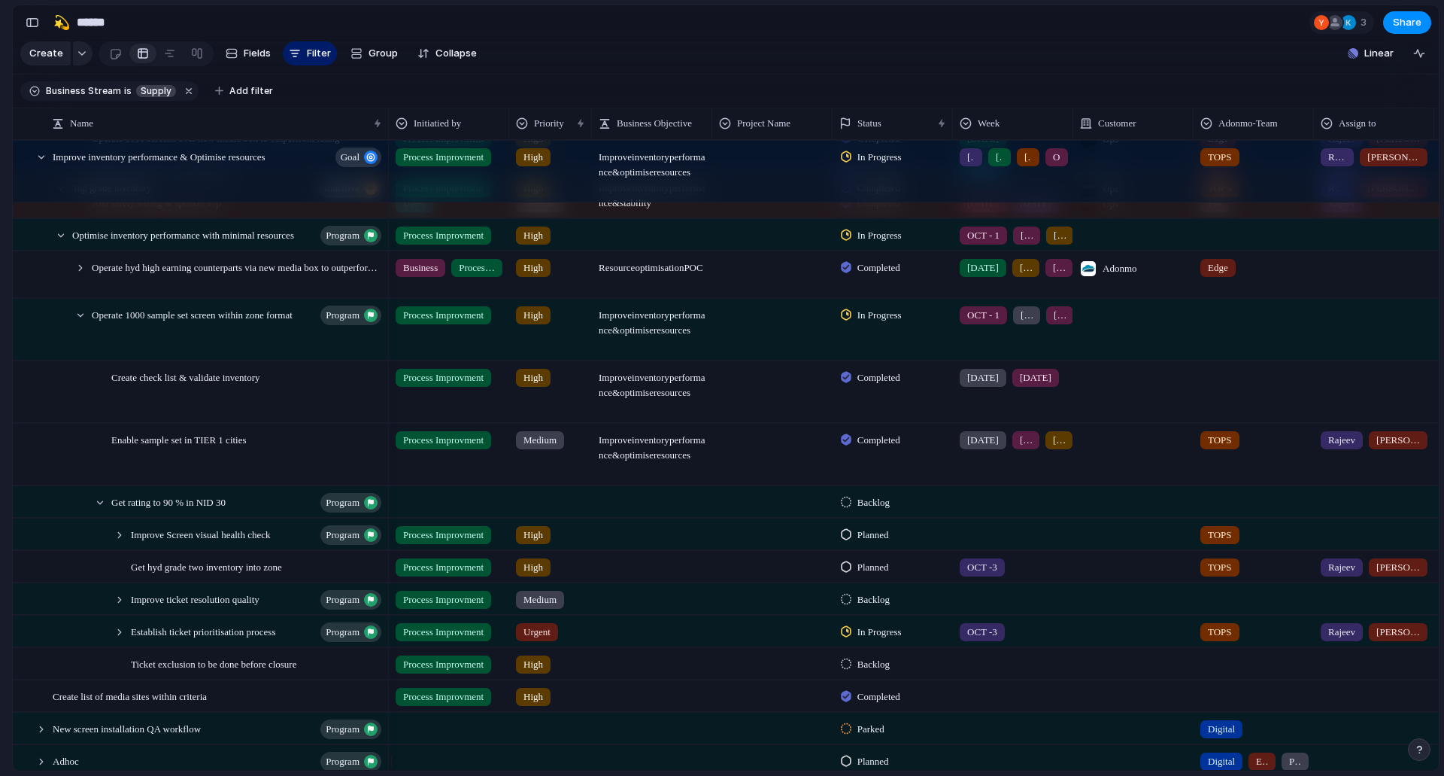
click at [531, 542] on span "High" at bounding box center [534, 534] width 20 height 15
click at [623, 531] on div "Urgent High Medium Low No Priority" at bounding box center [722, 388] width 1444 height 776
click at [117, 606] on div at bounding box center [120, 600] width 14 height 14
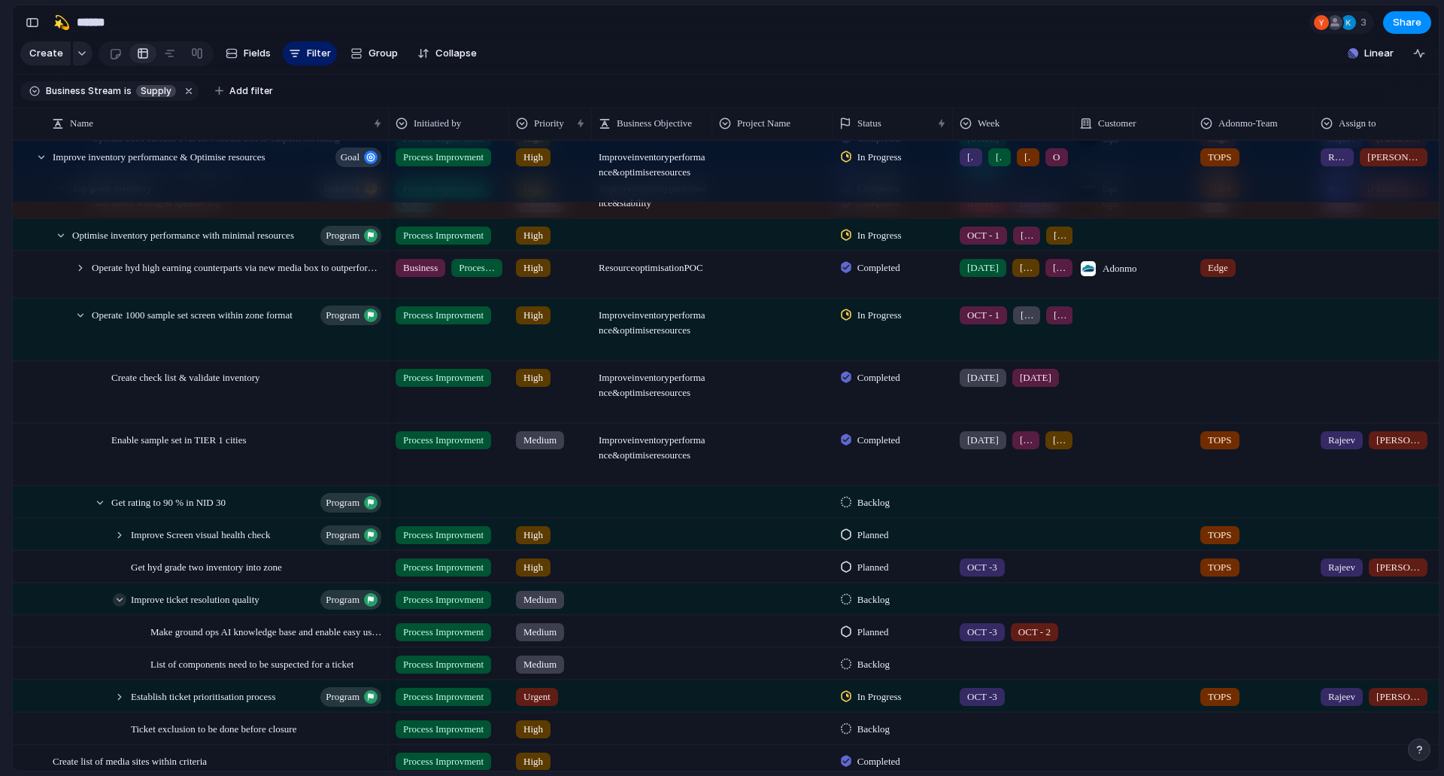
click at [117, 606] on div at bounding box center [120, 600] width 14 height 14
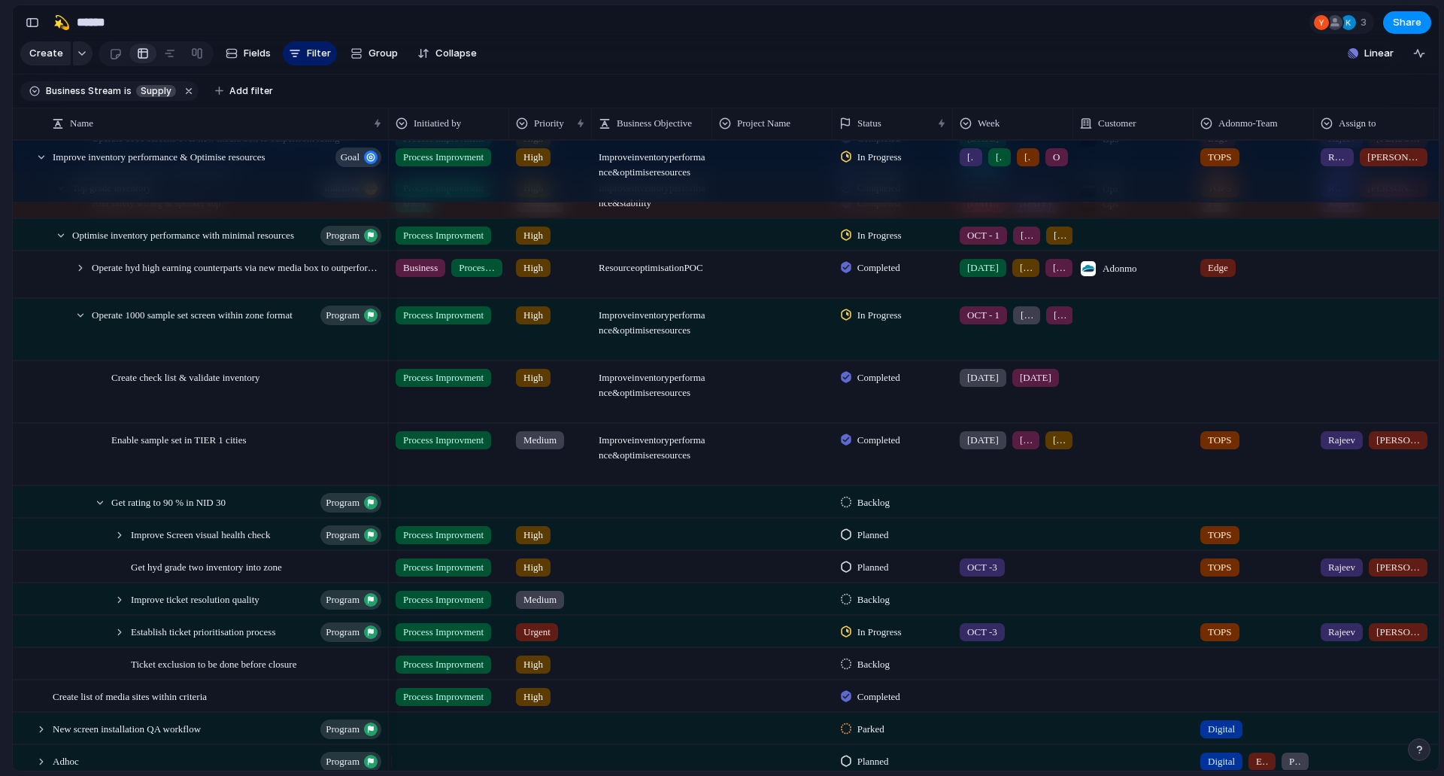
click at [925, 675] on div "Backlog" at bounding box center [893, 661] width 119 height 26
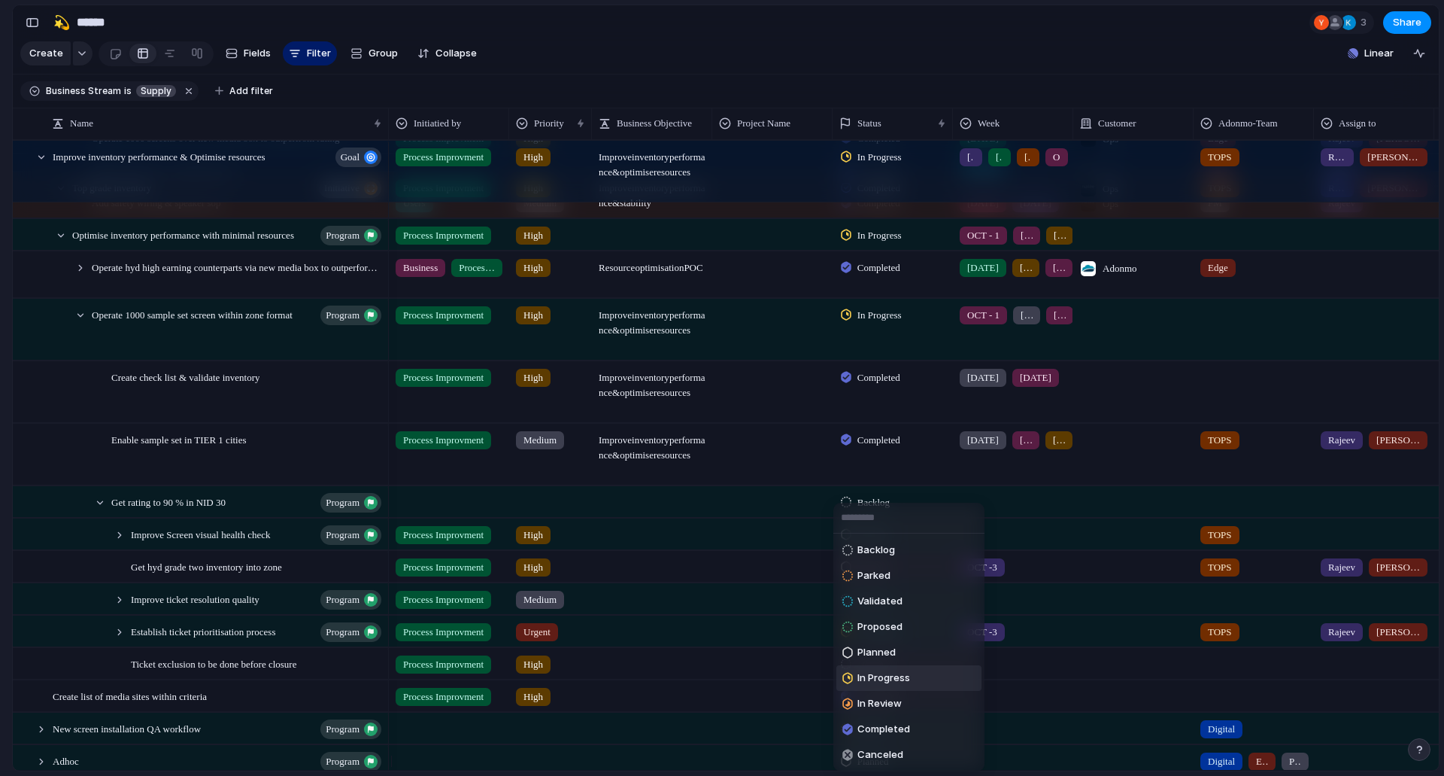
click at [879, 679] on span "In Progress" at bounding box center [884, 677] width 53 height 15
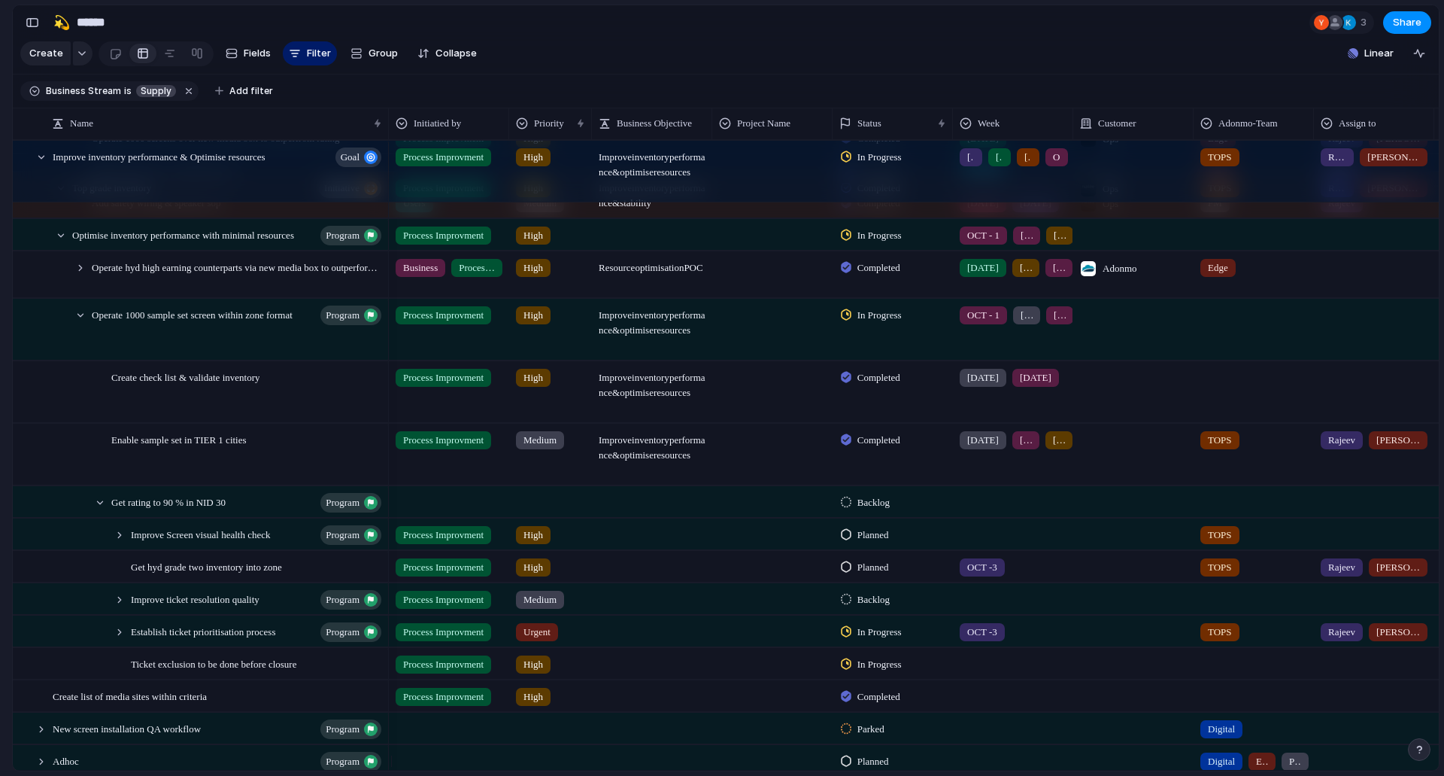
click at [879, 672] on span "In Progress" at bounding box center [880, 664] width 44 height 15
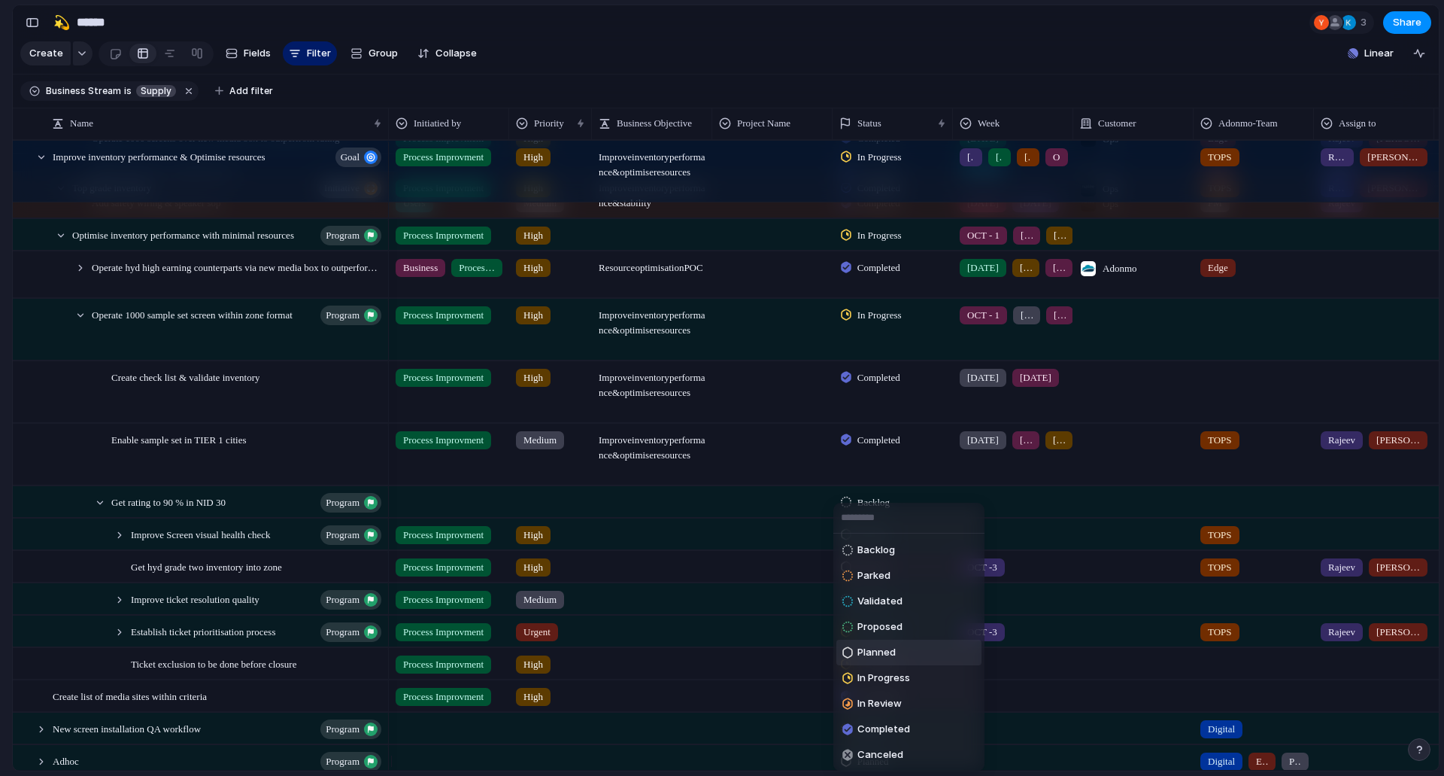
click at [877, 651] on span "Planned" at bounding box center [877, 652] width 38 height 15
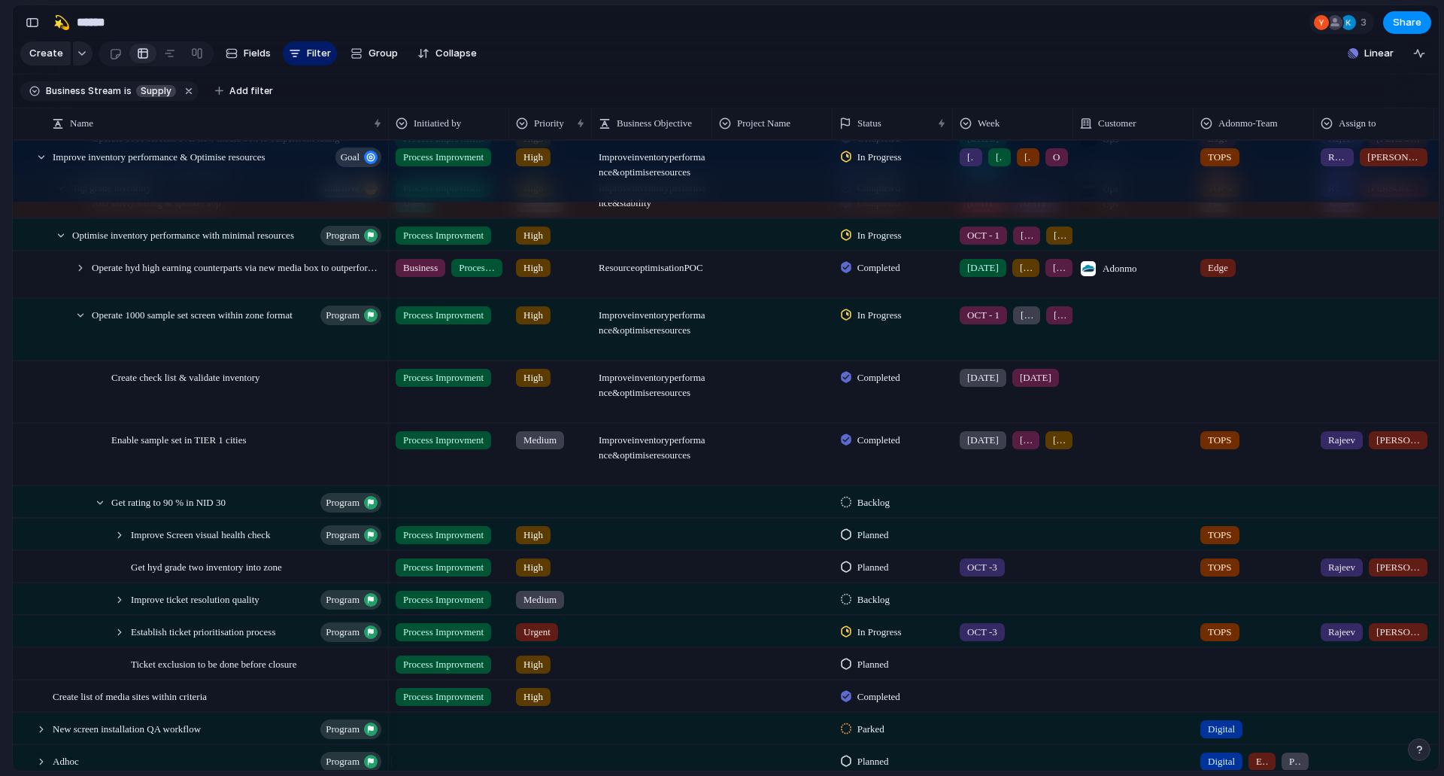
click at [979, 673] on div at bounding box center [1013, 660] width 119 height 25
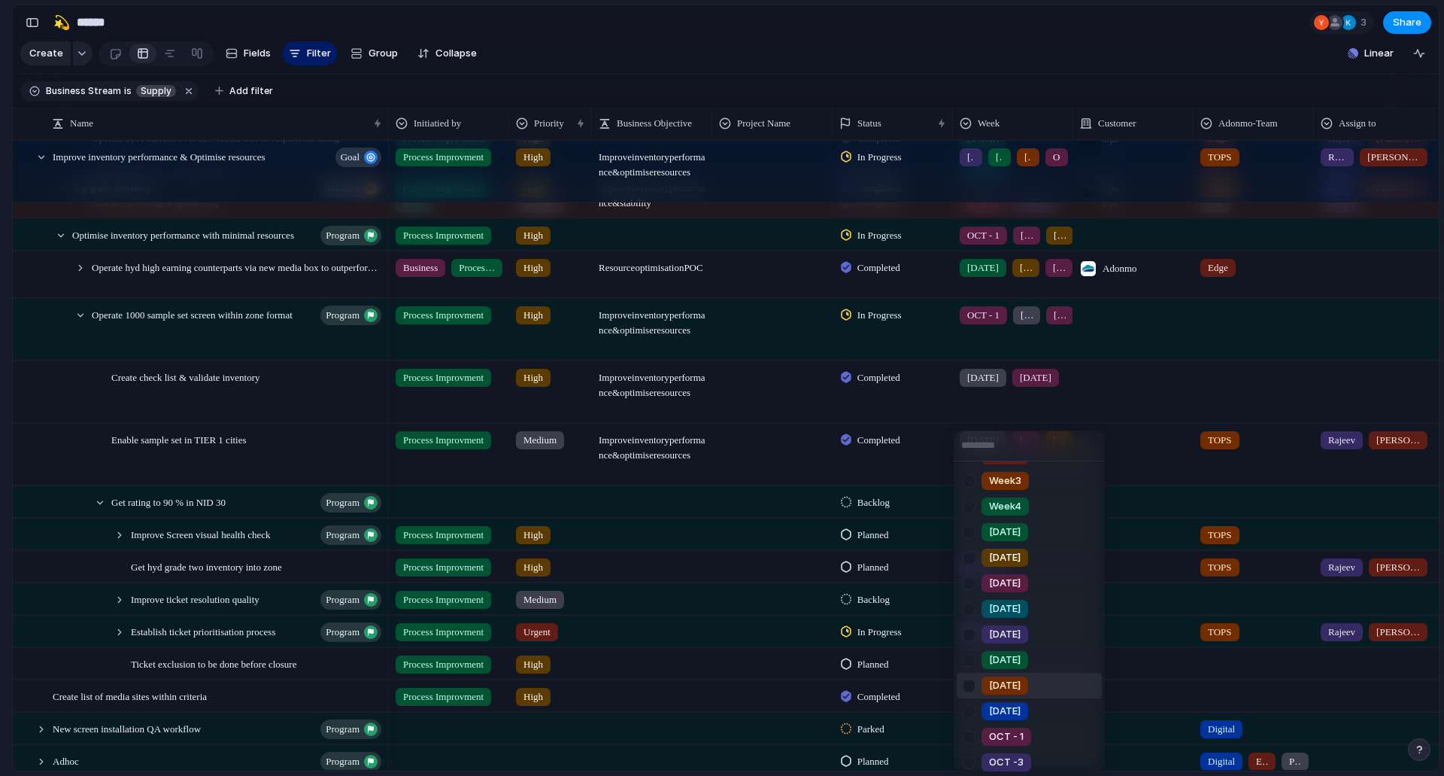
scroll to position [150, 0]
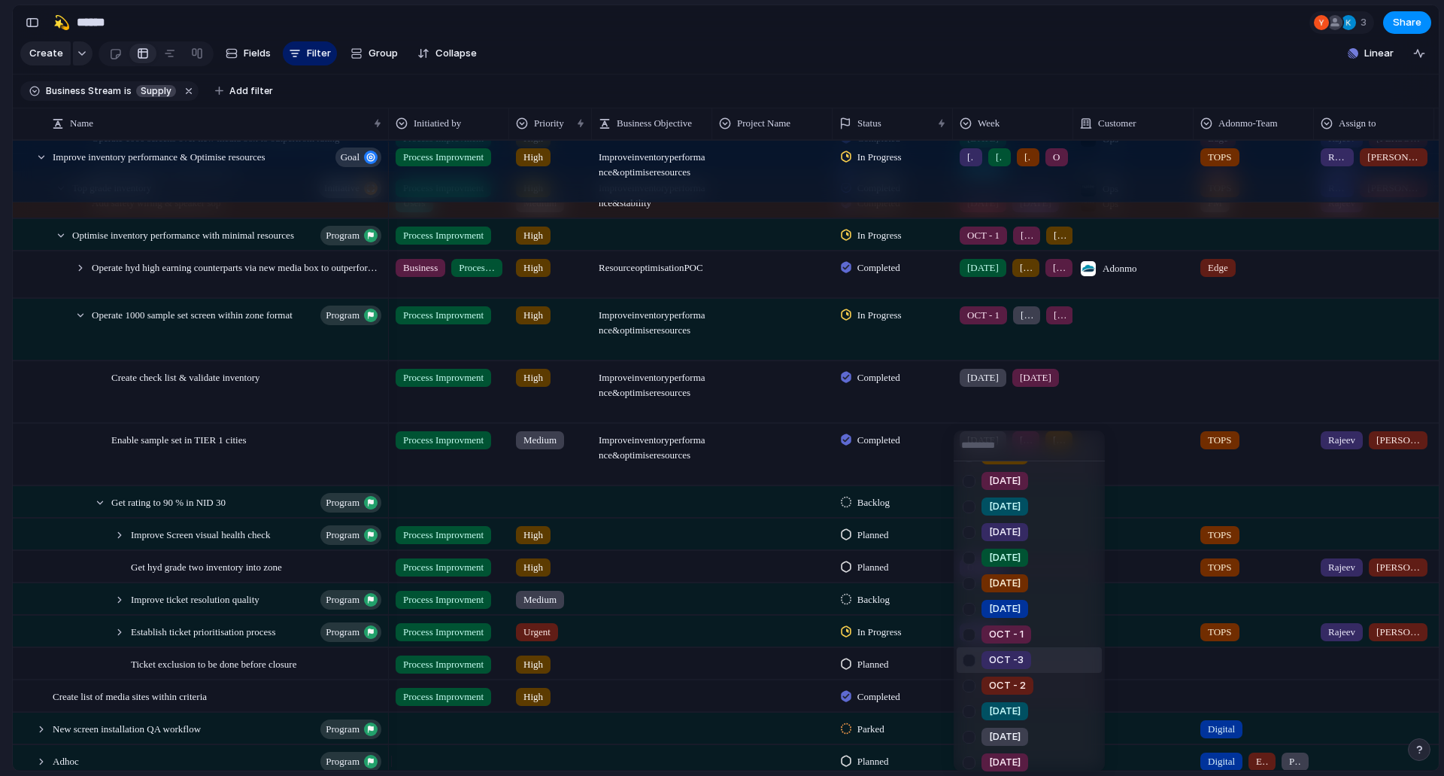
click at [970, 670] on div at bounding box center [969, 660] width 26 height 26
click at [879, 613] on div "Week1 Week2 Week3 Week4 [DATE] [DATE] [DATE] [DATE] [DATE] [DATE] [DATE] [DATE]…" at bounding box center [722, 388] width 1444 height 776
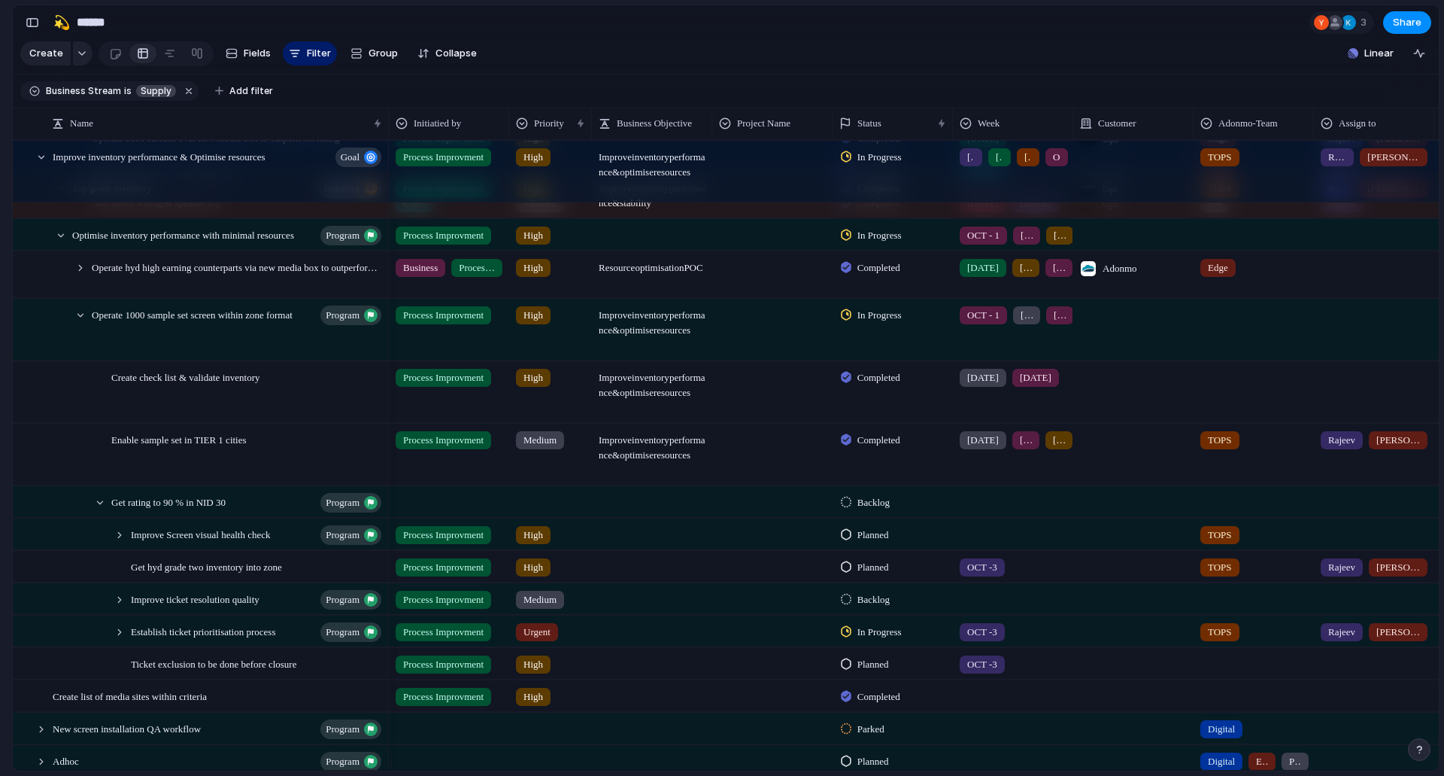
click at [879, 607] on span "Backlog" at bounding box center [874, 599] width 32 height 15
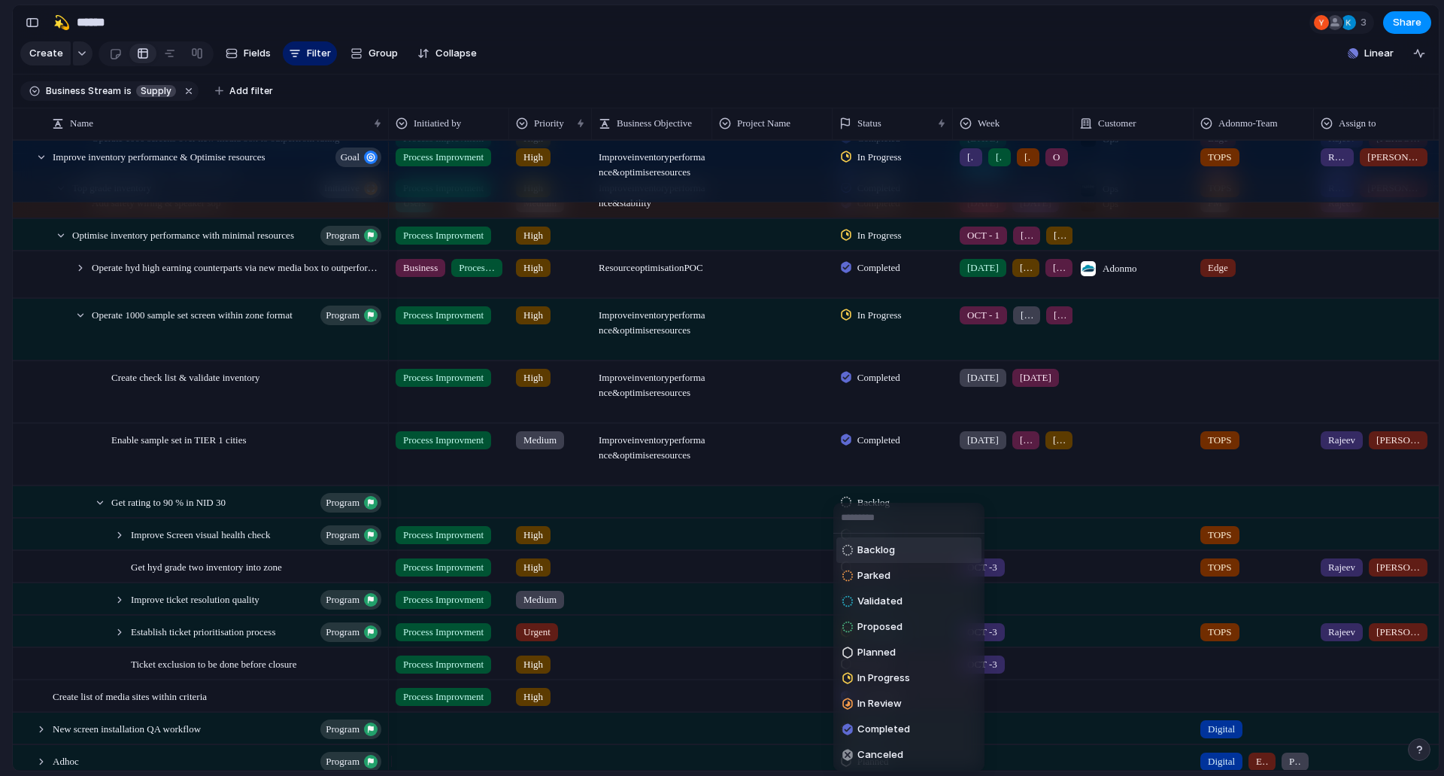
click at [879, 613] on li "Validated" at bounding box center [909, 601] width 145 height 26
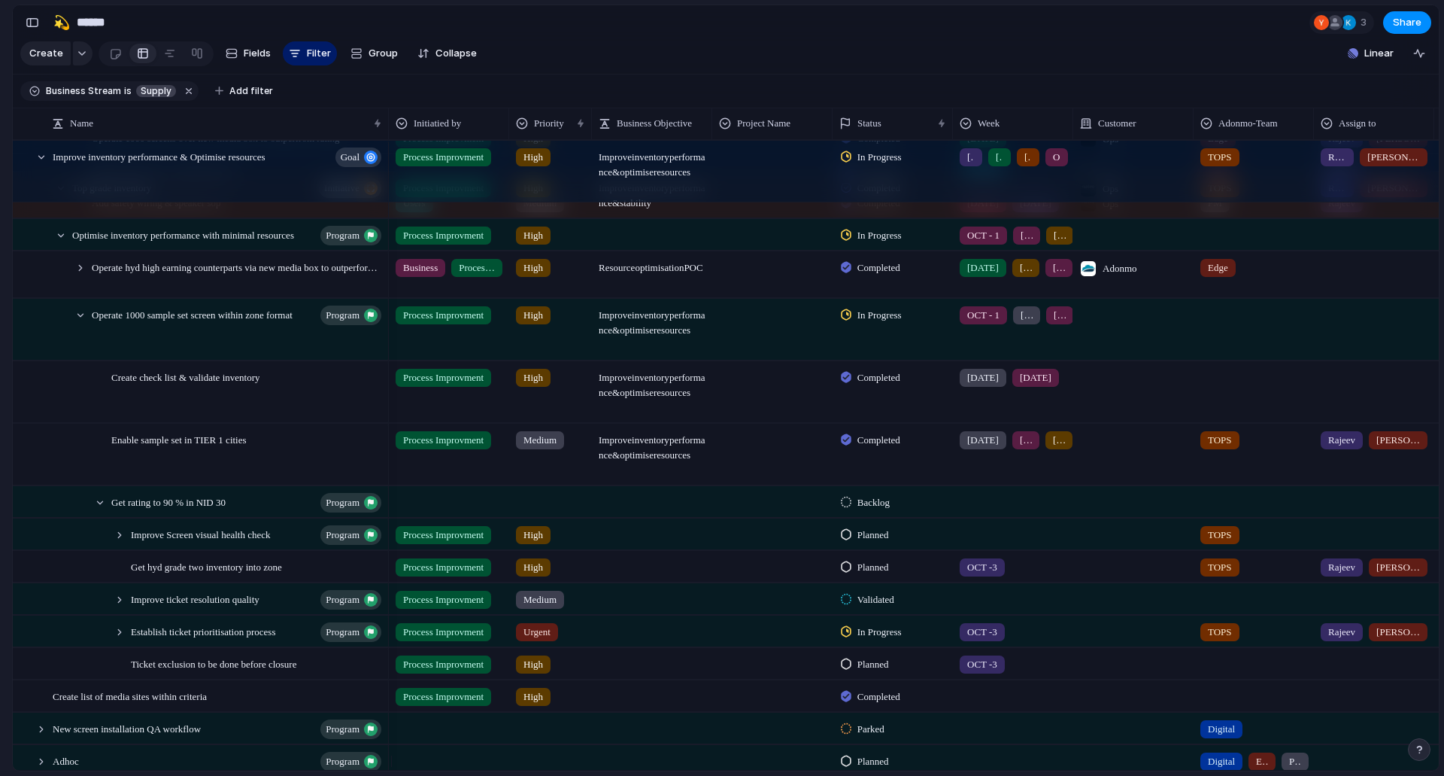
click at [879, 607] on span "Validated" at bounding box center [876, 599] width 37 height 15
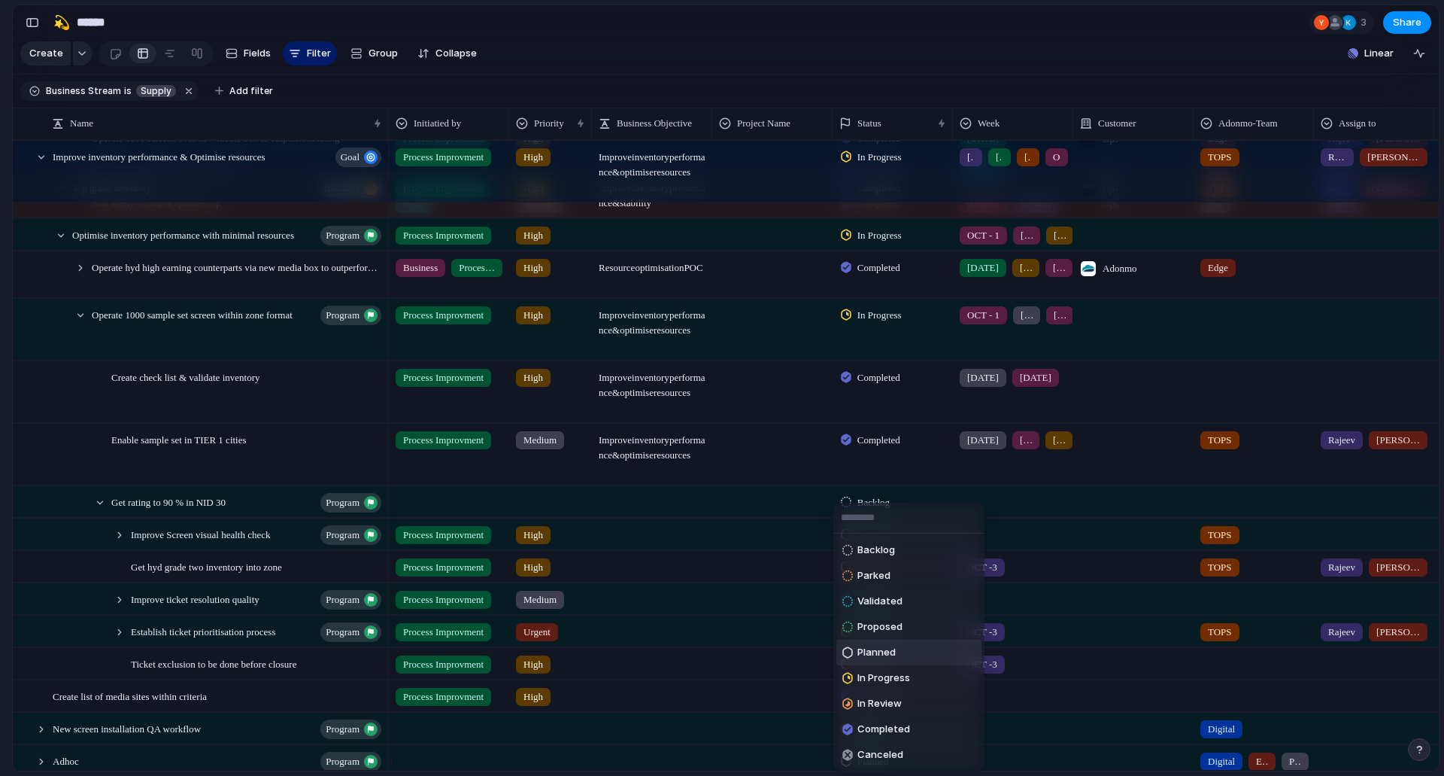
click at [882, 651] on span "Planned" at bounding box center [877, 652] width 38 height 15
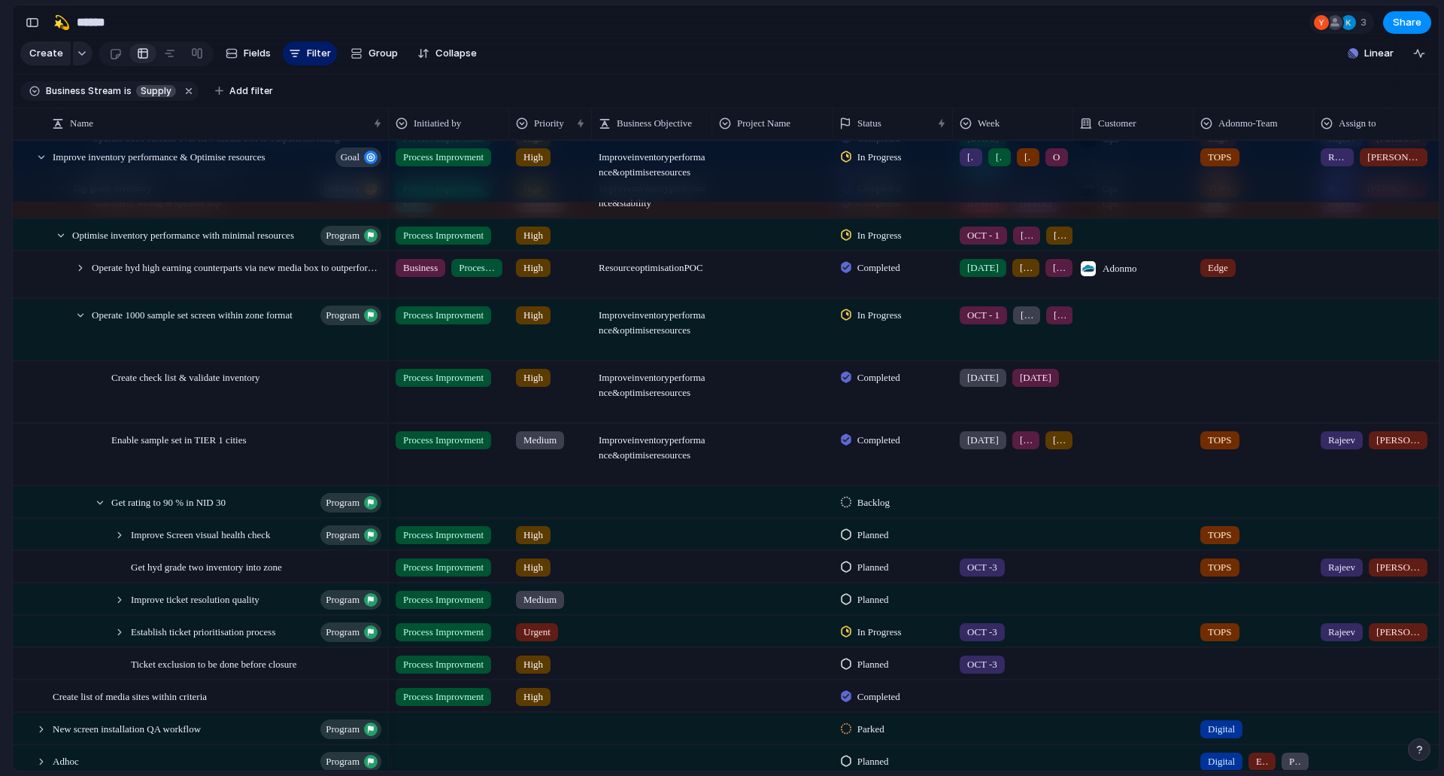
click at [973, 609] on div at bounding box center [1013, 596] width 119 height 25
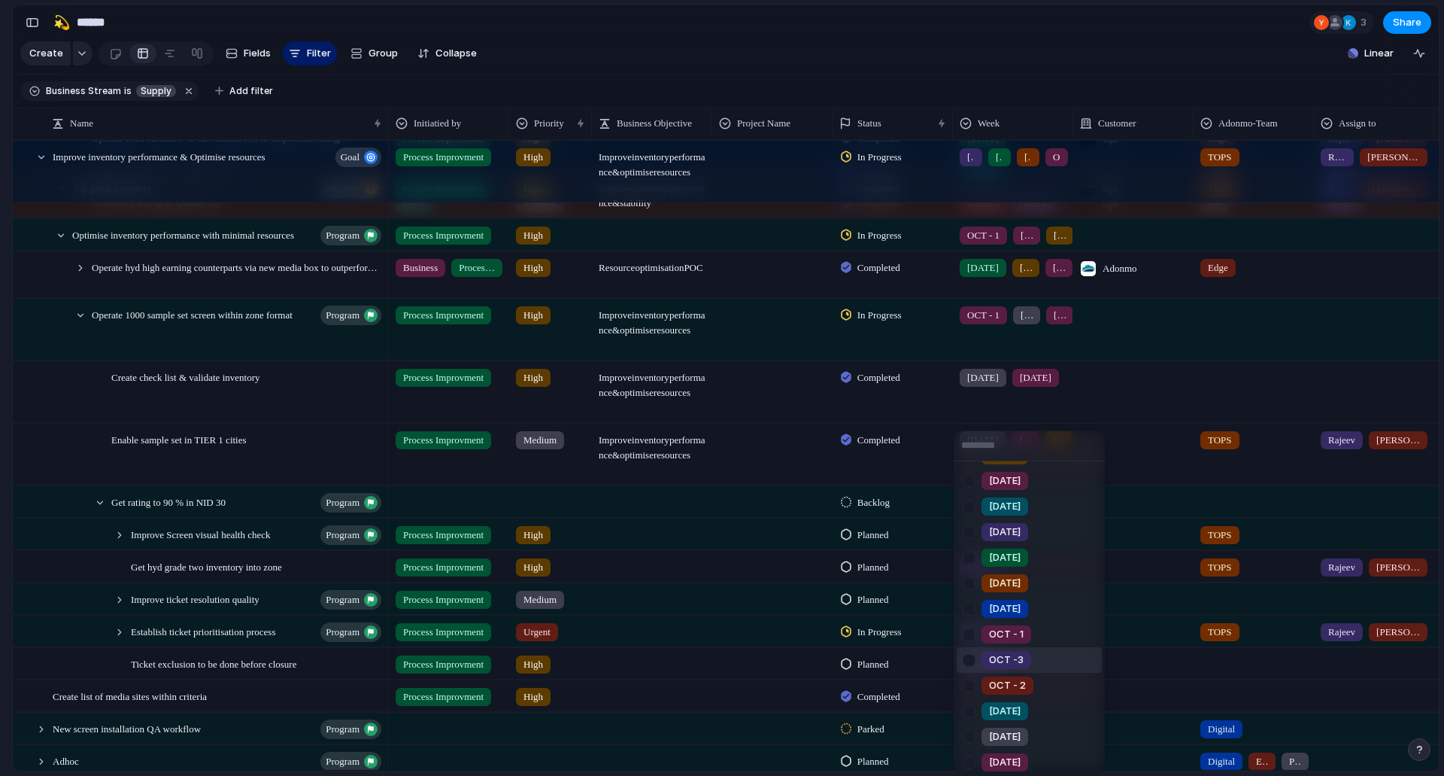
click at [968, 664] on div at bounding box center [969, 660] width 26 height 26
click at [966, 660] on div at bounding box center [969, 660] width 26 height 26
click at [969, 665] on div at bounding box center [969, 660] width 26 height 26
click at [920, 666] on div "Week1 Week2 Week3 Week4 [DATE] [DATE] [DATE] [DATE] [DATE] [DATE] [DATE] [DATE]…" at bounding box center [722, 388] width 1444 height 776
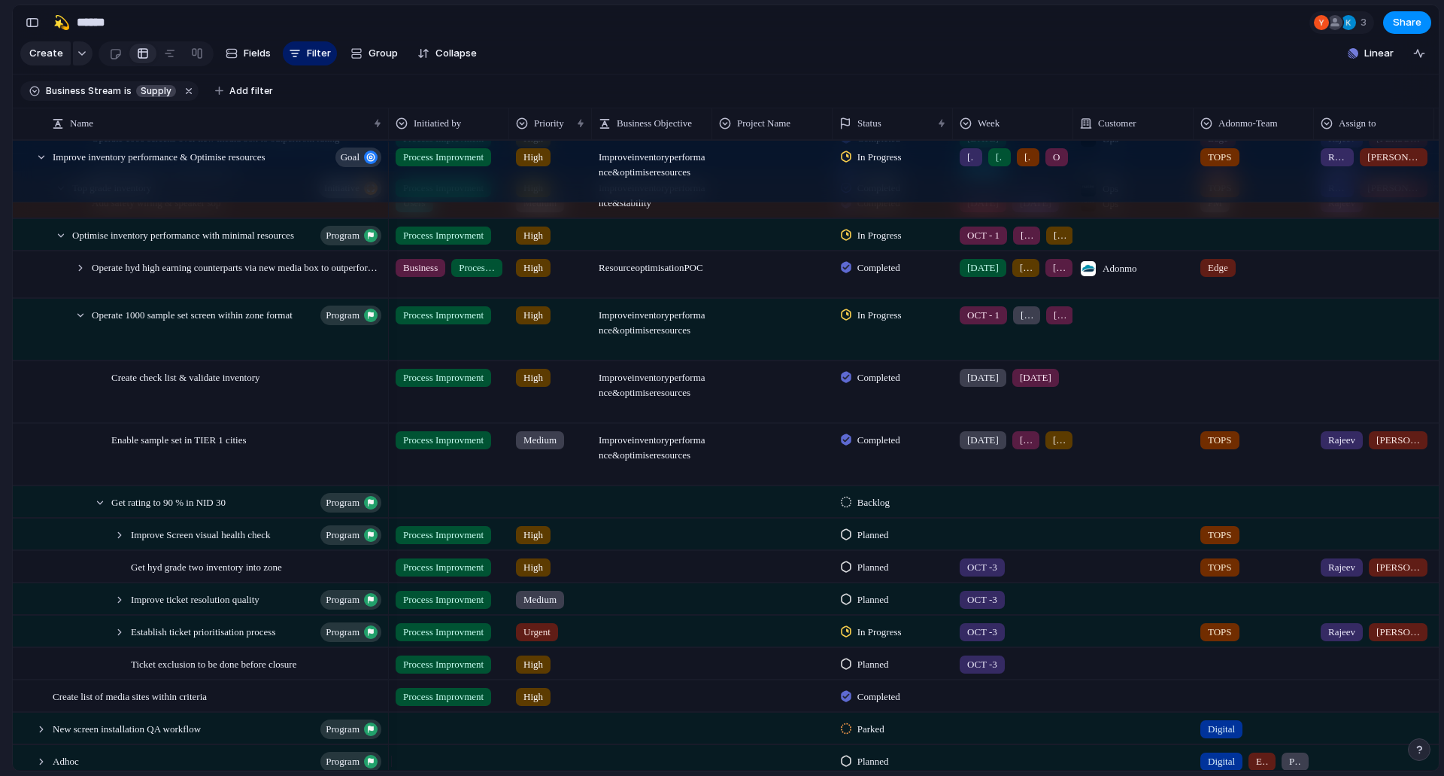
click at [995, 549] on div at bounding box center [1013, 533] width 120 height 31
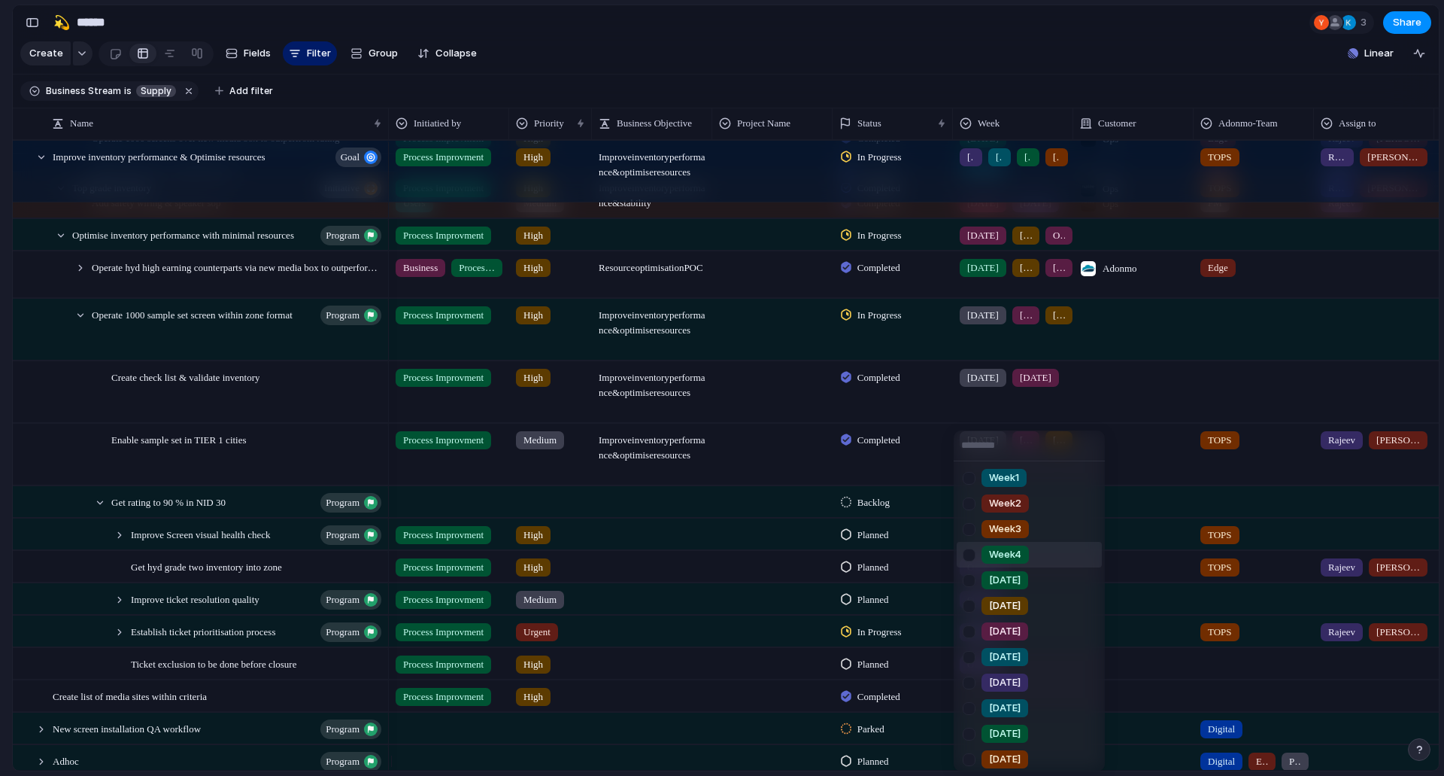
click at [940, 555] on div "Week1 Week2 Week3 Week4 [DATE] [DATE] [DATE] [DATE] [DATE] [DATE] [DATE] [DATE]…" at bounding box center [722, 388] width 1444 height 776
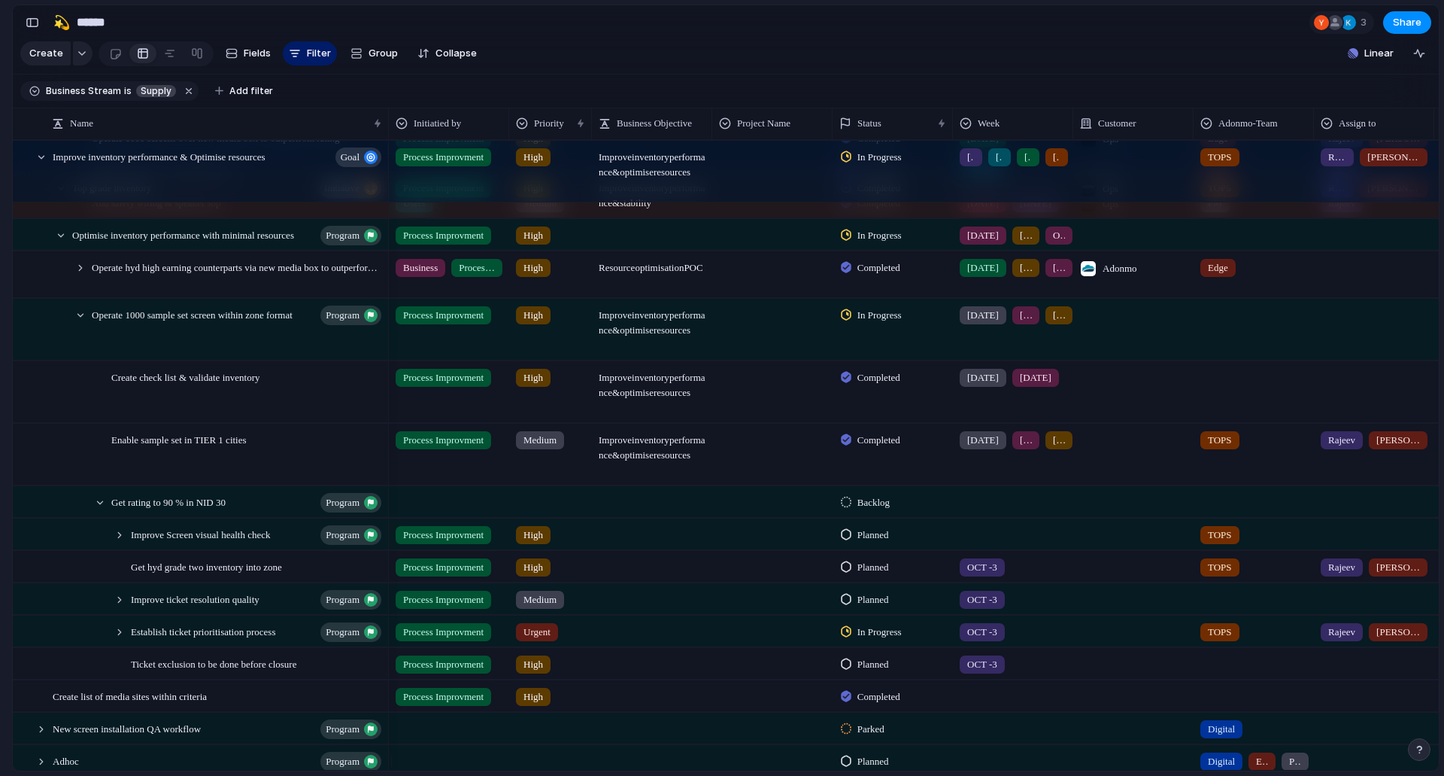
click at [994, 544] on div at bounding box center [1013, 531] width 119 height 25
click at [902, 564] on div "Week1 Week2 Week3 Week4 [DATE] [DATE] [DATE] [DATE] [DATE] [DATE] [DATE] [DATE]…" at bounding box center [722, 388] width 1444 height 776
click at [1208, 673] on div at bounding box center [1254, 660] width 119 height 25
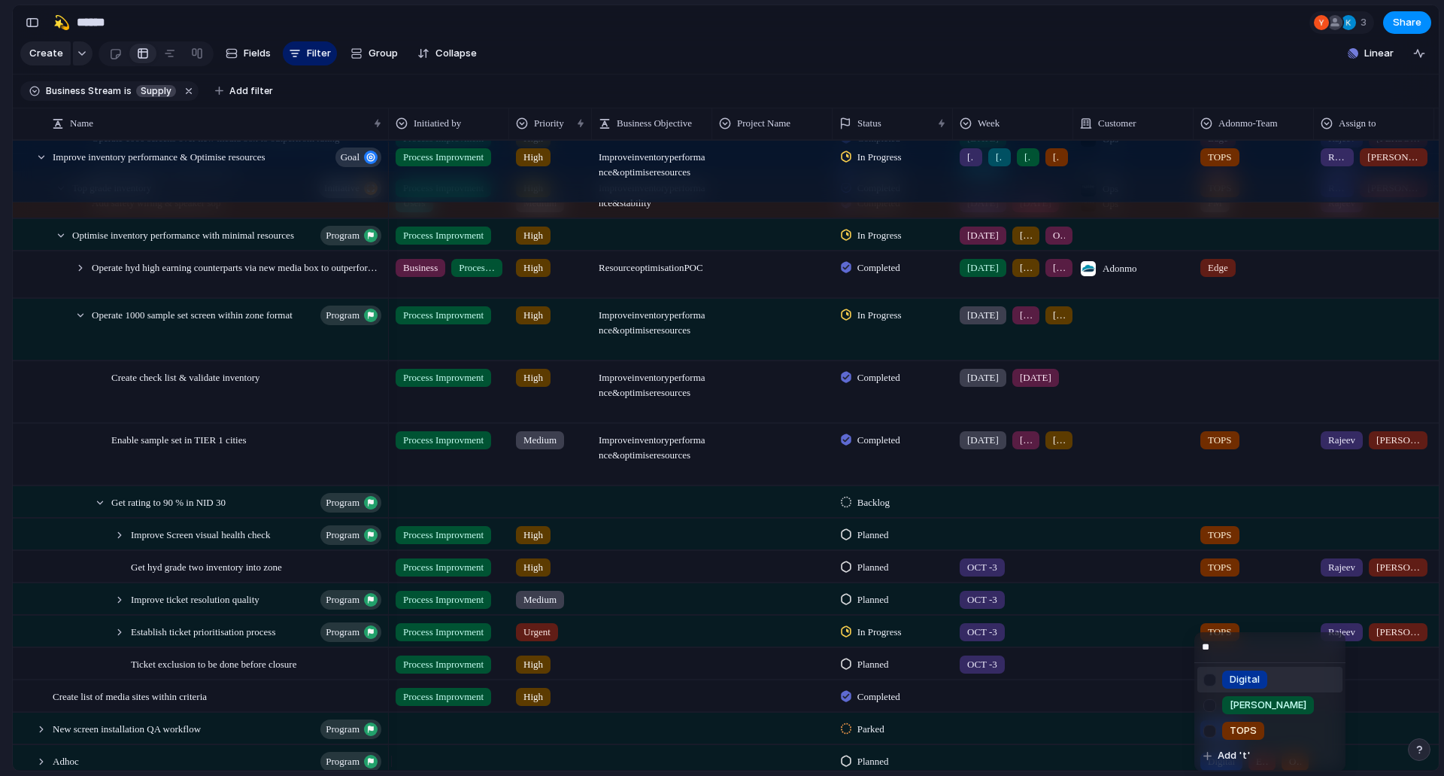
type input "***"
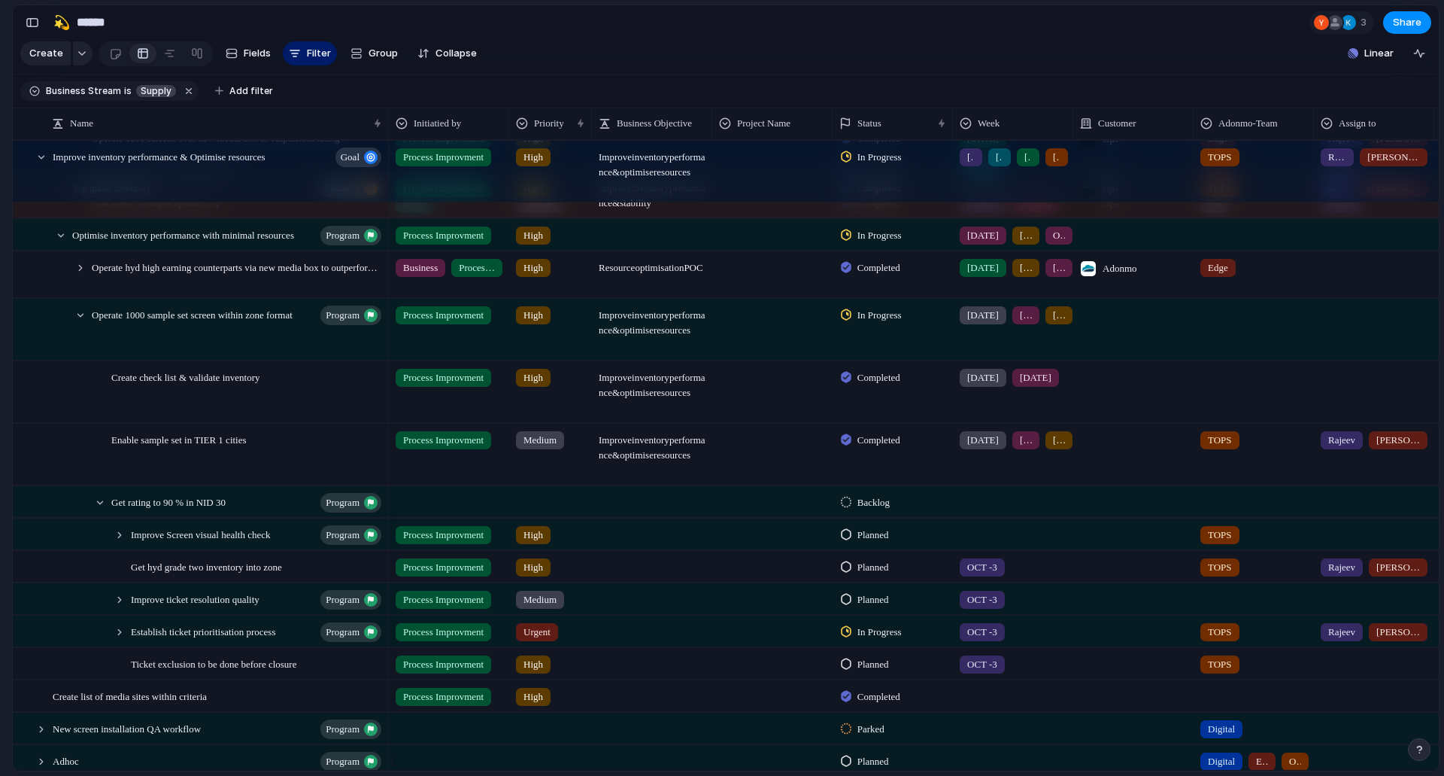
click at [1234, 609] on div at bounding box center [1254, 596] width 119 height 25
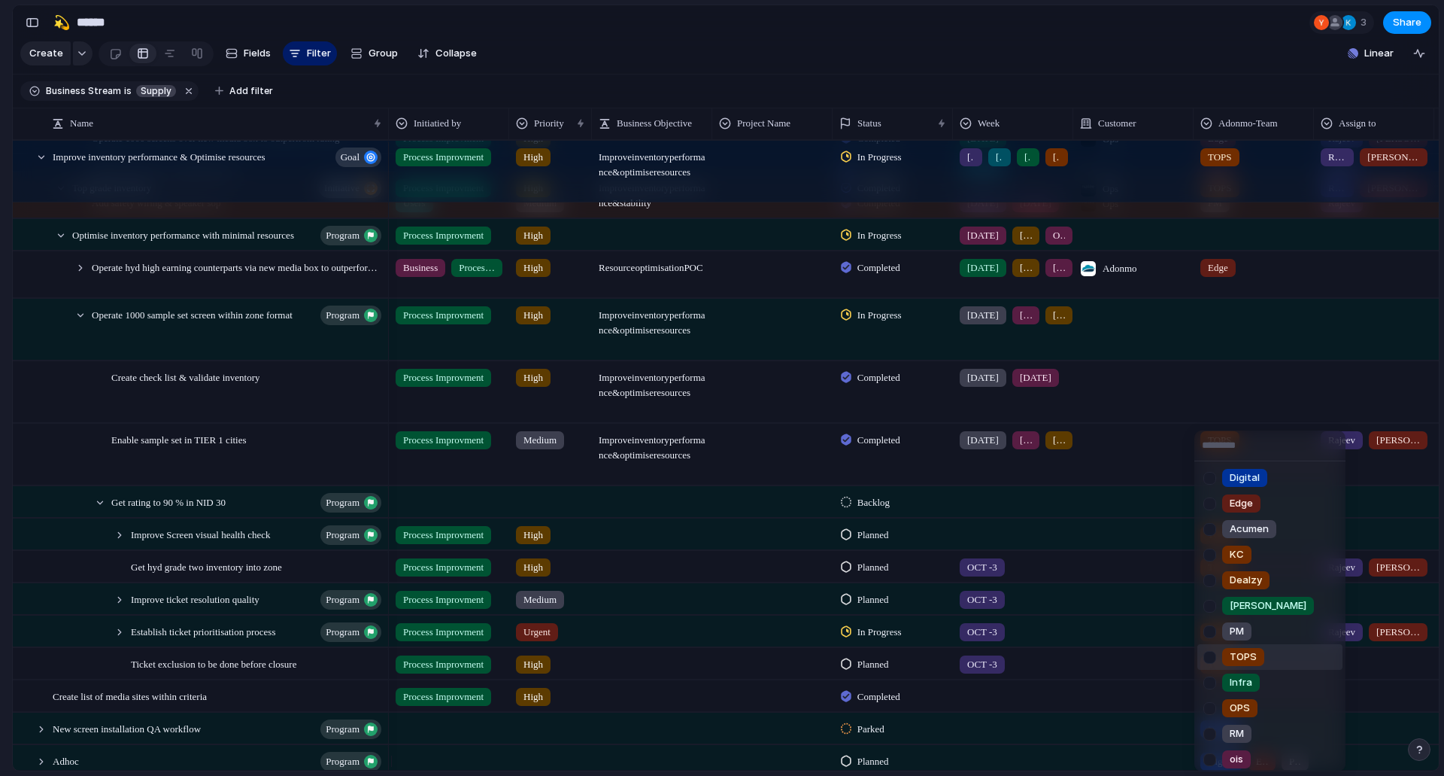
click at [1240, 651] on span "TOPS" at bounding box center [1243, 656] width 27 height 15
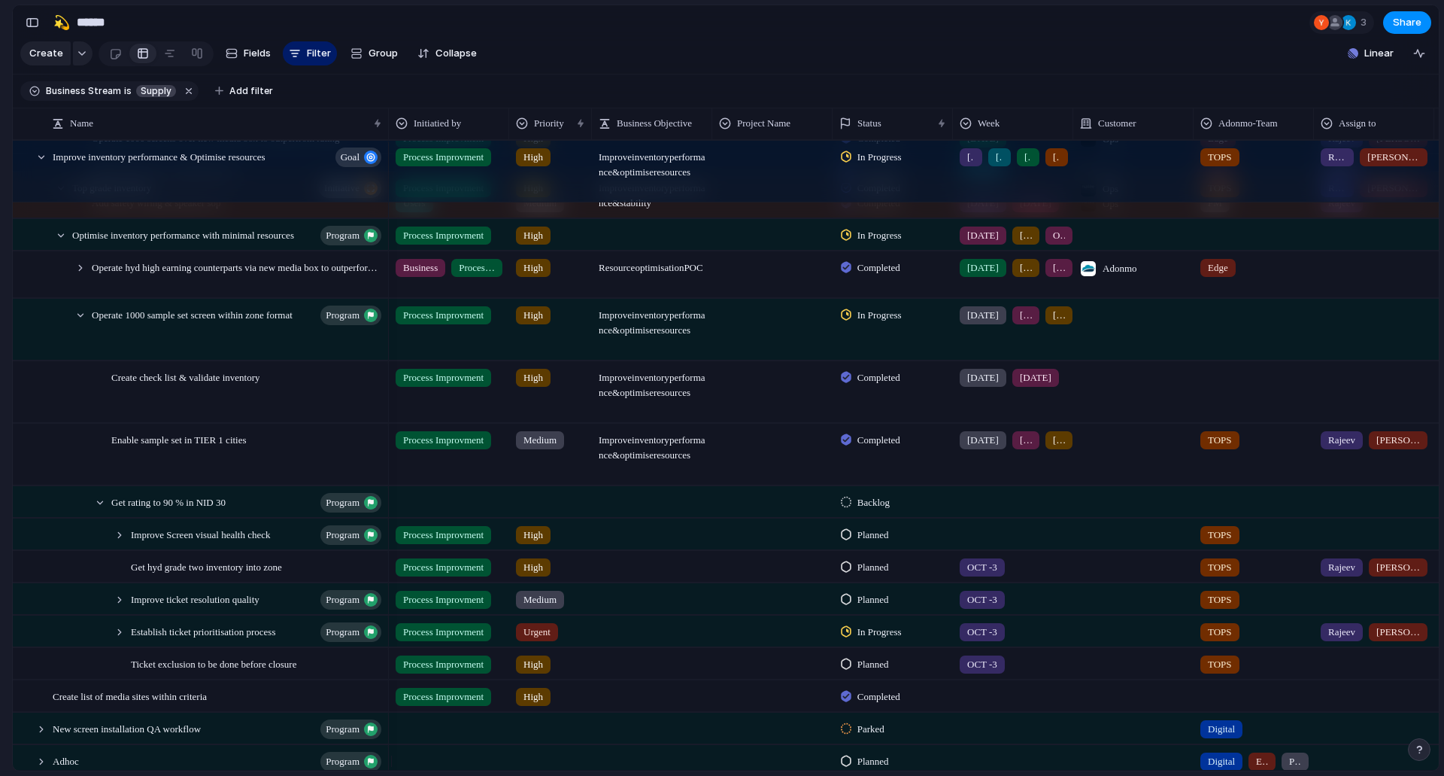
click at [1354, 672] on div at bounding box center [1374, 660] width 119 height 25
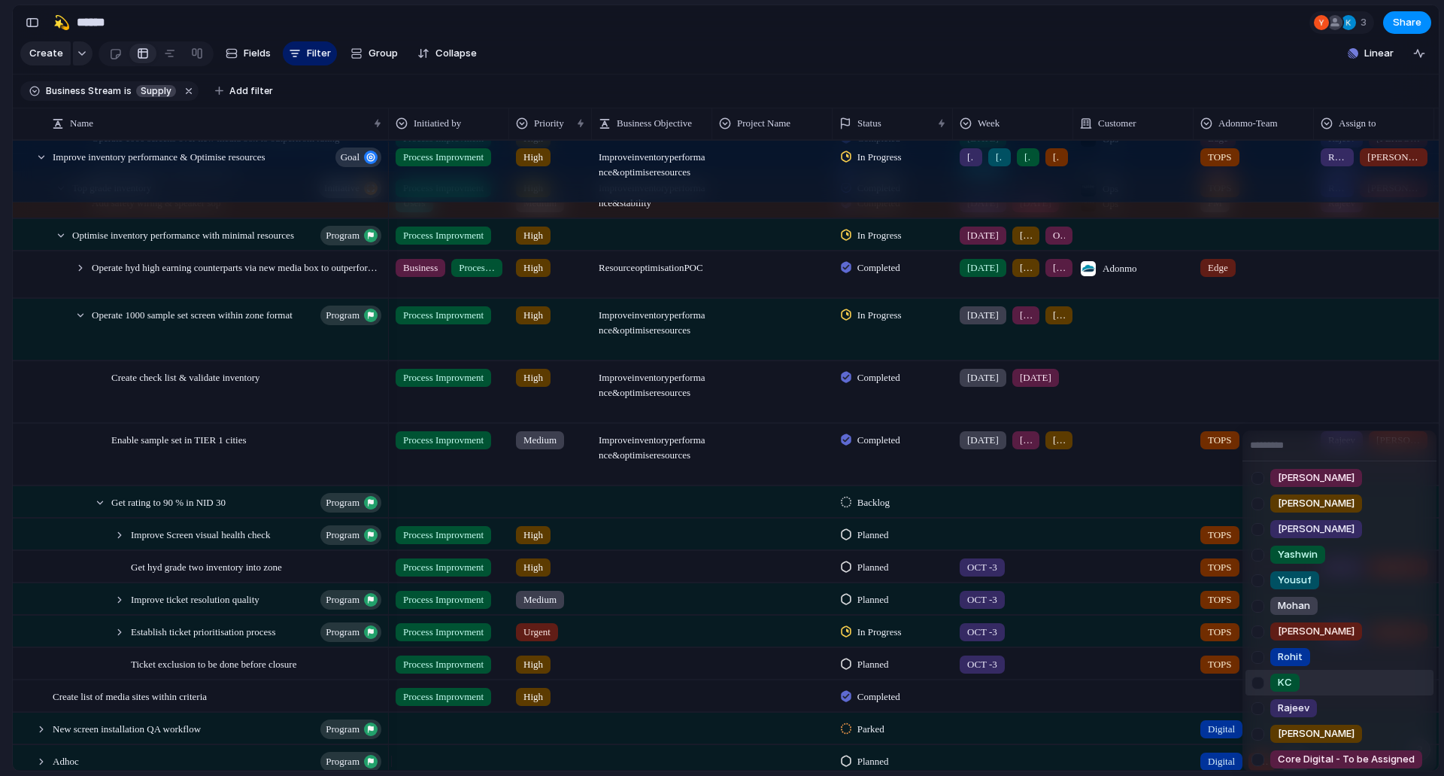
click at [1048, 657] on div "[PERSON_NAME] [PERSON_NAME] [PERSON_NAME] Aditya [PERSON_NAME] [PERSON_NAME] [P…" at bounding box center [722, 388] width 1444 height 776
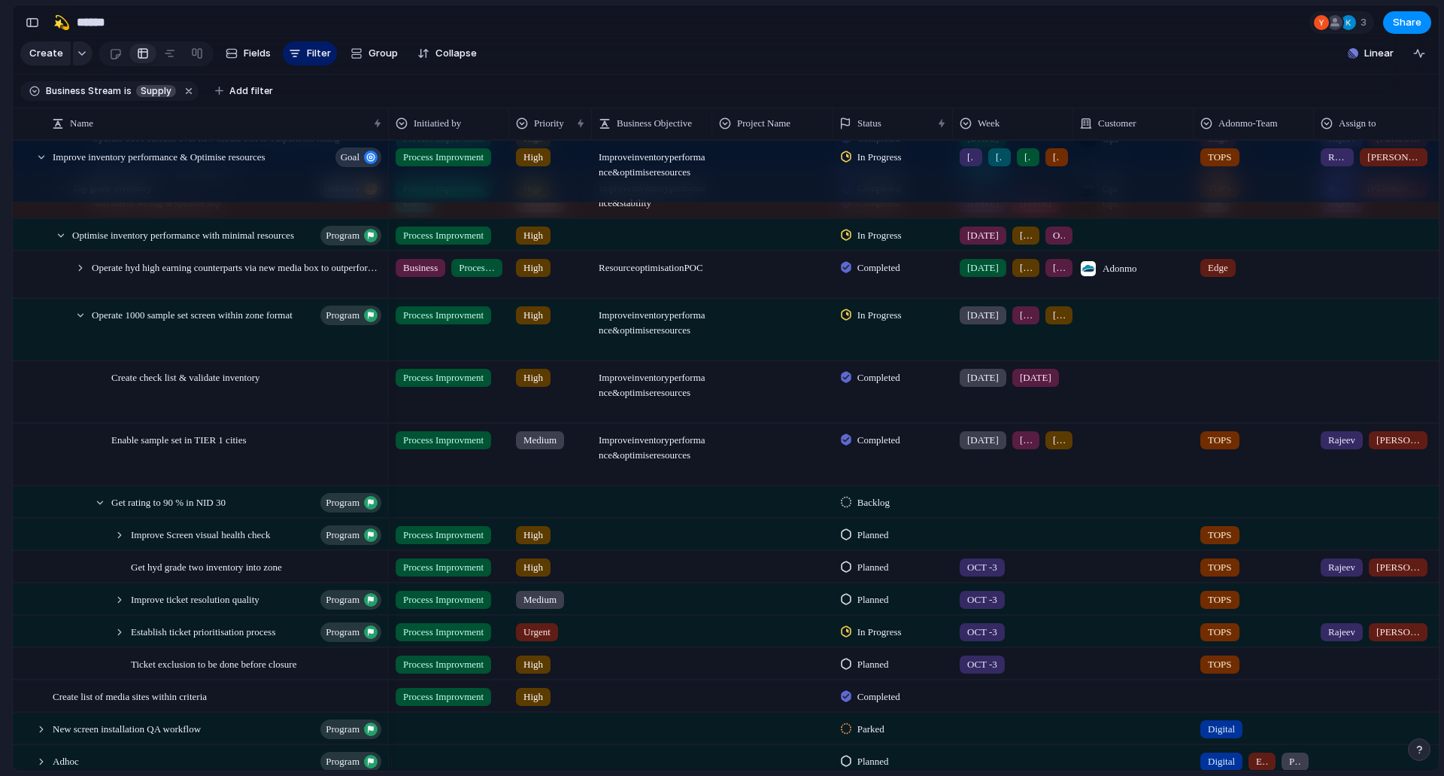
click at [979, 544] on div at bounding box center [1013, 531] width 119 height 25
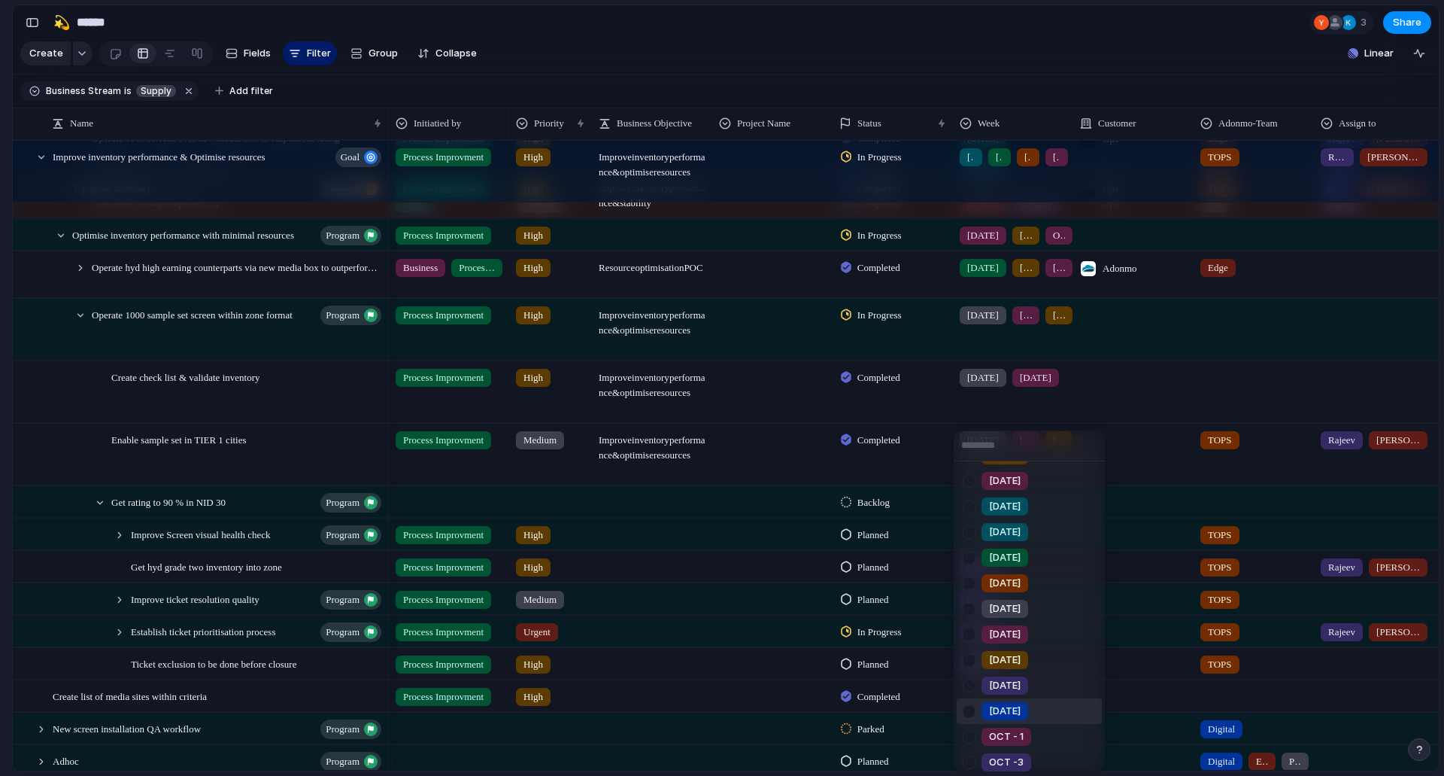
scroll to position [184, 0]
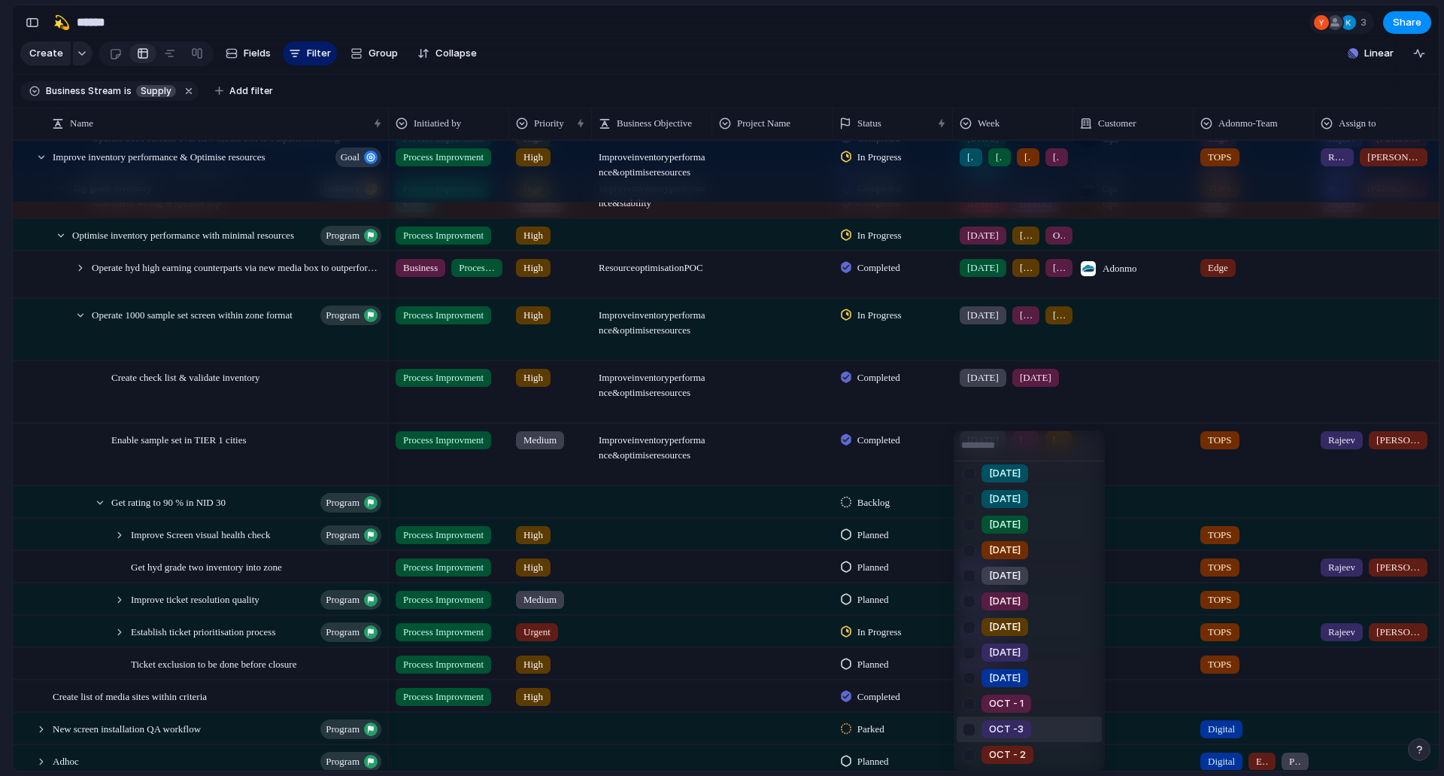
click at [978, 717] on div at bounding box center [969, 729] width 26 height 26
click at [669, 639] on div "Week1 Week2 Week3 Week4 [DATE] [DATE] [DATE] [DATE] [DATE] [DATE] [DATE] [DATE]…" at bounding box center [722, 388] width 1444 height 776
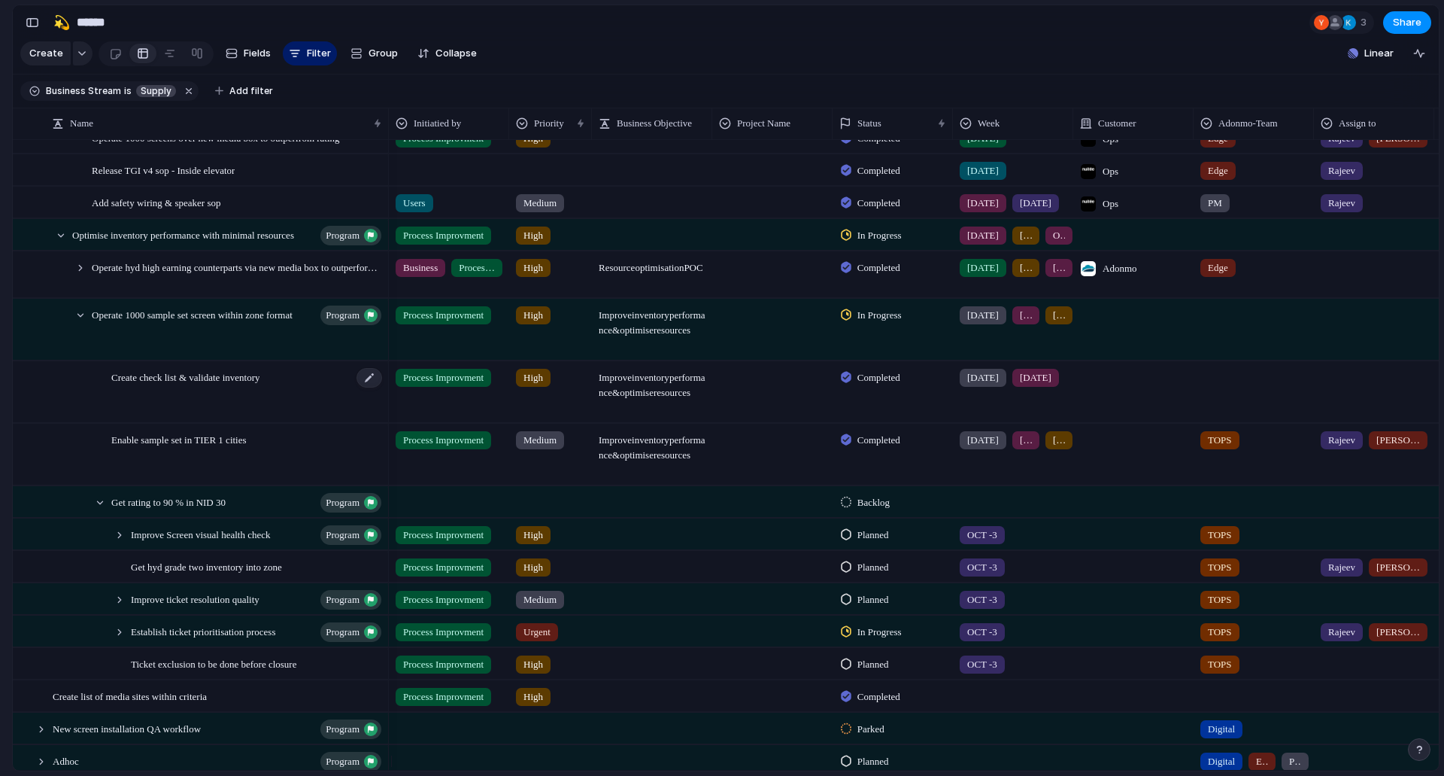
scroll to position [530, 0]
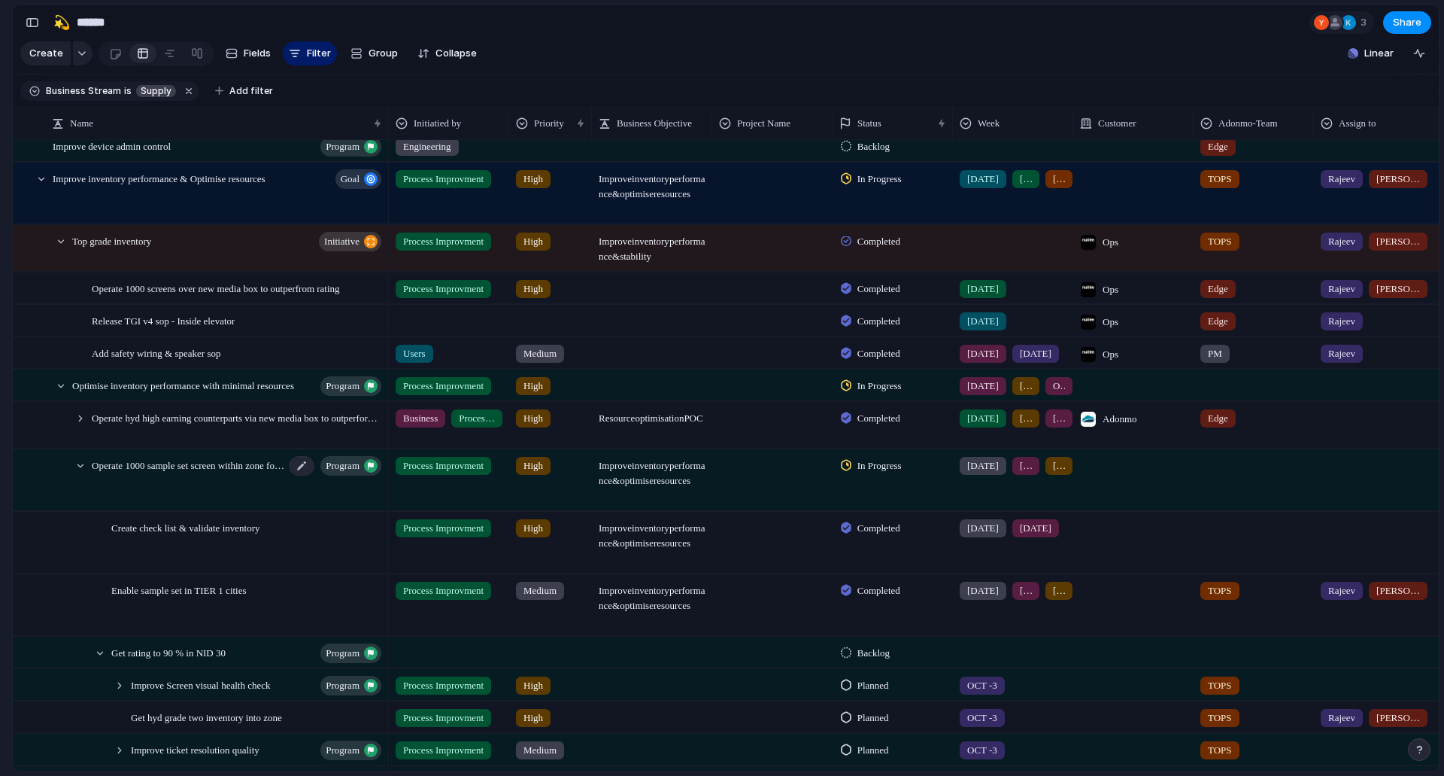
click at [156, 473] on span "Operate 1000 sample set screen within zone format" at bounding box center [188, 464] width 193 height 17
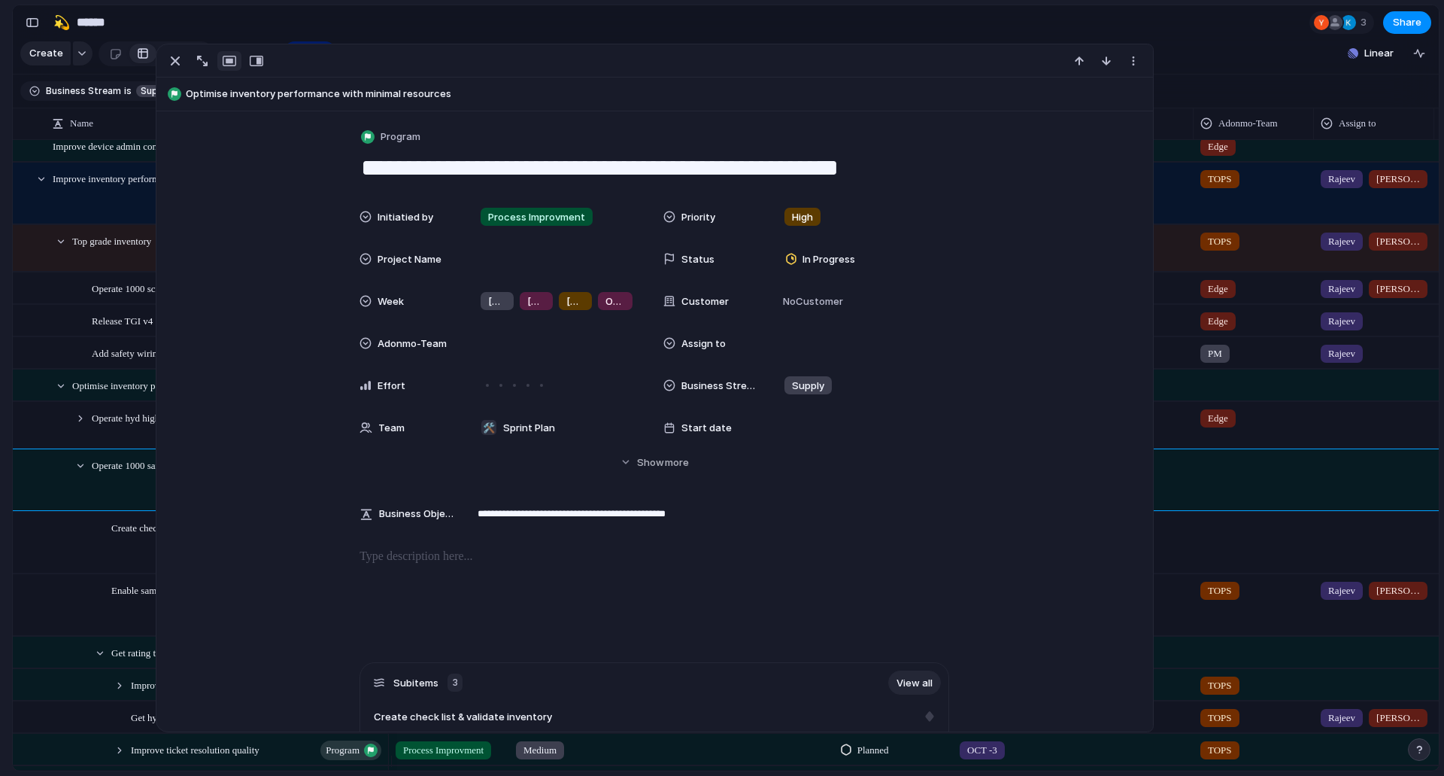
click at [0, 493] on div "Feedback Prototypes My projects 🛠️ Sprint Plan Projects 🍎 June- Digital Plan 🧊 …" at bounding box center [82, 261] width 165 height 522
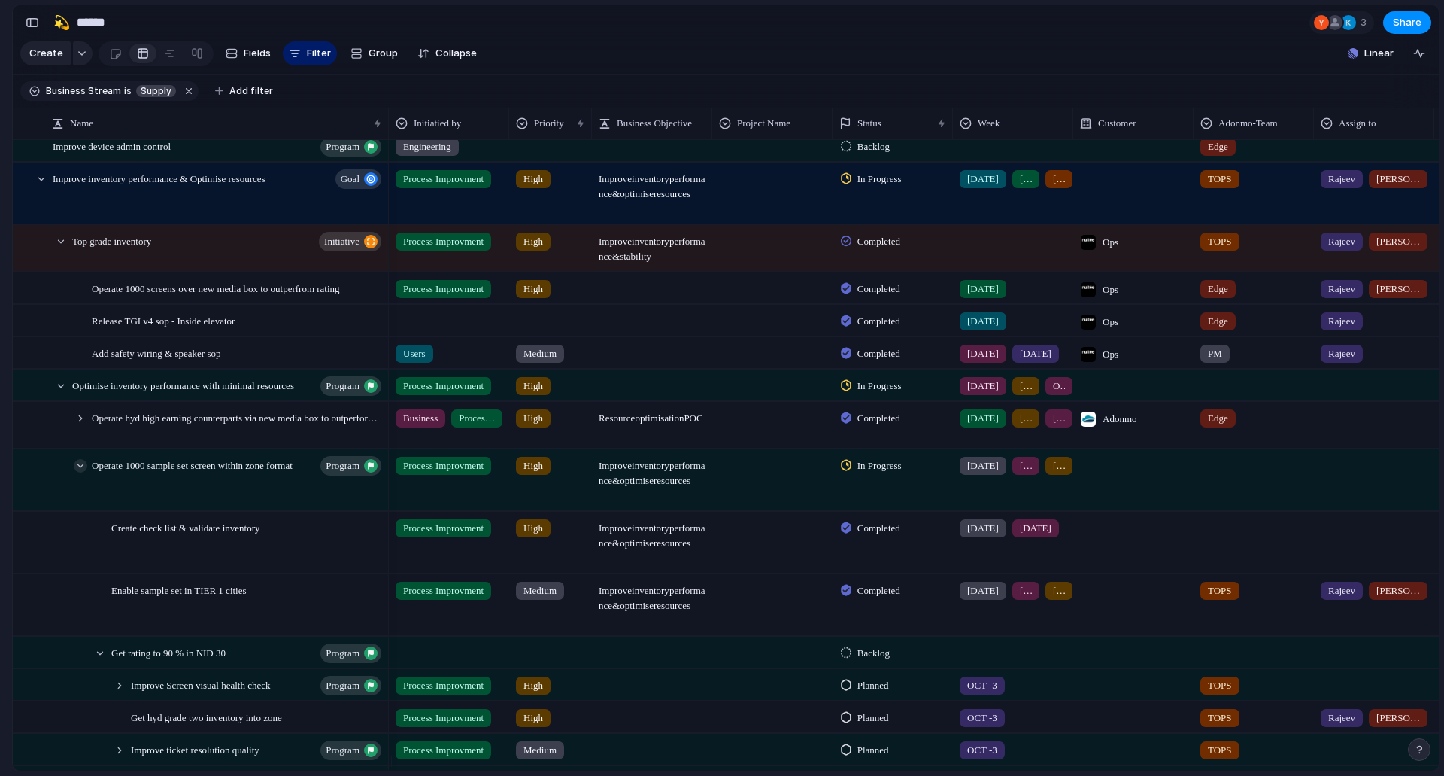
click at [84, 472] on div at bounding box center [81, 466] width 14 height 14
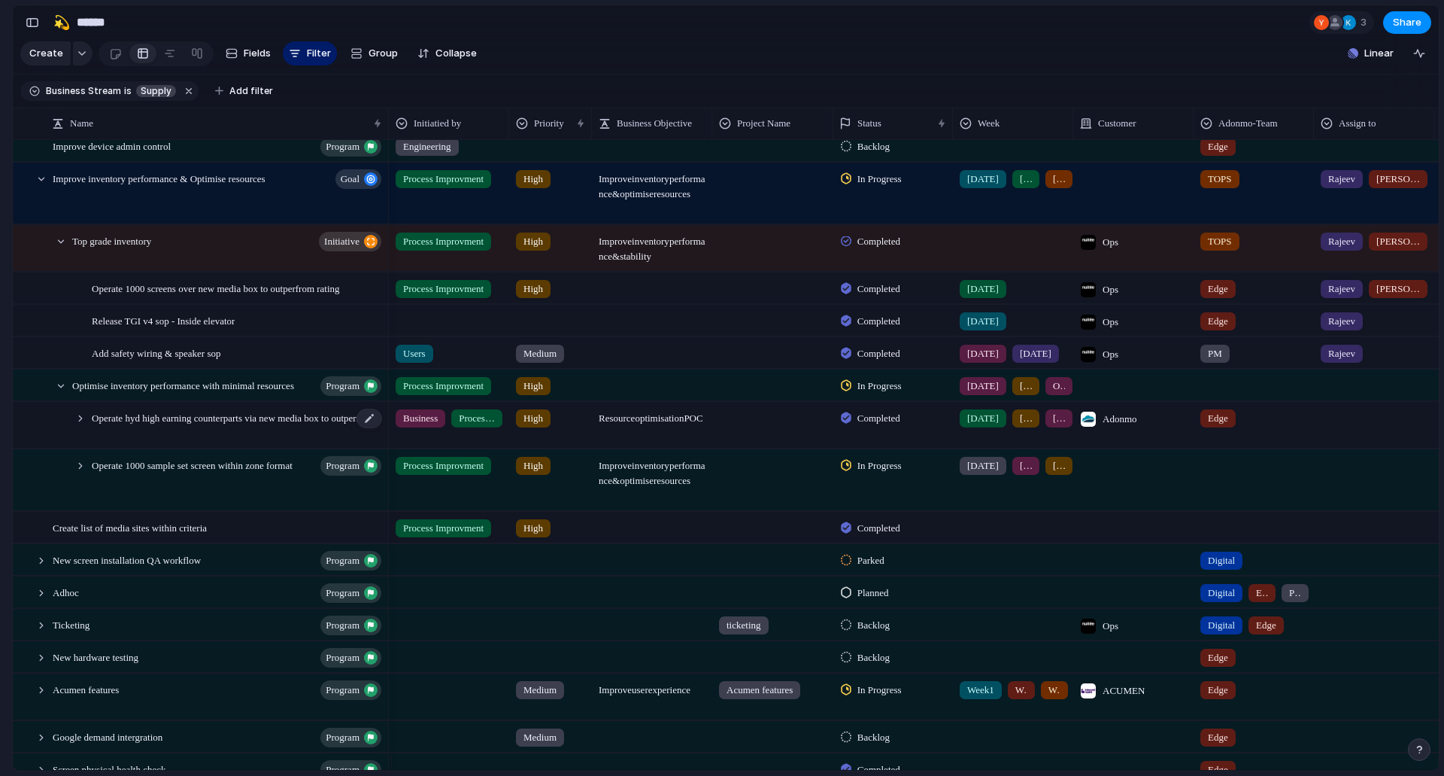
click at [154, 426] on span "Operate hyd high earning counterparts via new media box to outperform rating" at bounding box center [238, 416] width 292 height 17
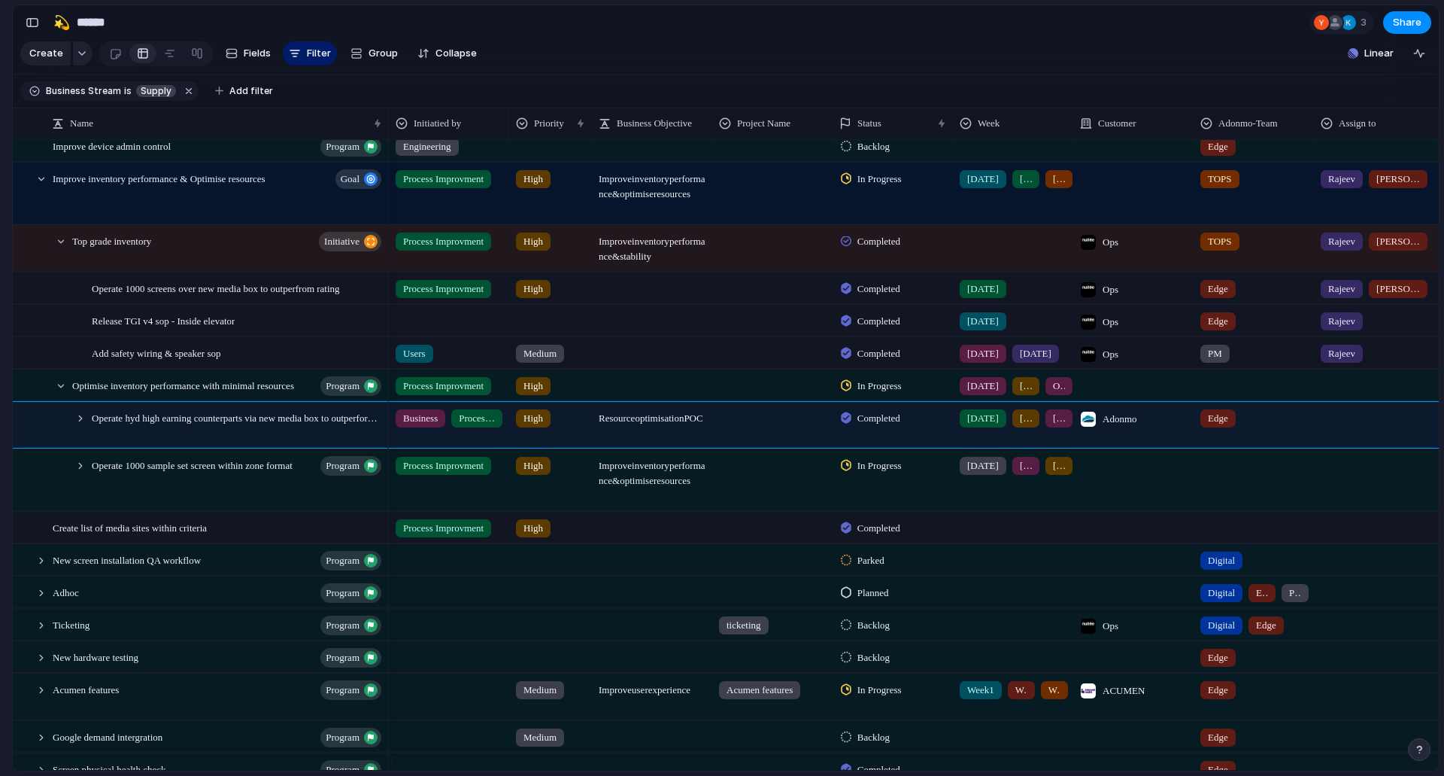
click at [0, 446] on div "Feedback Prototypes My projects 🛠️ Sprint Plan Projects 🍎 June- Digital Plan 🧊 …" at bounding box center [82, 261] width 165 height 522
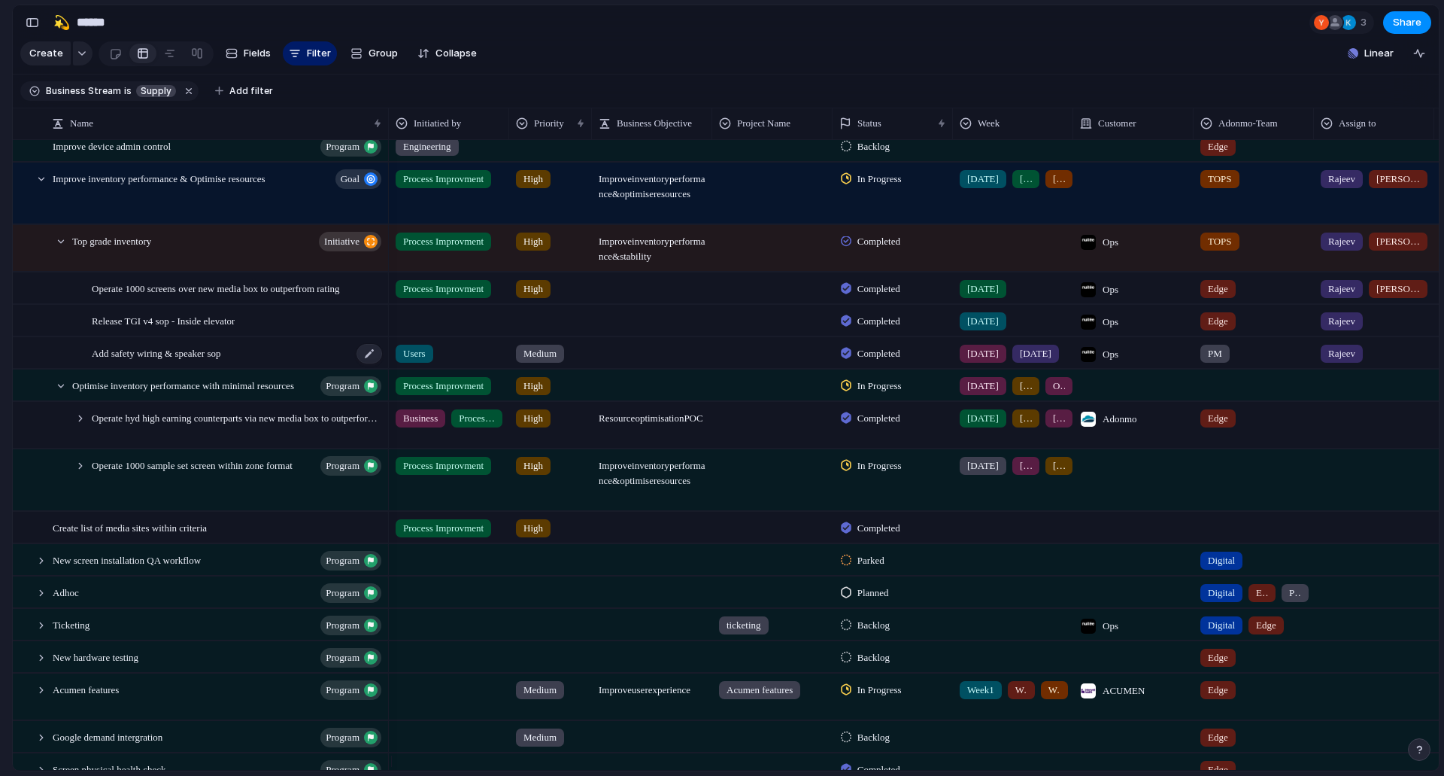
scroll to position [454, 0]
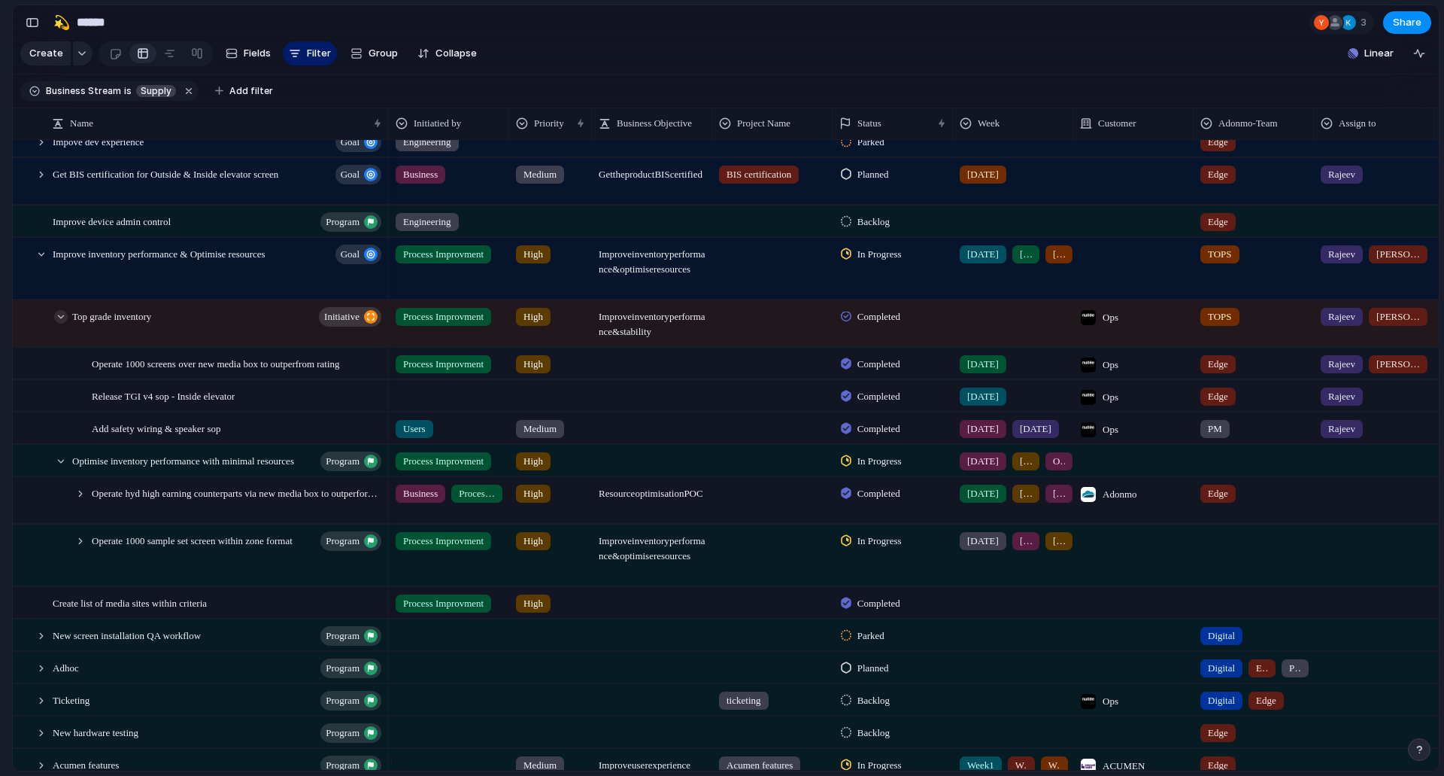
click at [63, 323] on div at bounding box center [61, 317] width 14 height 14
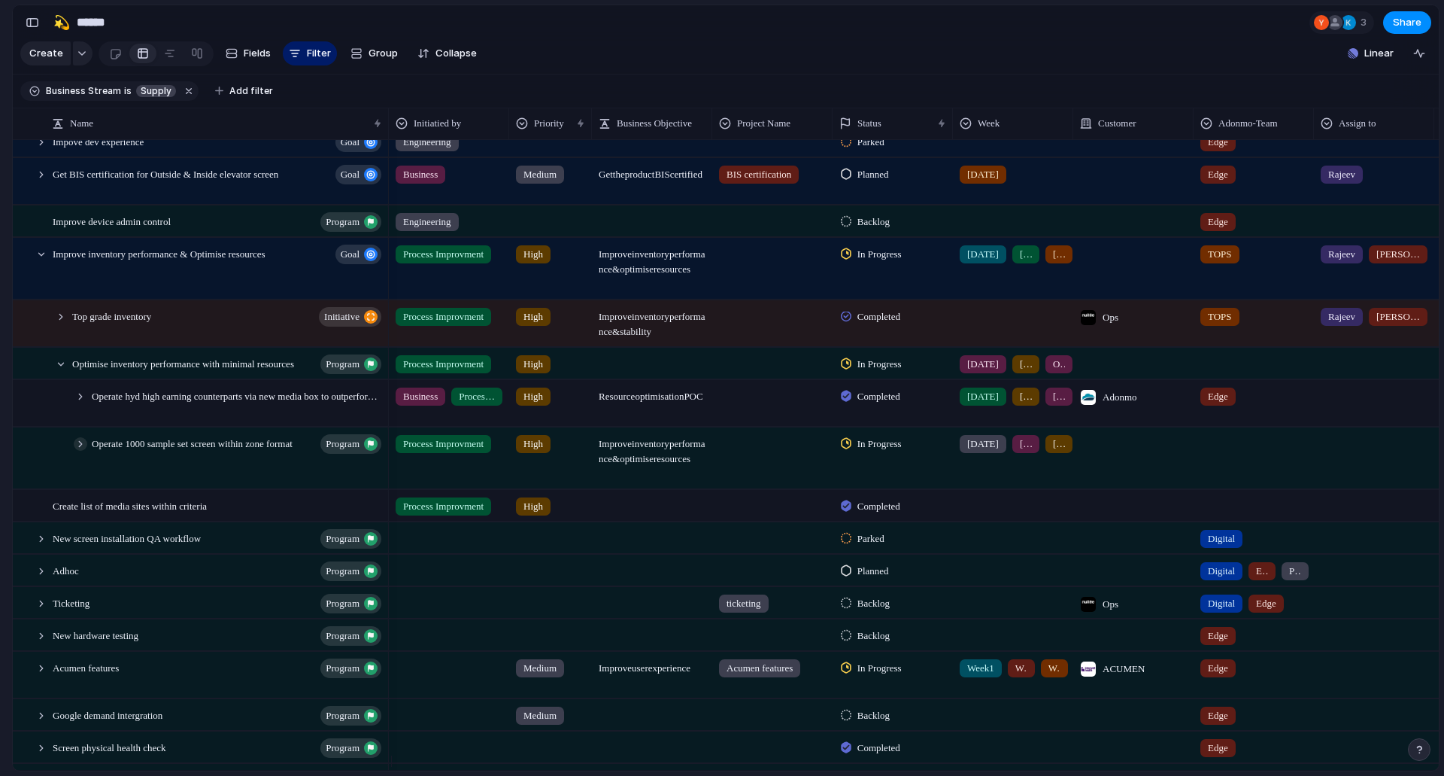
click at [80, 451] on div at bounding box center [81, 444] width 14 height 14
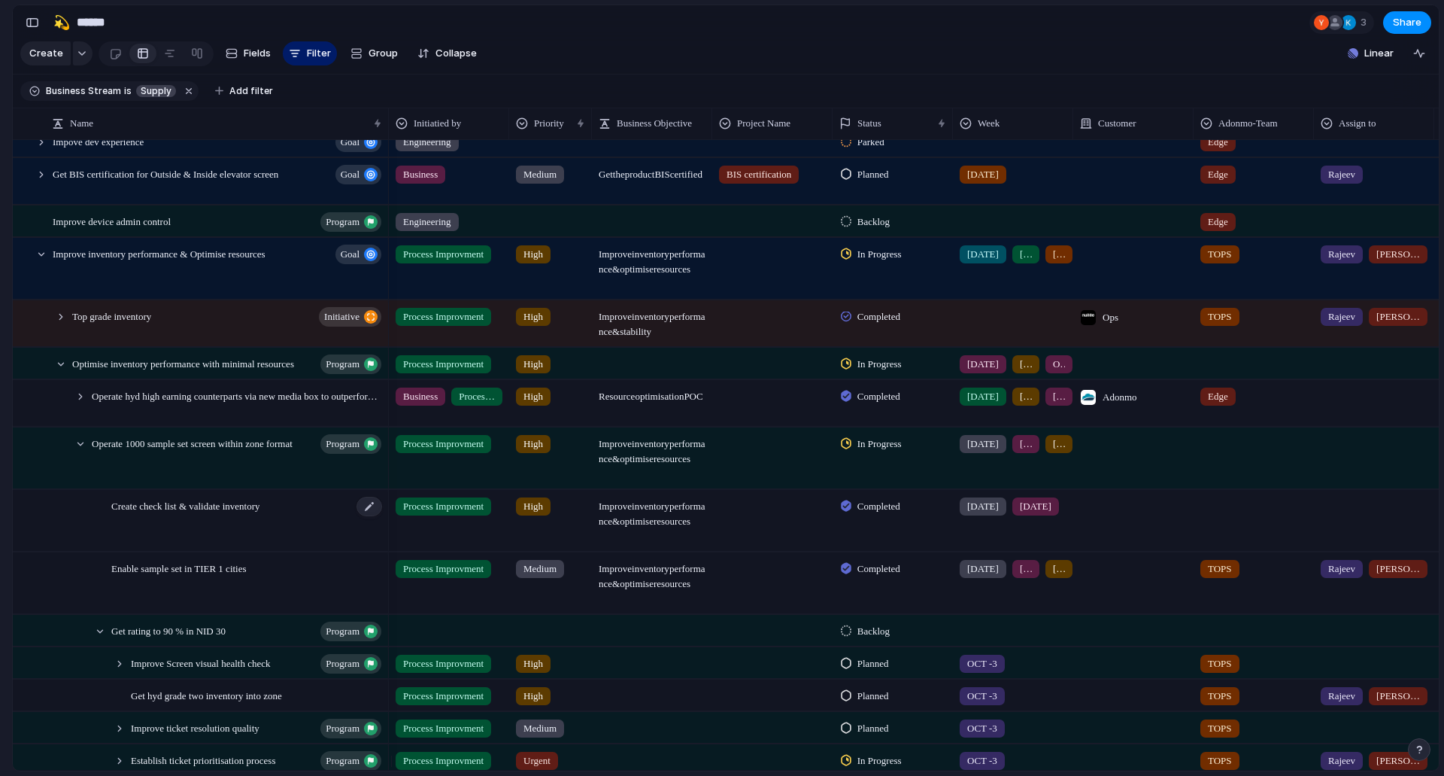
scroll to position [605, 0]
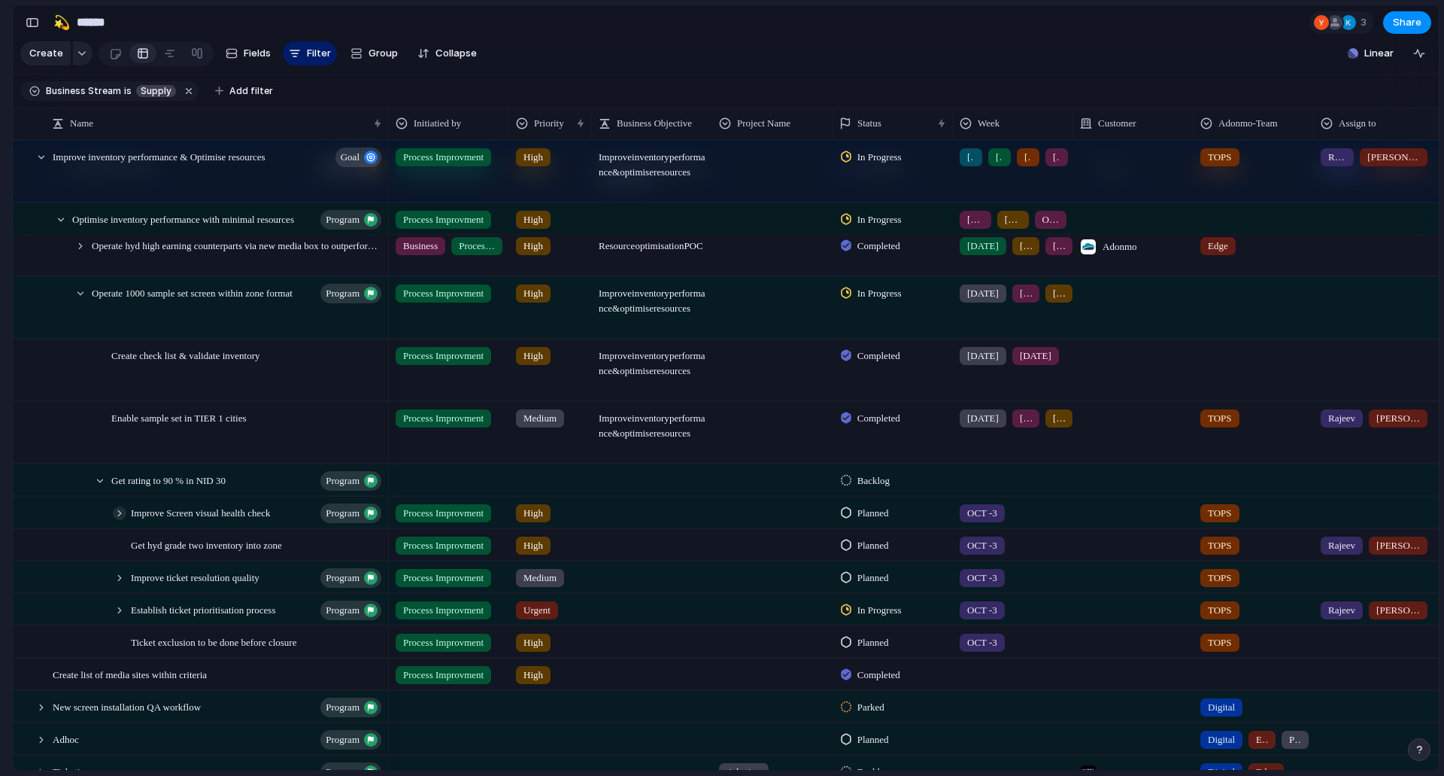
click at [120, 520] on div at bounding box center [120, 513] width 14 height 14
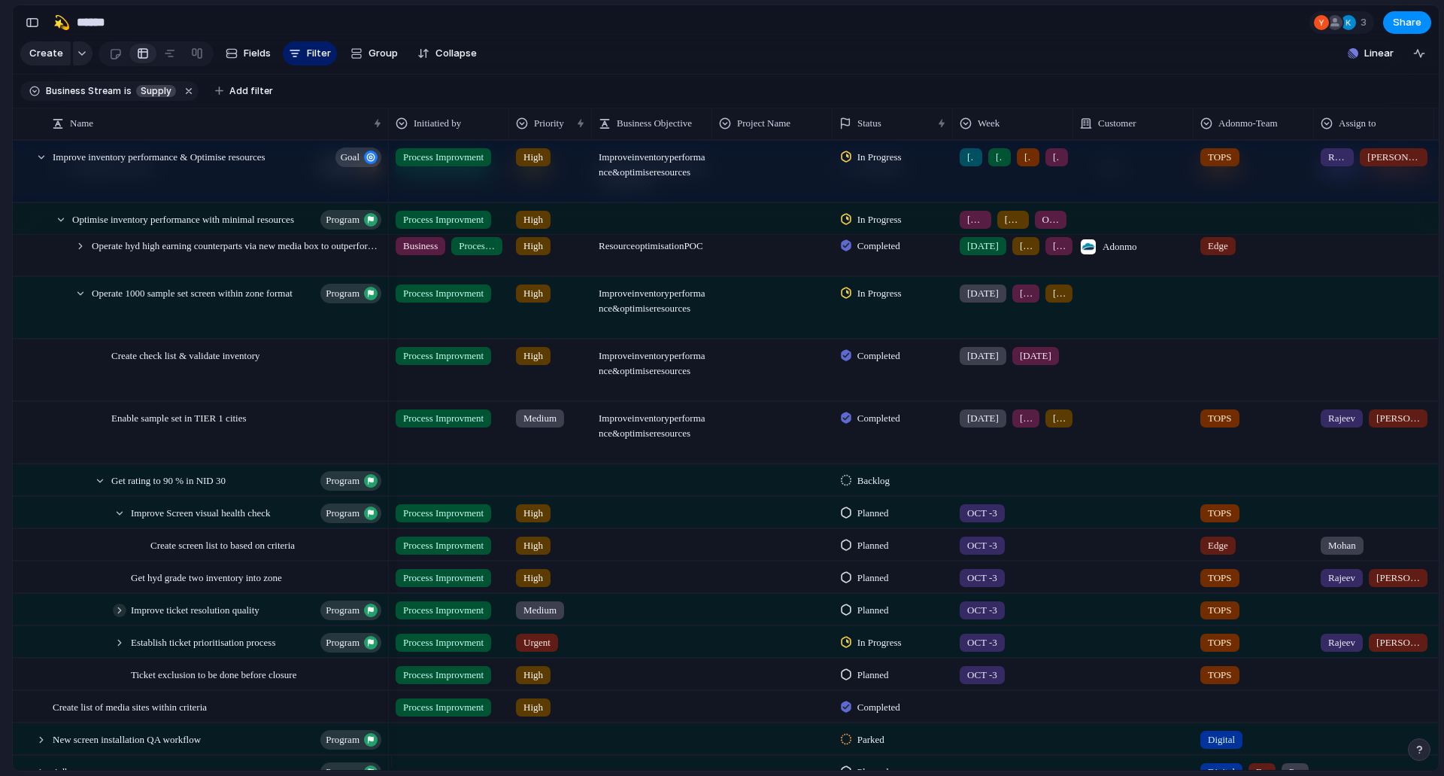
click at [120, 617] on div at bounding box center [120, 610] width 14 height 14
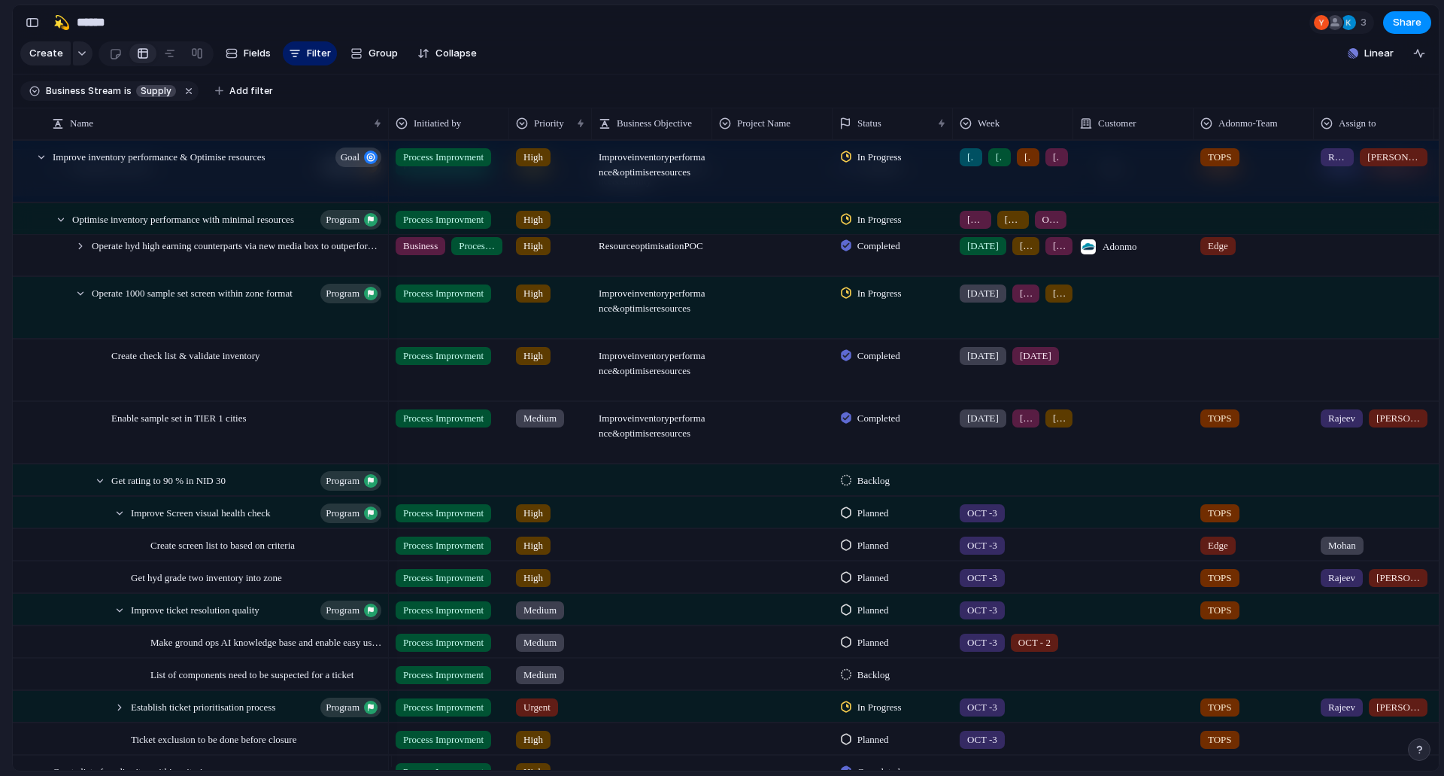
scroll to position [680, 0]
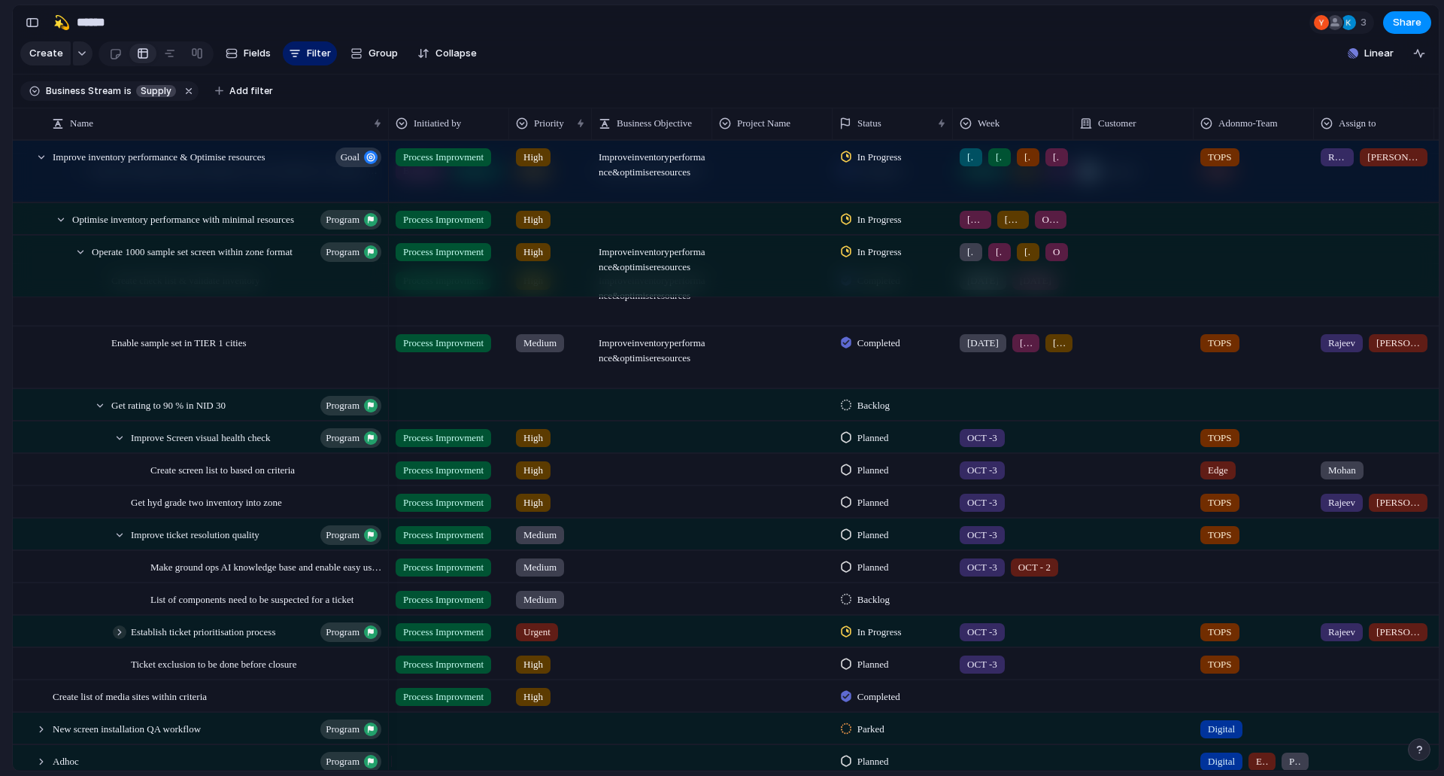
click at [123, 639] on div at bounding box center [120, 632] width 14 height 14
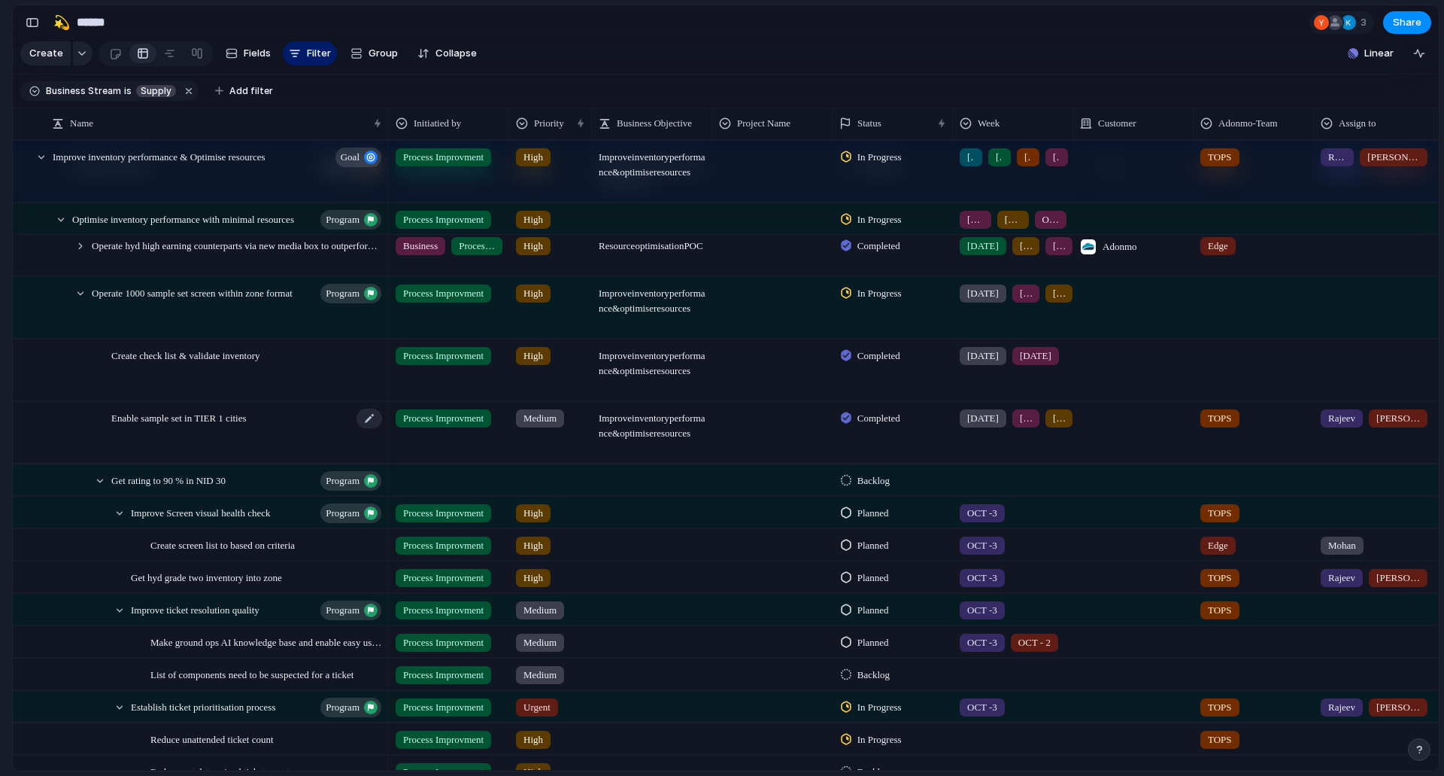
scroll to position [454, 0]
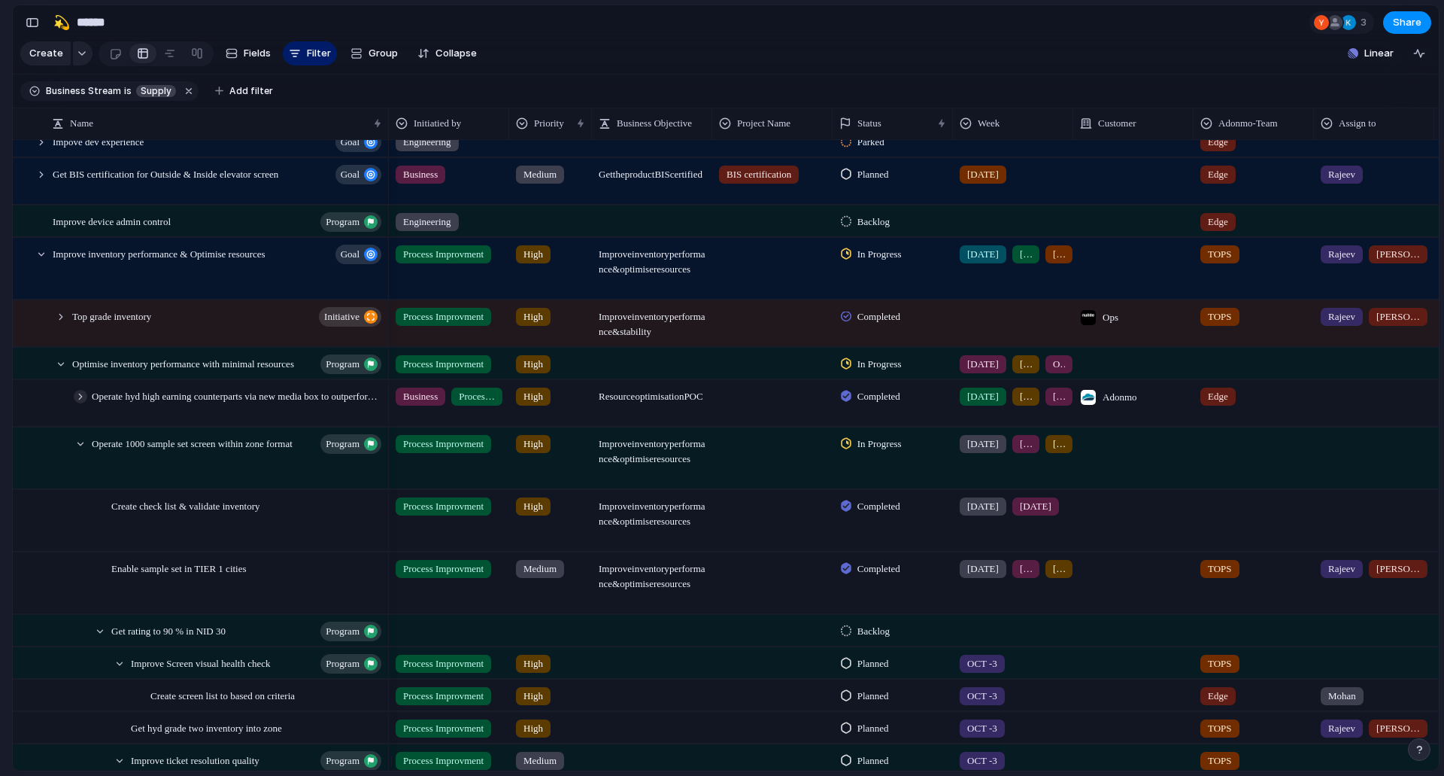
click at [85, 403] on div at bounding box center [81, 397] width 14 height 14
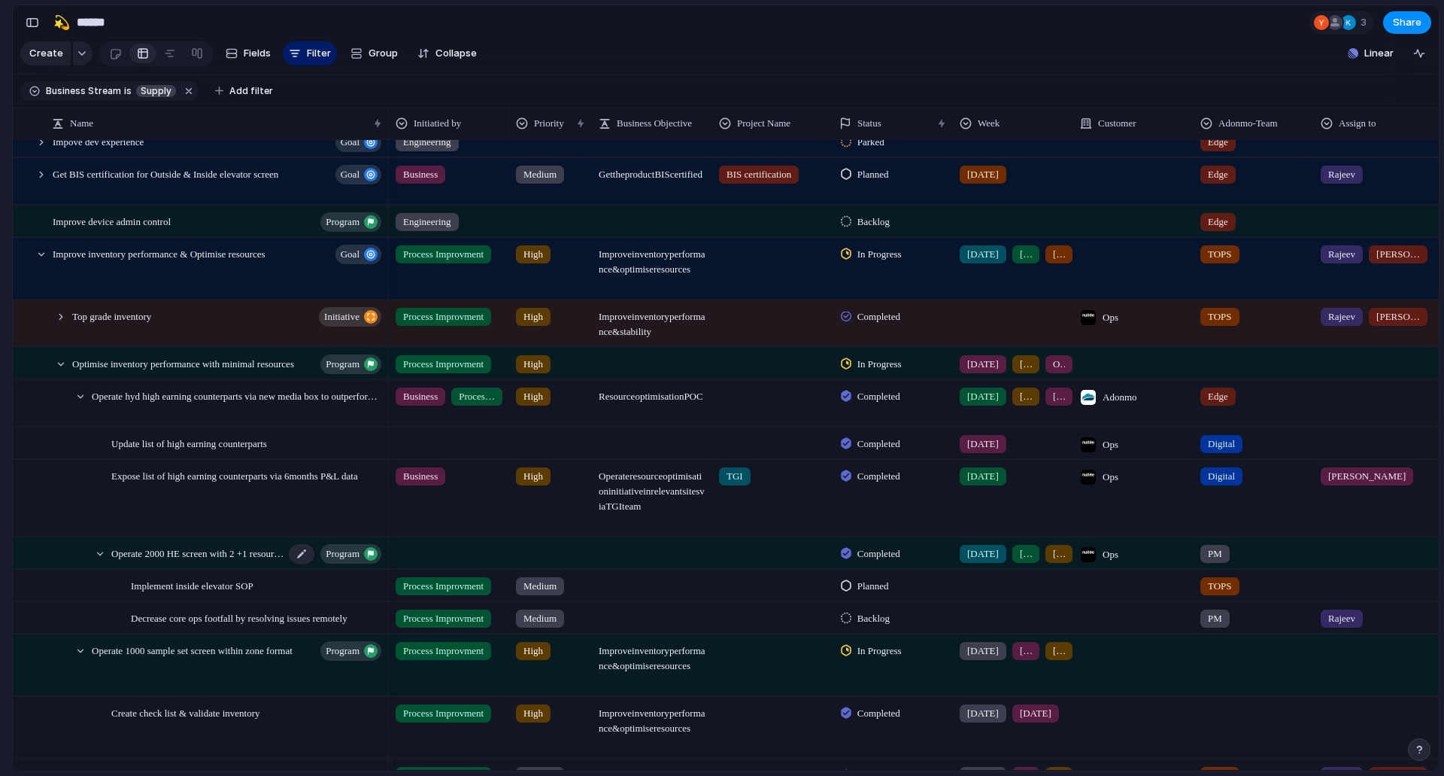
click at [213, 557] on span "Operate 2000 HE screen with 2 +1 resource without zone restrictions" at bounding box center [197, 552] width 173 height 17
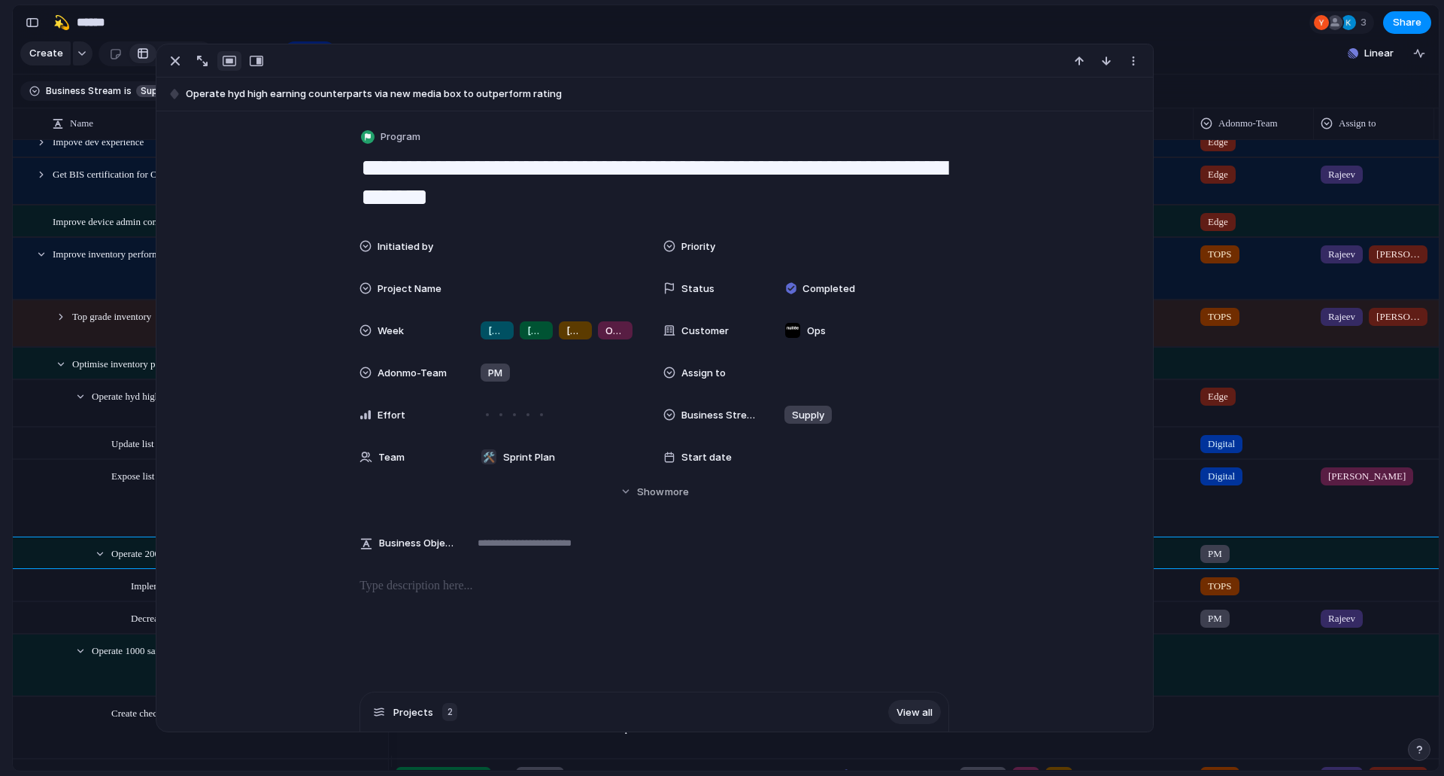
drag, startPoint x: 0, startPoint y: 553, endPoint x: 11, endPoint y: 557, distance: 11.9
click at [0, 554] on div "Adonmo Feedback Prototypes My projects 🛠️ Sprint Plan Projects 🍎 June- Digital …" at bounding box center [82, 388] width 165 height 776
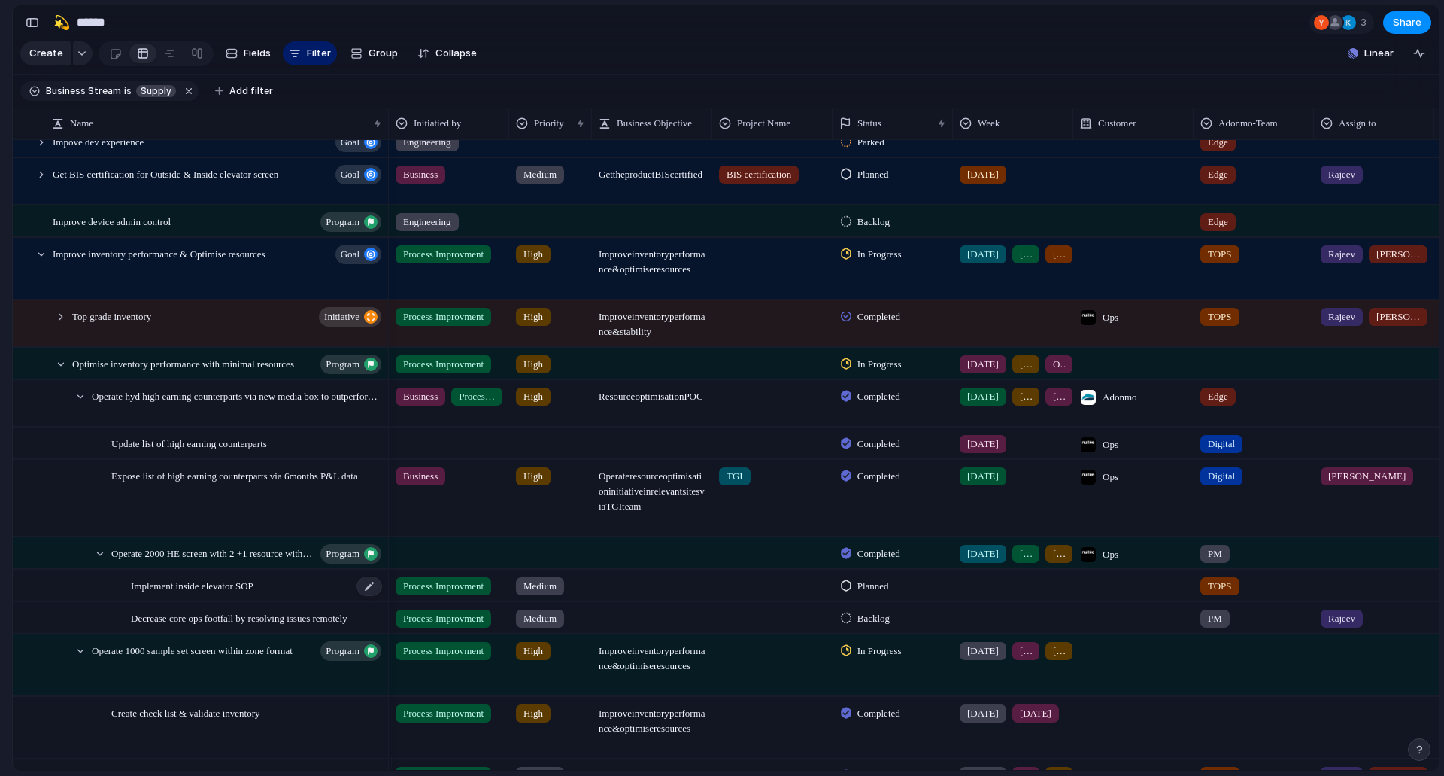
click at [207, 593] on span "Implement inside elevator SOP" at bounding box center [192, 584] width 123 height 17
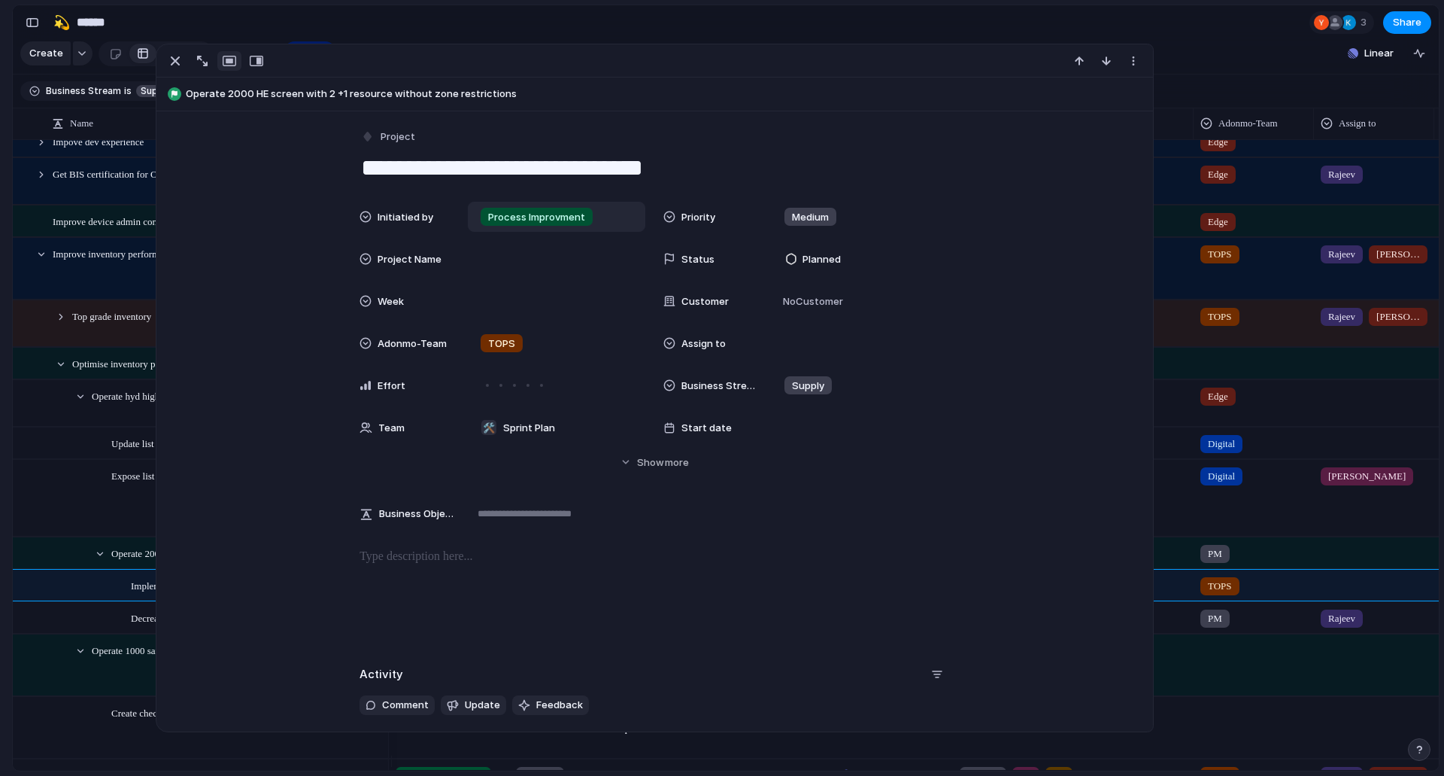
click at [497, 211] on span "Process Improvment" at bounding box center [536, 217] width 97 height 15
click at [497, 211] on div "Business Users Engineering Process Improvment" at bounding box center [722, 388] width 1444 height 776
click at [382, 132] on span "Project" at bounding box center [398, 136] width 35 height 15
click at [837, 471] on div "Goal Program Initiative Launch Project Deliverable Customize" at bounding box center [722, 388] width 1444 height 776
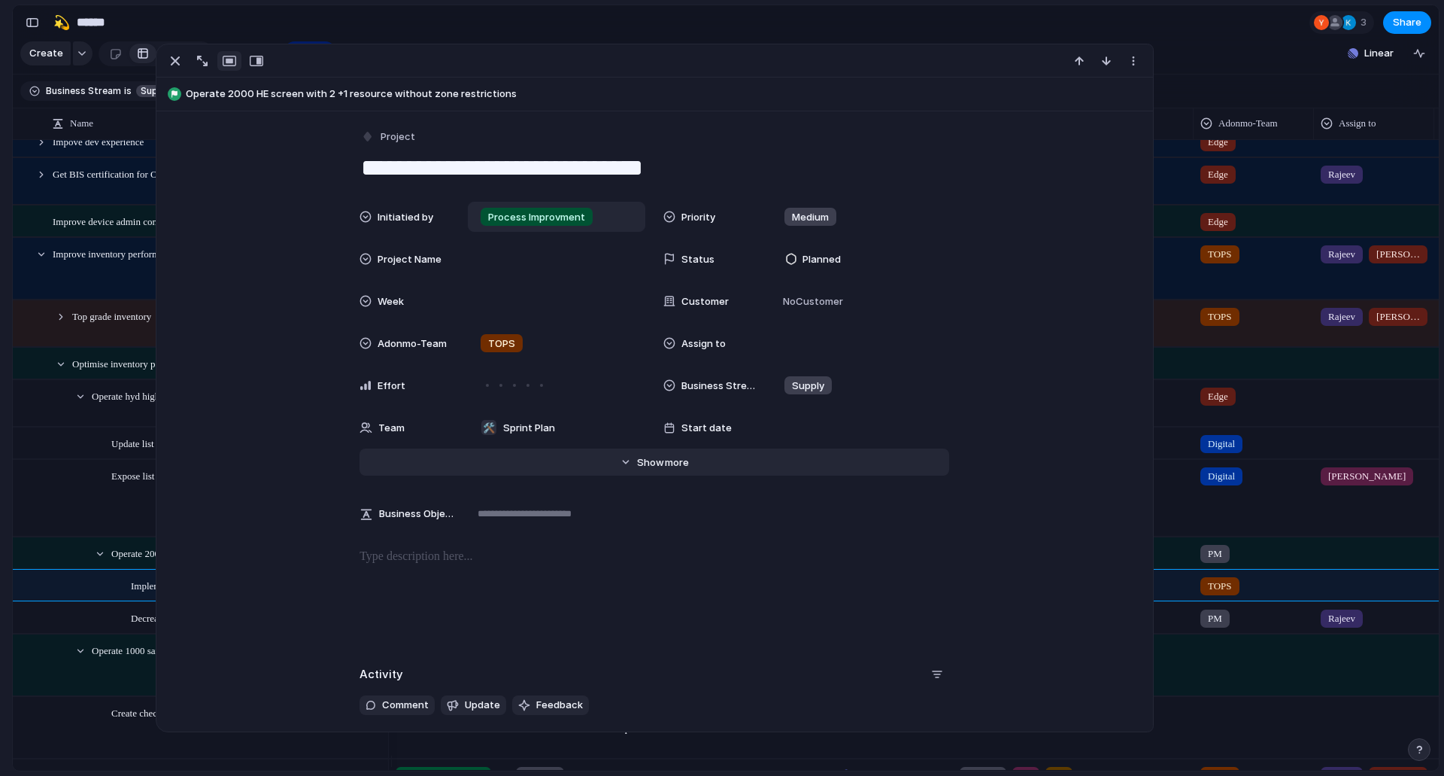
click at [695, 459] on button "Hide Show more" at bounding box center [655, 461] width 590 height 27
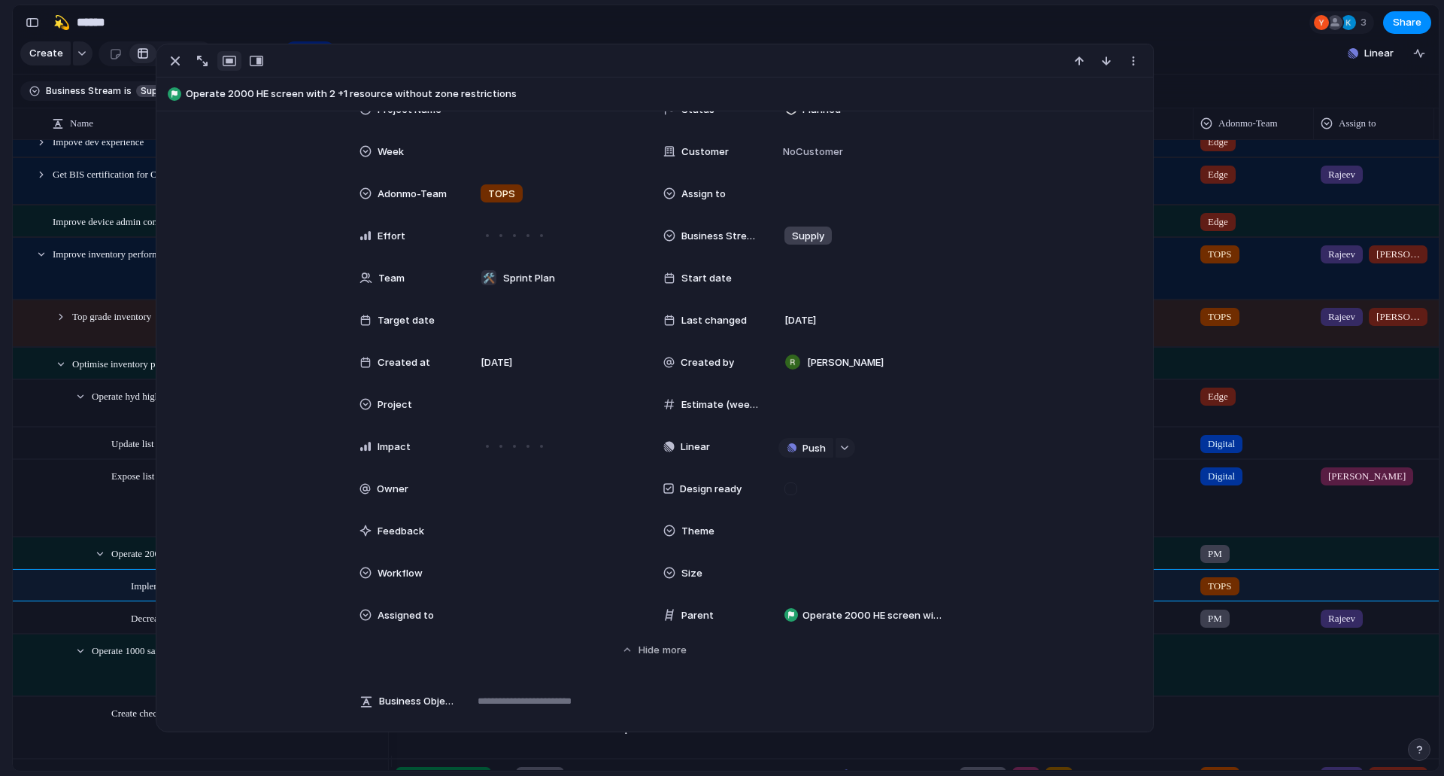
scroll to position [150, 0]
click at [821, 610] on span "Operate 2000 HE screen with 2 +1 resource without zone restrictions" at bounding box center [873, 614] width 140 height 15
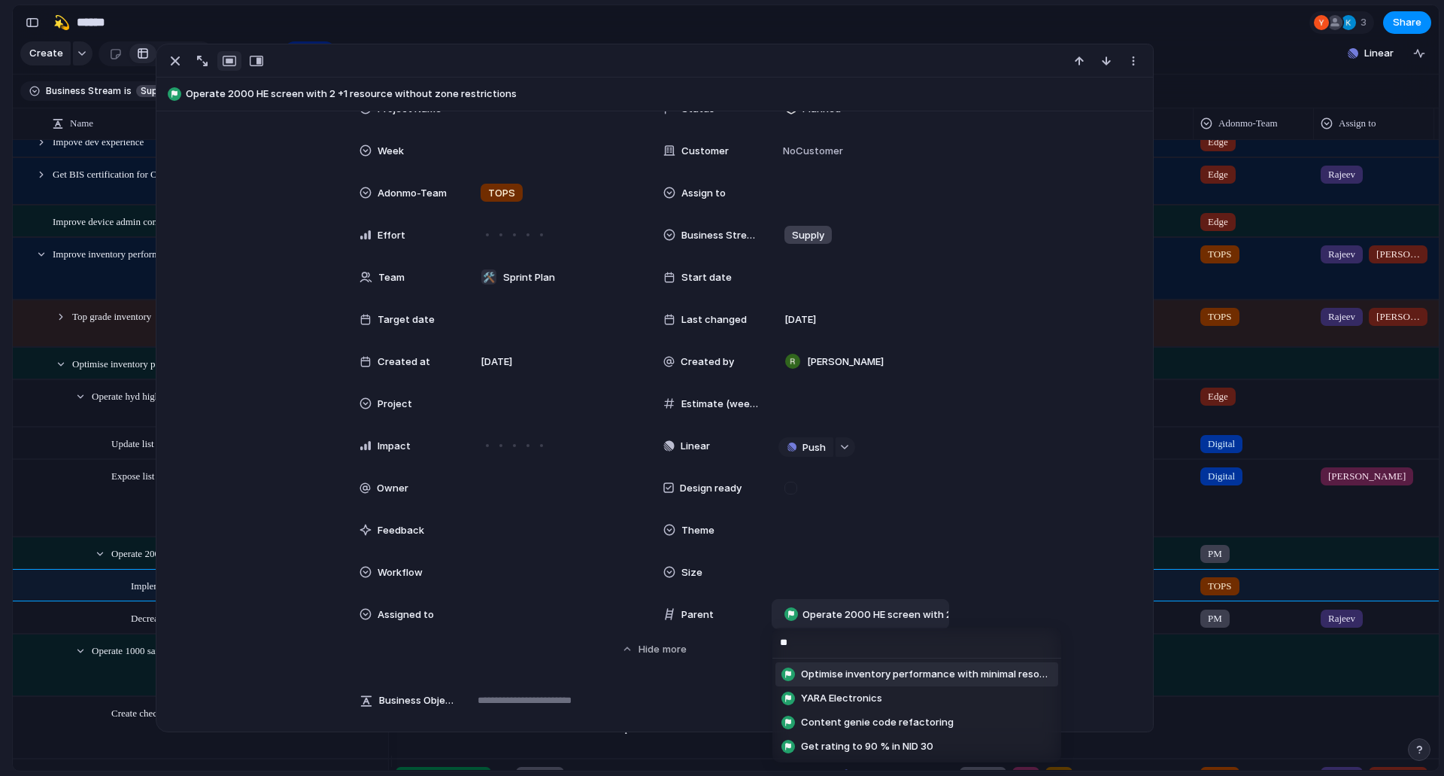
type input "***"
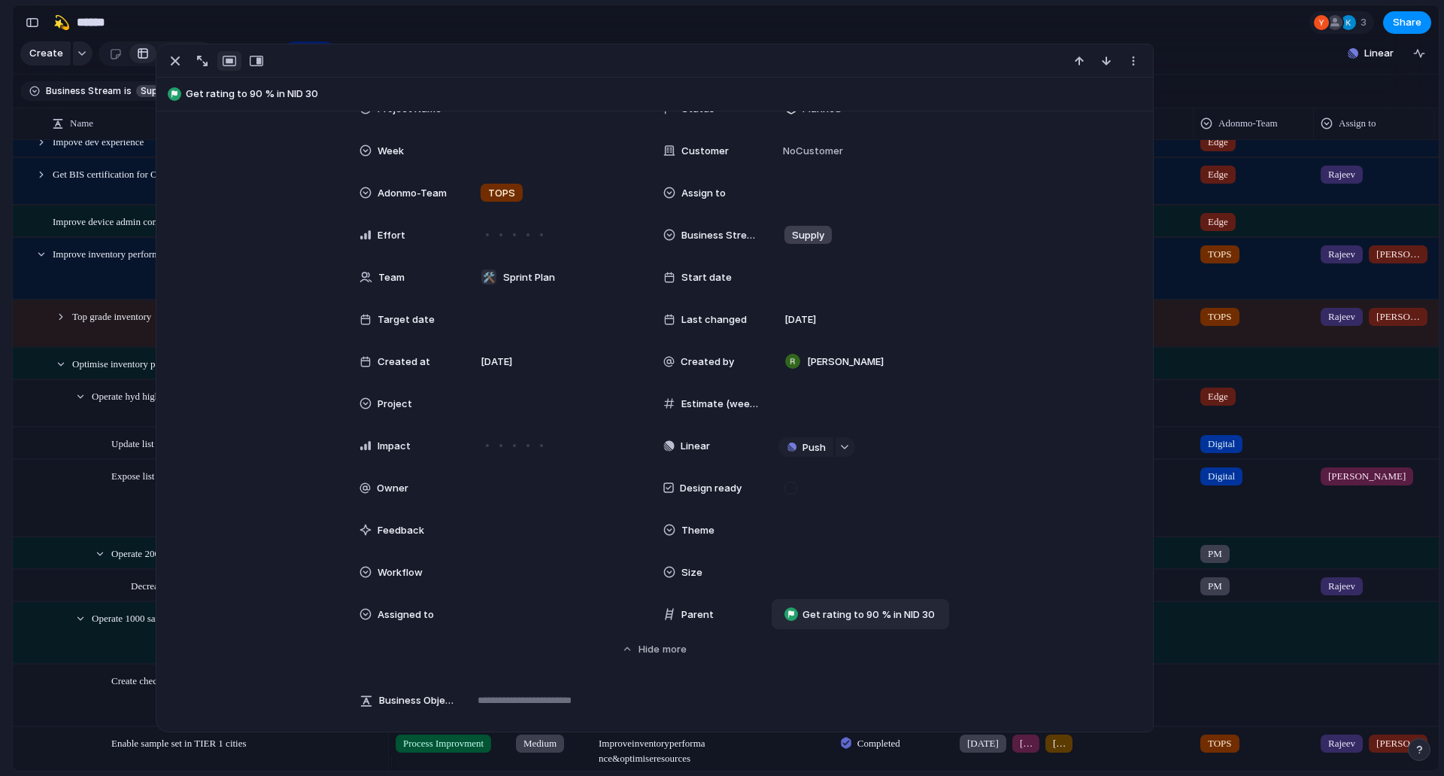
click at [0, 462] on div "Feedback Prototypes My projects 🛠️ Sprint Plan Projects 🍎 June- Digital Plan 🧊 …" at bounding box center [82, 261] width 165 height 522
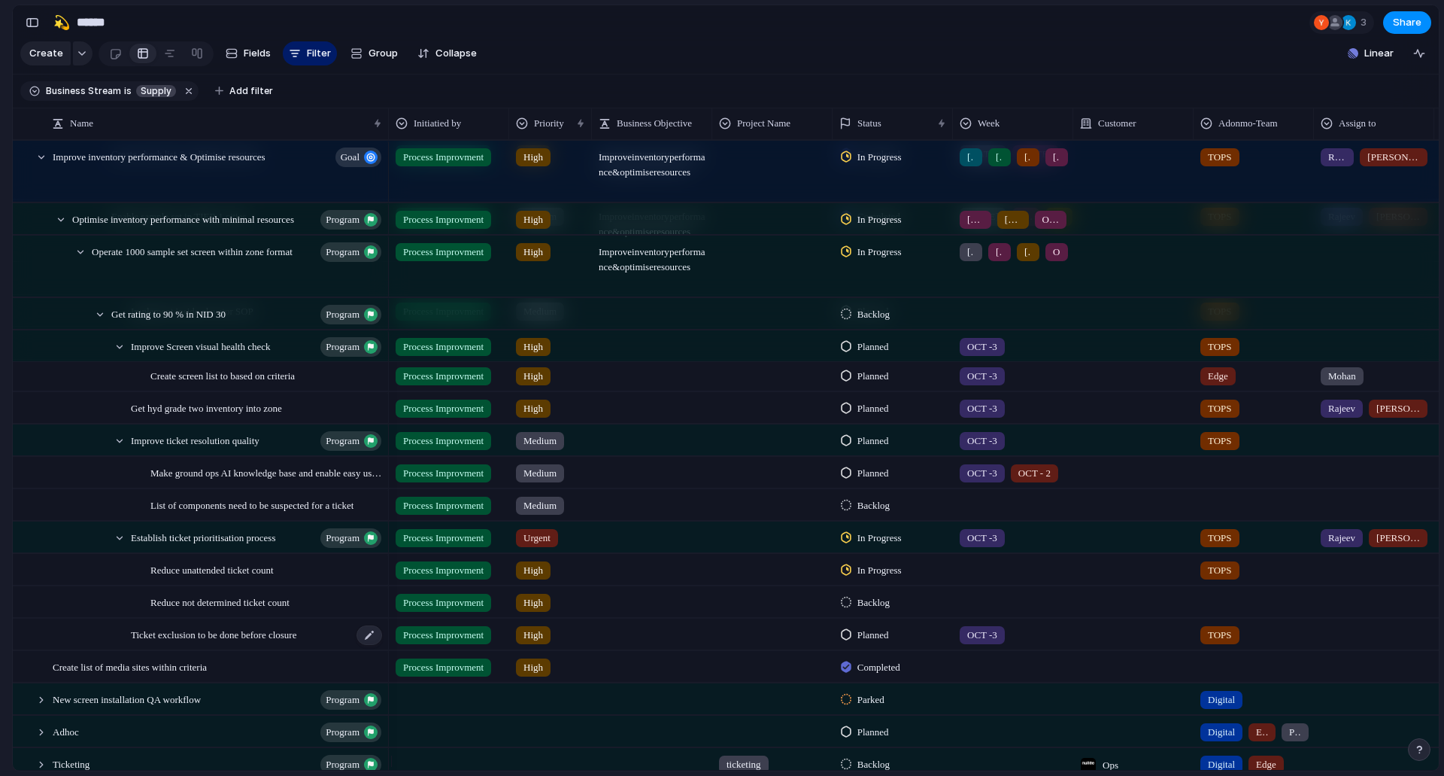
scroll to position [830, 0]
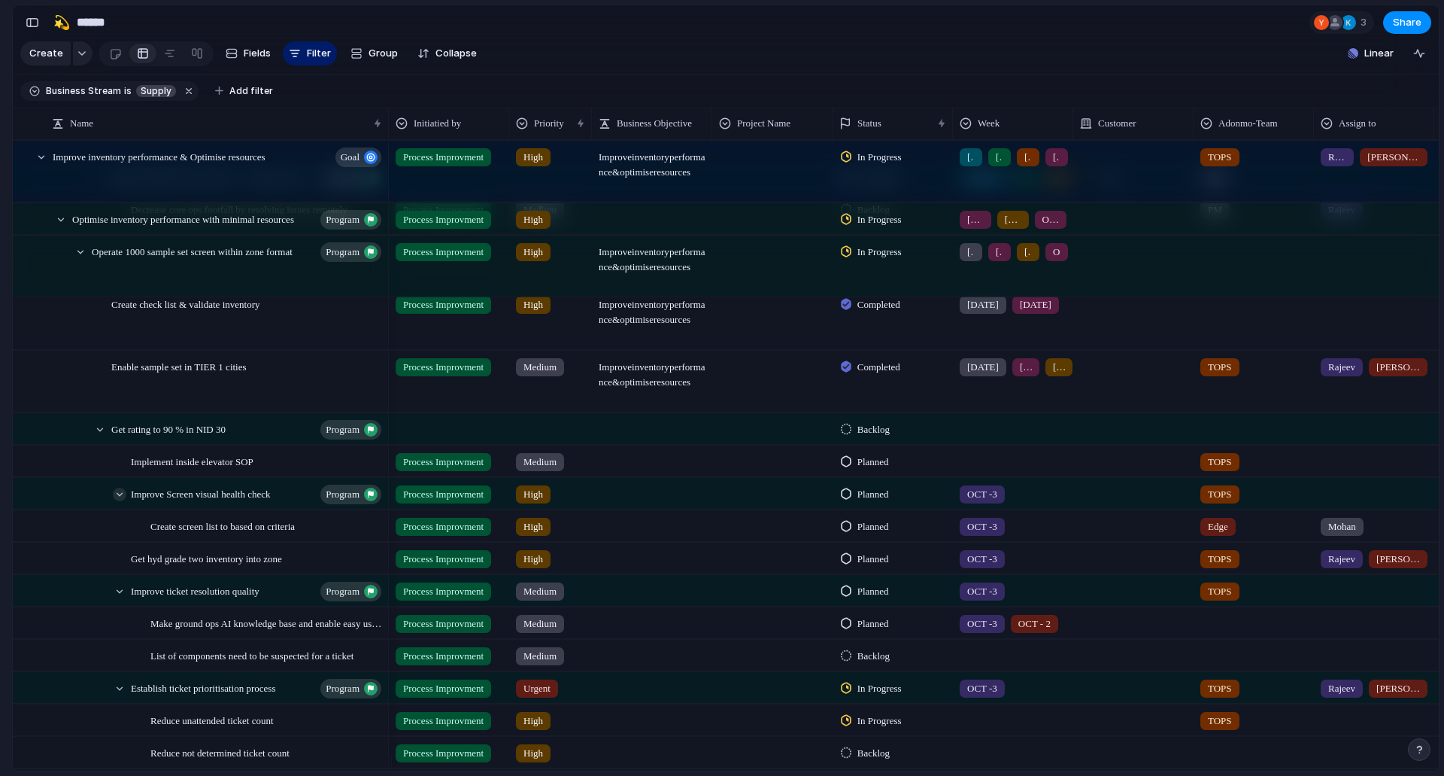
click at [117, 501] on div at bounding box center [120, 494] width 14 height 14
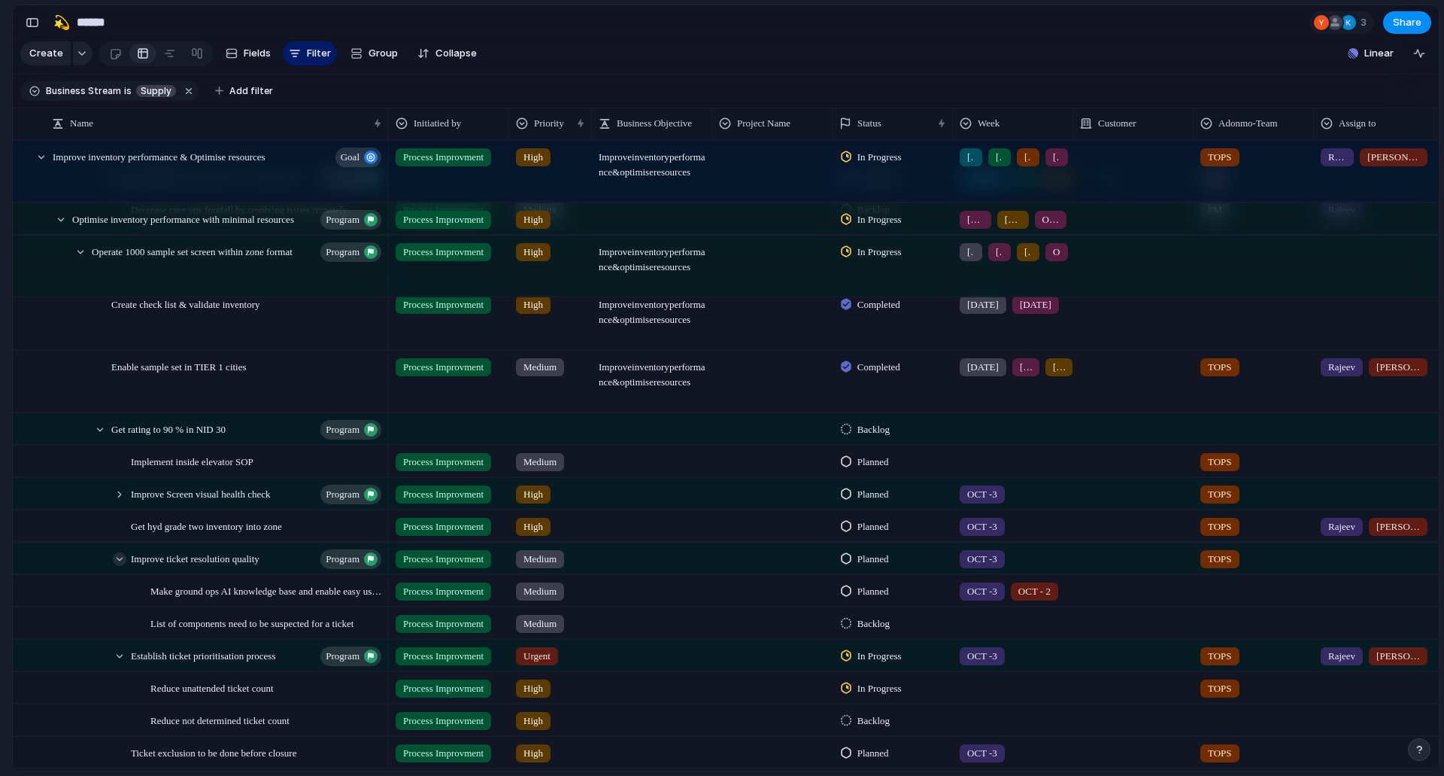
click at [123, 566] on div at bounding box center [120, 559] width 14 height 14
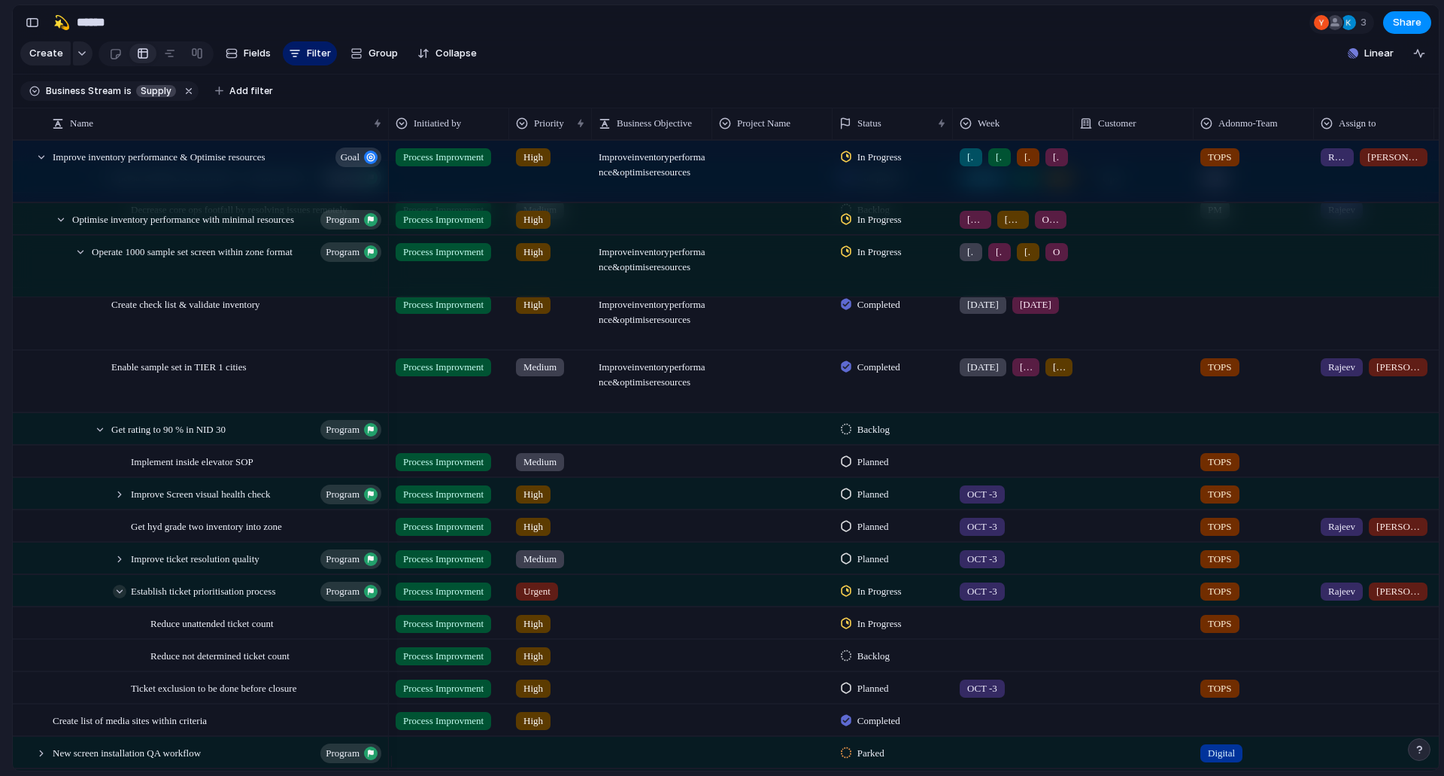
click at [117, 598] on div at bounding box center [120, 592] width 14 height 14
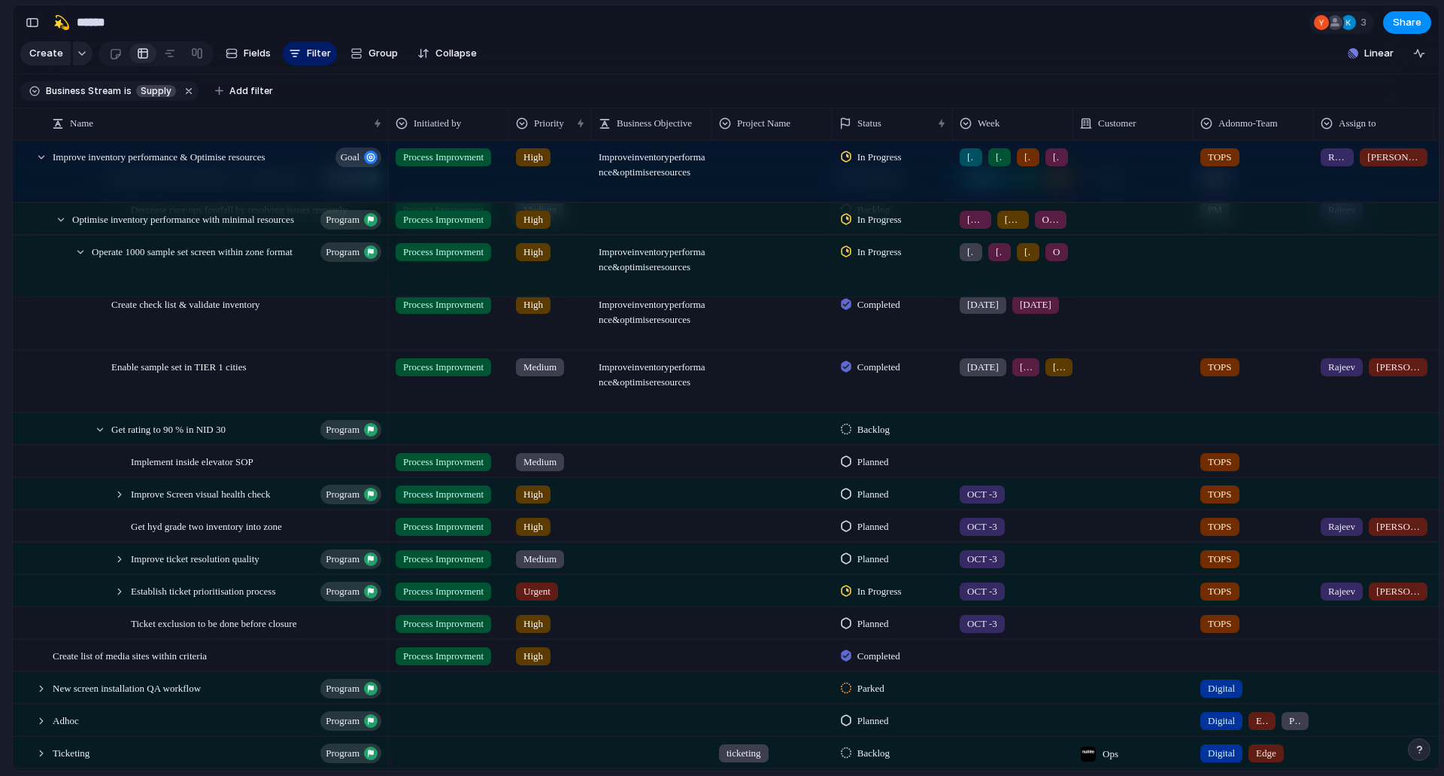
click at [524, 469] on span "Medium" at bounding box center [540, 461] width 33 height 15
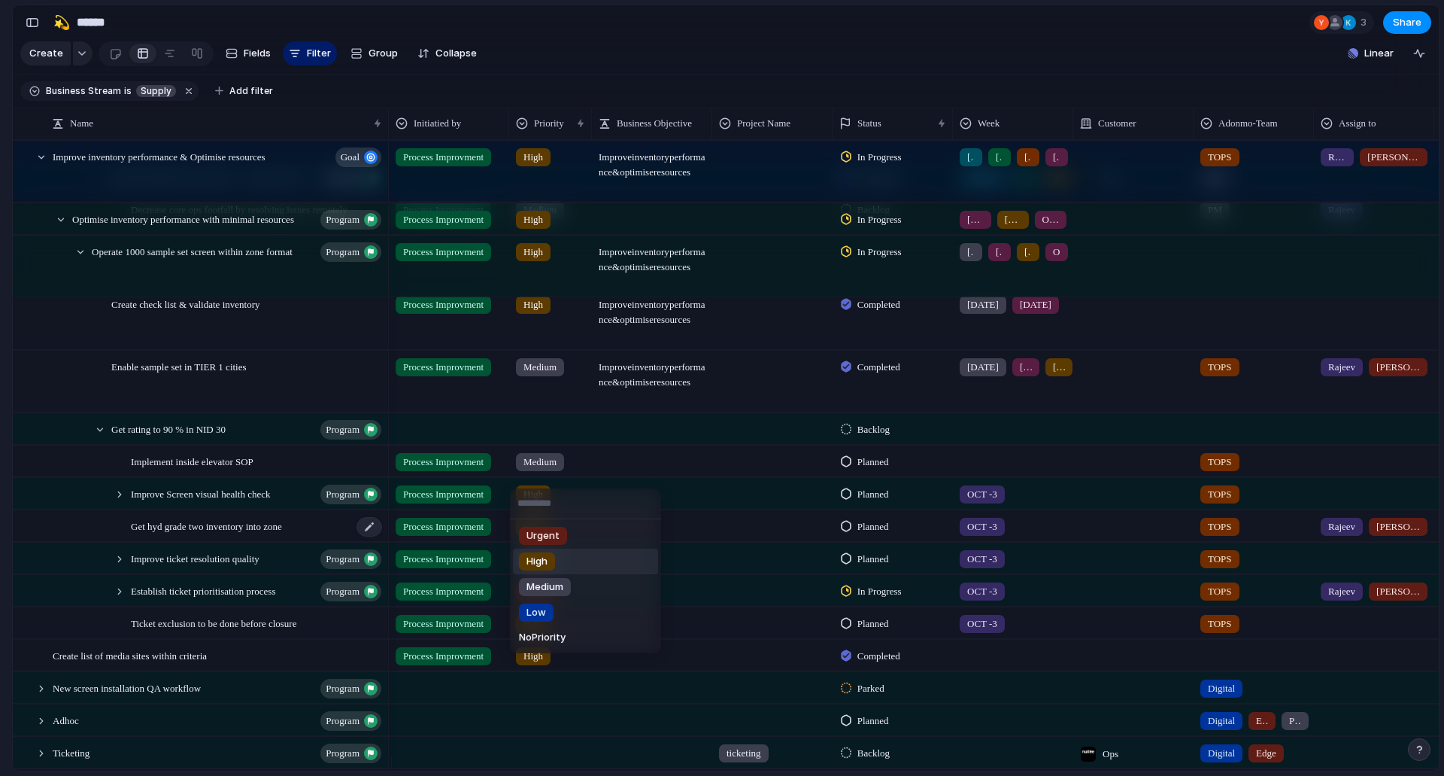
drag, startPoint x: 546, startPoint y: 548, endPoint x: 204, endPoint y: 549, distance: 342.3
click at [548, 558] on span "High" at bounding box center [537, 561] width 21 height 15
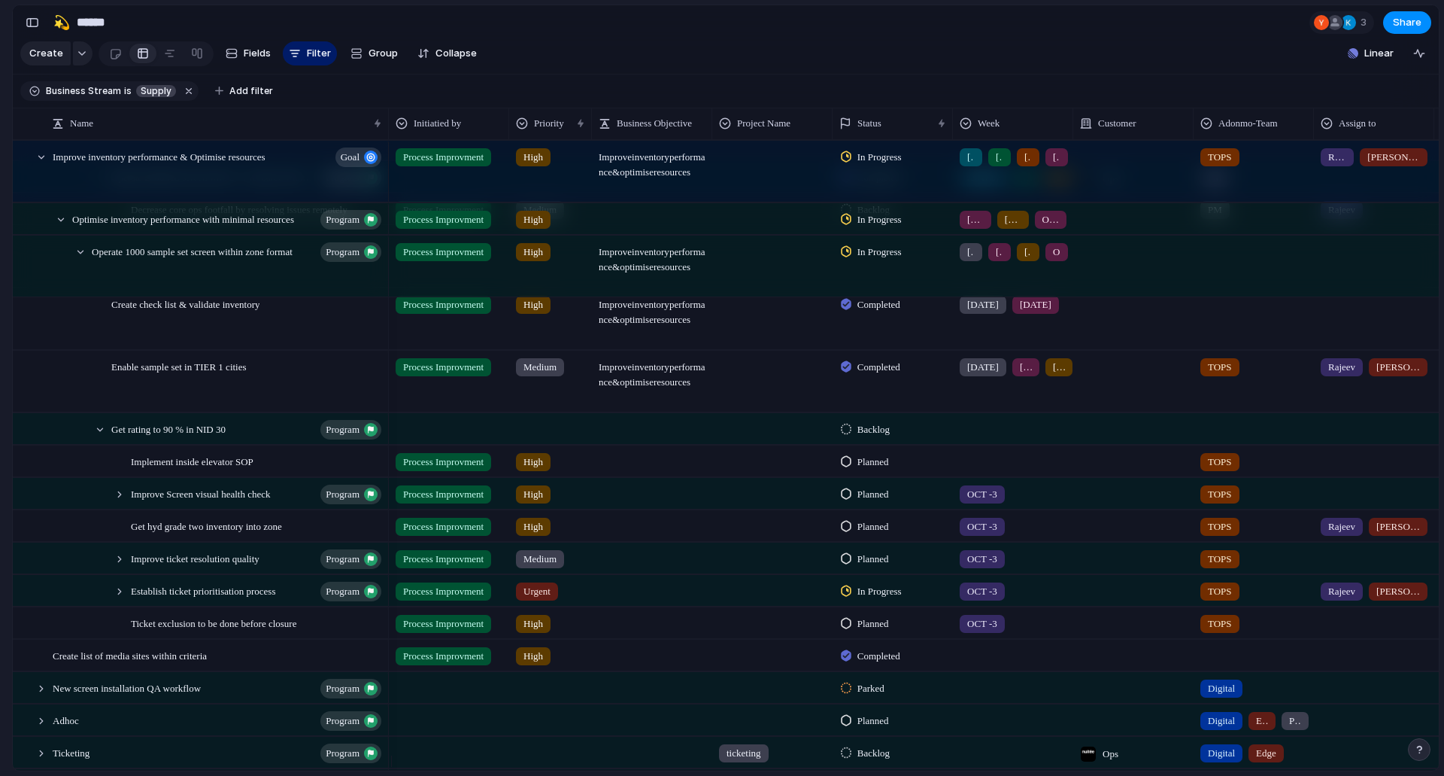
click at [0, 519] on div "Feedback Prototypes My projects 🛠️ Sprint Plan Projects 🍎 June- Digital Plan 🧊 …" at bounding box center [82, 261] width 165 height 522
click at [974, 471] on div at bounding box center [1013, 458] width 119 height 25
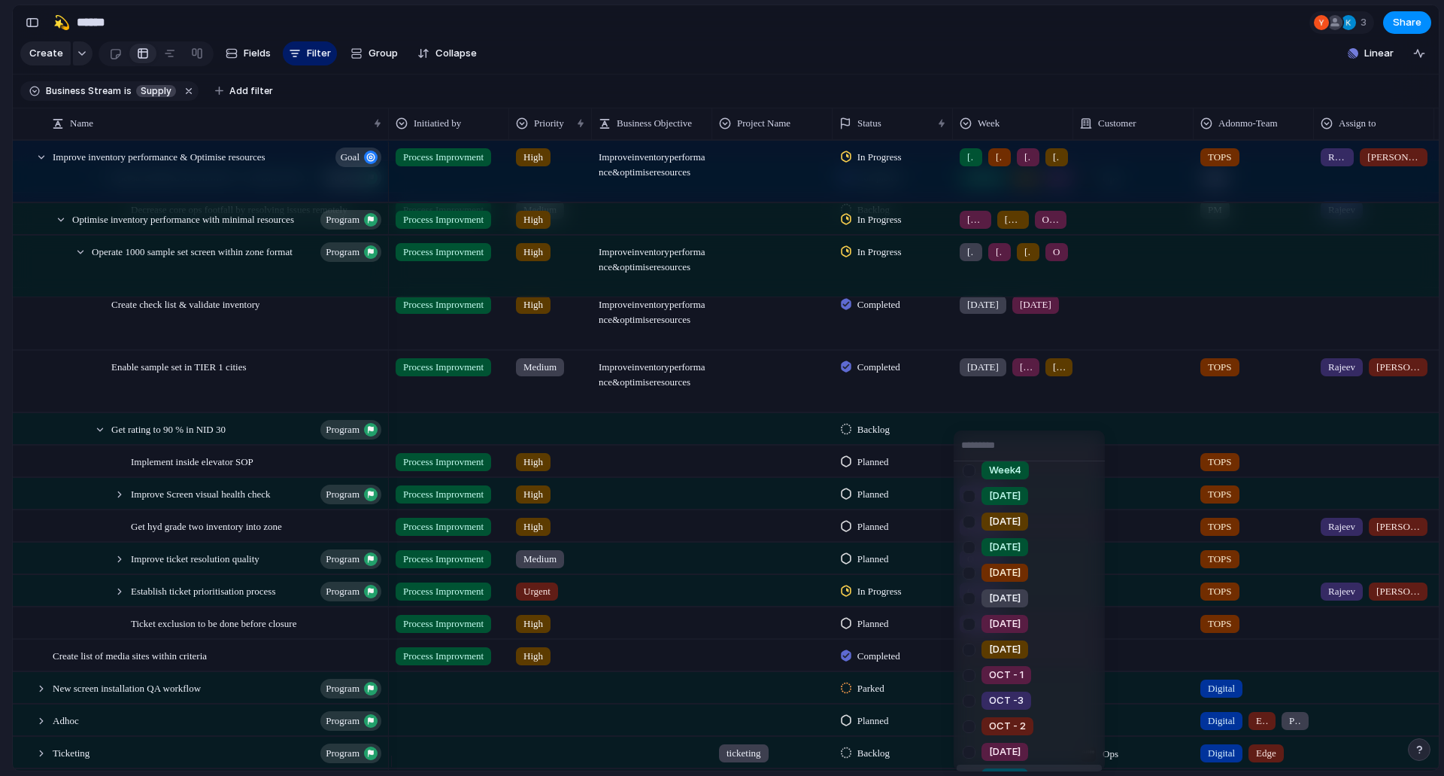
scroll to position [184, 0]
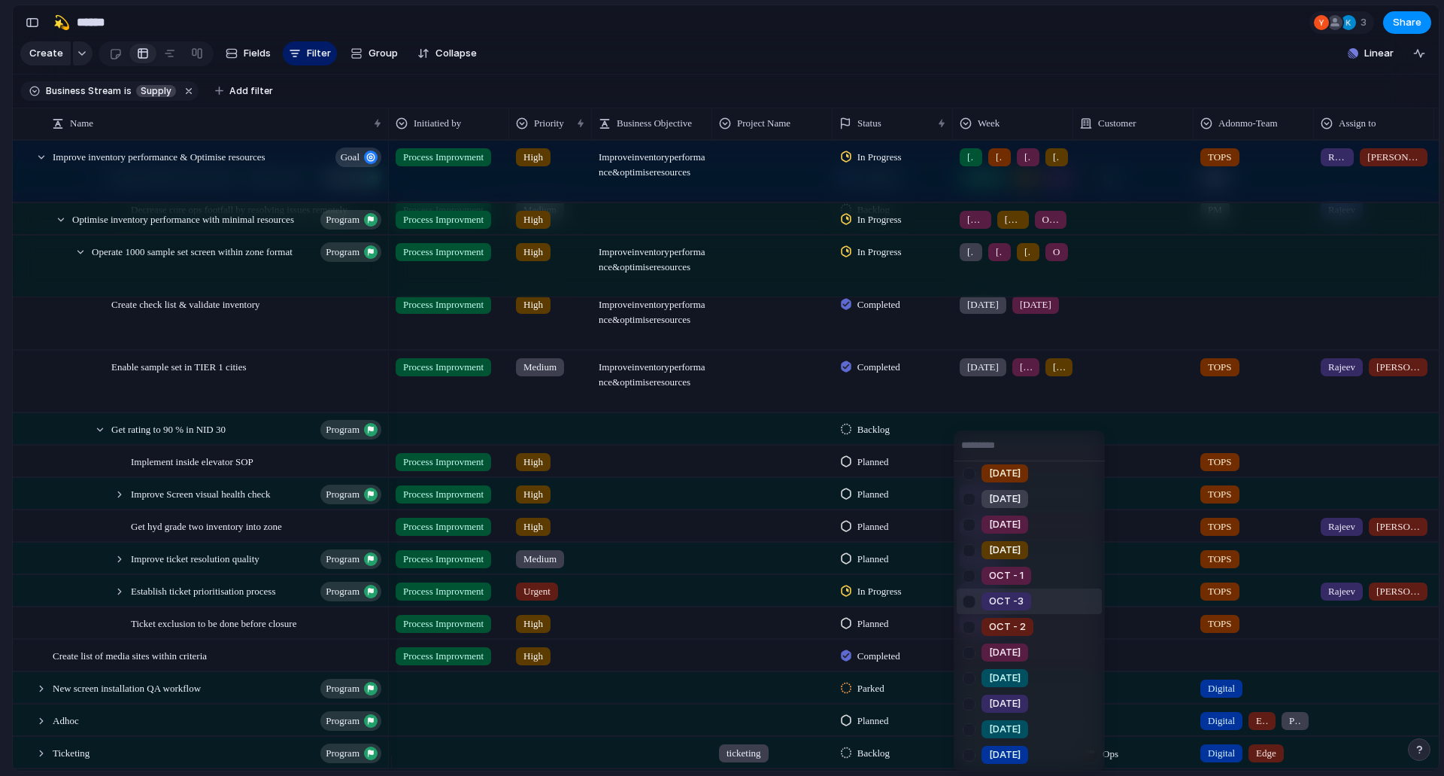
click at [975, 607] on div at bounding box center [969, 601] width 26 height 26
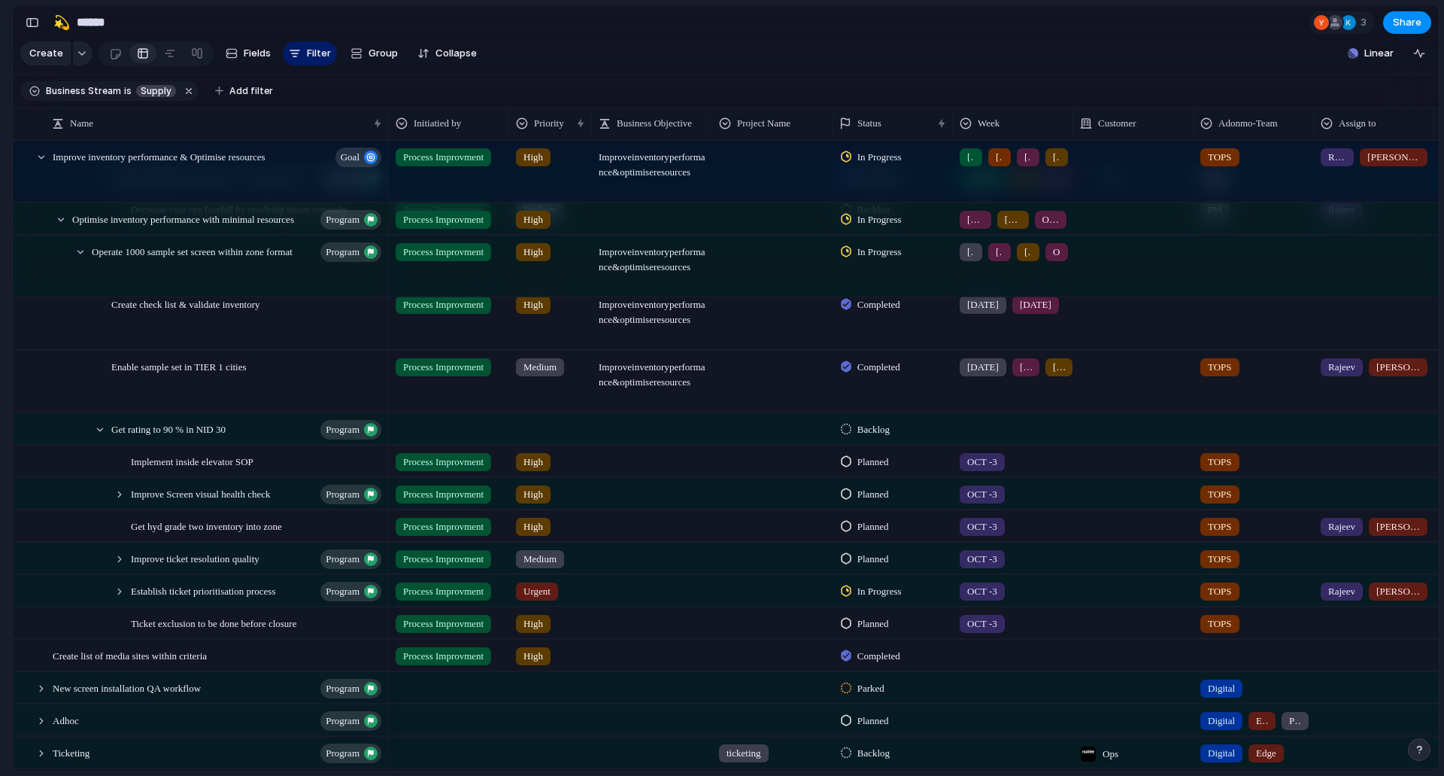
click at [0, 518] on div "Week1 Week2 Week3 Week4 [DATE] [DATE] [DATE] [DATE] [DATE] [DATE] [DATE] OCT - …" at bounding box center [722, 388] width 1444 height 776
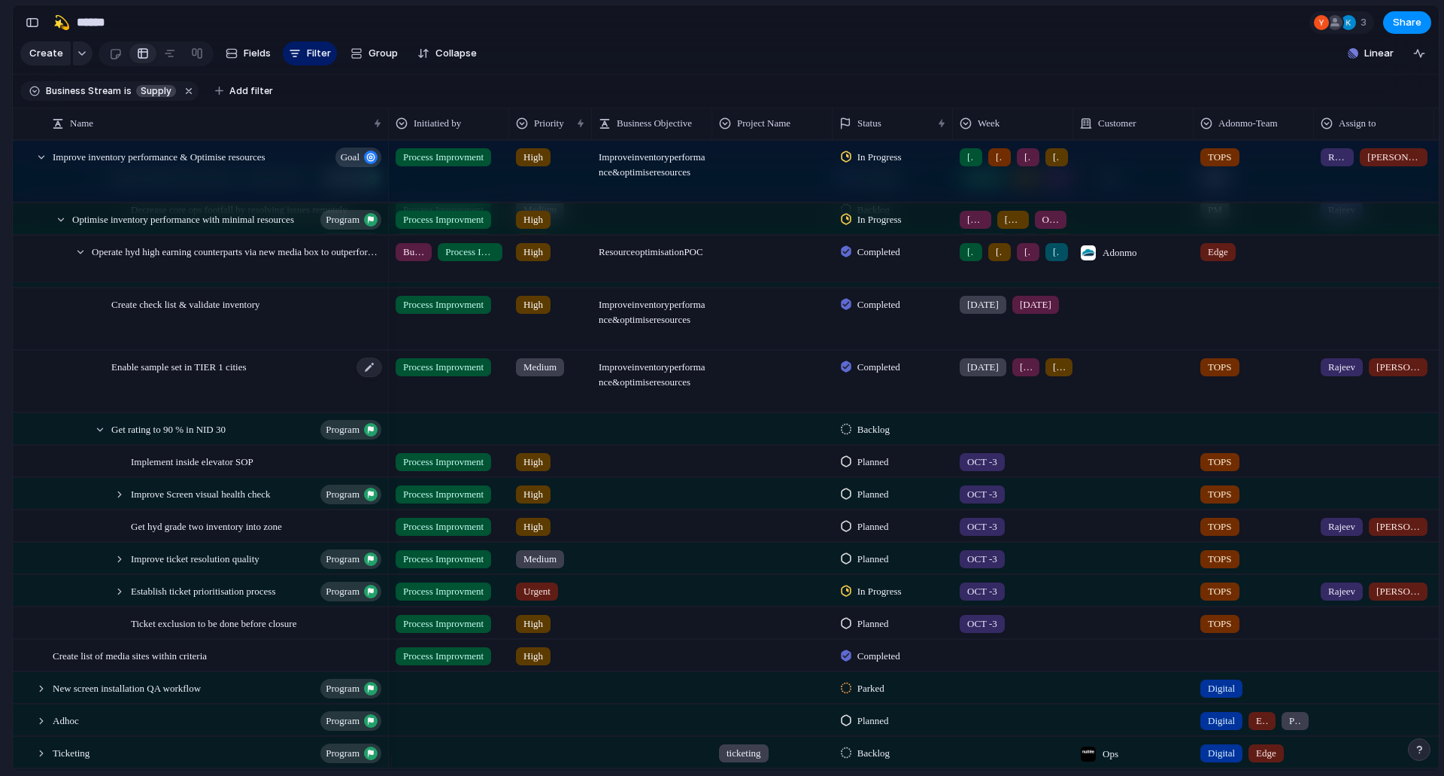
scroll to position [680, 0]
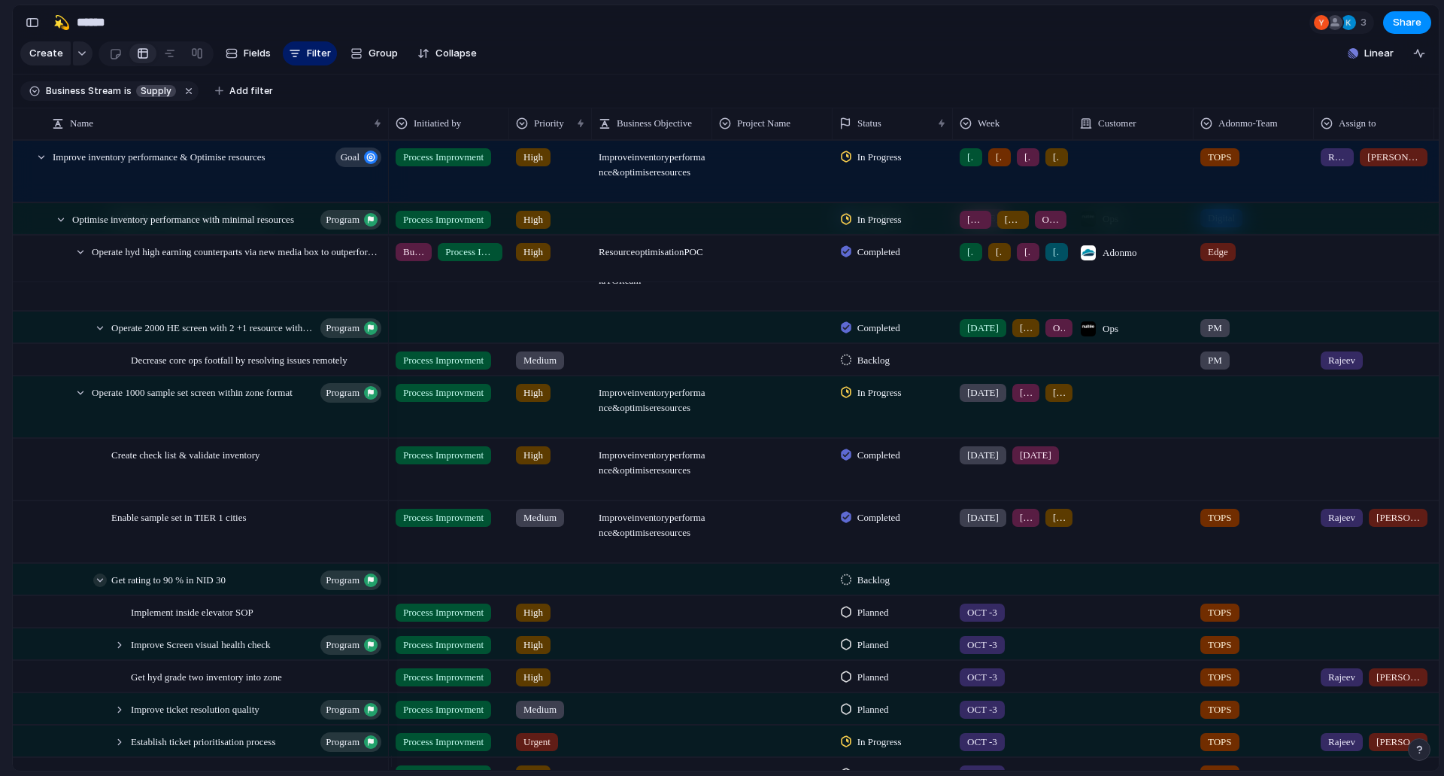
click at [101, 586] on div at bounding box center [100, 580] width 14 height 14
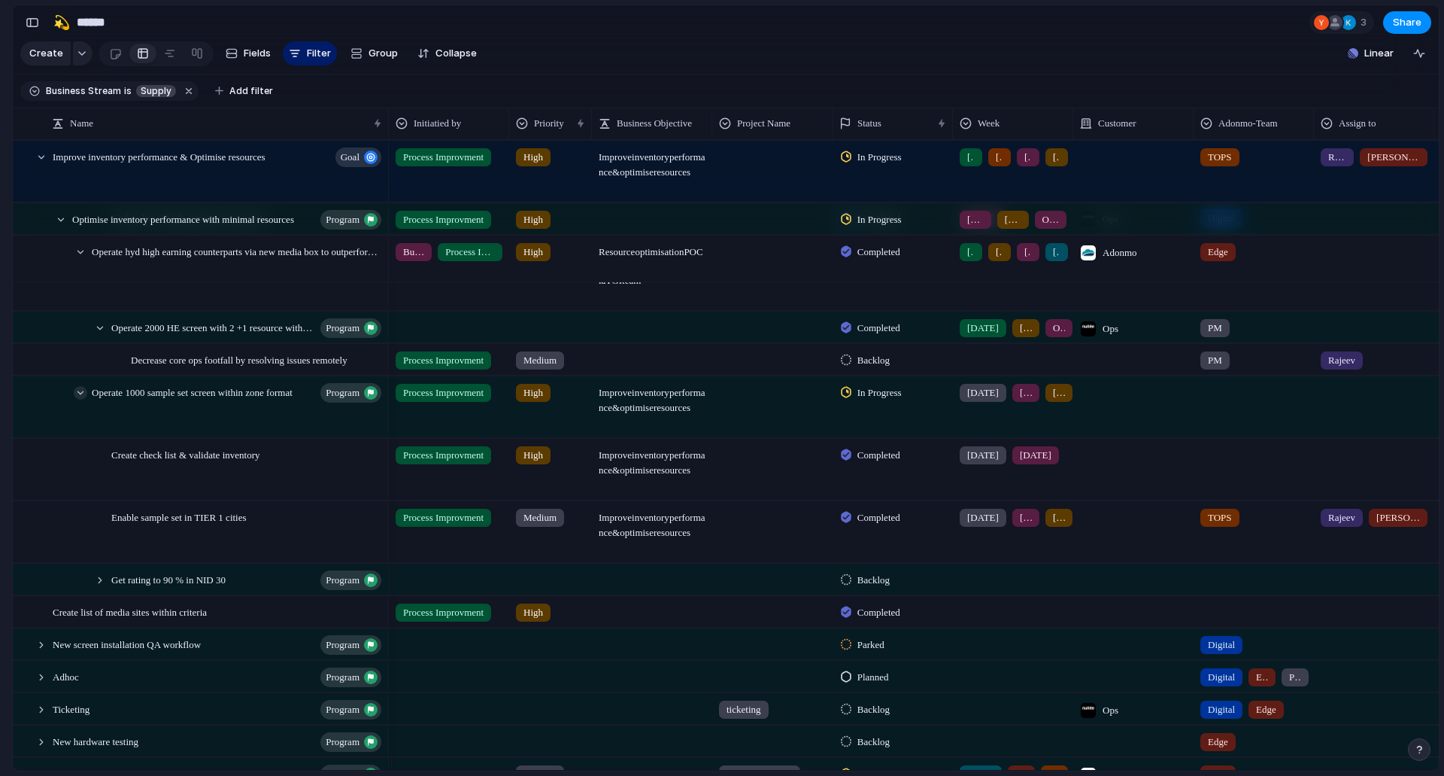
click at [79, 399] on div at bounding box center [81, 393] width 14 height 14
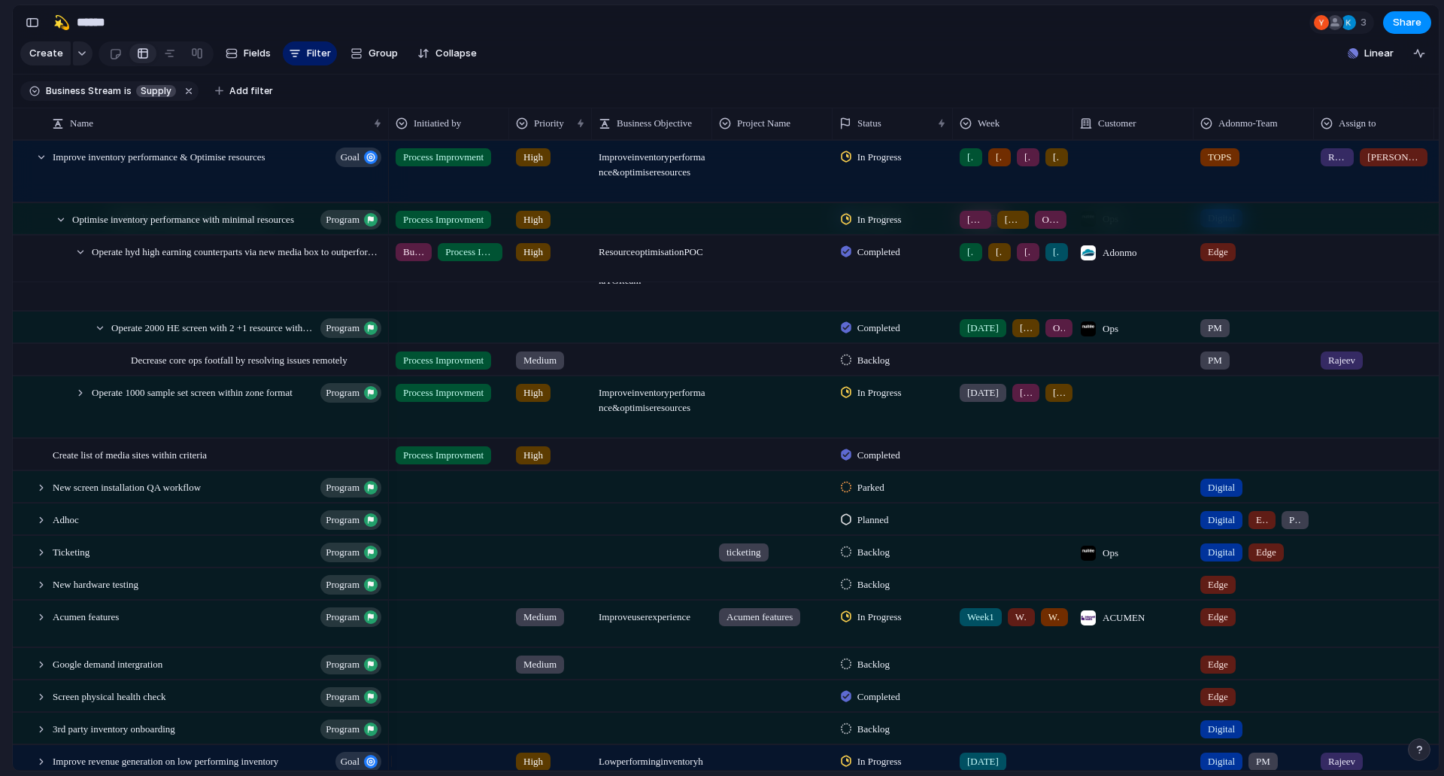
scroll to position [530, 0]
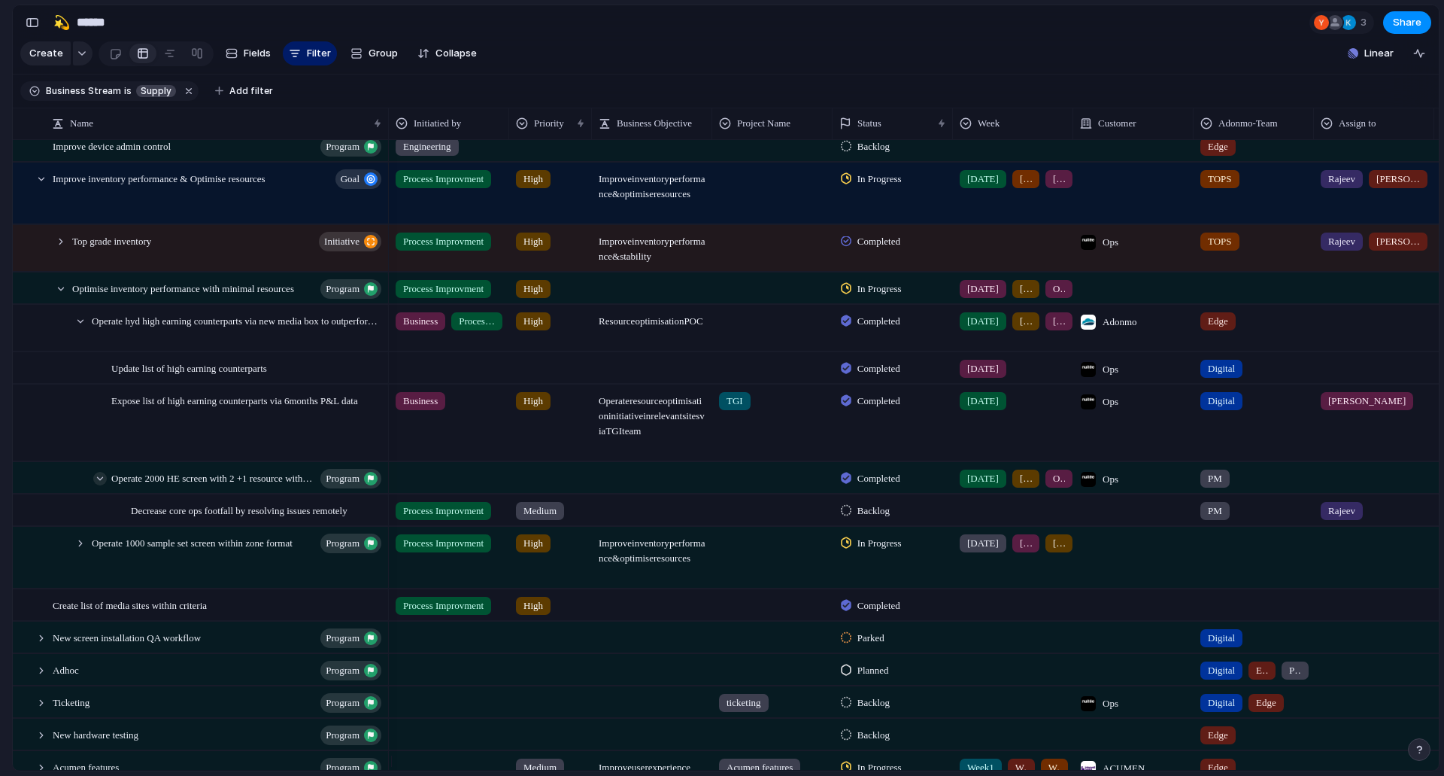
click at [105, 485] on div at bounding box center [100, 479] width 14 height 14
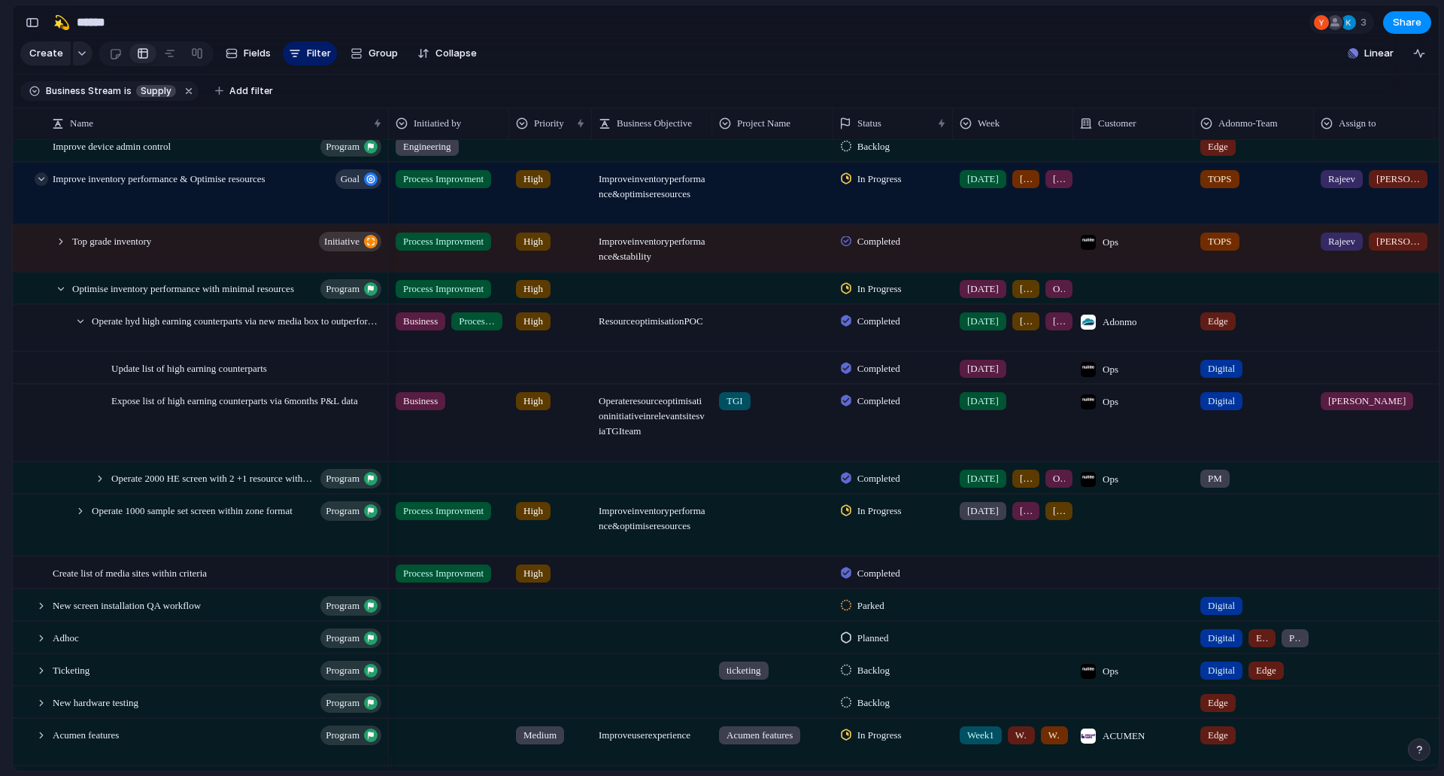
click at [38, 186] on div at bounding box center [42, 179] width 14 height 14
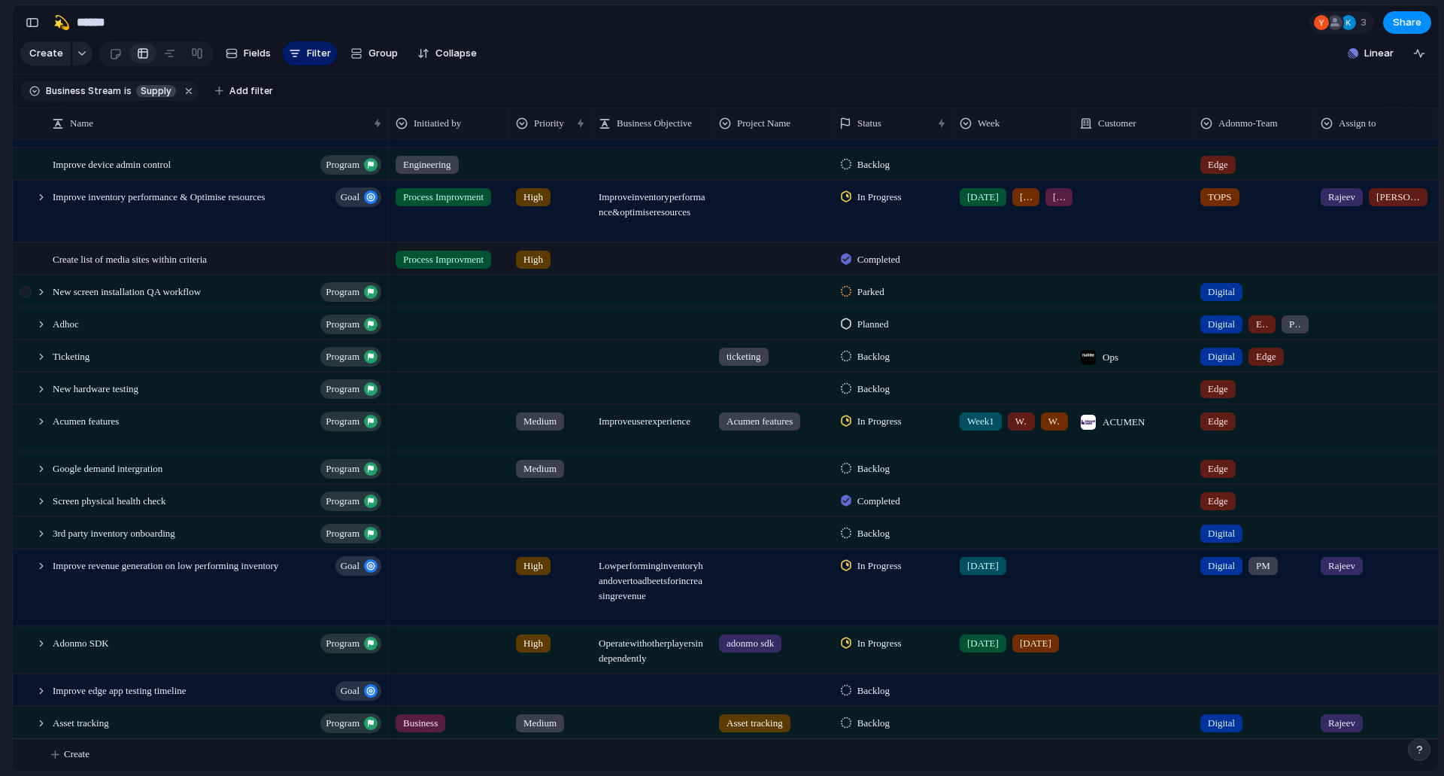
click at [36, 297] on div at bounding box center [27, 296] width 27 height 41
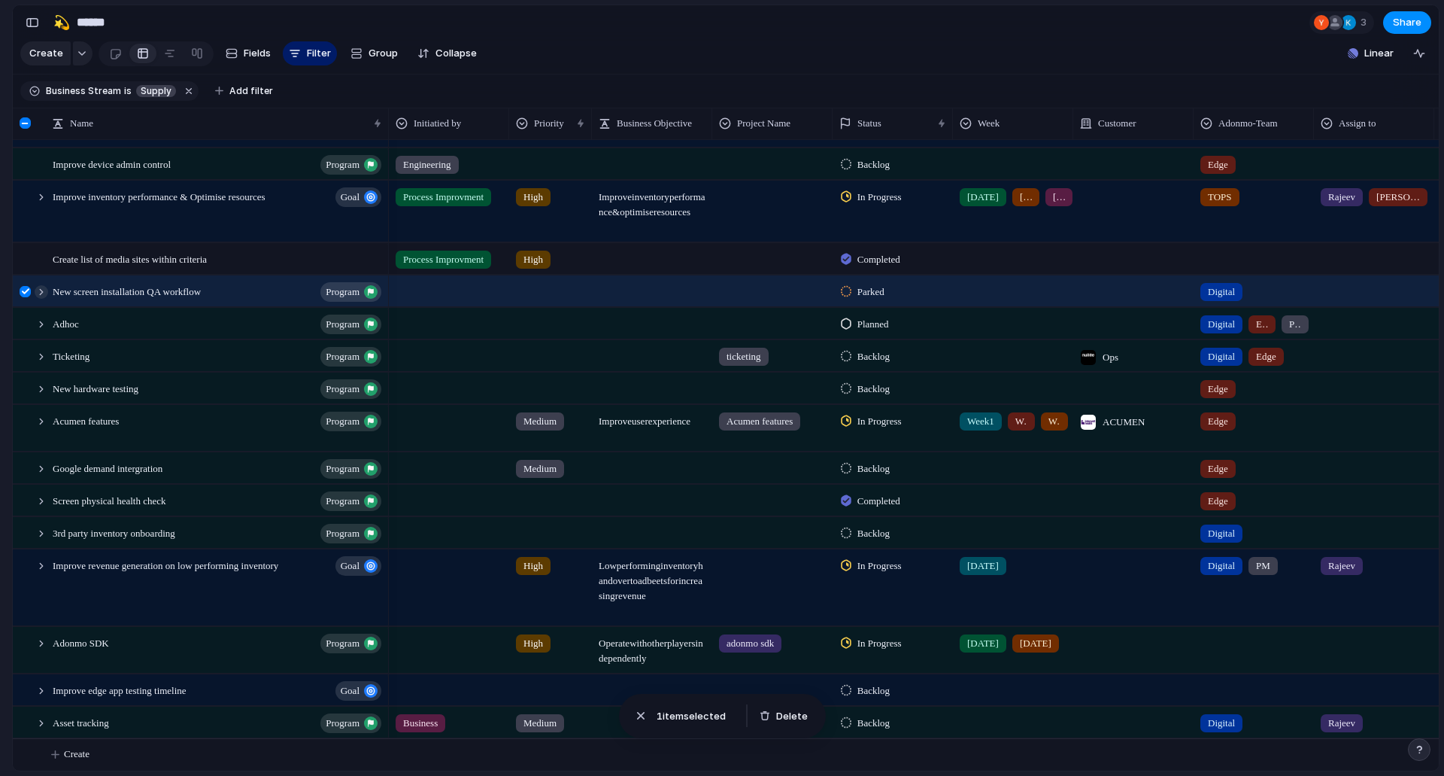
click at [36, 290] on div at bounding box center [42, 292] width 14 height 14
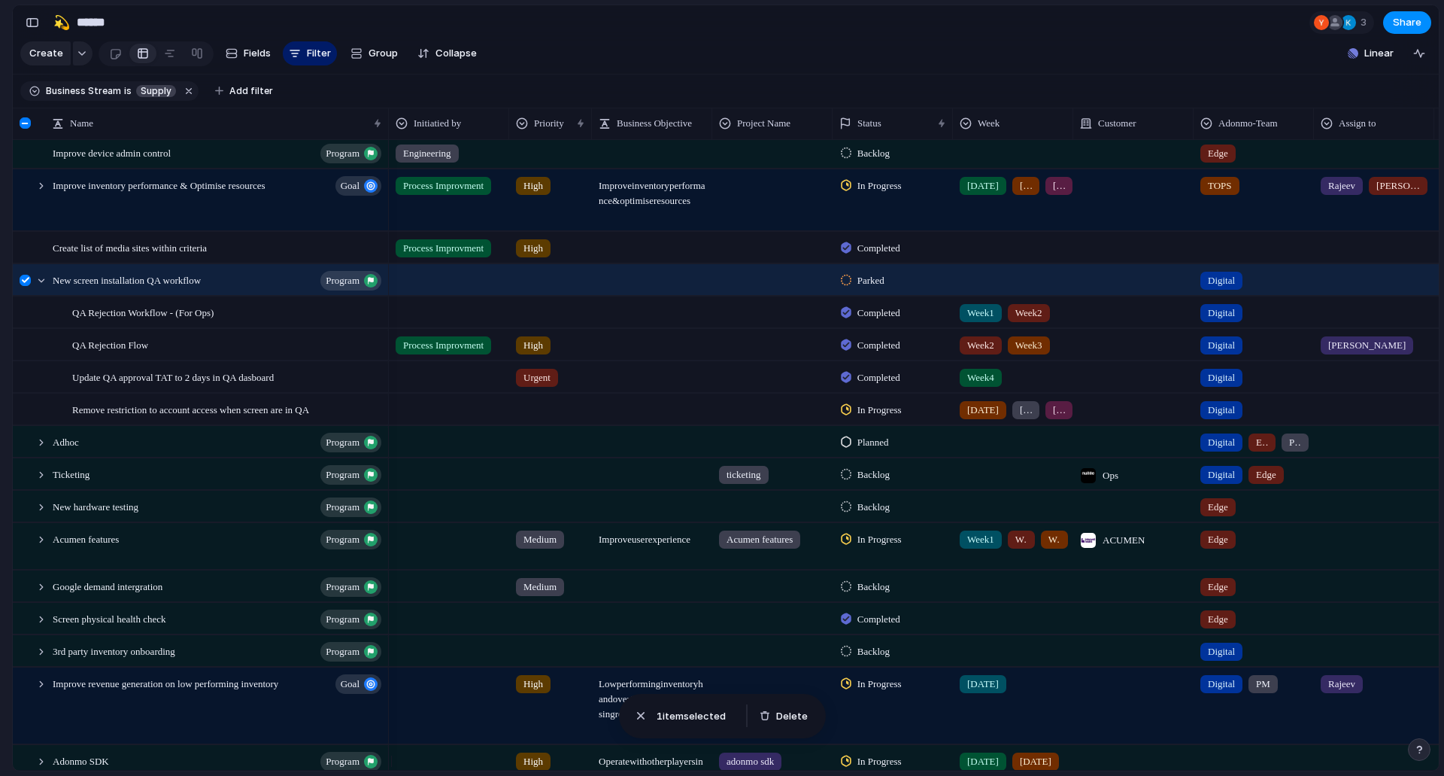
click at [29, 286] on div at bounding box center [25, 280] width 11 height 11
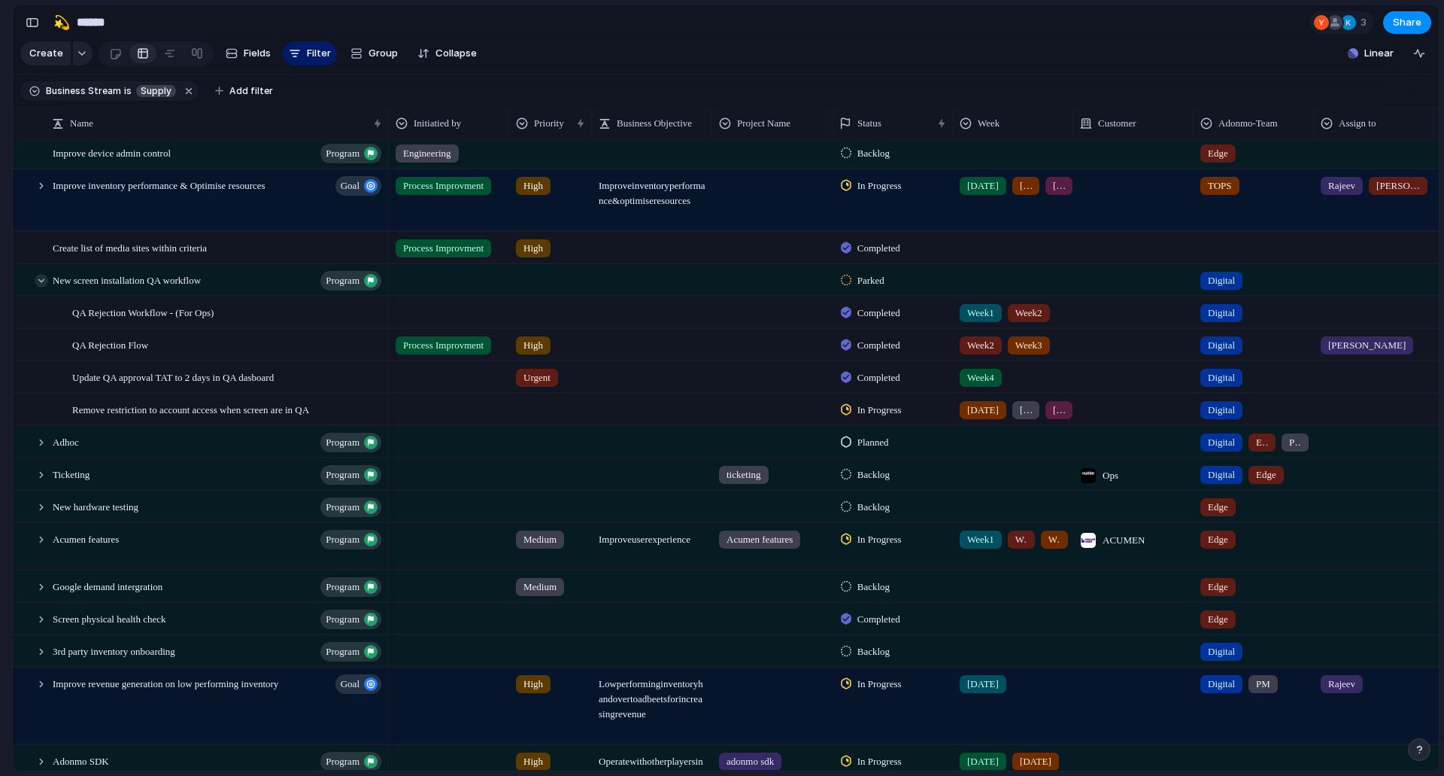
click at [42, 287] on div at bounding box center [42, 281] width 14 height 14
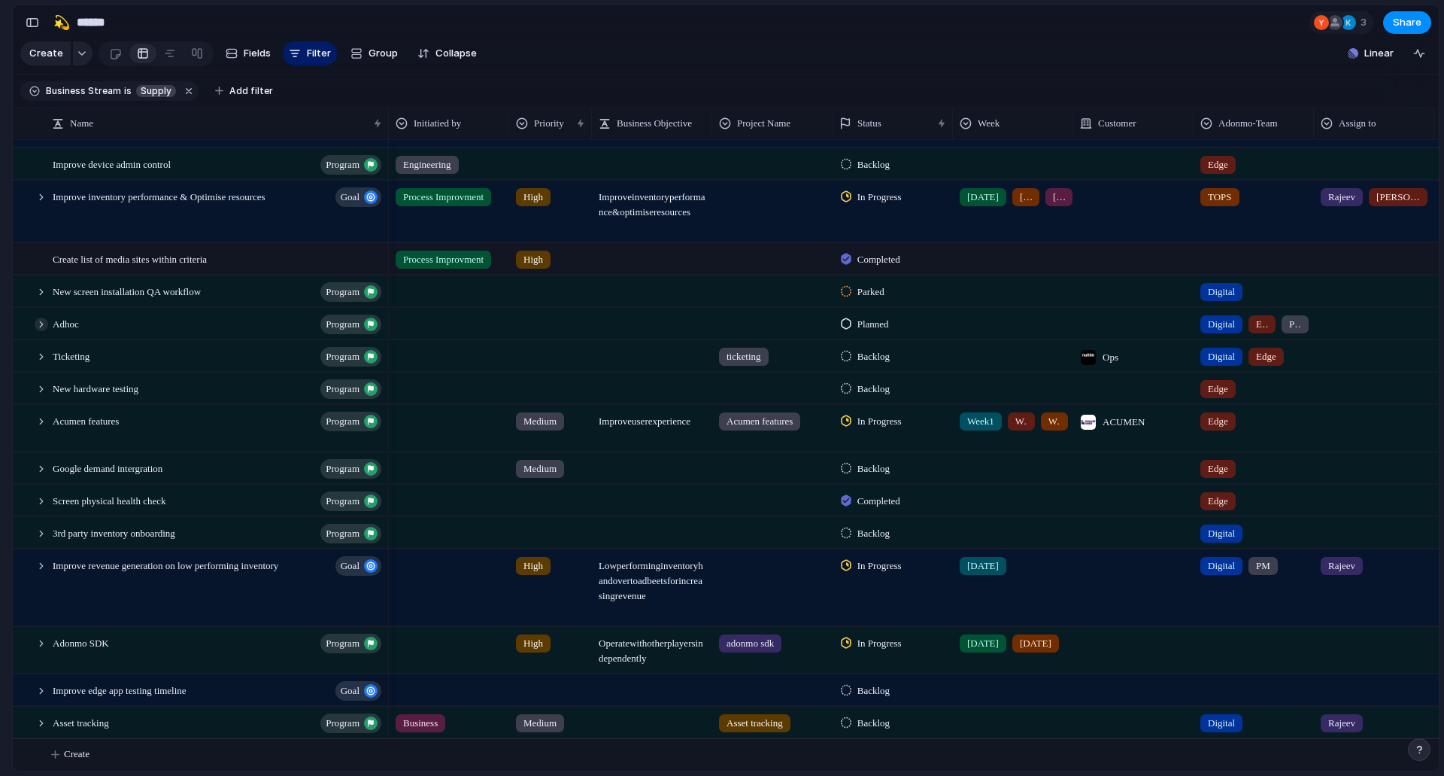
click at [41, 317] on div at bounding box center [42, 324] width 14 height 14
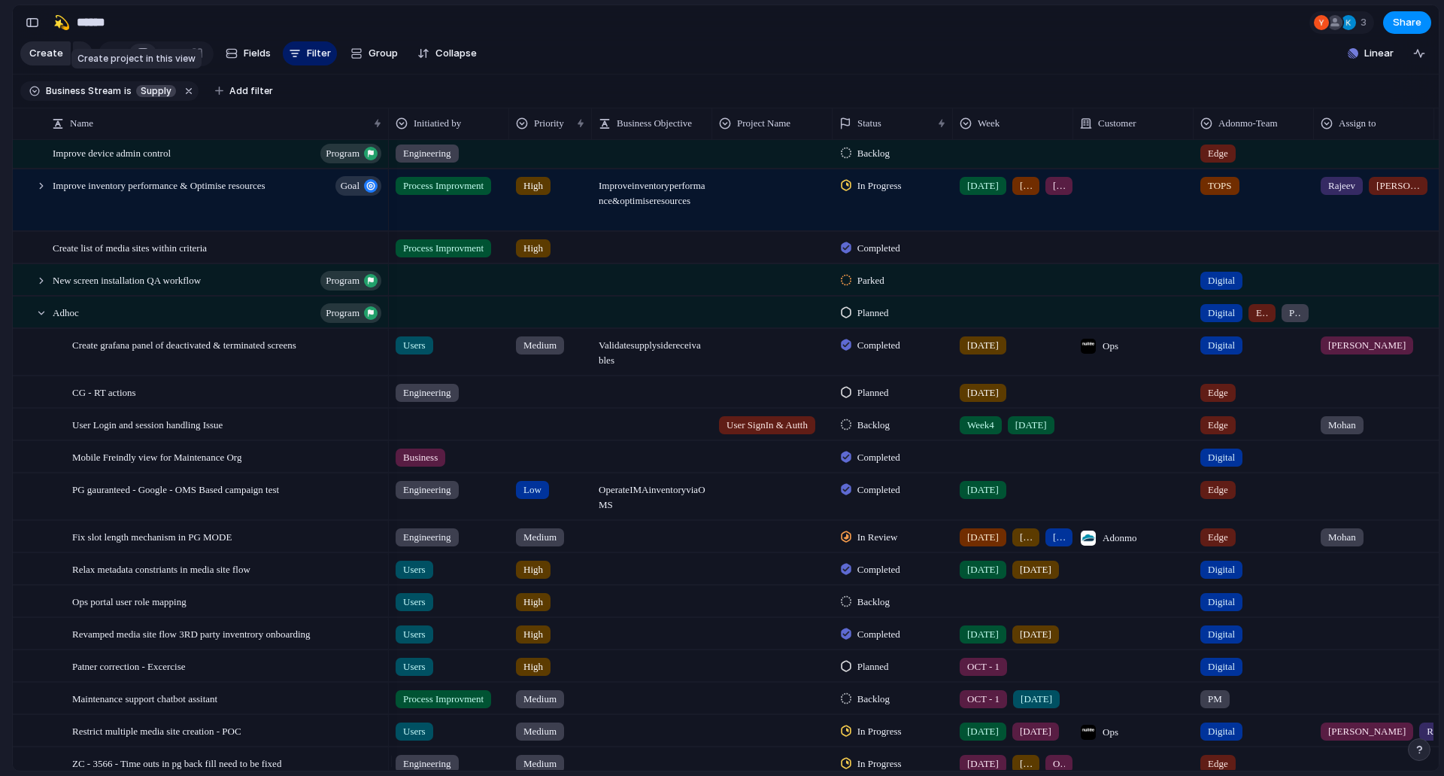
click at [50, 61] on span "Create" at bounding box center [46, 53] width 34 height 15
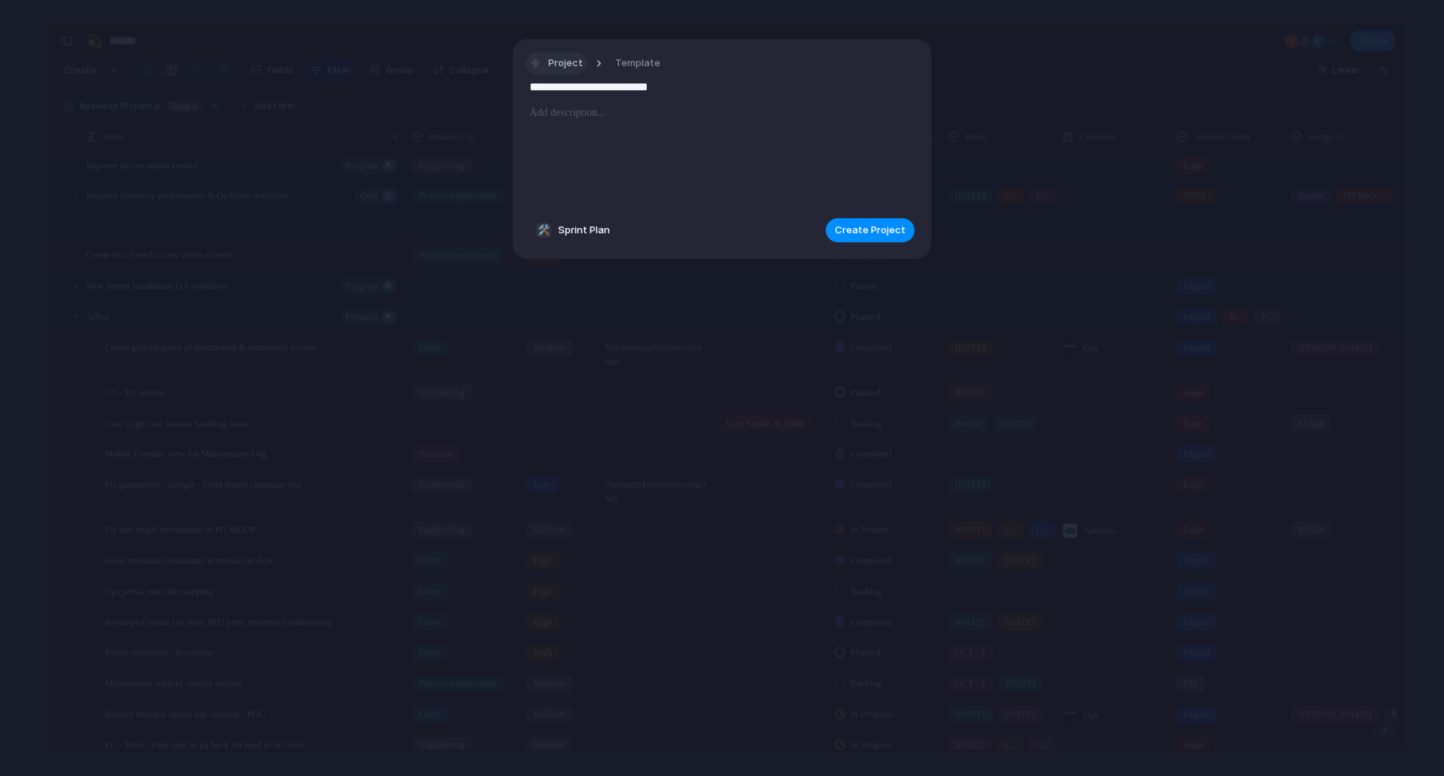
type input "**********"
click at [557, 71] on button "Project" at bounding box center [557, 64] width 62 height 22
click at [617, 156] on li "Program" at bounding box center [601, 151] width 145 height 24
click at [855, 221] on button "Create Program" at bounding box center [868, 230] width 94 height 24
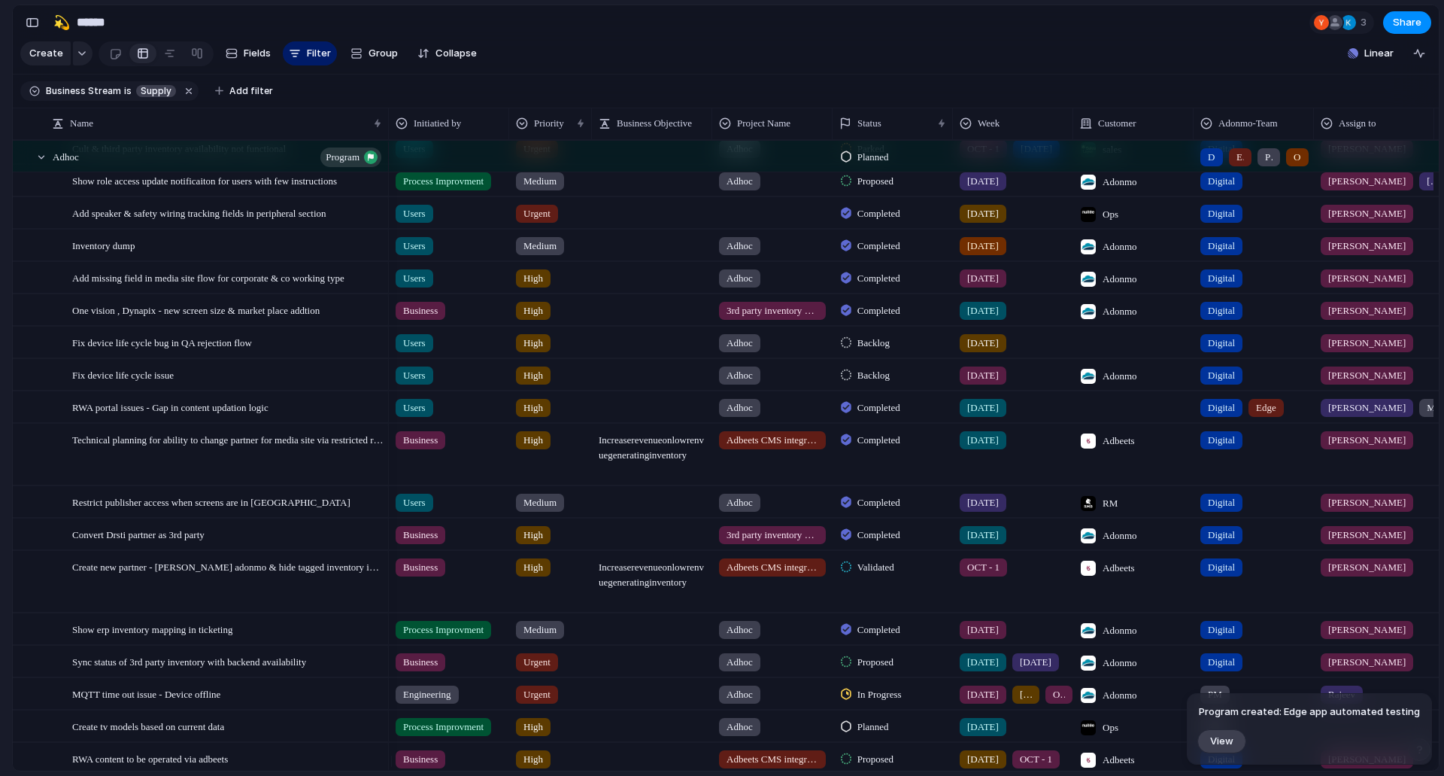
scroll to position [1907, 0]
